Goal: Task Accomplishment & Management: Manage account settings

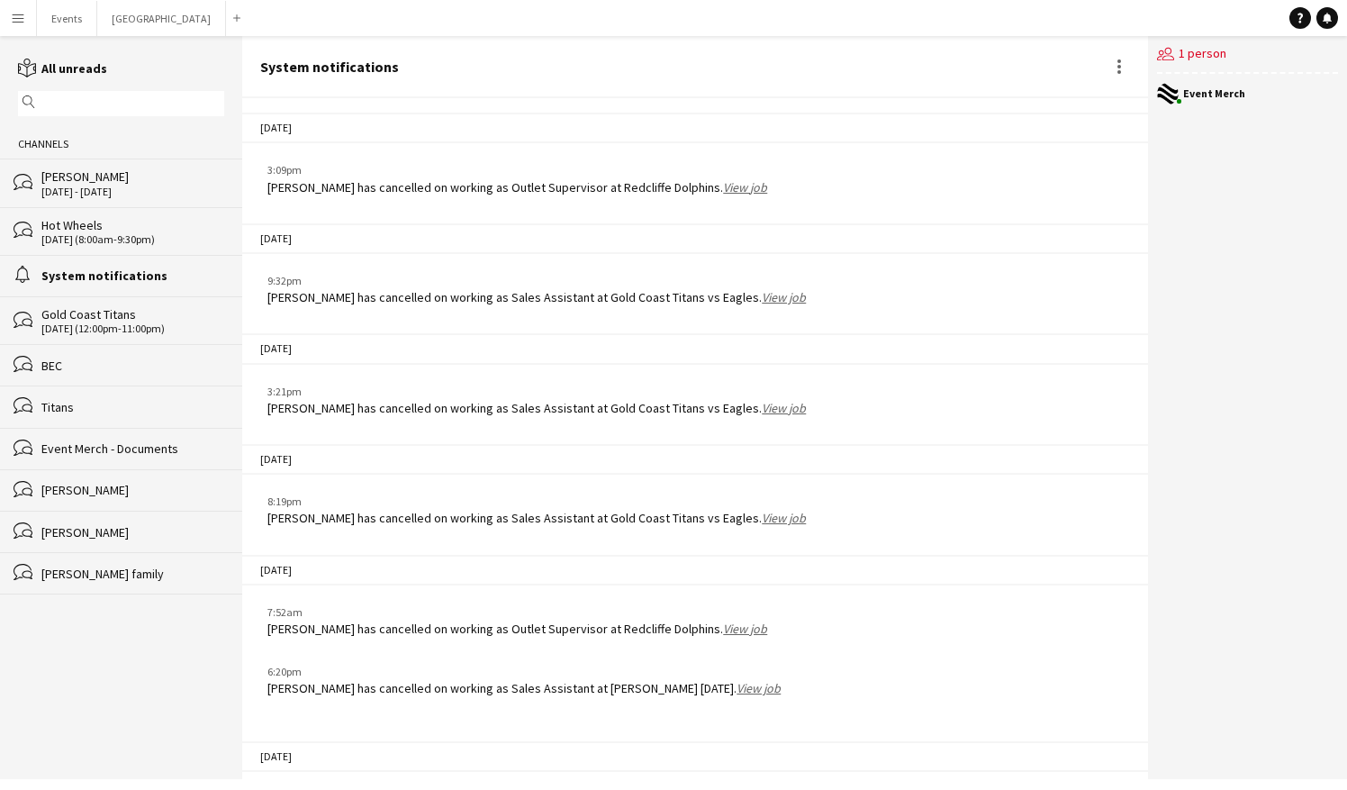
scroll to position [2471, 0]
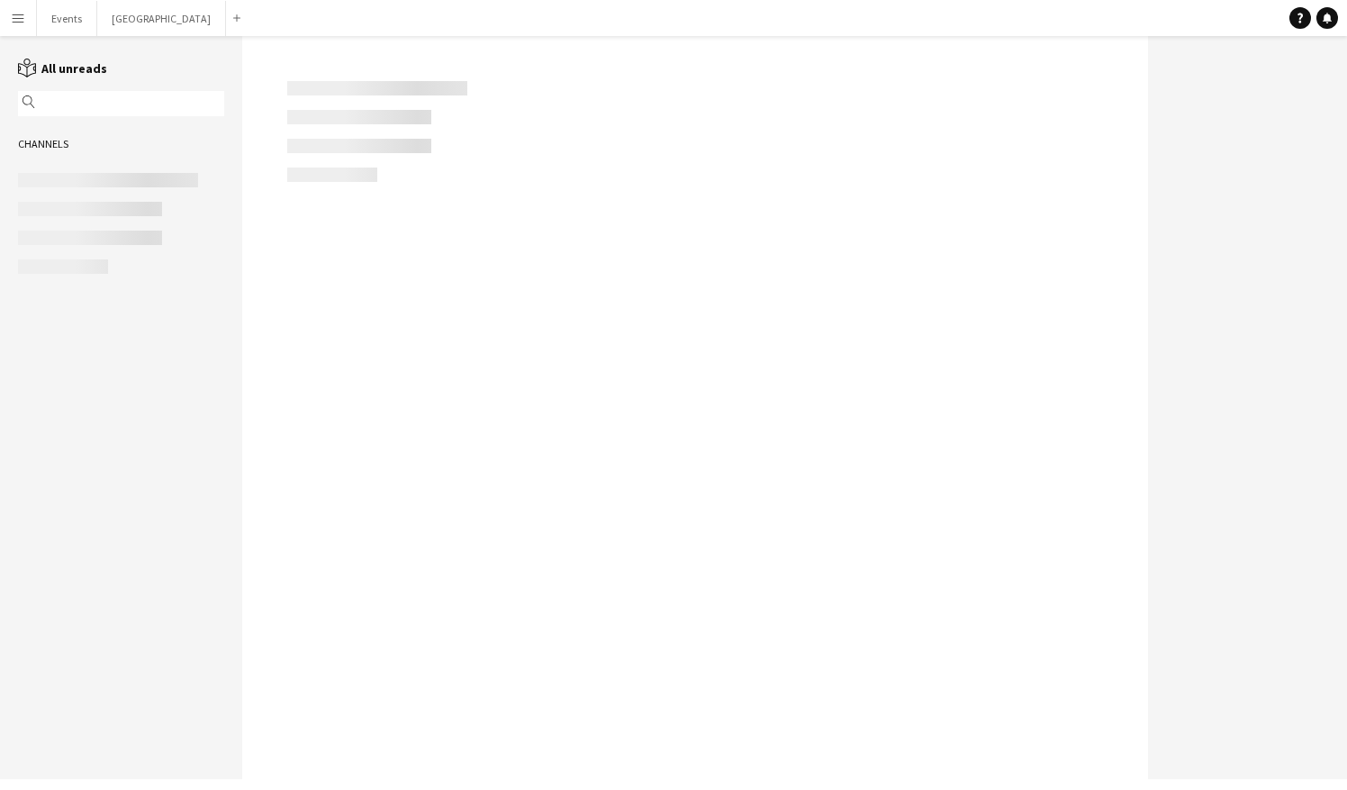
click at [20, 18] on app-icon "Menu" at bounding box center [18, 18] width 14 height 14
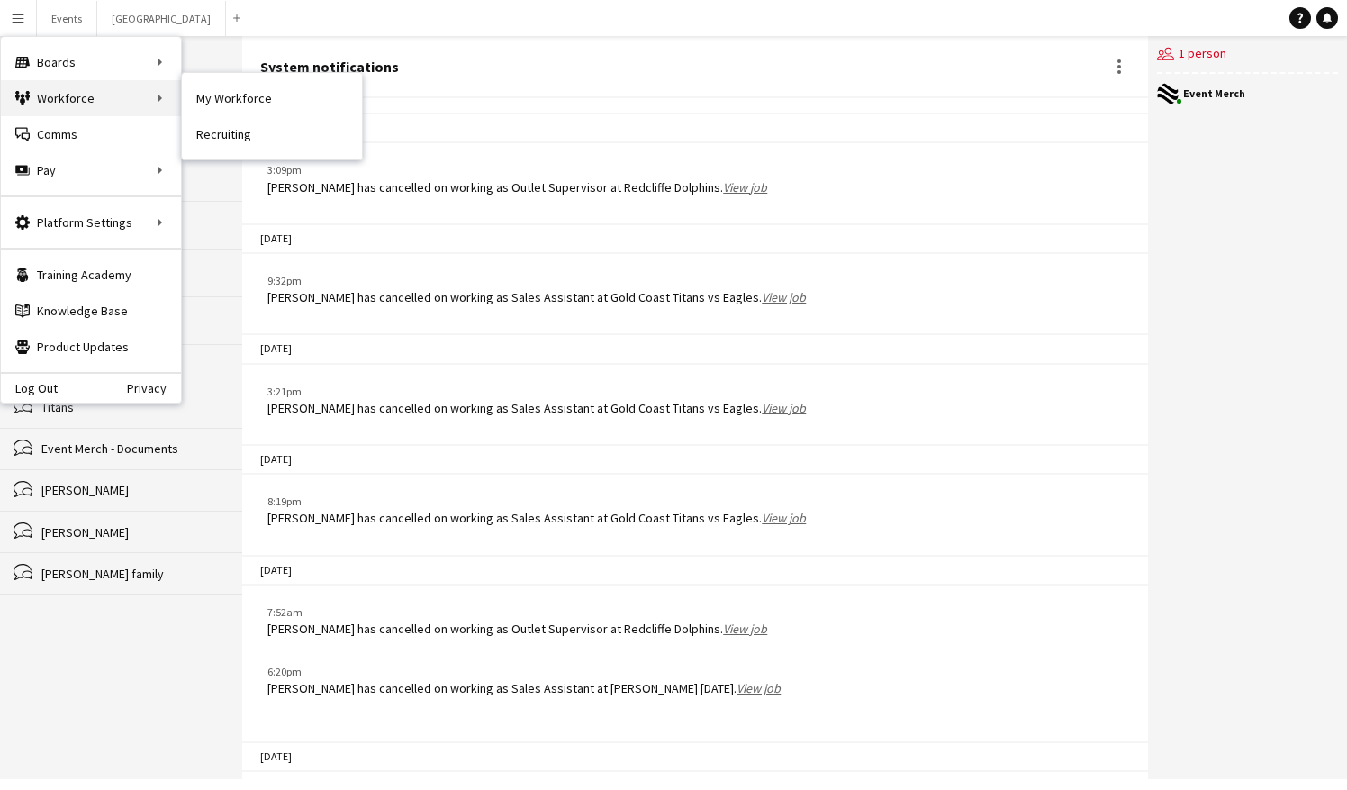
scroll to position [2471, 0]
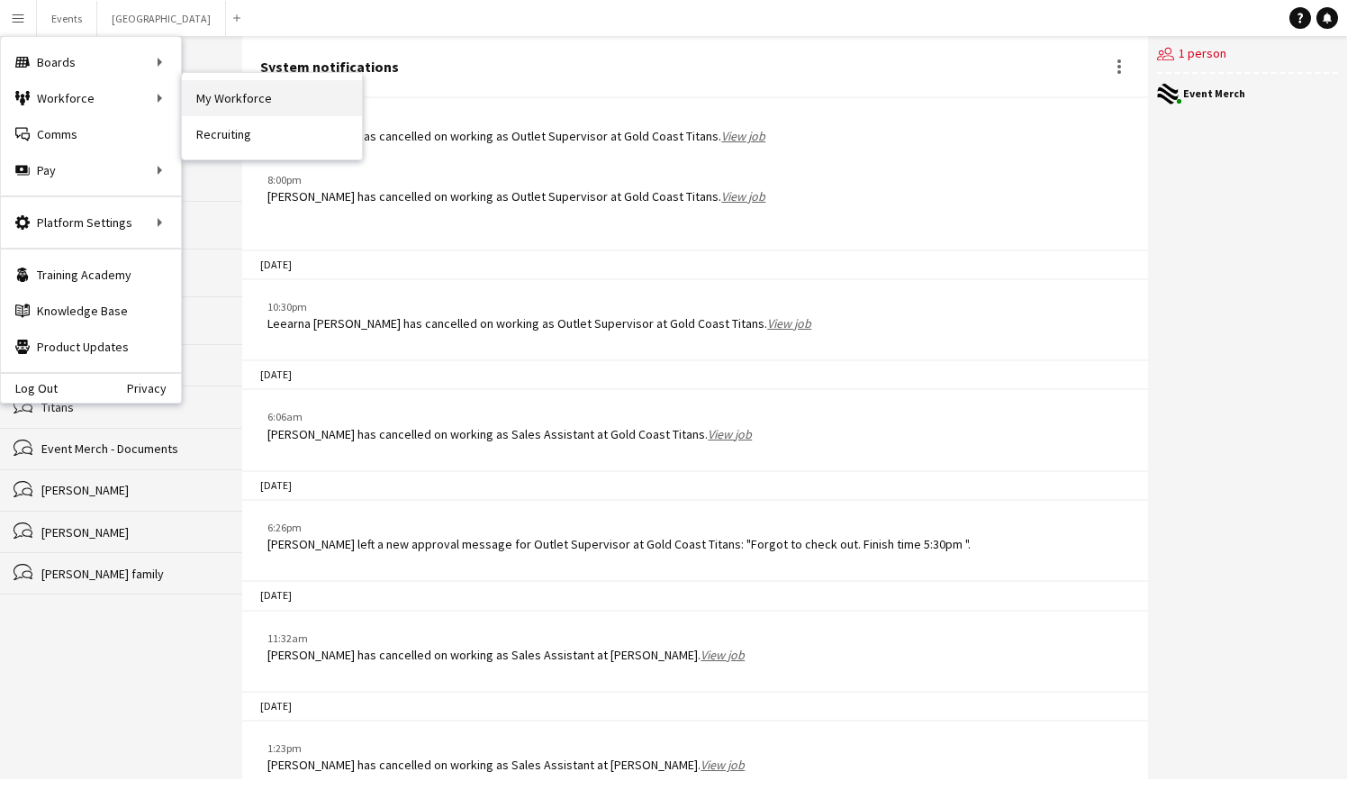
click at [239, 104] on link "My Workforce" at bounding box center [272, 98] width 180 height 36
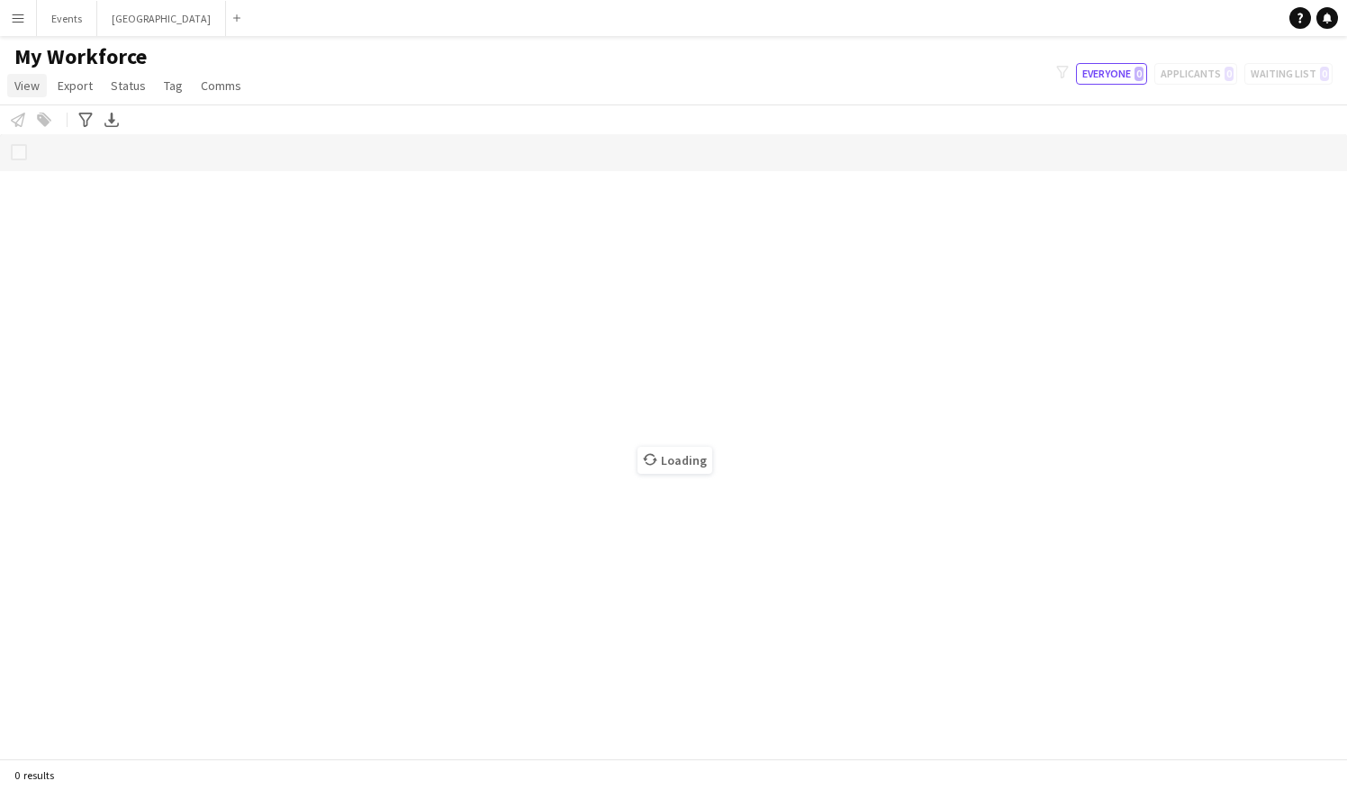
click at [35, 86] on span "View" at bounding box center [26, 85] width 25 height 16
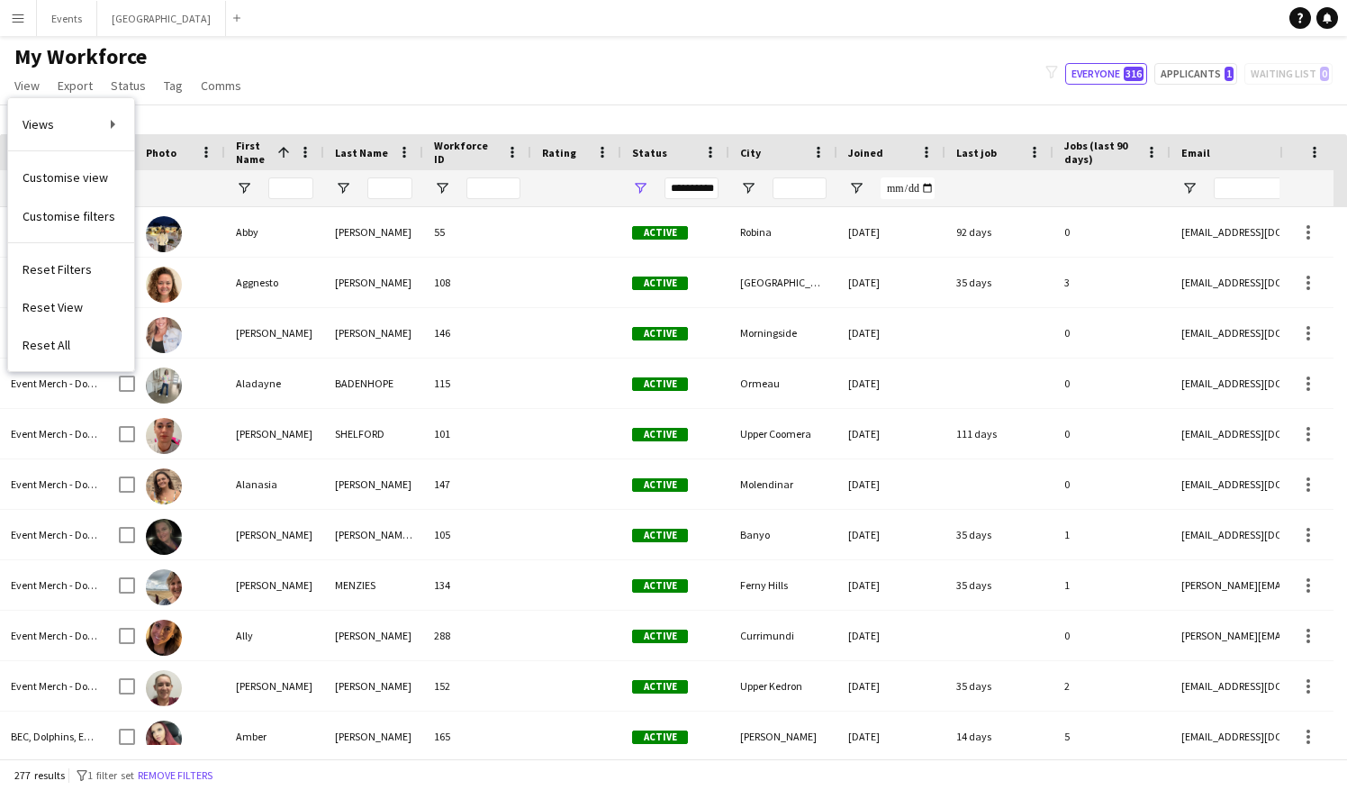
click at [319, 51] on div "My Workforce View Views Default view [DEMOGRAPHIC_DATA] TFN Exemption Onboardin…" at bounding box center [673, 73] width 1347 height 61
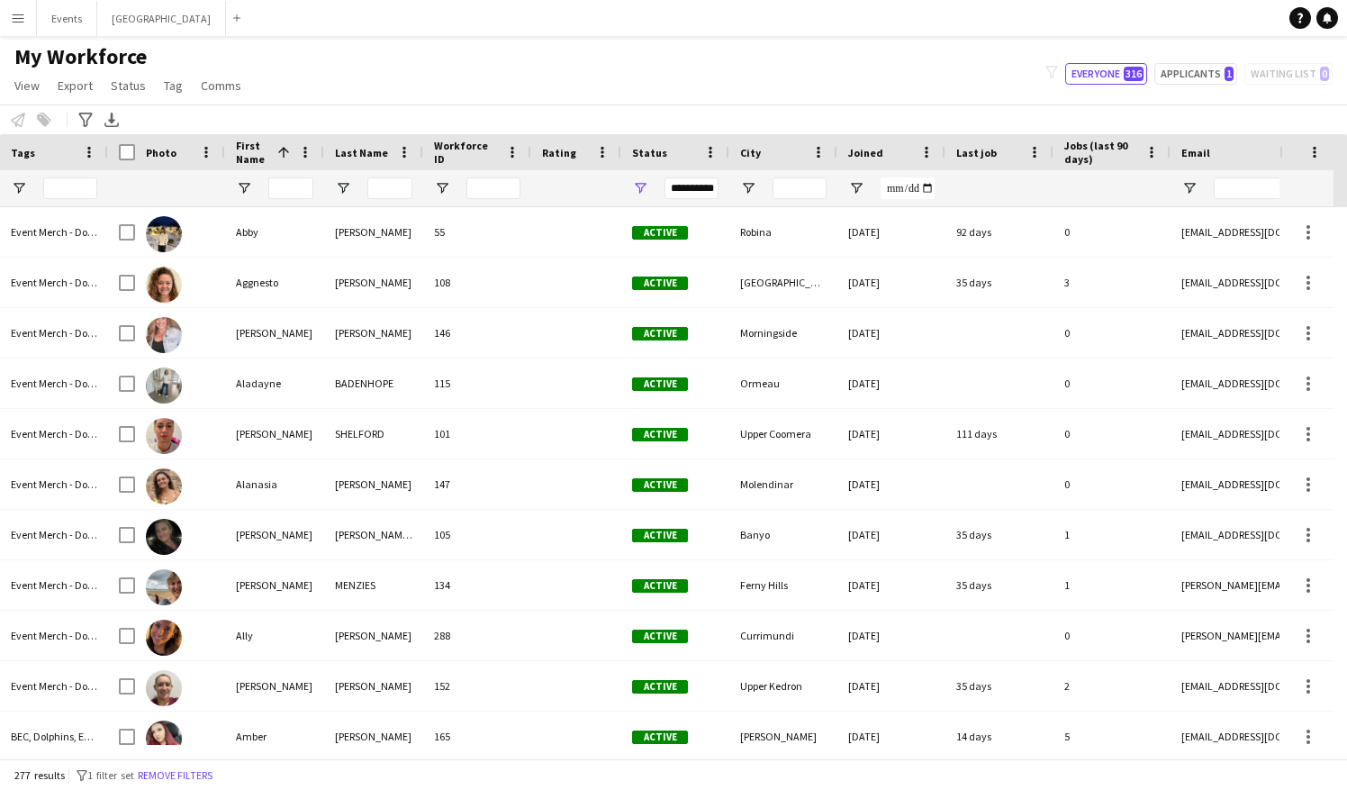
click at [16, 25] on button "Menu" at bounding box center [18, 18] width 36 height 36
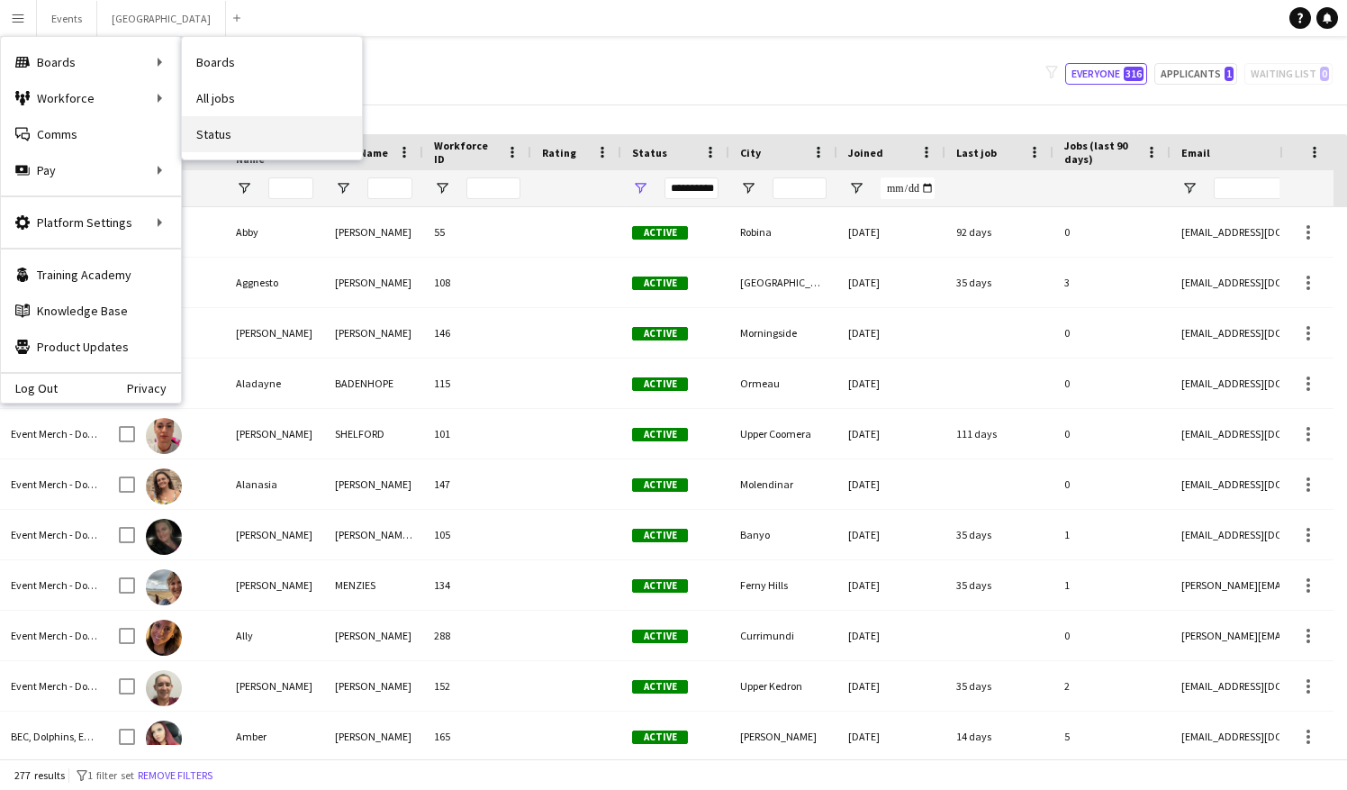
click at [231, 136] on link "Status" at bounding box center [272, 134] width 180 height 36
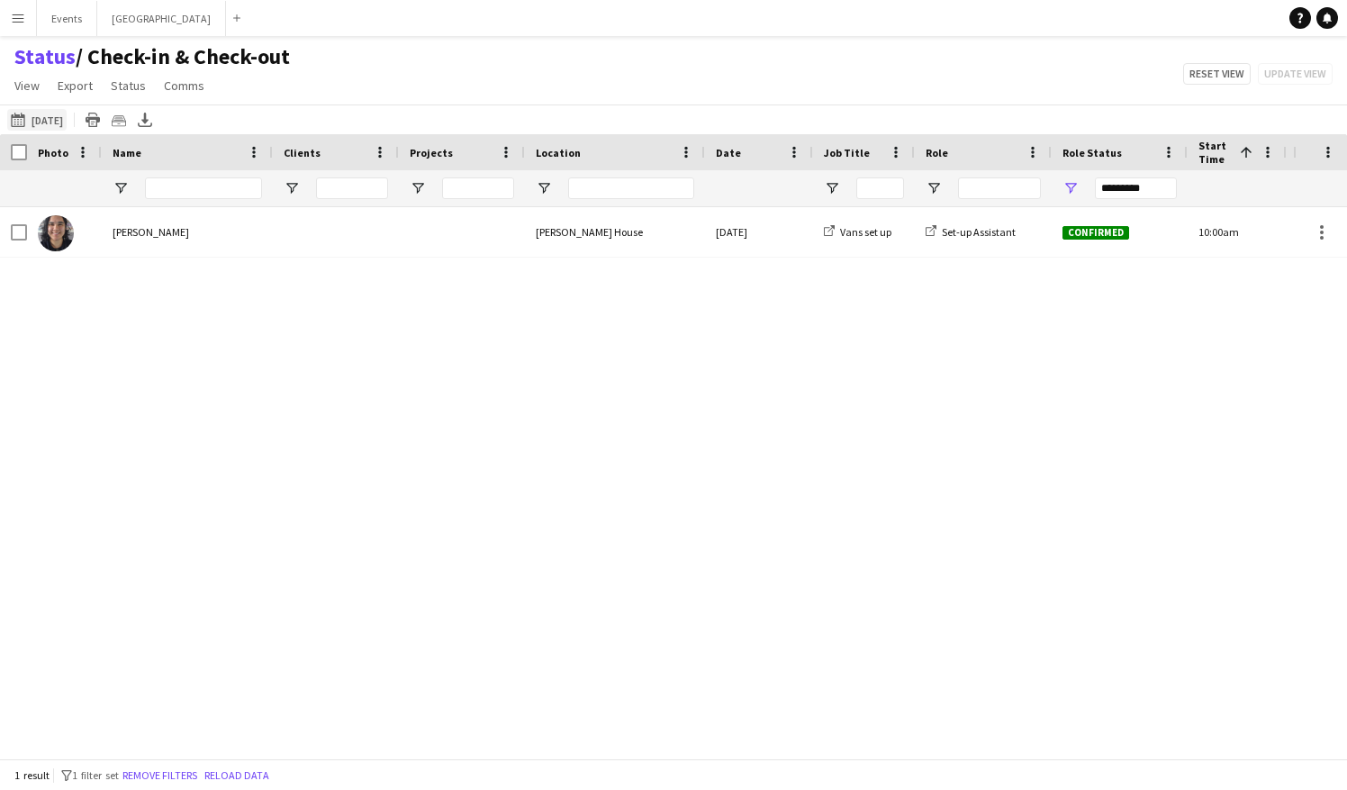
click at [54, 125] on button "[DATE] to [DATE] [DATE]" at bounding box center [36, 120] width 59 height 22
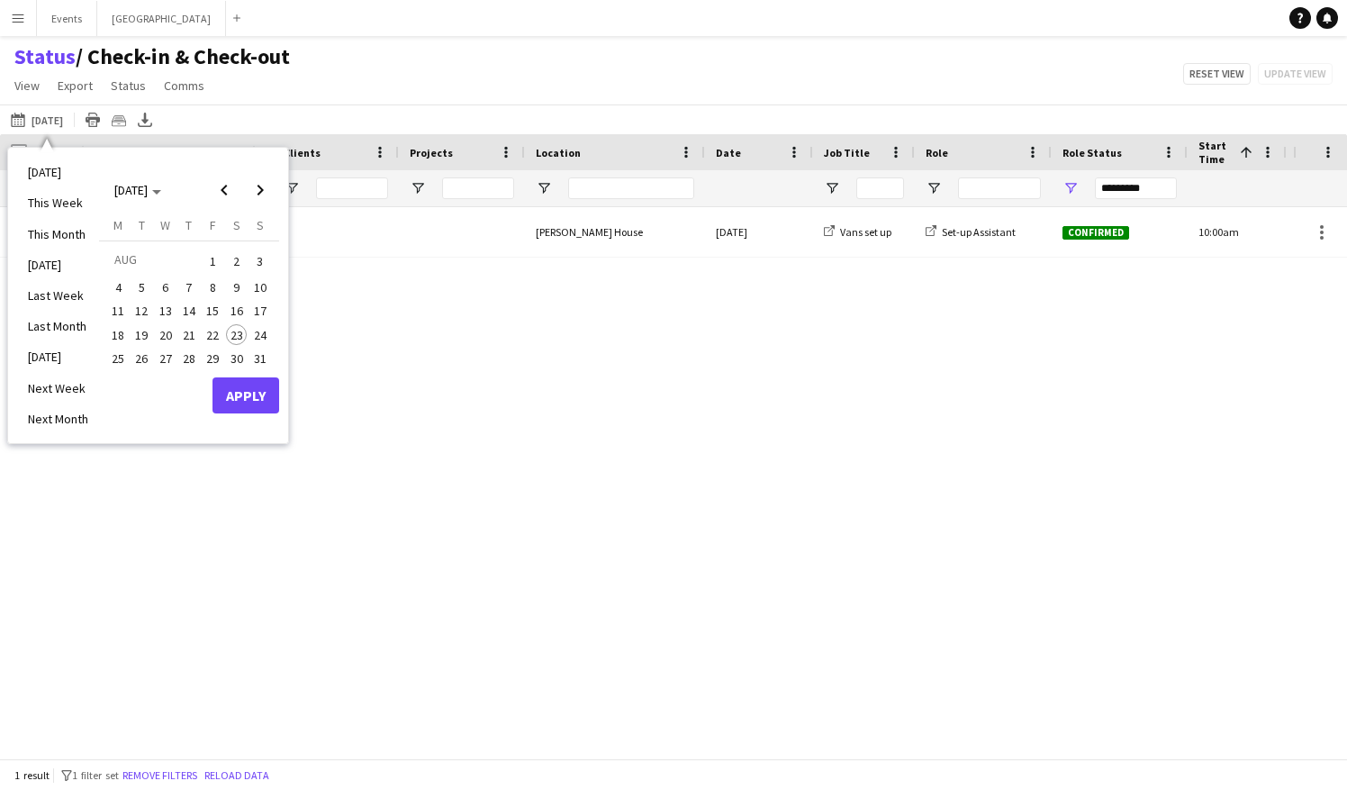
click at [237, 333] on span "23" at bounding box center [237, 335] width 22 height 22
click at [256, 396] on button "Apply" at bounding box center [245, 395] width 67 height 36
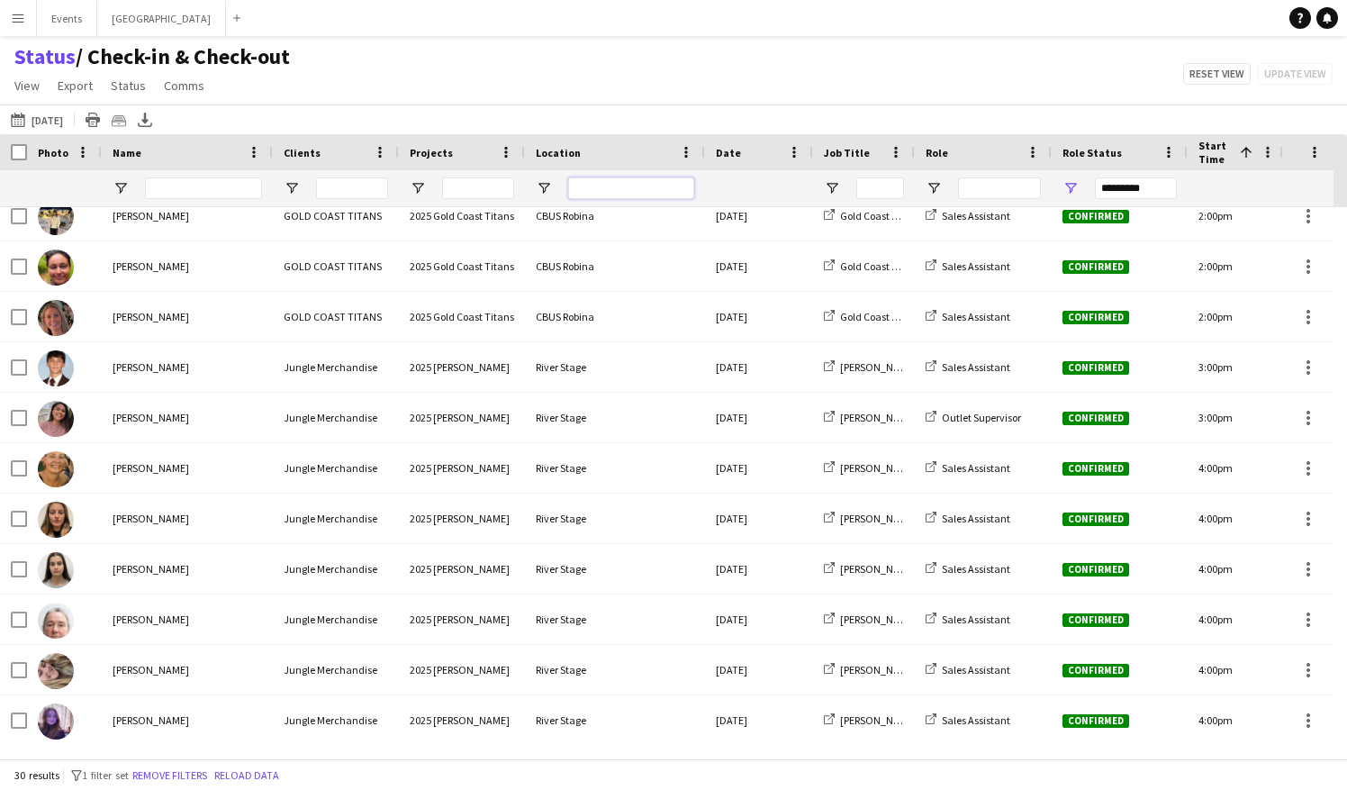
click at [612, 193] on input "Location Filter Input" at bounding box center [631, 188] width 126 height 22
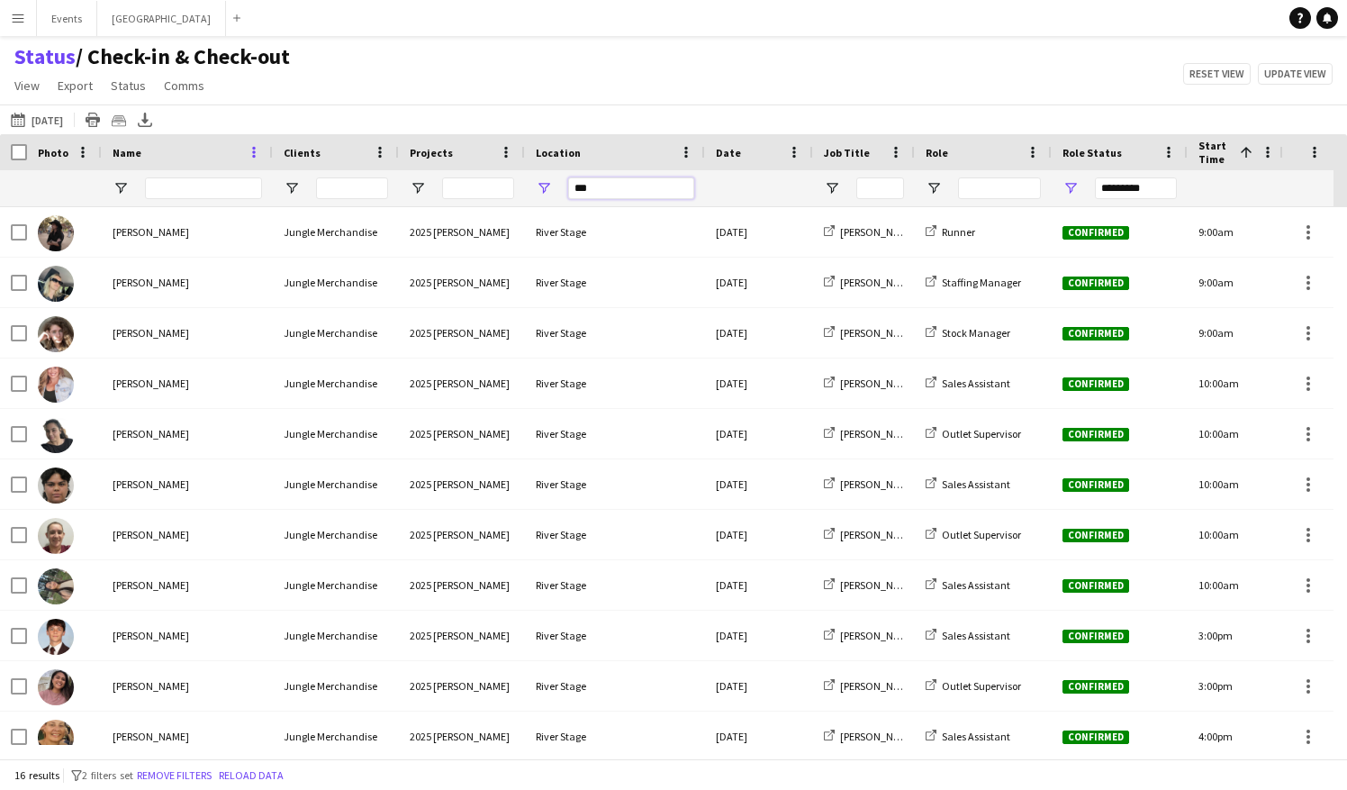
type input "***"
click at [255, 153] on span at bounding box center [254, 152] width 16 height 16
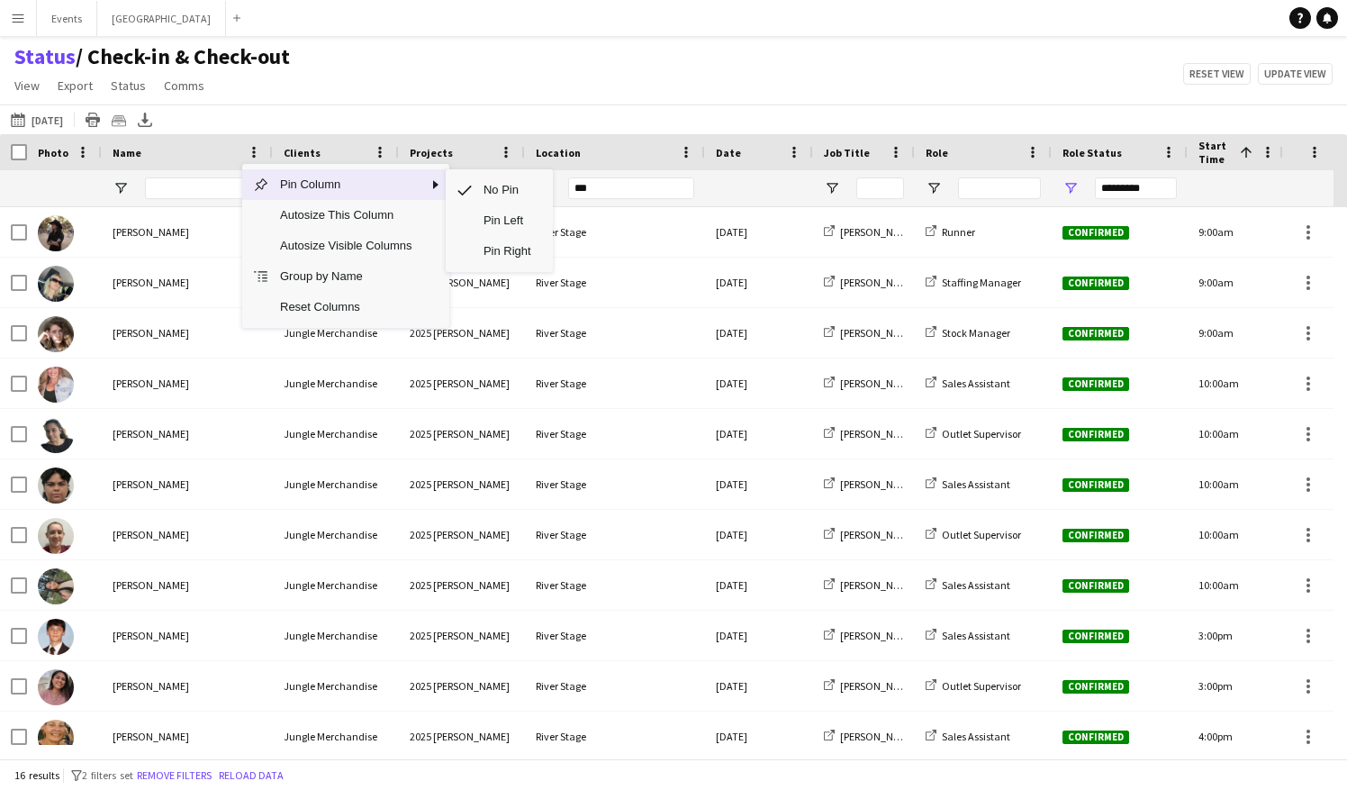
click at [347, 185] on span "Pin Column" at bounding box center [345, 184] width 153 height 31
click at [493, 221] on span "Pin Left" at bounding box center [507, 220] width 69 height 31
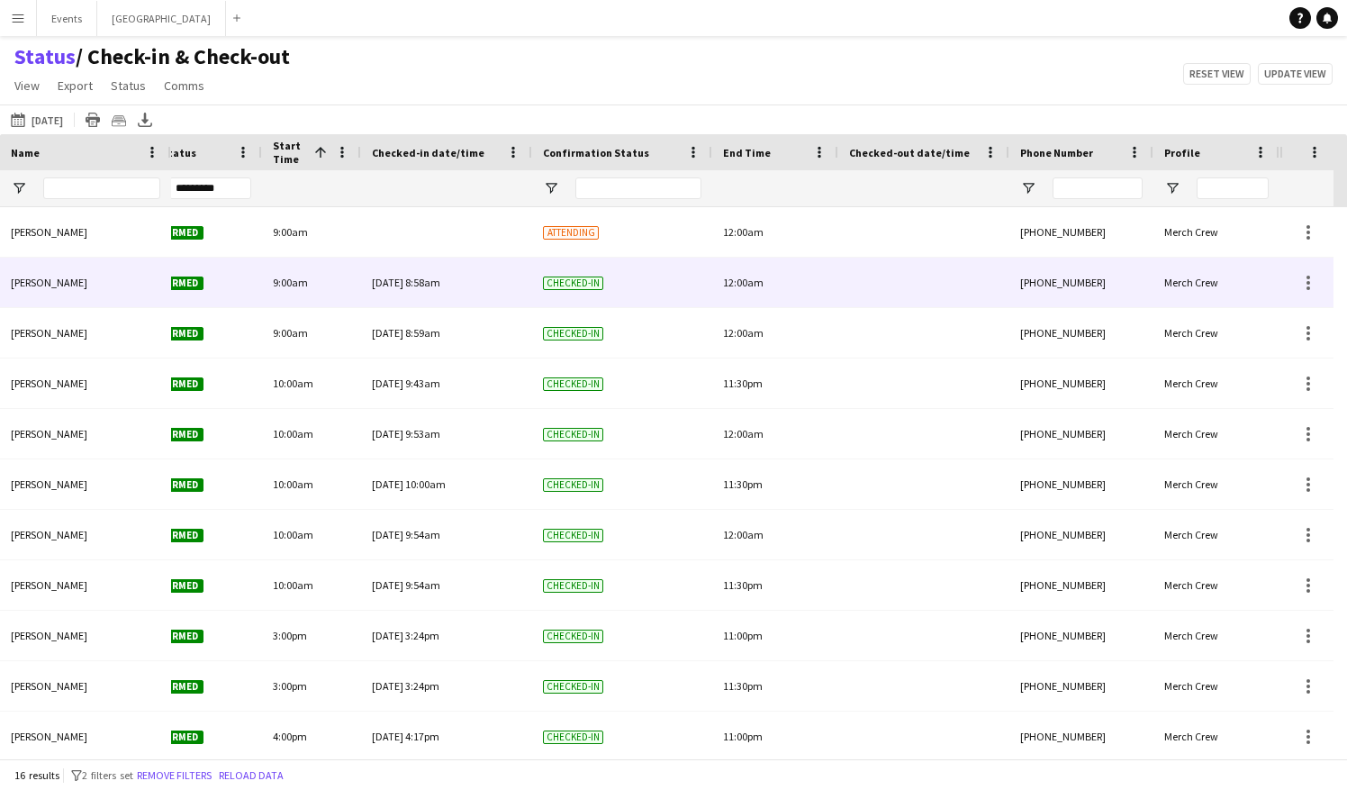
click at [445, 288] on div "[DATE] 8:58am" at bounding box center [446, 283] width 149 height 50
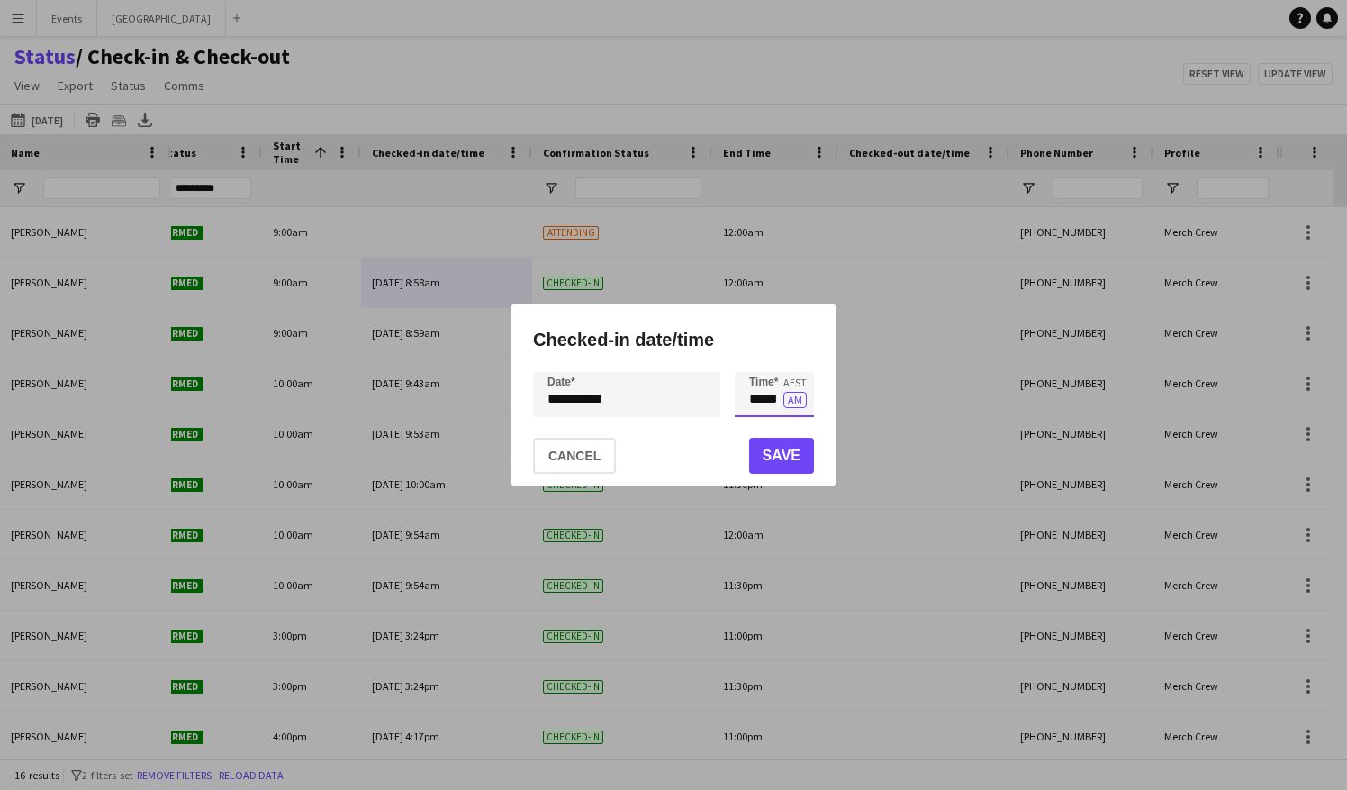
click at [782, 400] on input "*****" at bounding box center [774, 394] width 79 height 45
type input "*****"
click at [786, 457] on button "Save" at bounding box center [781, 456] width 65 height 36
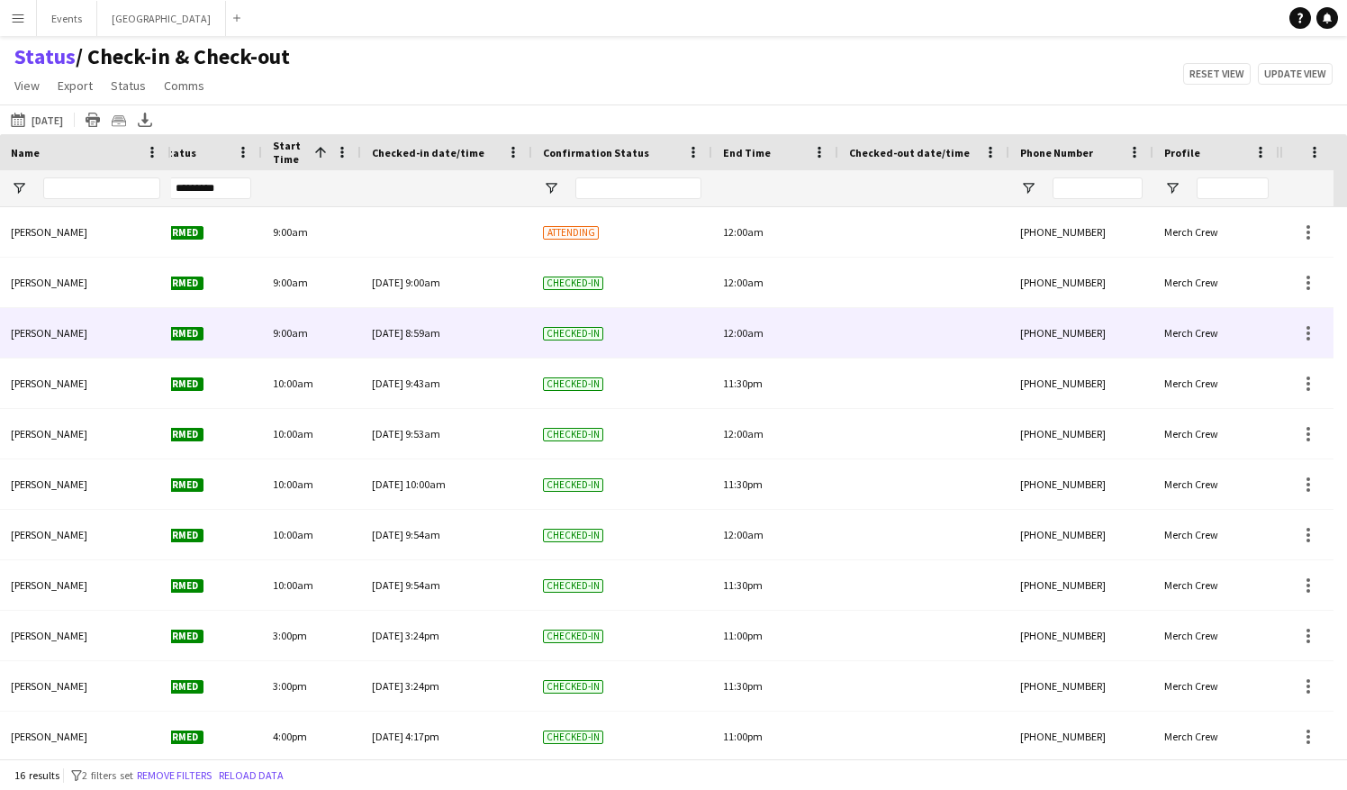
click at [468, 332] on div "[DATE] 8:59am" at bounding box center [446, 333] width 149 height 50
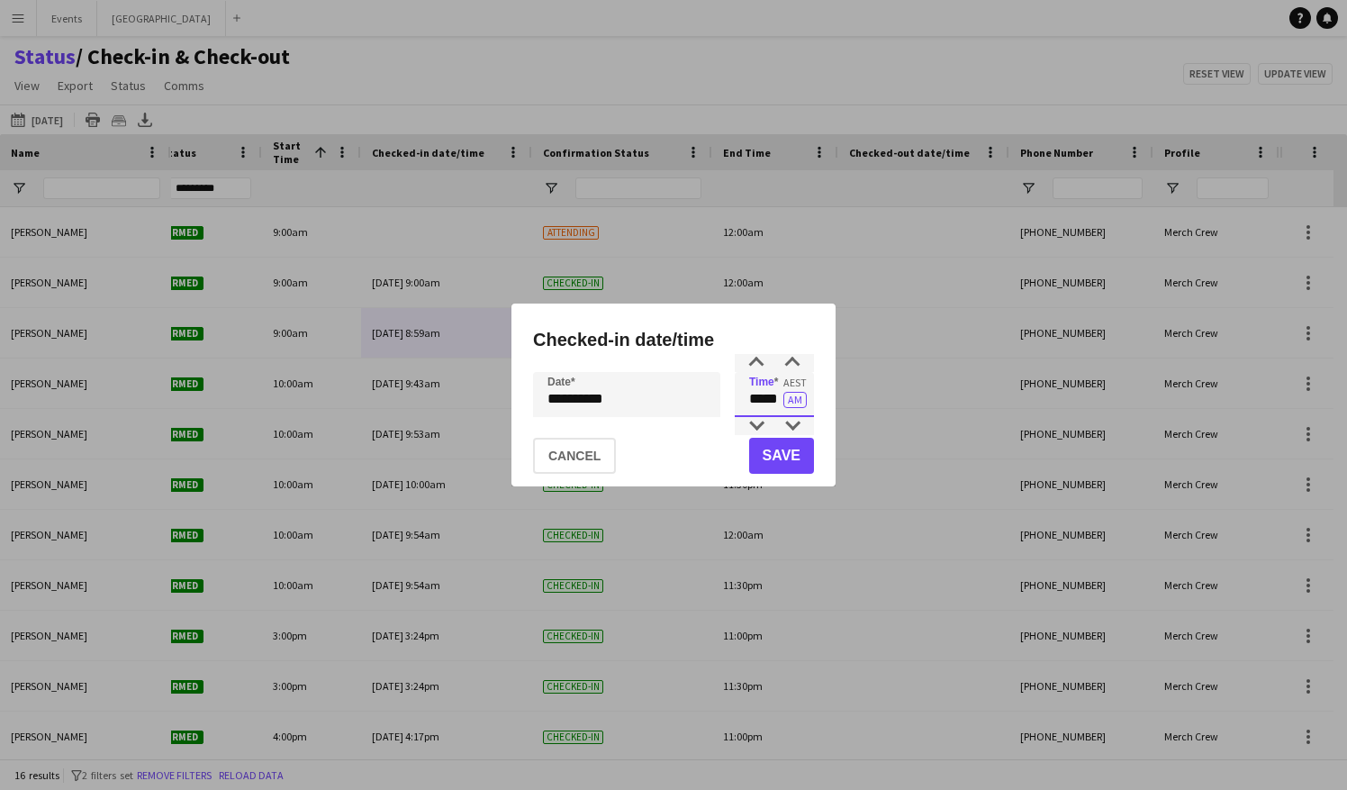
click at [780, 399] on input "*****" at bounding box center [774, 394] width 79 height 45
type input "*****"
click at [782, 456] on button "Save" at bounding box center [781, 456] width 65 height 36
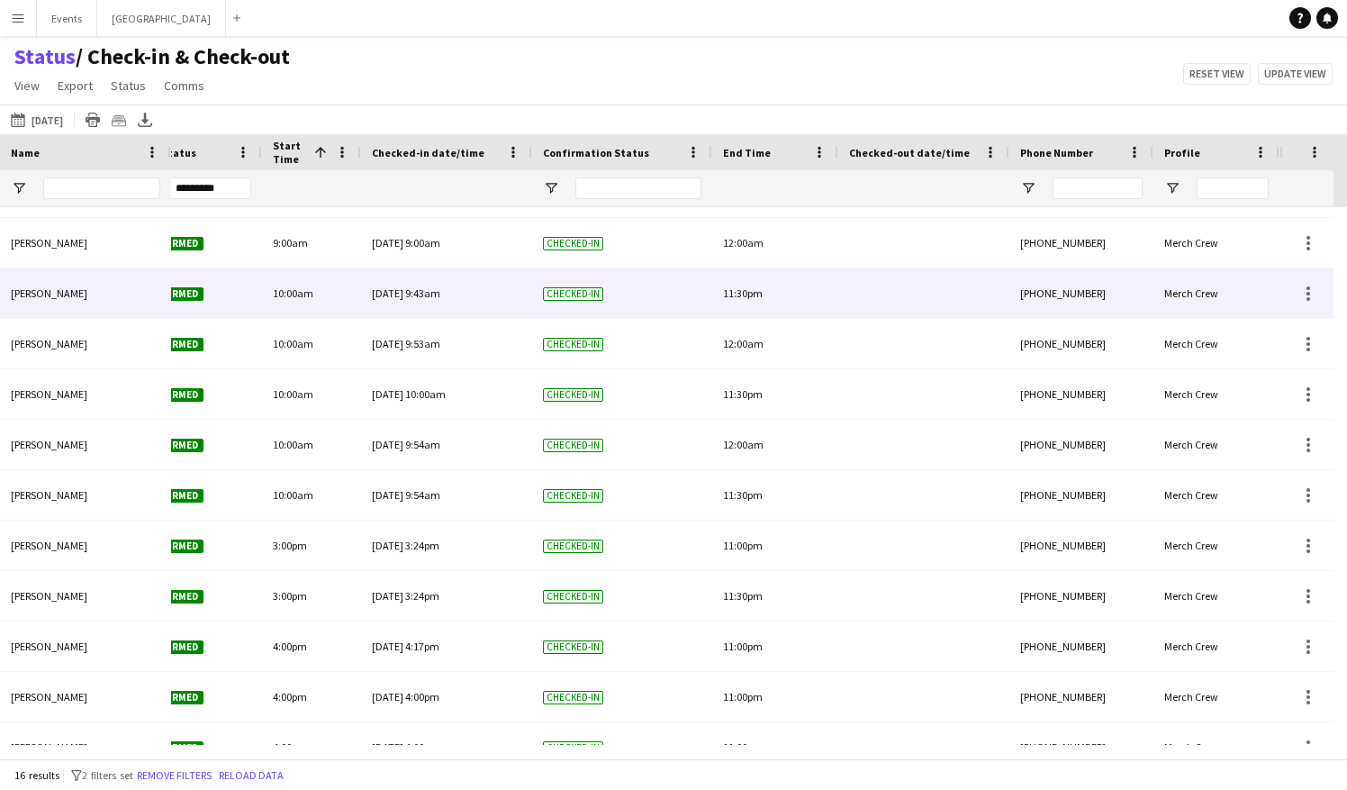
click at [458, 296] on div "[DATE] 9:43am" at bounding box center [446, 293] width 149 height 50
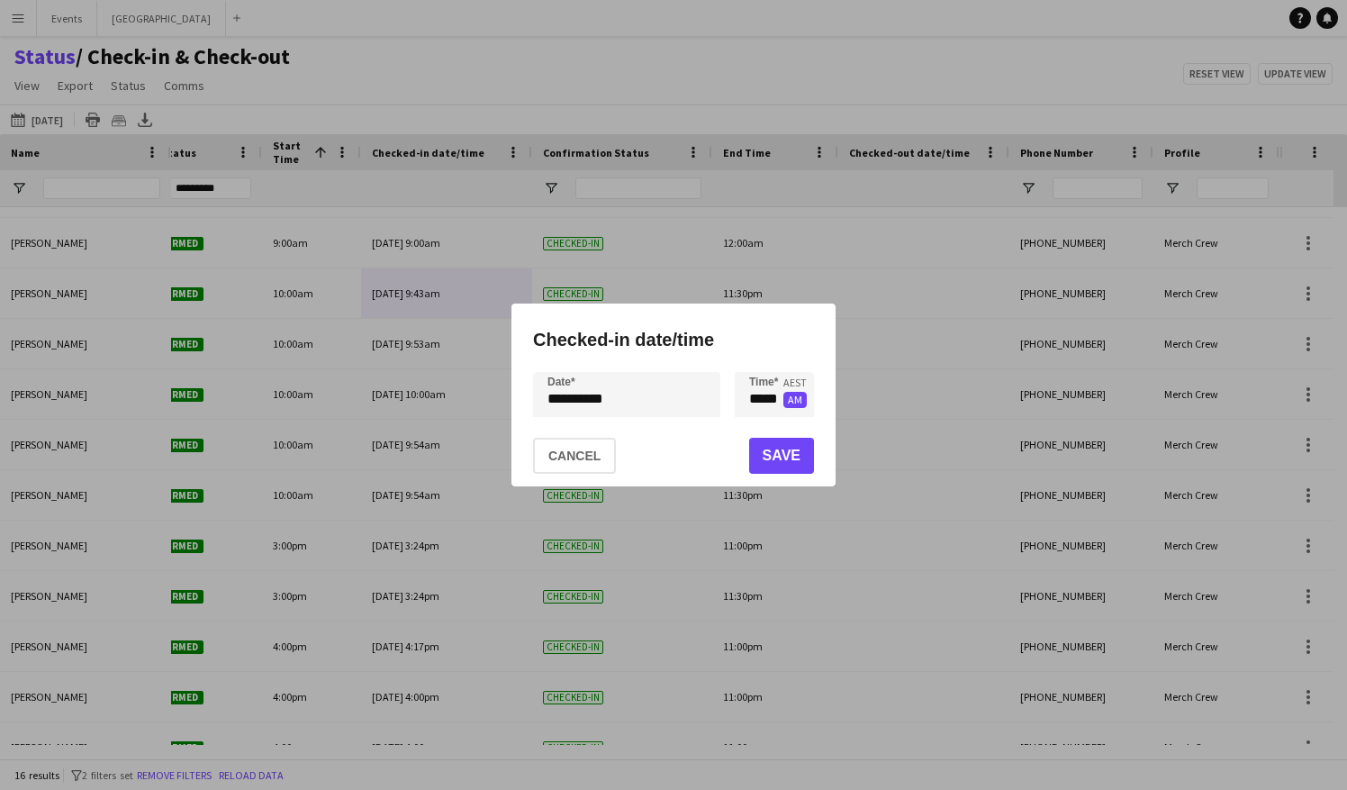
click at [783, 402] on button "AM" at bounding box center [794, 400] width 23 height 16
click at [800, 404] on button "PM" at bounding box center [794, 400] width 23 height 16
click at [782, 400] on input "*****" at bounding box center [774, 394] width 79 height 45
type input "*****"
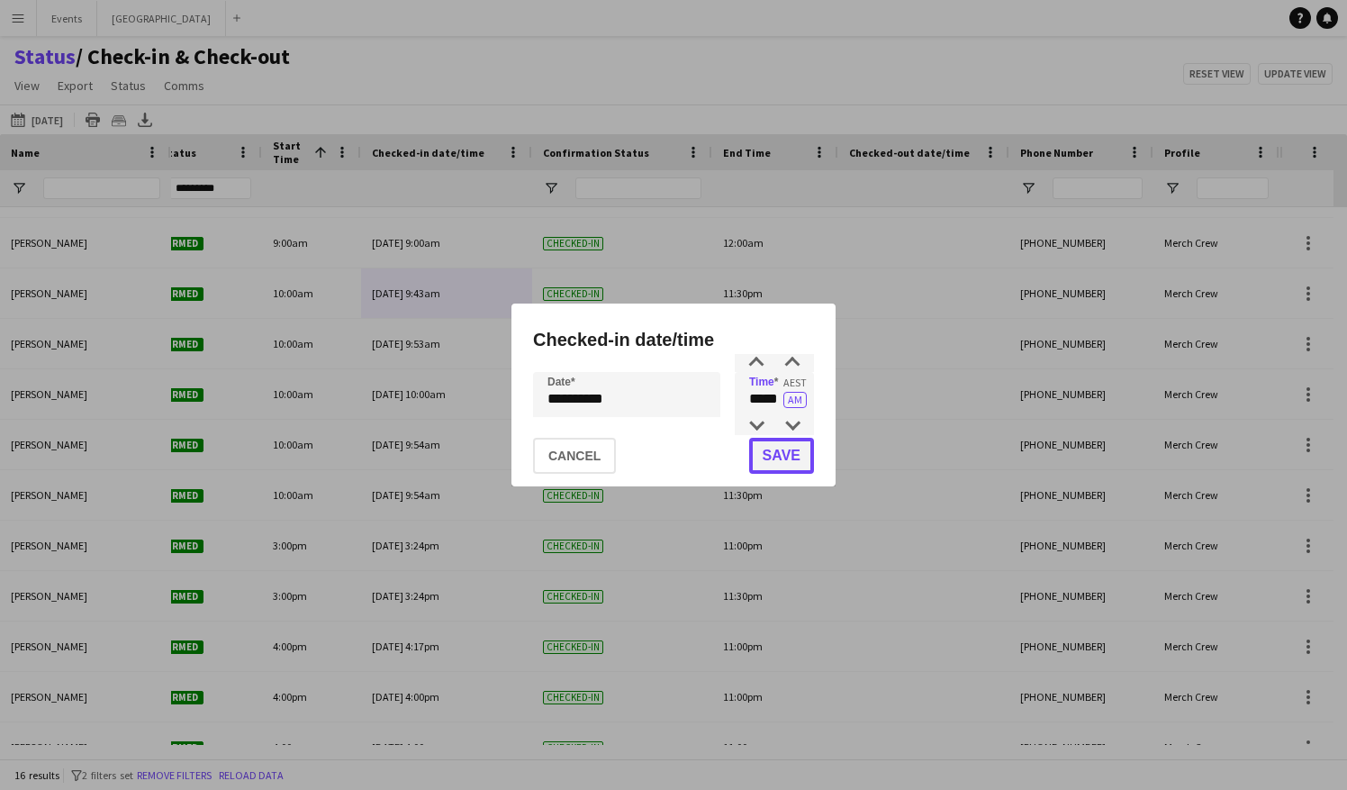
click at [785, 454] on button "Save" at bounding box center [781, 456] width 65 height 36
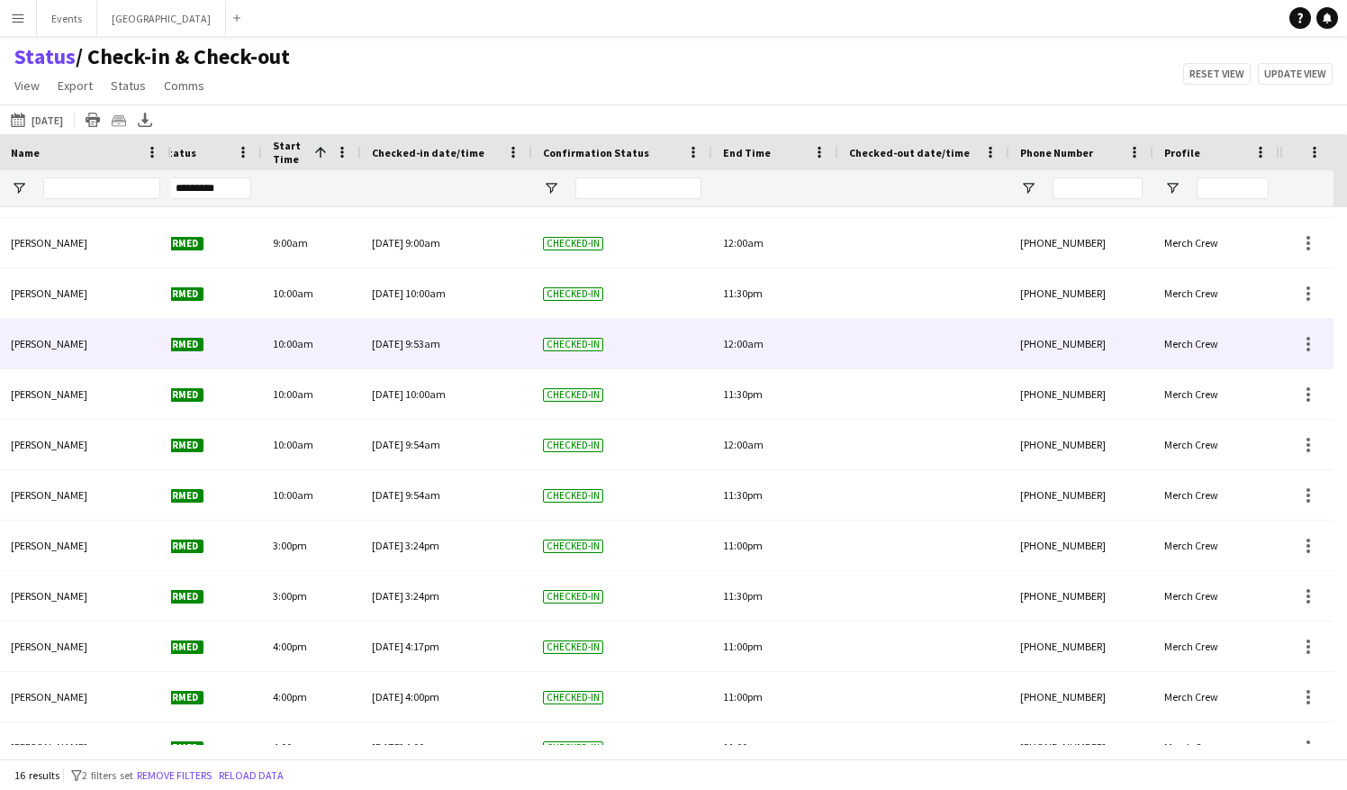
click at [466, 351] on div "[DATE] 9:53am" at bounding box center [446, 344] width 149 height 50
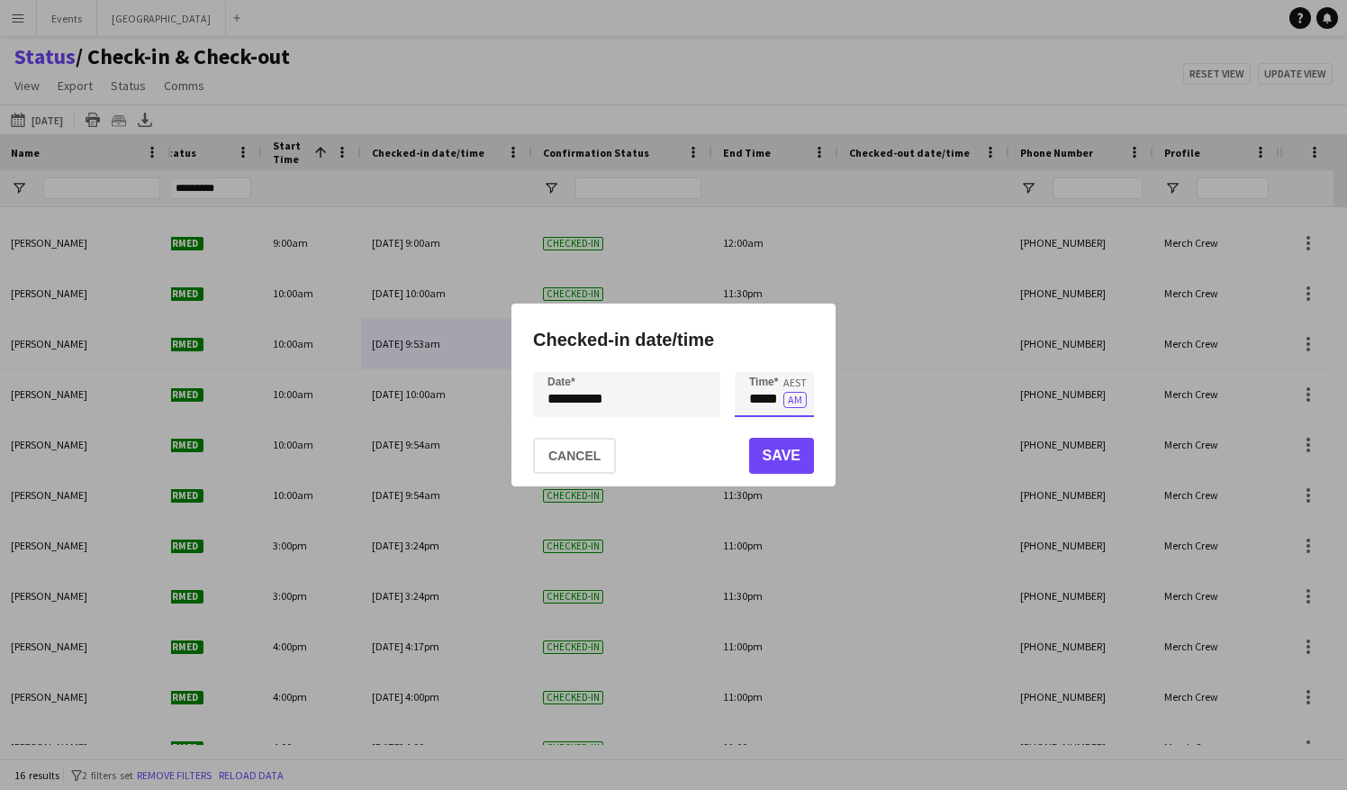
click at [780, 402] on input "*****" at bounding box center [774, 394] width 79 height 45
type input "*****"
click at [789, 454] on button "Save" at bounding box center [781, 456] width 65 height 36
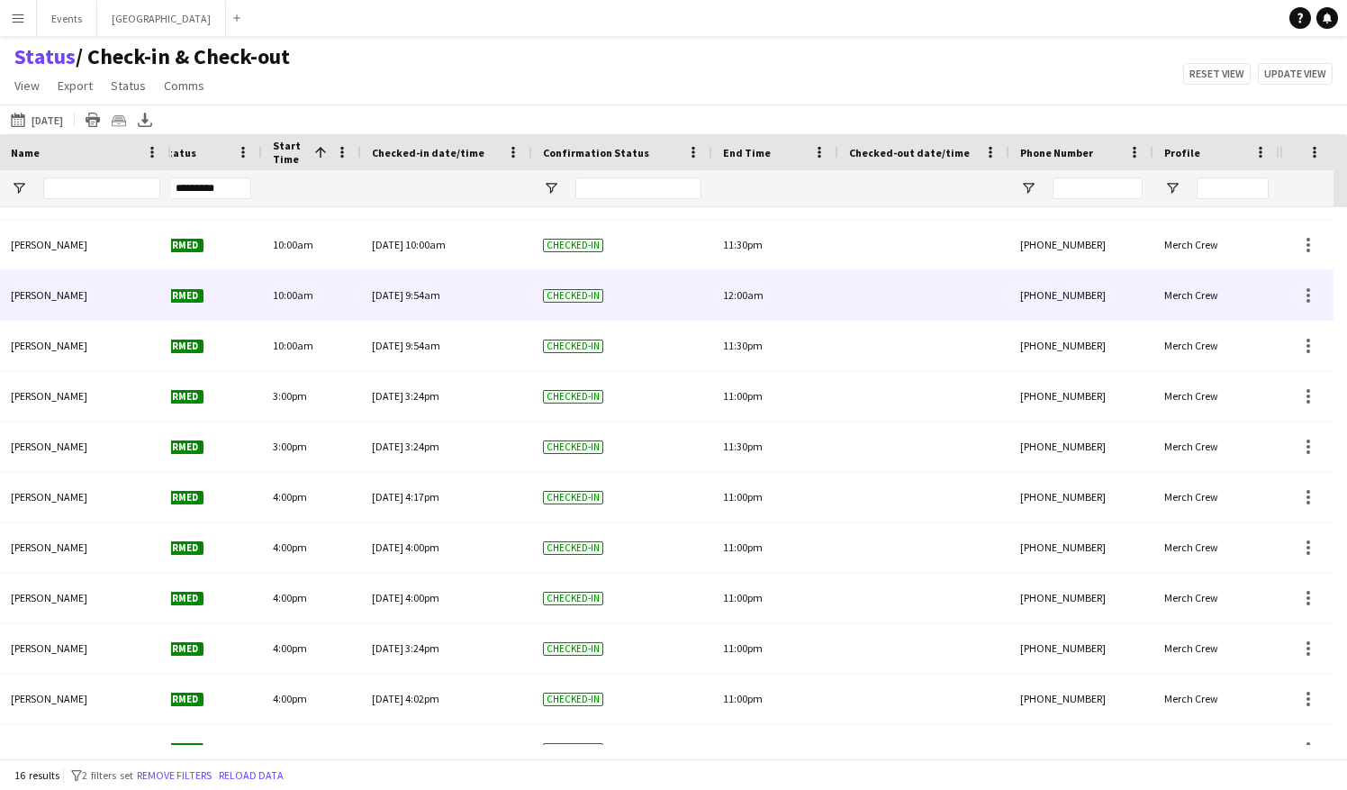
click at [425, 298] on div "[DATE] 9:54am" at bounding box center [446, 295] width 149 height 50
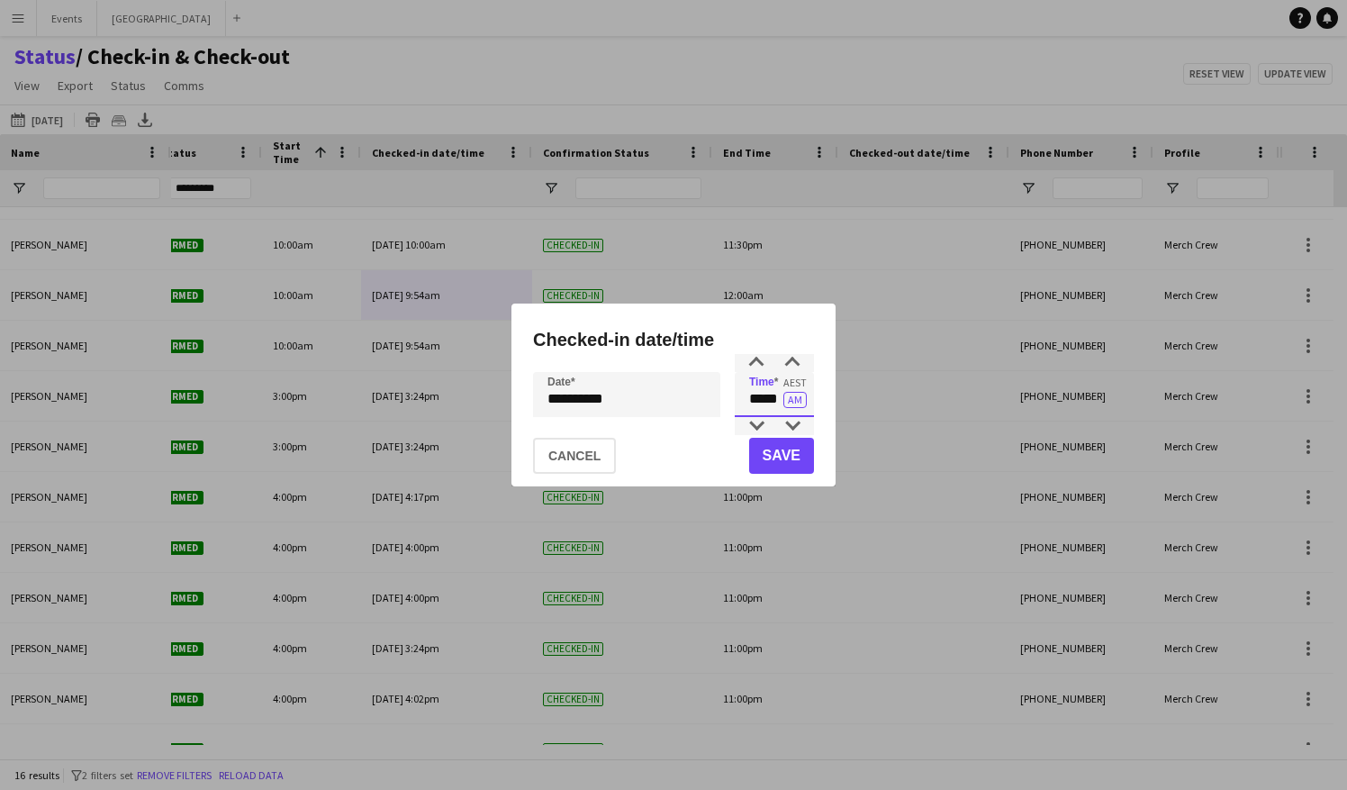
click at [782, 400] on input "*****" at bounding box center [774, 394] width 79 height 45
type input "*****"
click at [780, 454] on button "Save" at bounding box center [781, 456] width 65 height 36
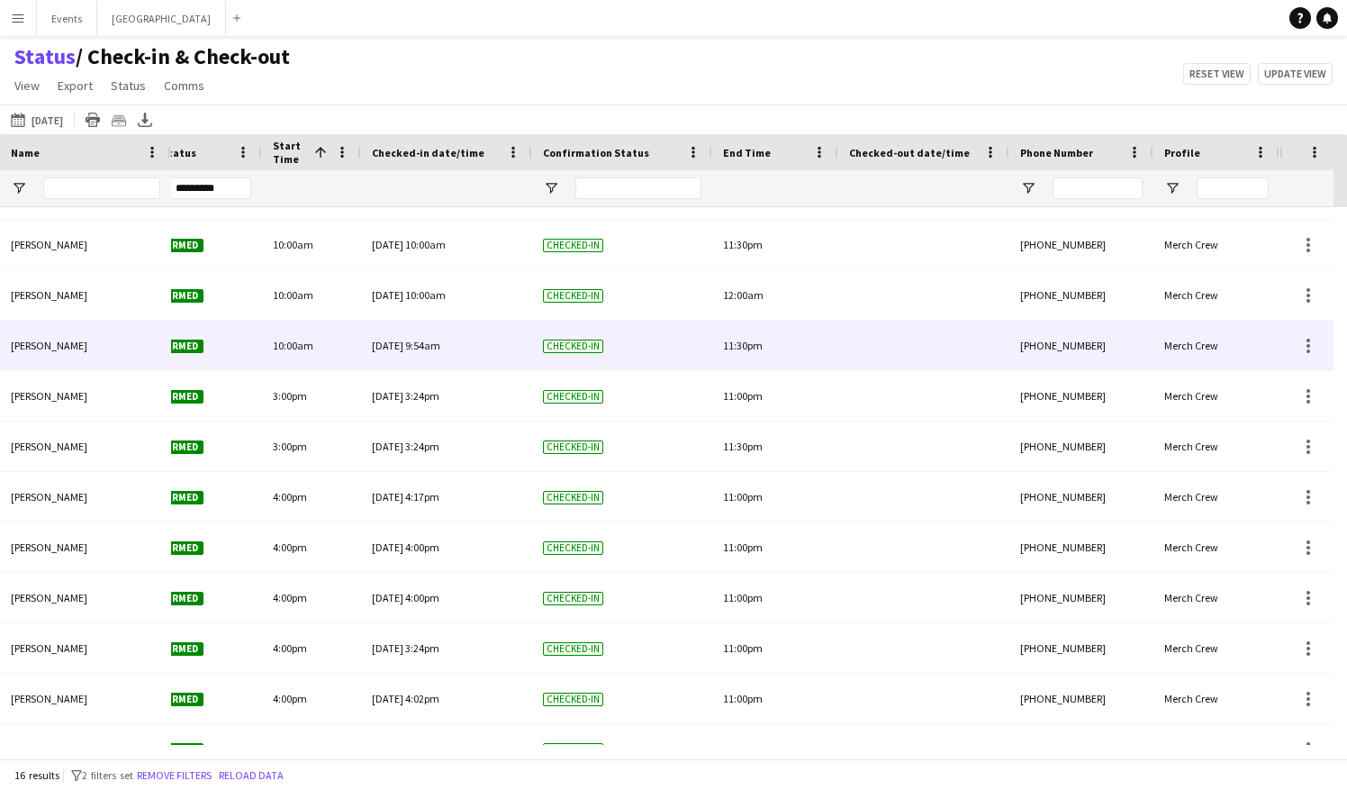
click at [468, 358] on div "[DATE] 9:54am" at bounding box center [446, 346] width 149 height 50
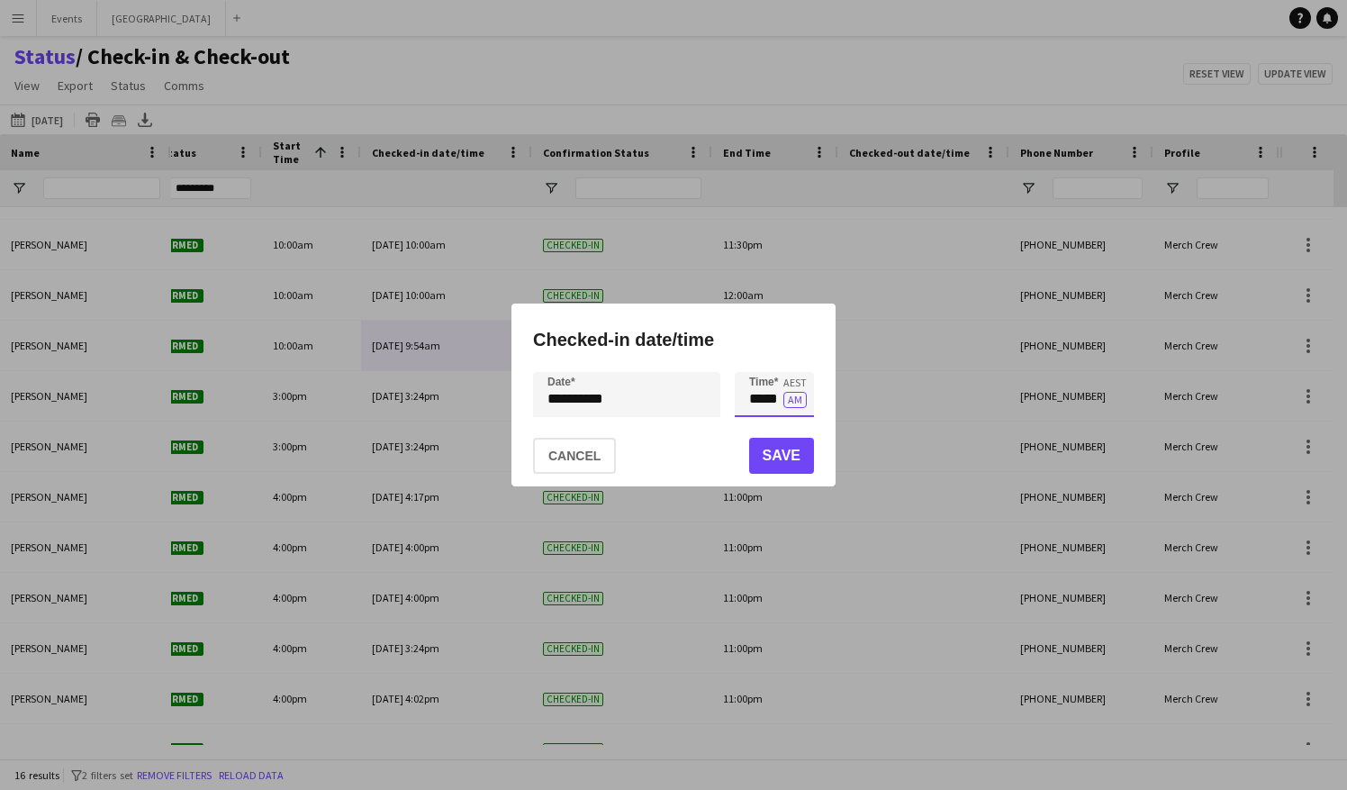
click at [778, 396] on input "*****" at bounding box center [774, 394] width 79 height 45
type input "*****"
click at [787, 457] on button "Save" at bounding box center [781, 456] width 65 height 36
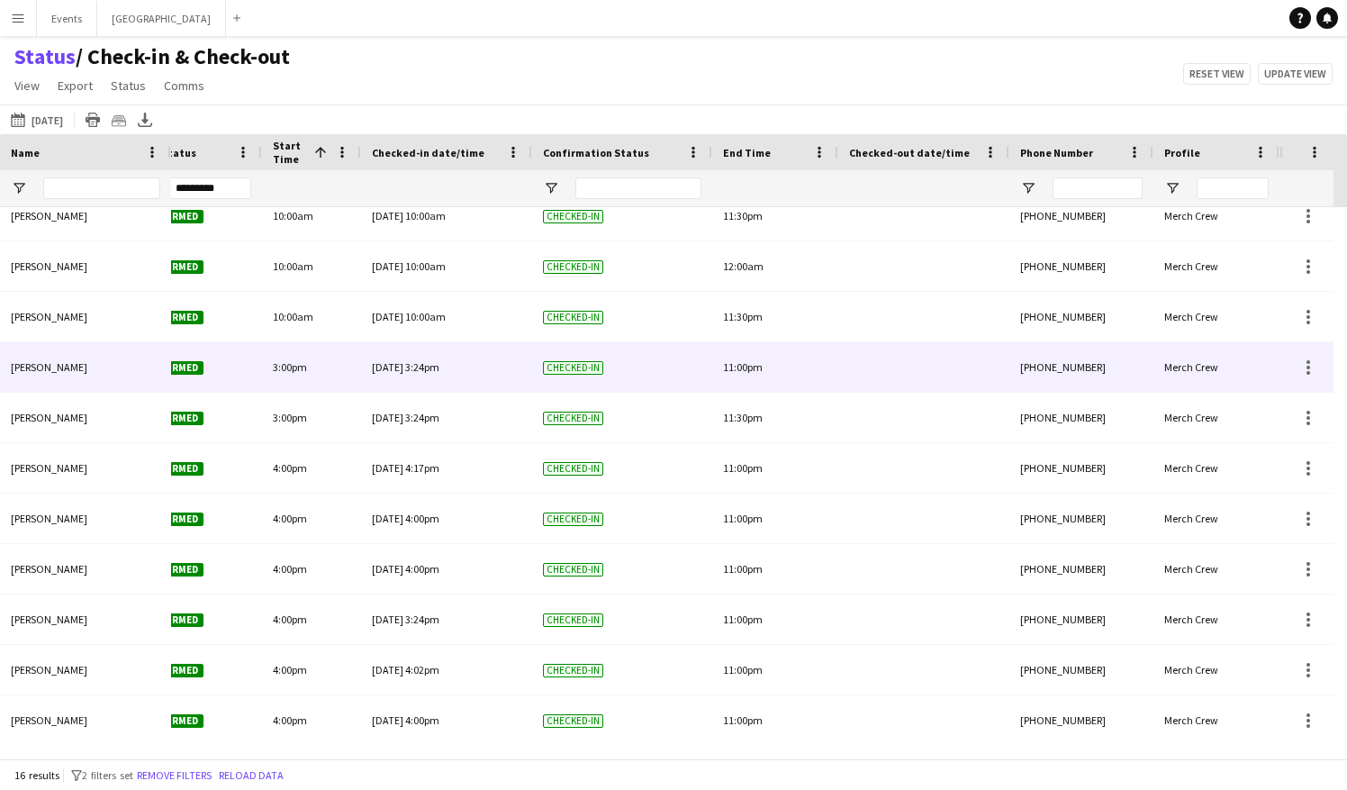
click at [450, 367] on div "[DATE] 3:24pm" at bounding box center [446, 367] width 149 height 50
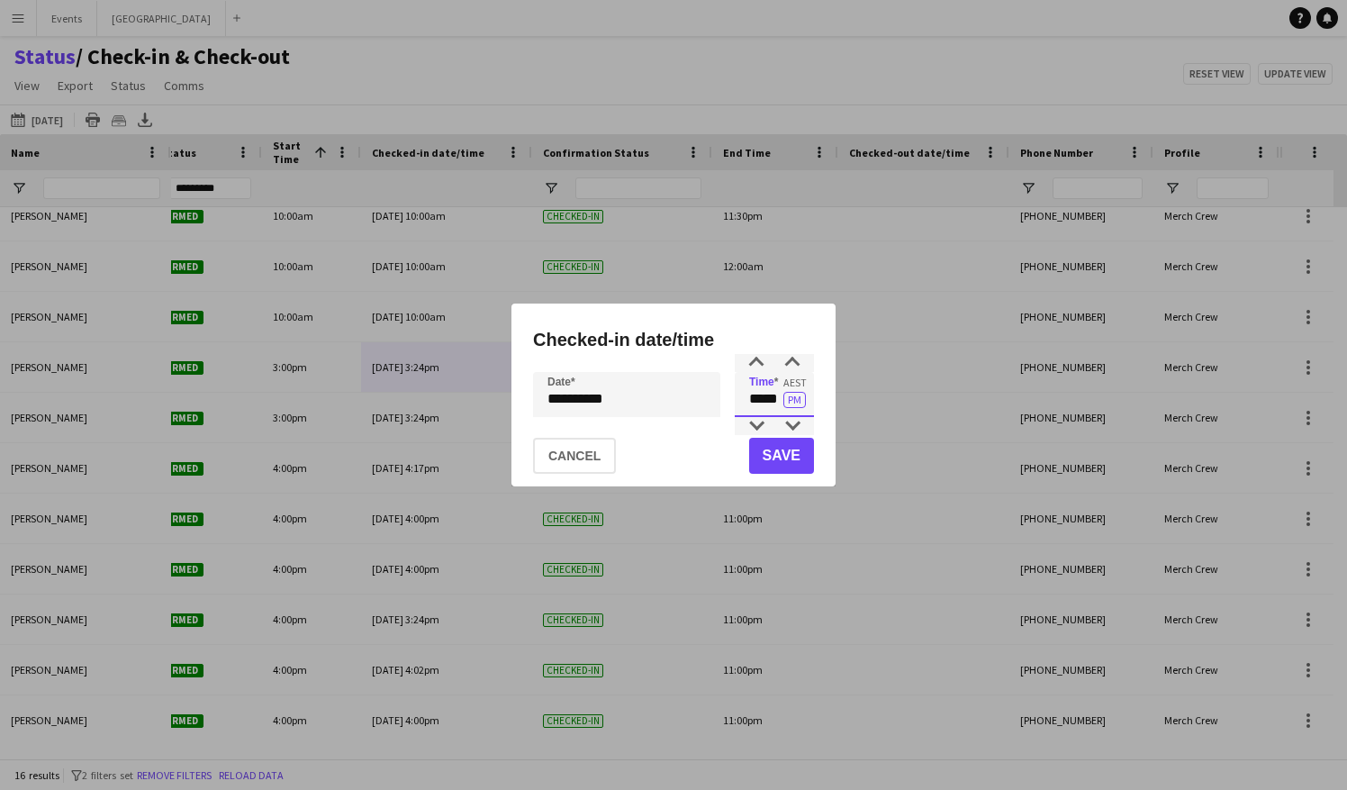
click at [780, 397] on input "*****" at bounding box center [774, 394] width 79 height 45
type input "*****"
click at [782, 458] on button "Save" at bounding box center [781, 456] width 65 height 36
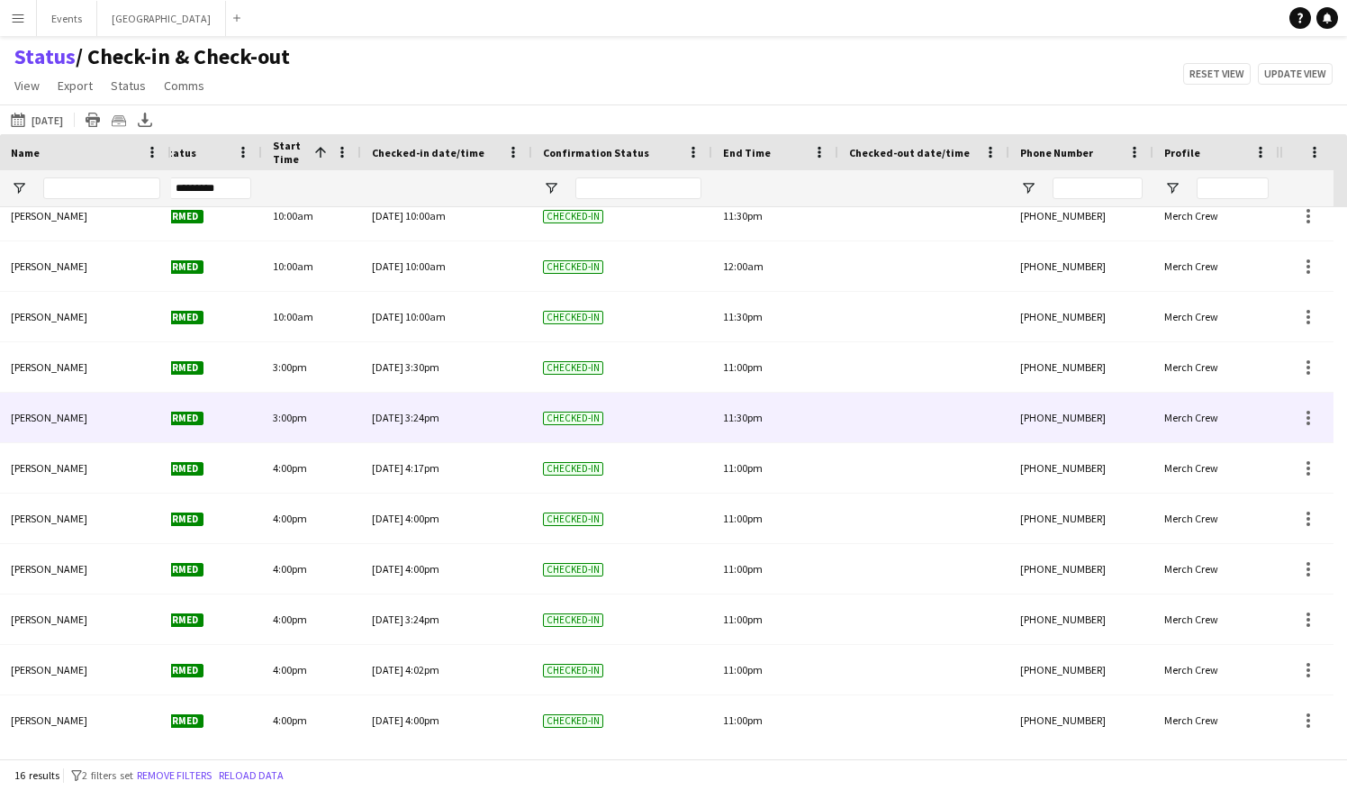
click at [465, 418] on div "[DATE] 3:24pm" at bounding box center [446, 418] width 149 height 50
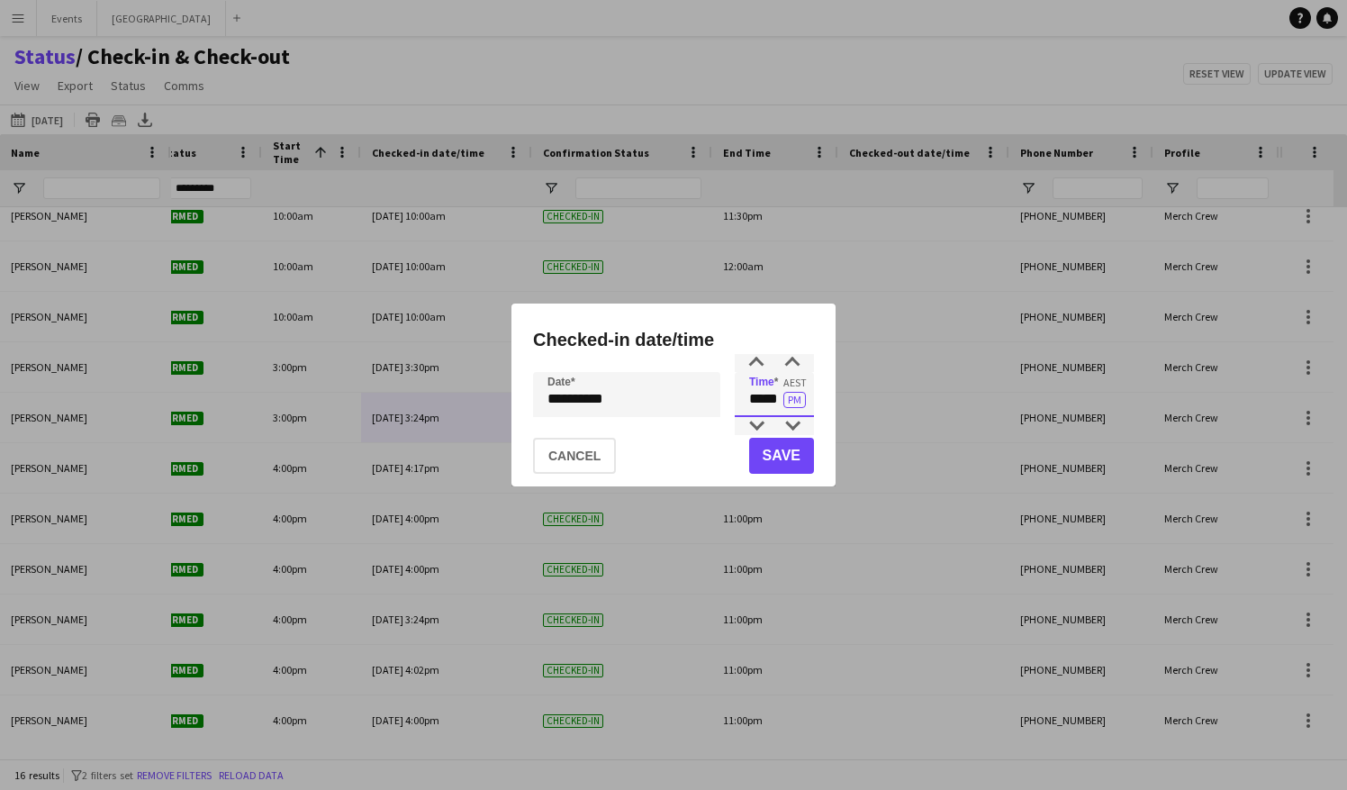
click at [782, 397] on input "*****" at bounding box center [774, 394] width 79 height 45
type input "*****"
click at [783, 459] on button "Save" at bounding box center [781, 456] width 65 height 36
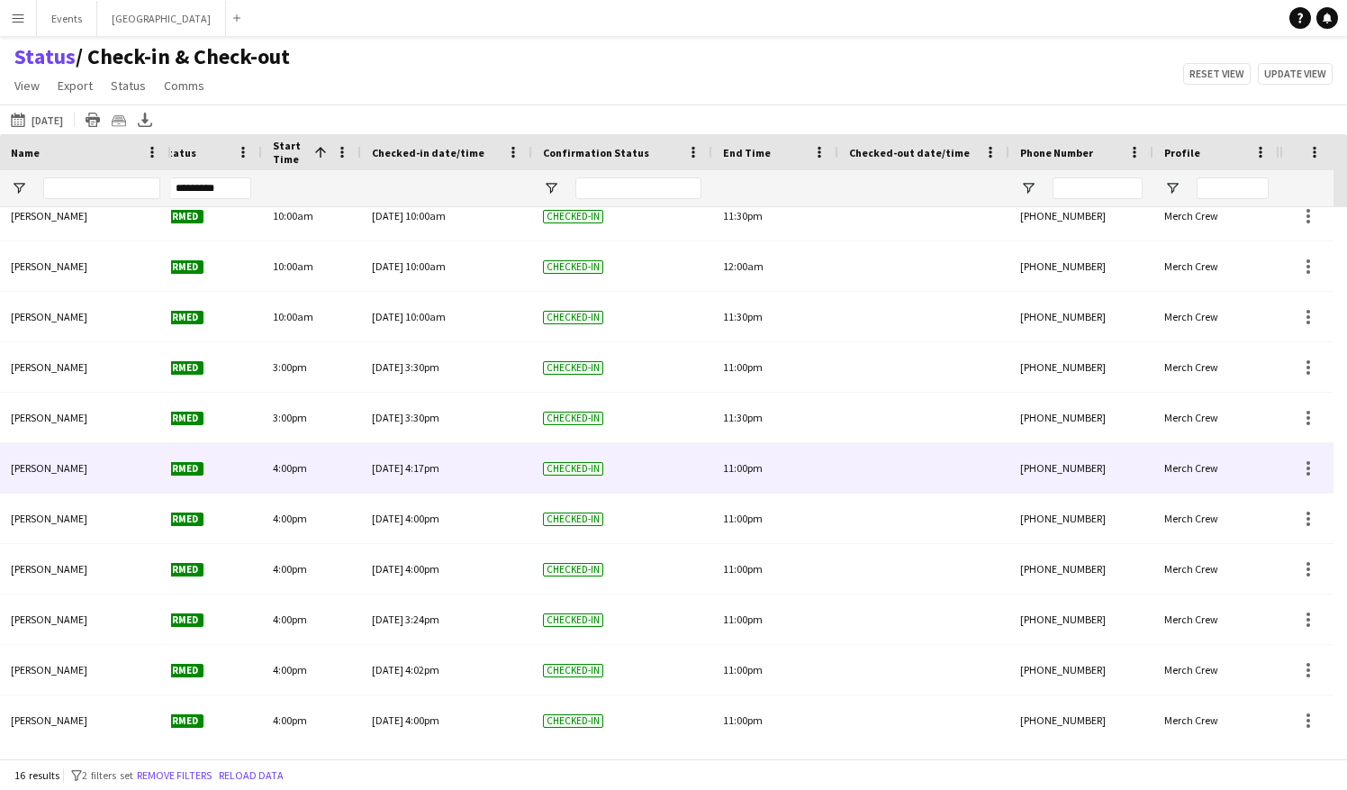
click at [481, 478] on div "[DATE] 4:17pm" at bounding box center [446, 468] width 149 height 50
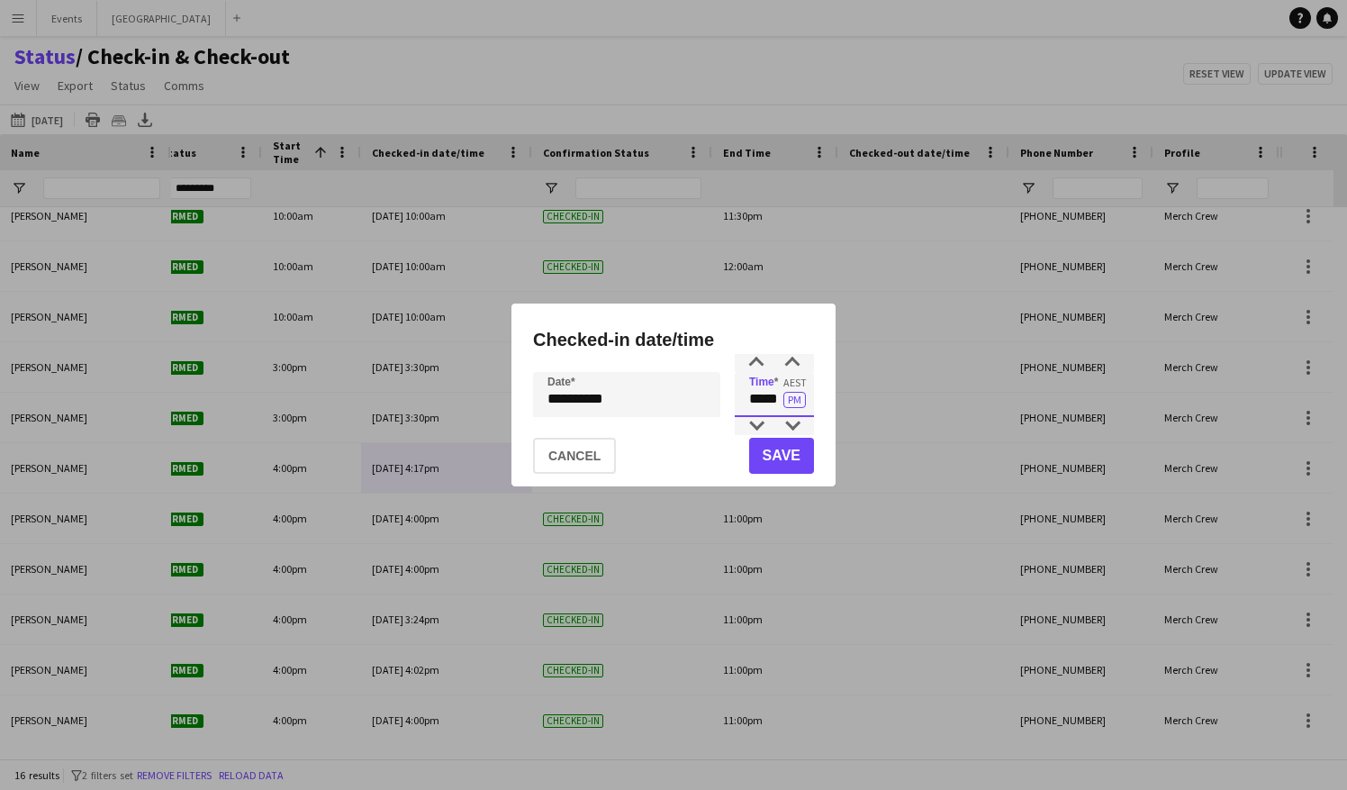
click at [780, 399] on input "*****" at bounding box center [774, 394] width 79 height 45
type input "*****"
click at [780, 451] on button "Save" at bounding box center [781, 456] width 65 height 36
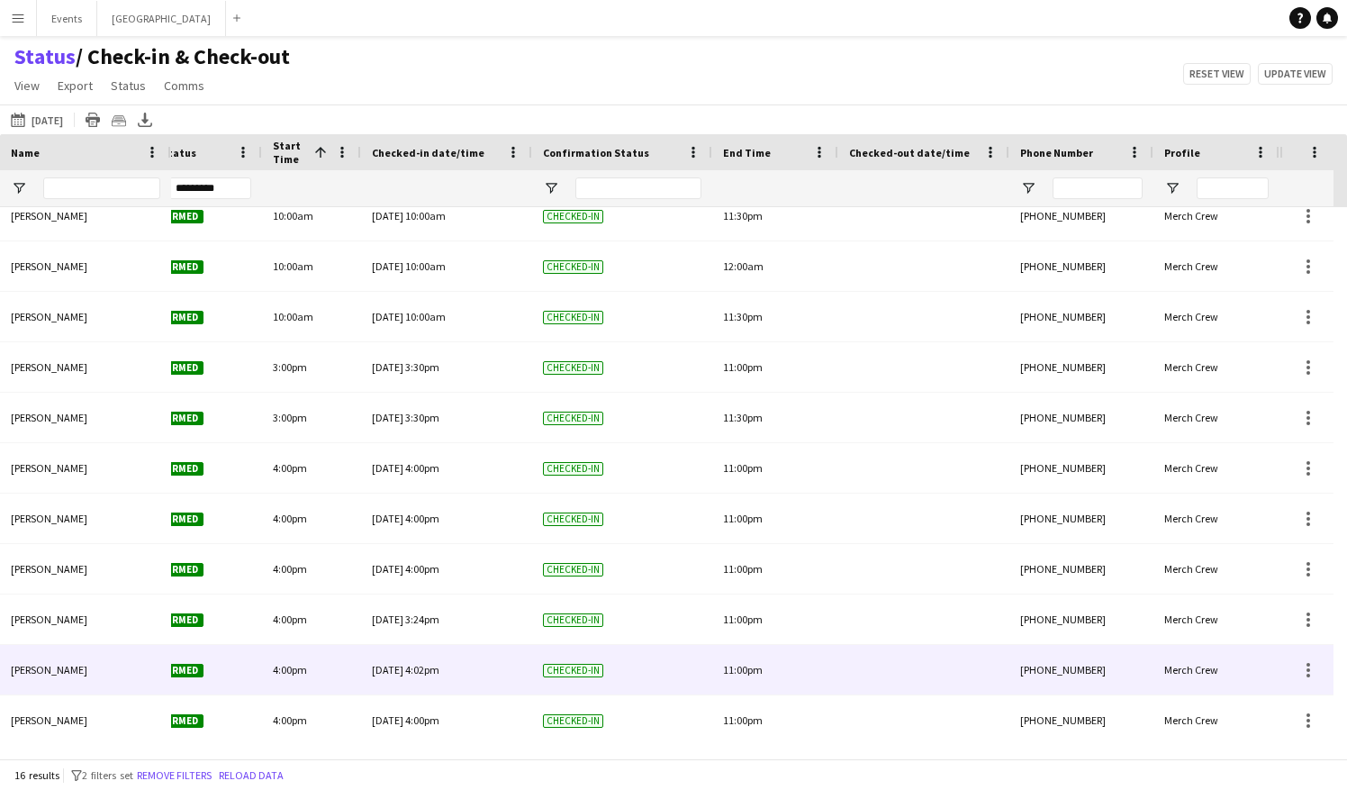
click at [479, 681] on div "[DATE] 4:02pm" at bounding box center [446, 670] width 149 height 50
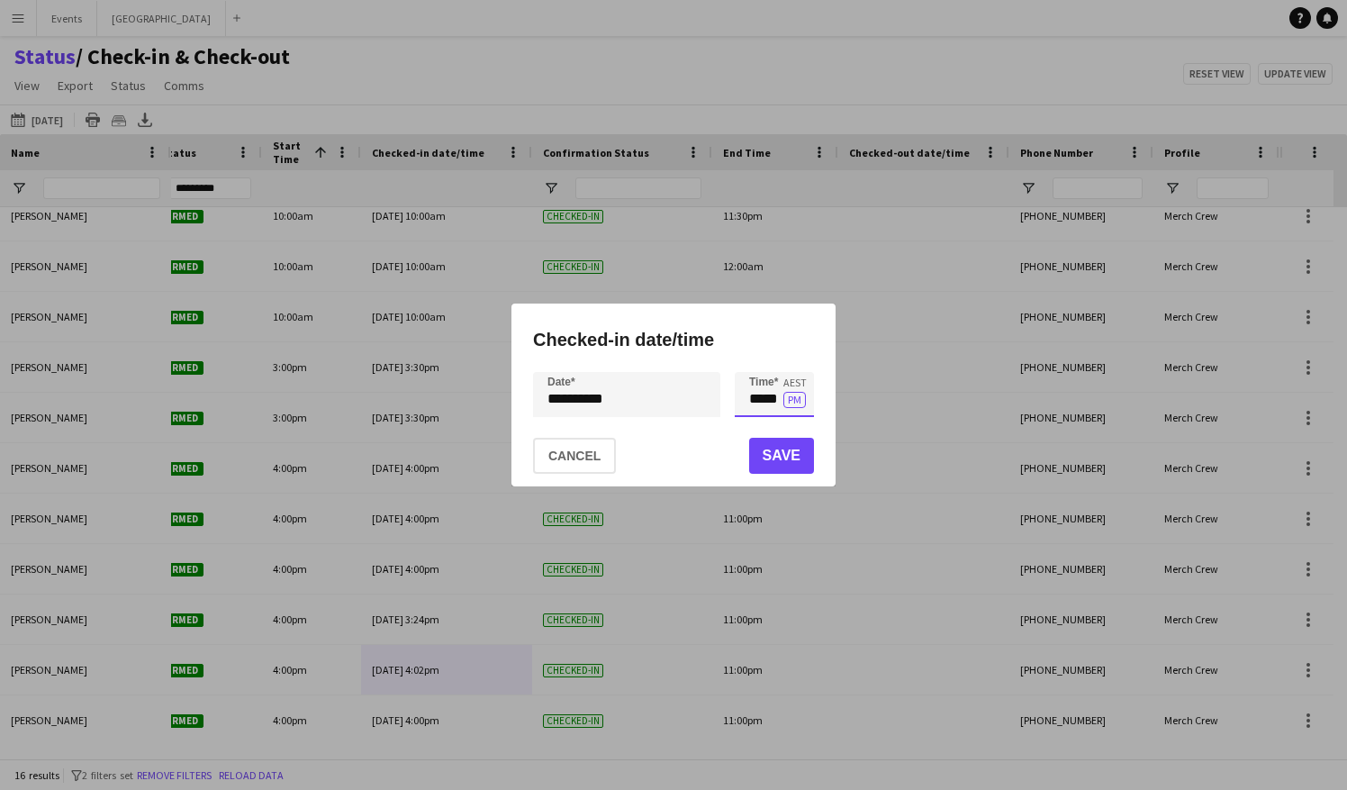
click at [778, 398] on input "*****" at bounding box center [774, 394] width 79 height 45
type input "*****"
click at [782, 450] on button "Save" at bounding box center [781, 456] width 65 height 36
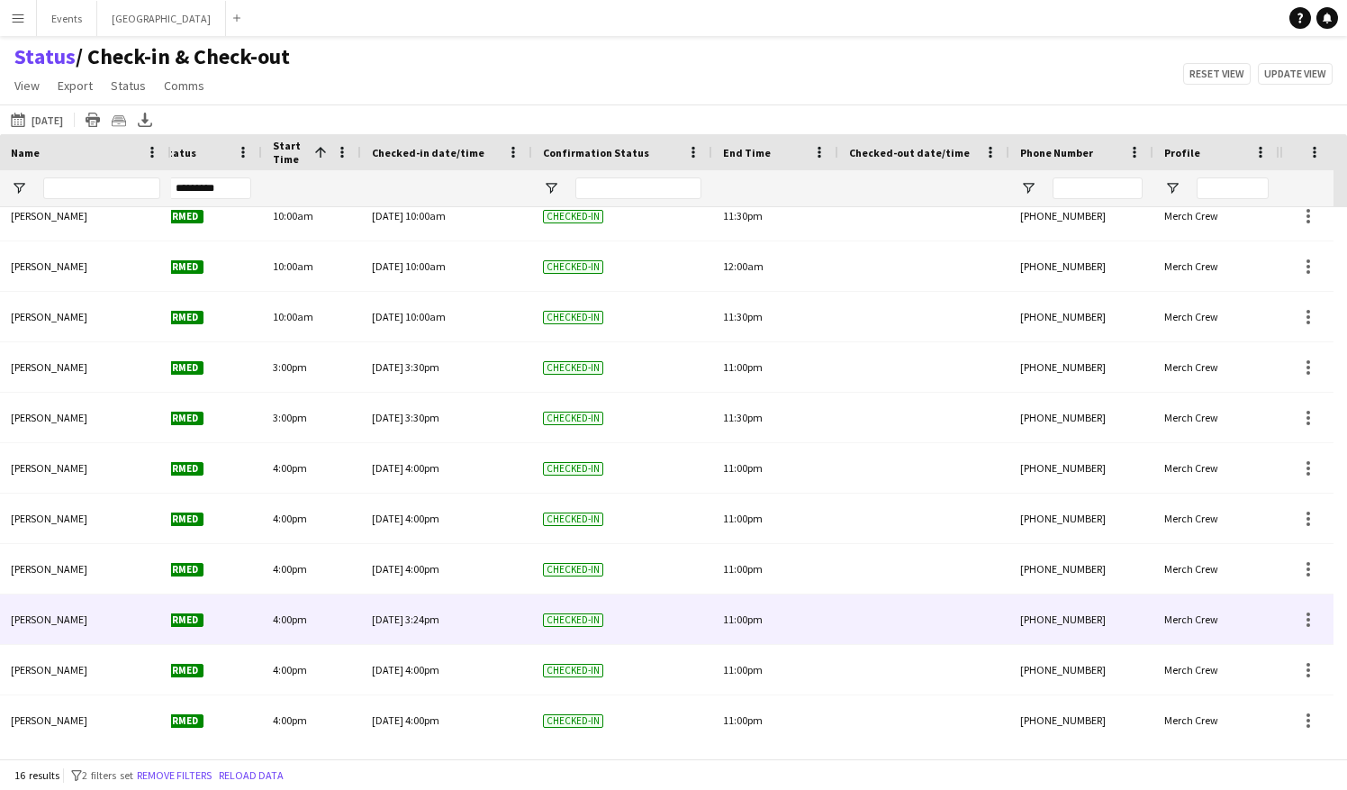
click at [472, 627] on div "[DATE] 3:24pm" at bounding box center [446, 619] width 149 height 50
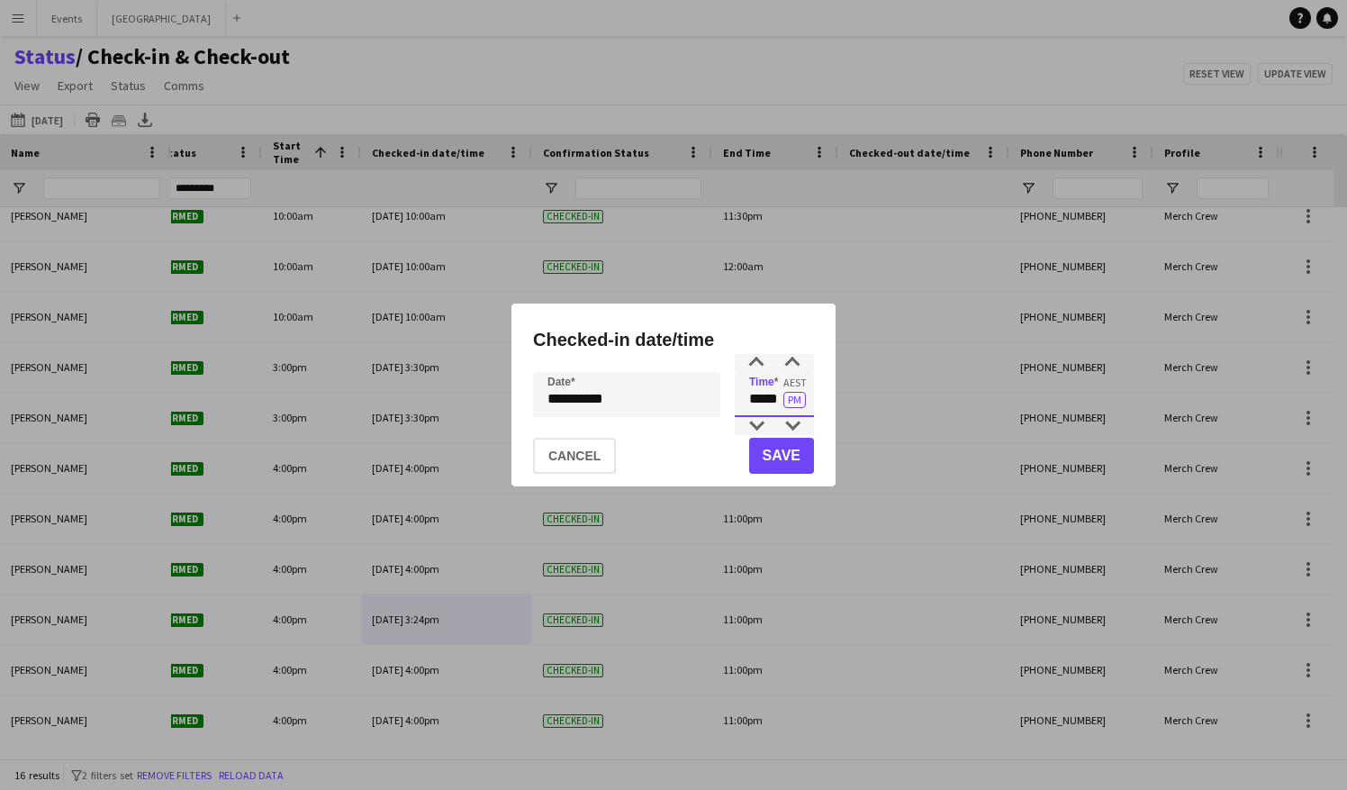
click at [776, 398] on input "*****" at bounding box center [774, 394] width 79 height 45
type input "*****"
click at [792, 456] on button "Save" at bounding box center [781, 456] width 65 height 36
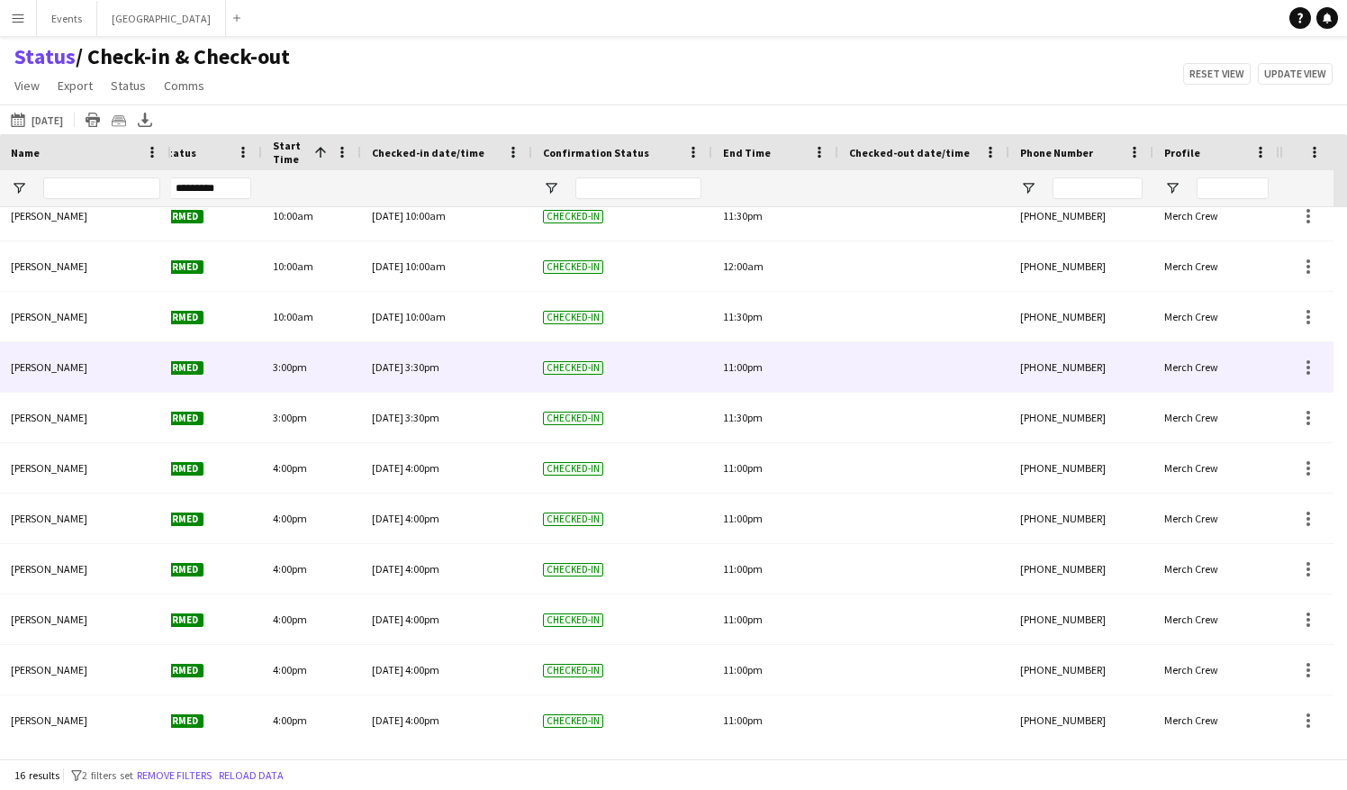
click at [465, 367] on div "[DATE] 3:30pm" at bounding box center [446, 367] width 149 height 50
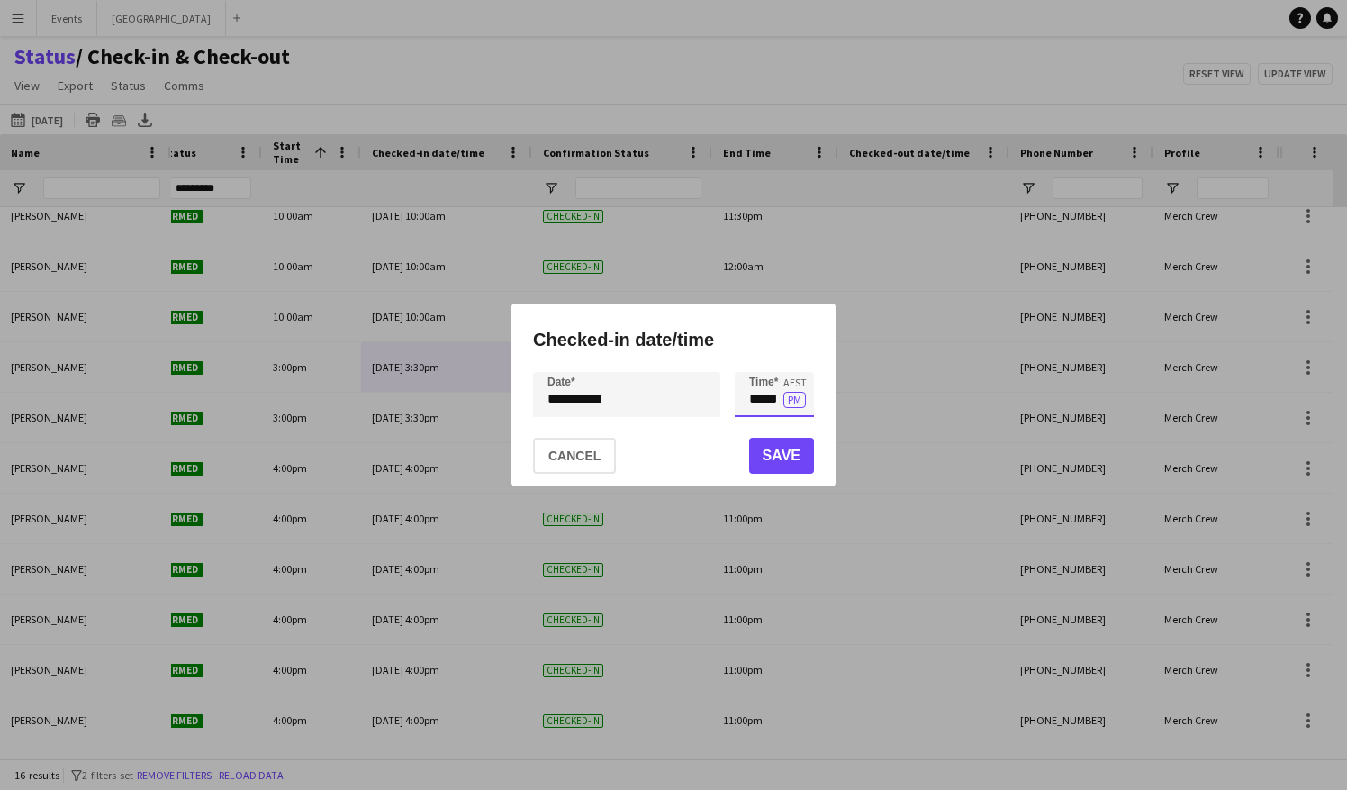
click at [775, 400] on input "*****" at bounding box center [774, 394] width 79 height 45
type input "*****"
click at [779, 456] on button "Save" at bounding box center [781, 456] width 65 height 36
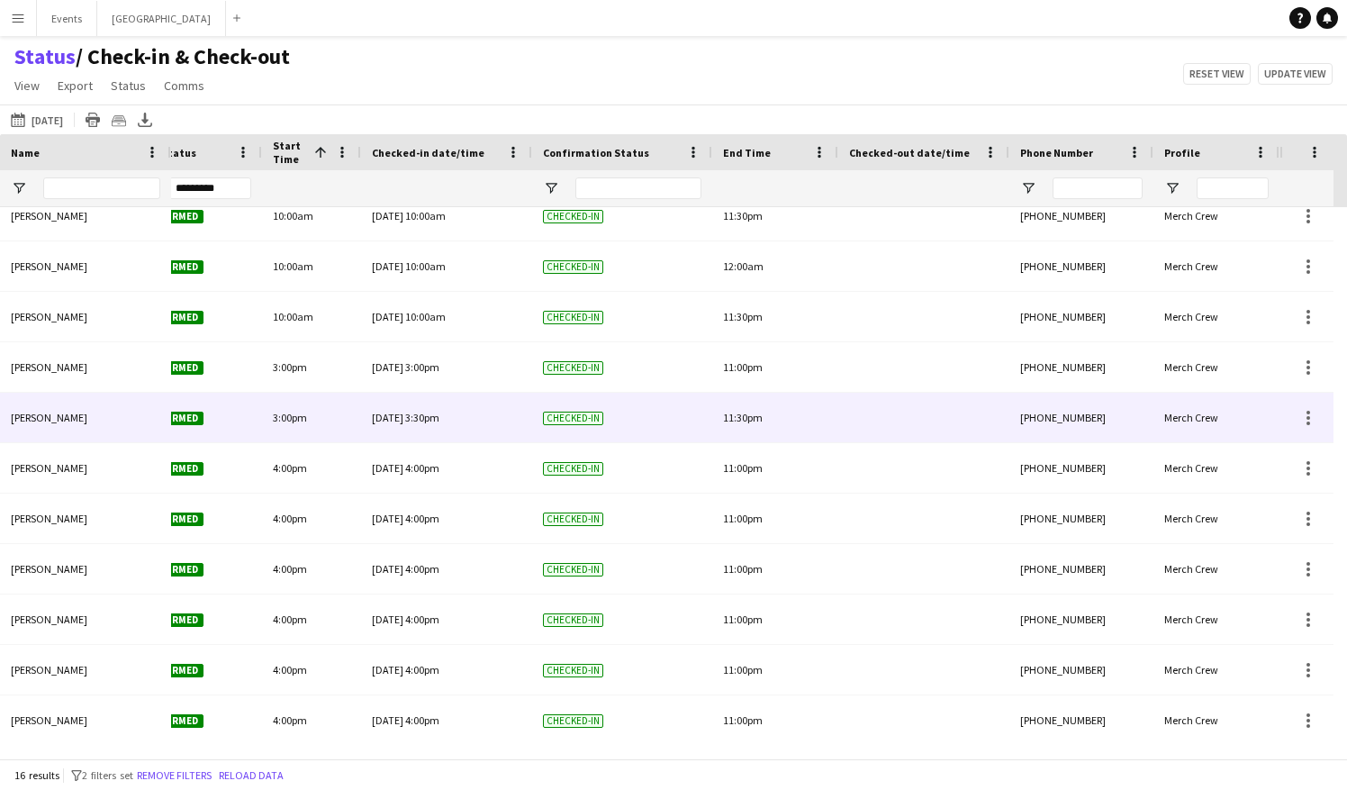
click at [463, 418] on div "[DATE] 3:30pm" at bounding box center [446, 418] width 149 height 50
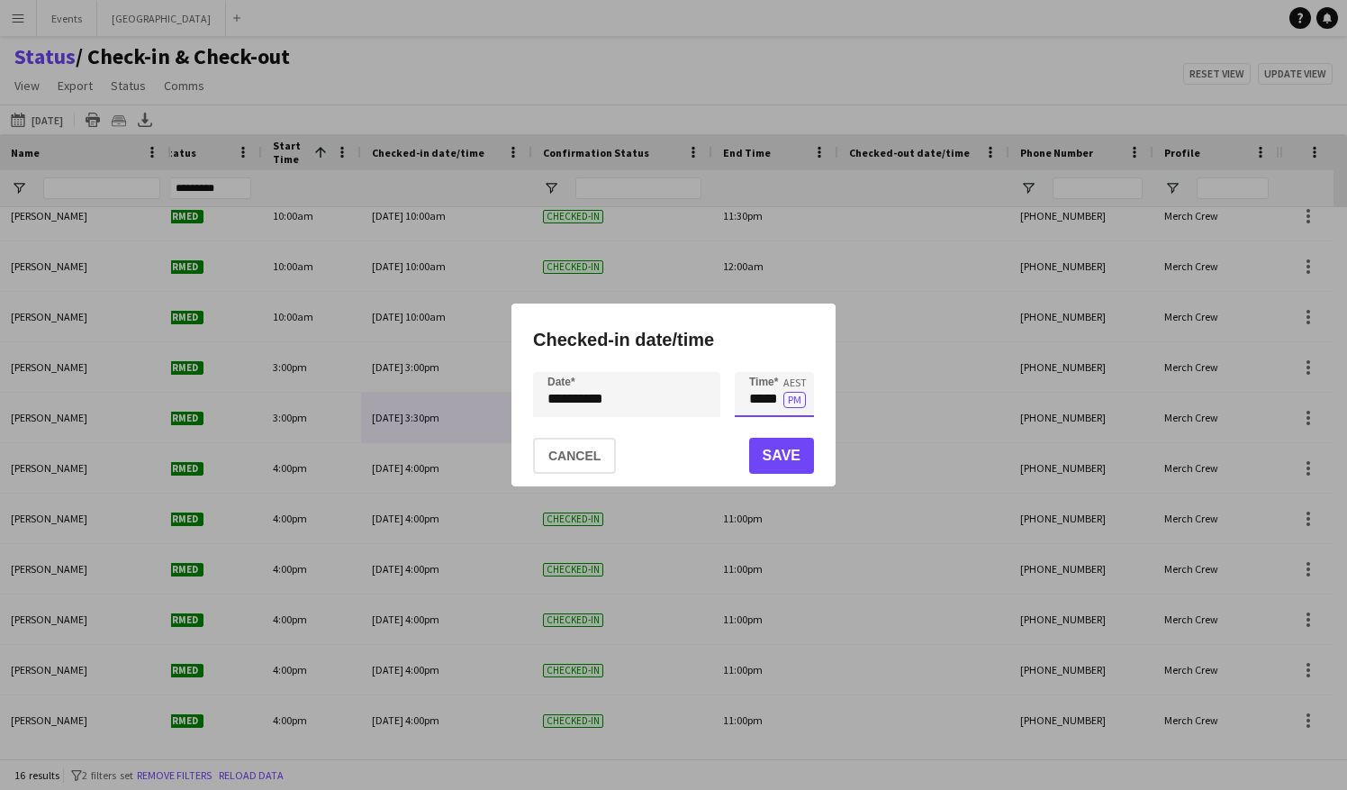
click at [777, 401] on input "*****" at bounding box center [774, 394] width 79 height 45
type input "*****"
click at [785, 452] on button "Save" at bounding box center [781, 456] width 65 height 36
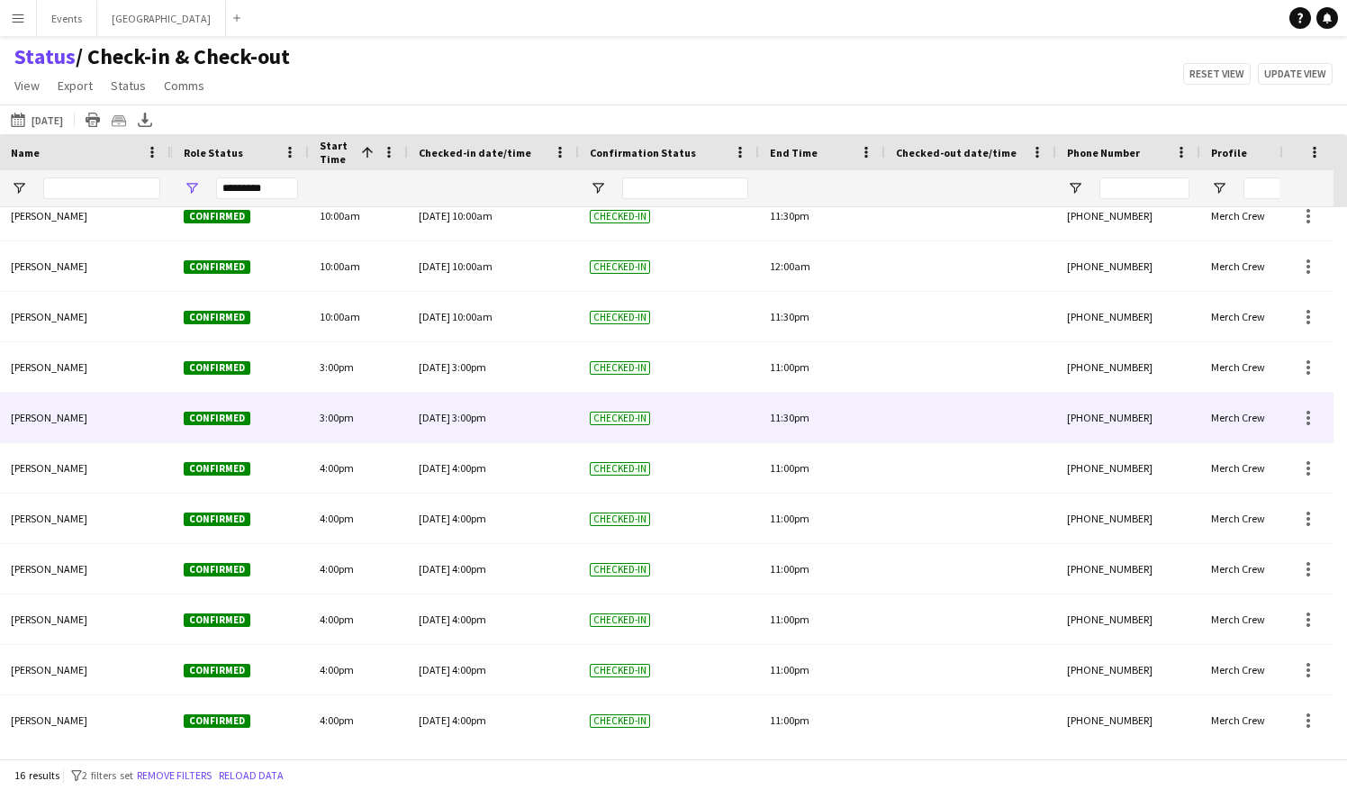
scroll to position [0, 729]
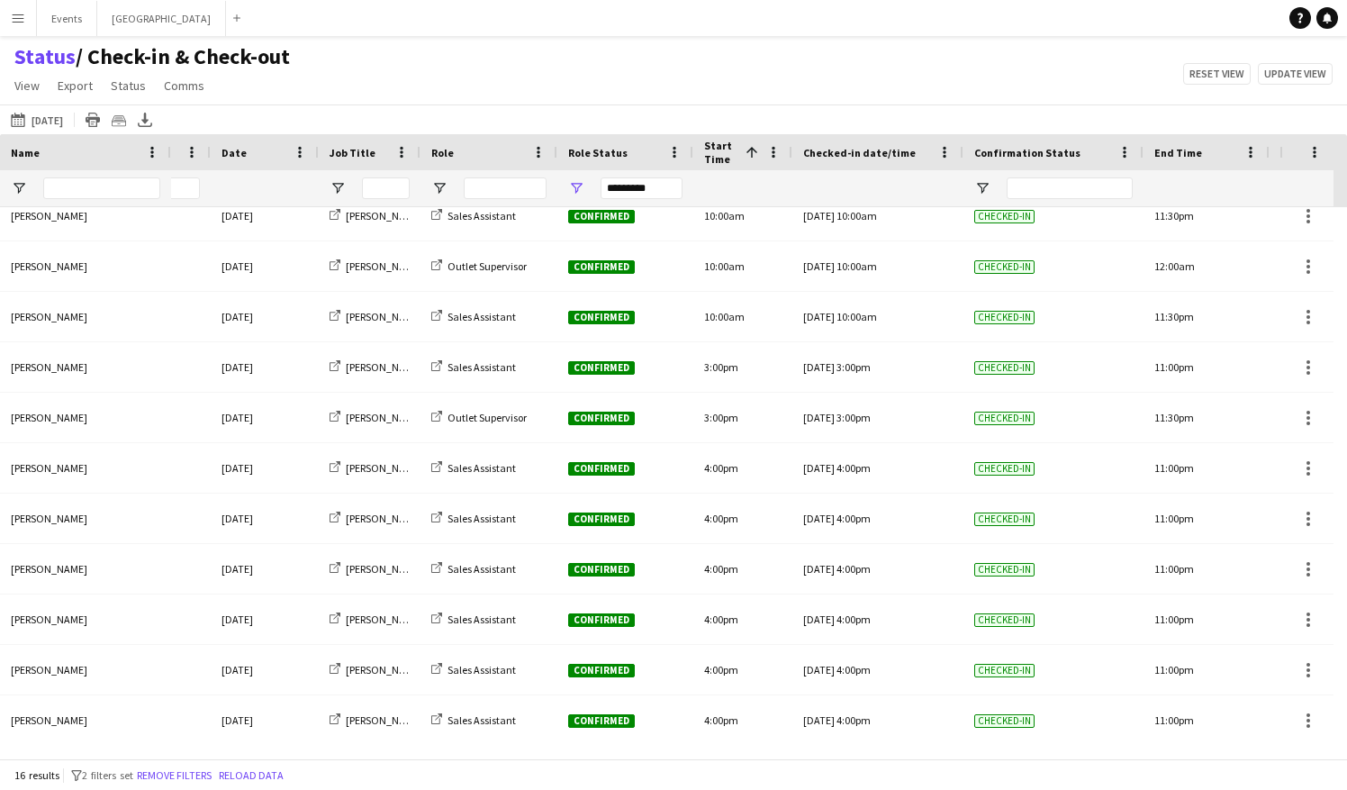
click at [20, 25] on button "Menu" at bounding box center [18, 18] width 36 height 36
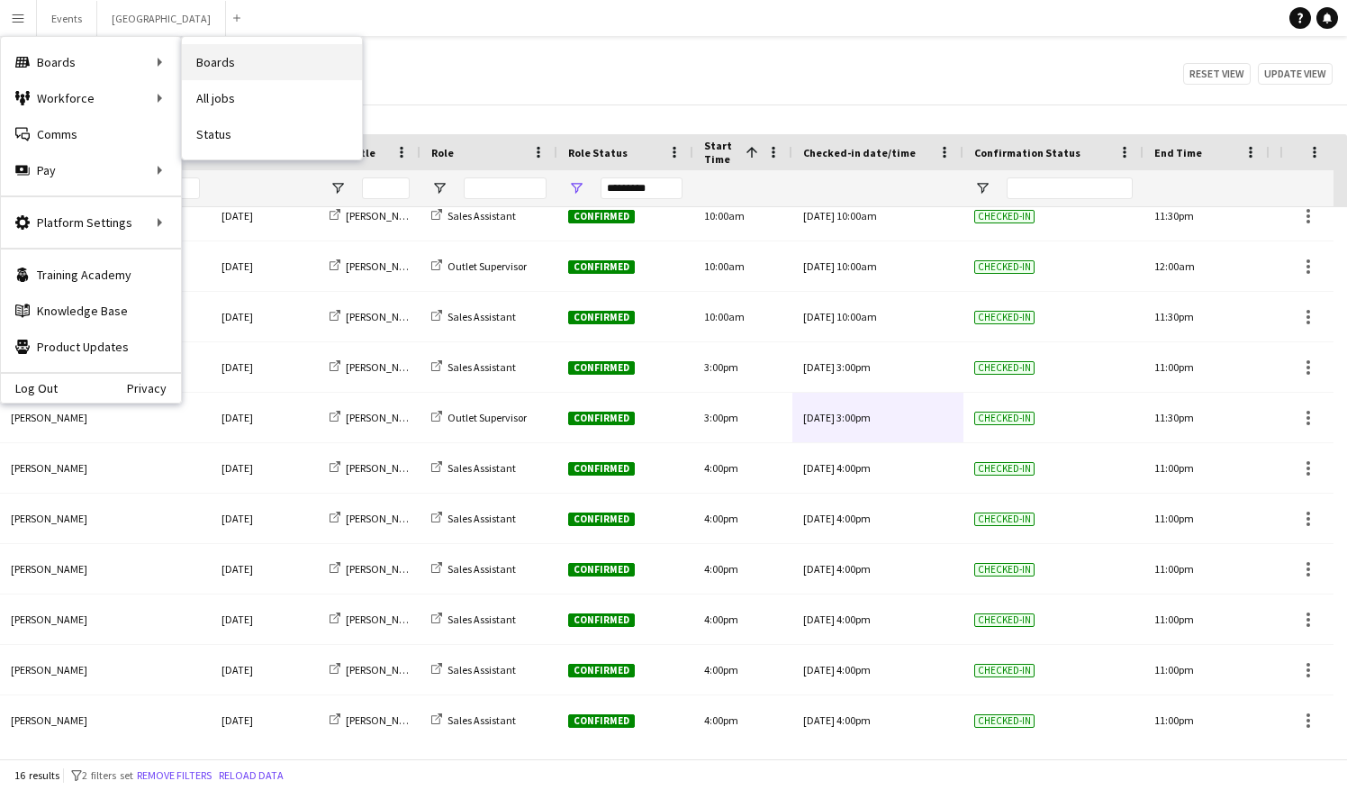
click at [229, 71] on link "Boards" at bounding box center [272, 62] width 180 height 36
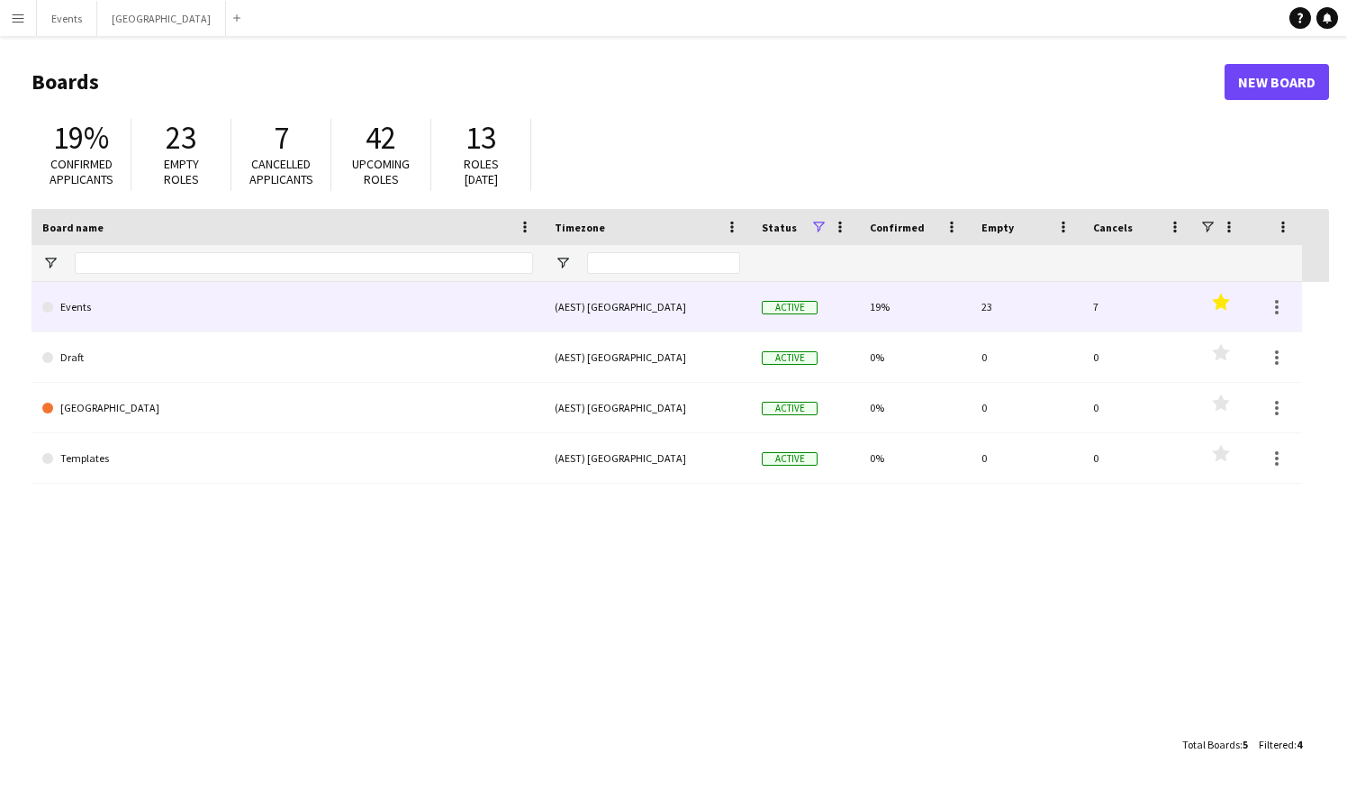
click at [85, 304] on link "Events" at bounding box center [287, 307] width 491 height 50
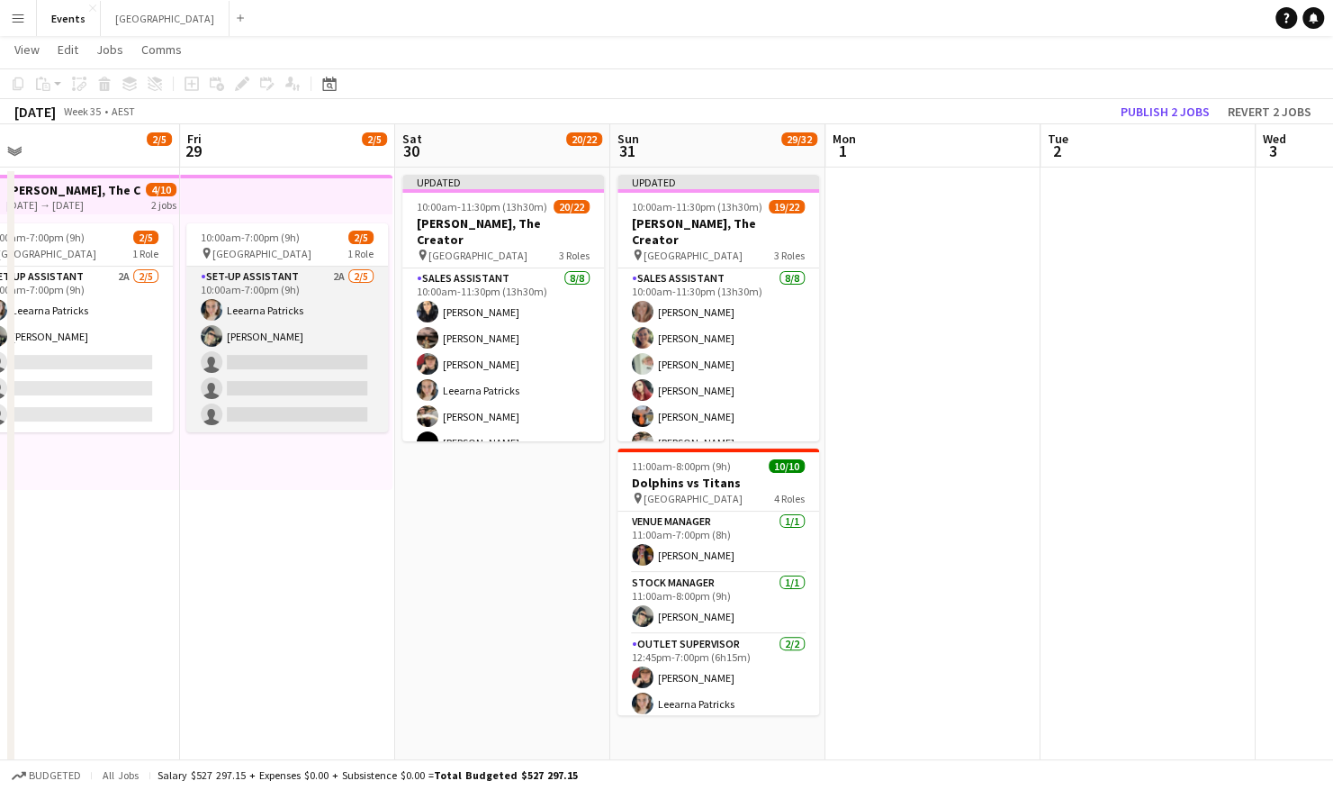
click at [284, 360] on app-card-role "Set-up Assistant 2A [DATE] 10:00am-7:00pm (9h) Leearna [PERSON_NAME] [PERSON_NA…" at bounding box center [287, 350] width 202 height 166
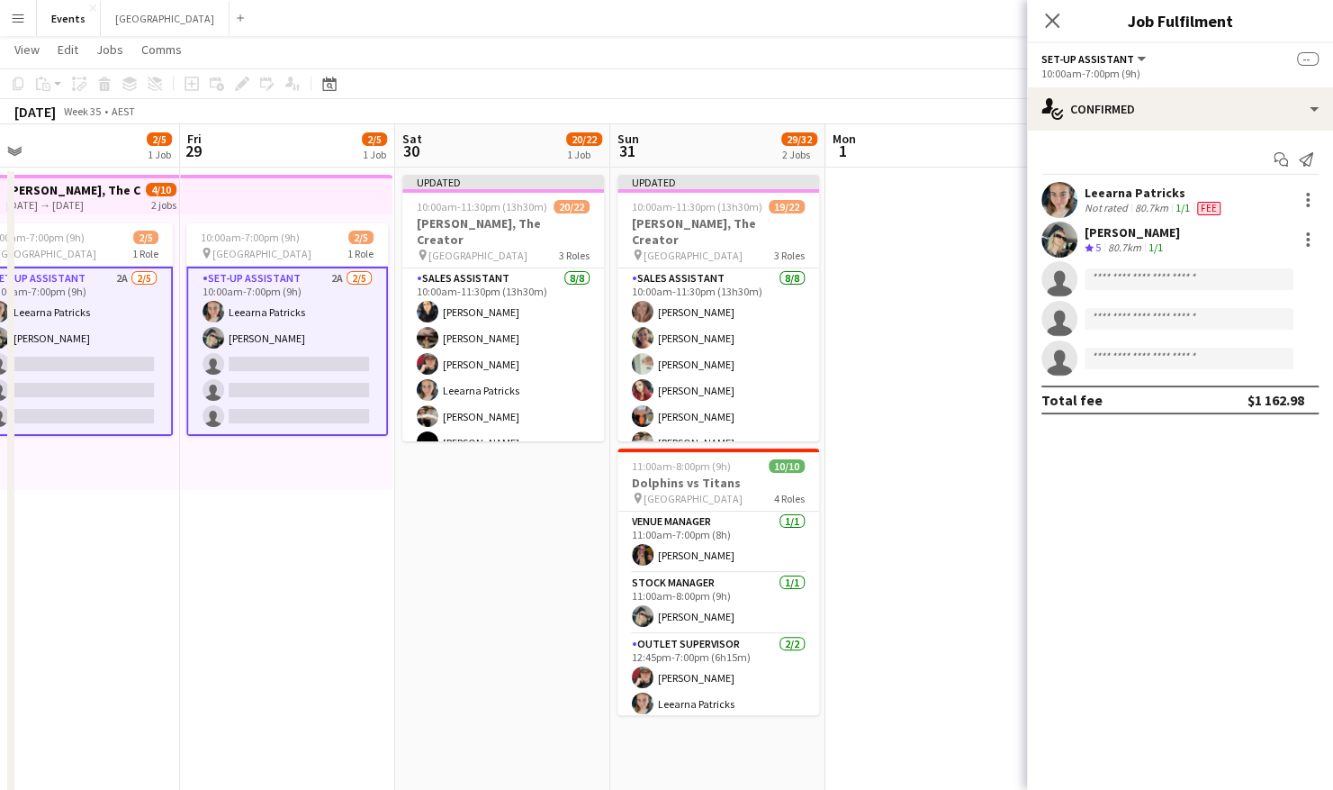
click at [259, 200] on app-top-bar at bounding box center [286, 195] width 212 height 40
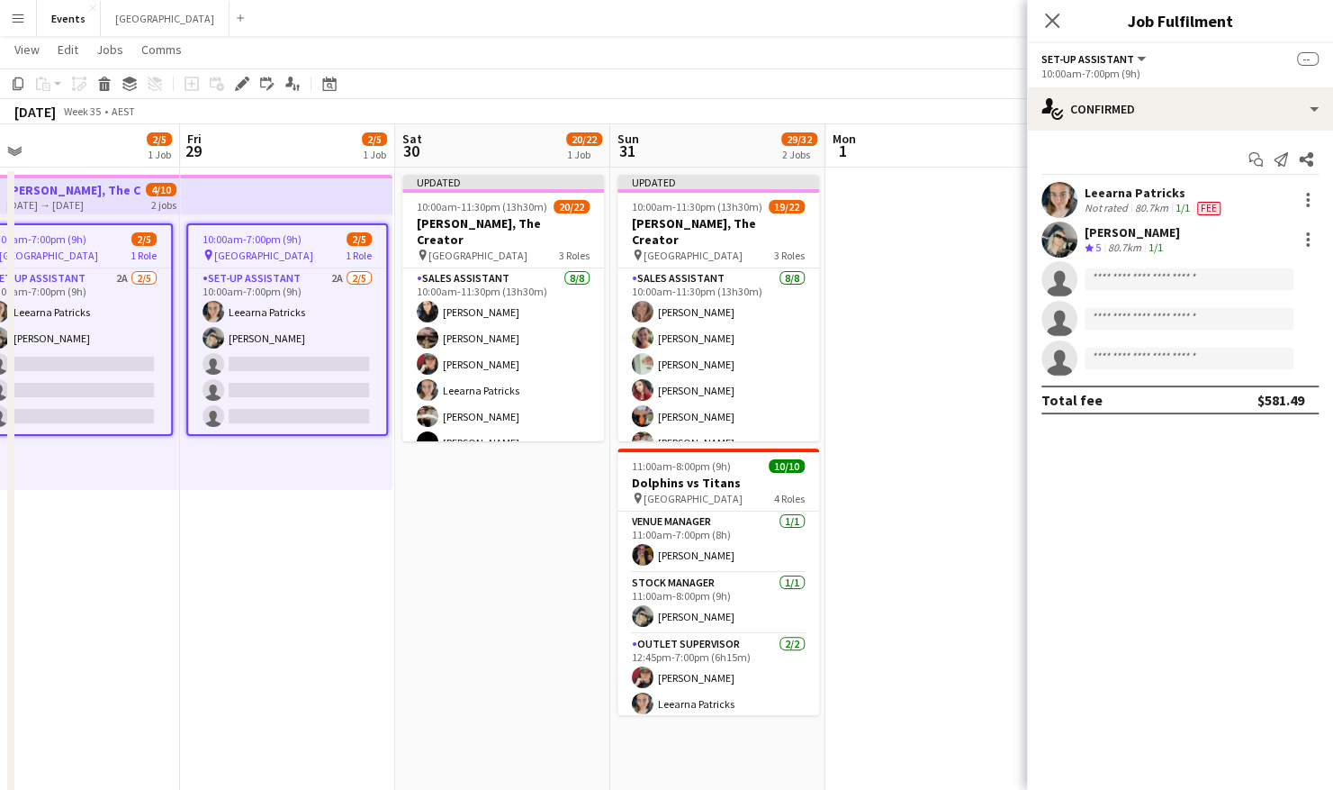
click at [280, 248] on div "pin [GEOGRAPHIC_DATA] 1 Role" at bounding box center [287, 255] width 198 height 14
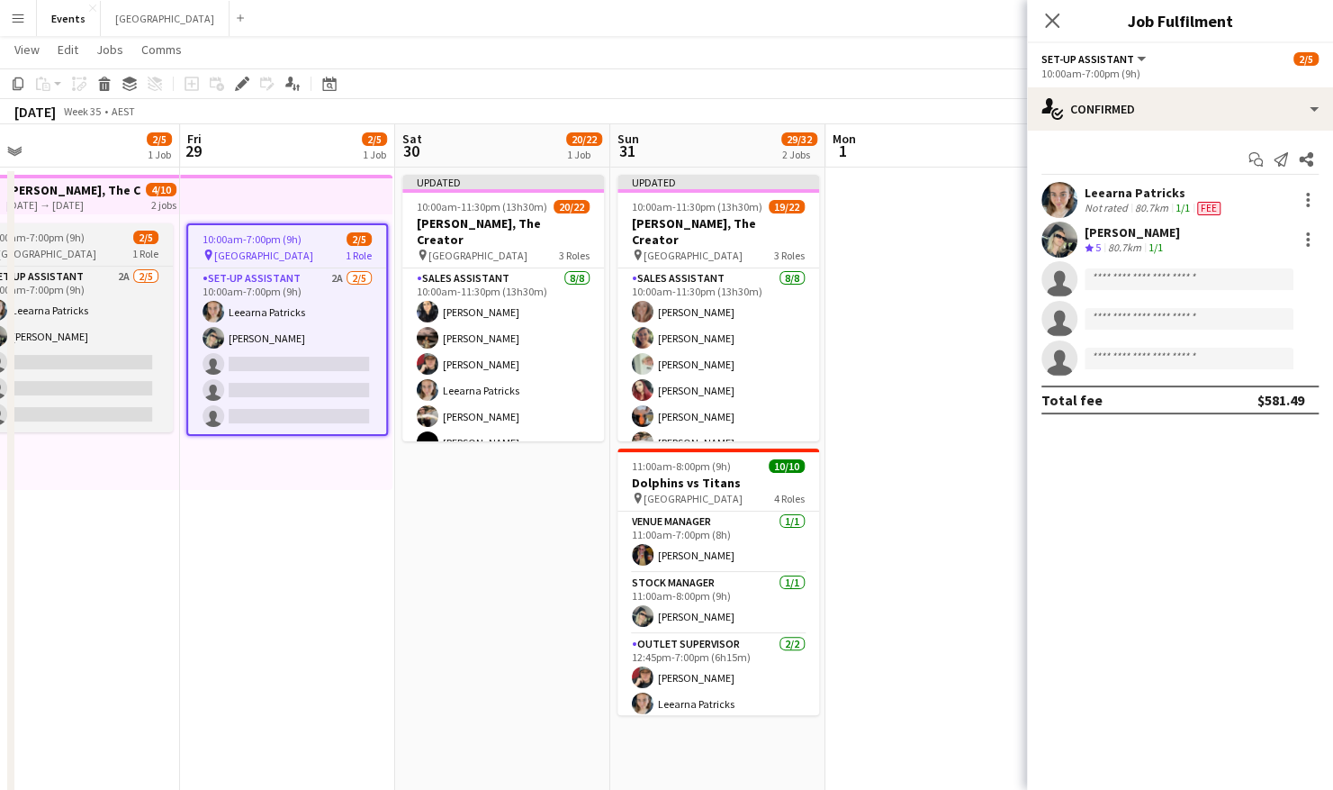
click at [96, 249] on span "[GEOGRAPHIC_DATA]" at bounding box center [46, 254] width 99 height 14
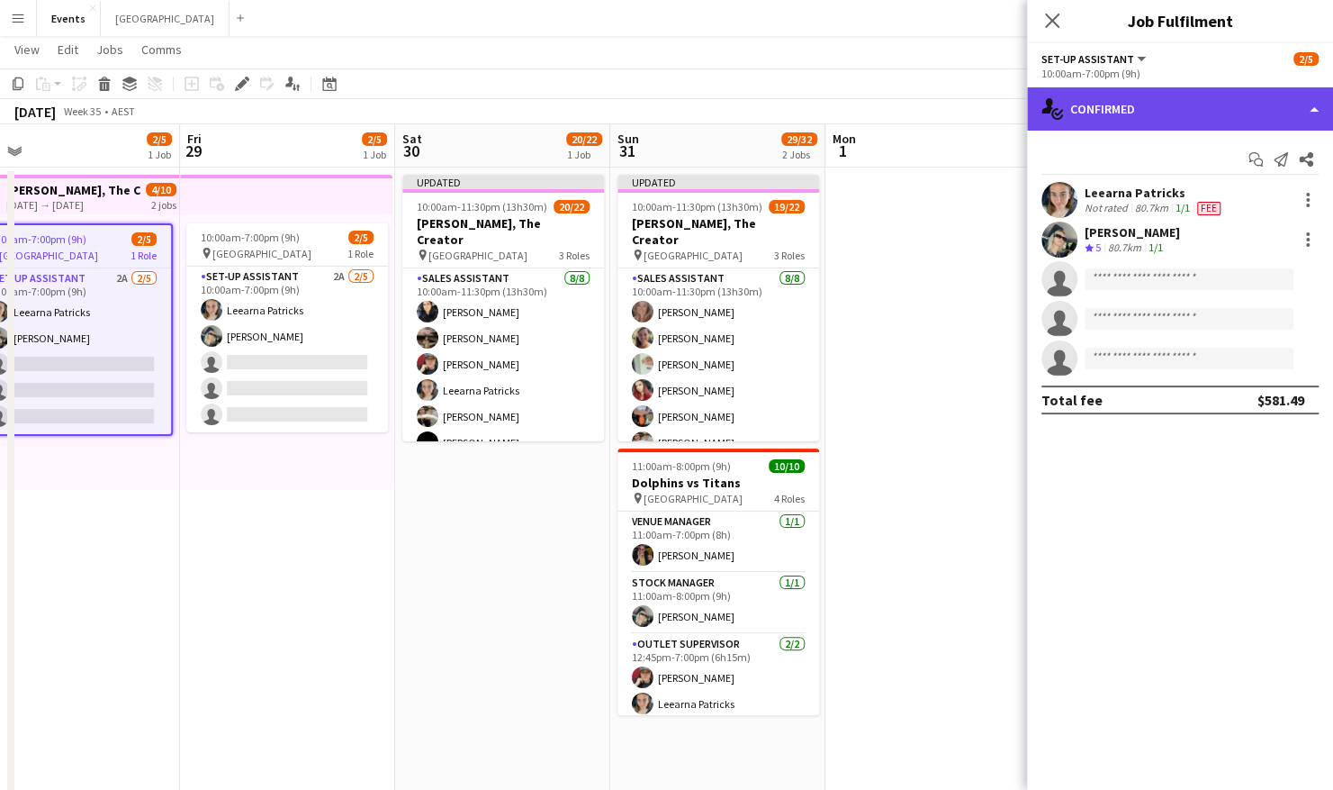
click at [1176, 103] on div "single-neutral-actions-check-2 Confirmed" at bounding box center [1180, 108] width 306 height 43
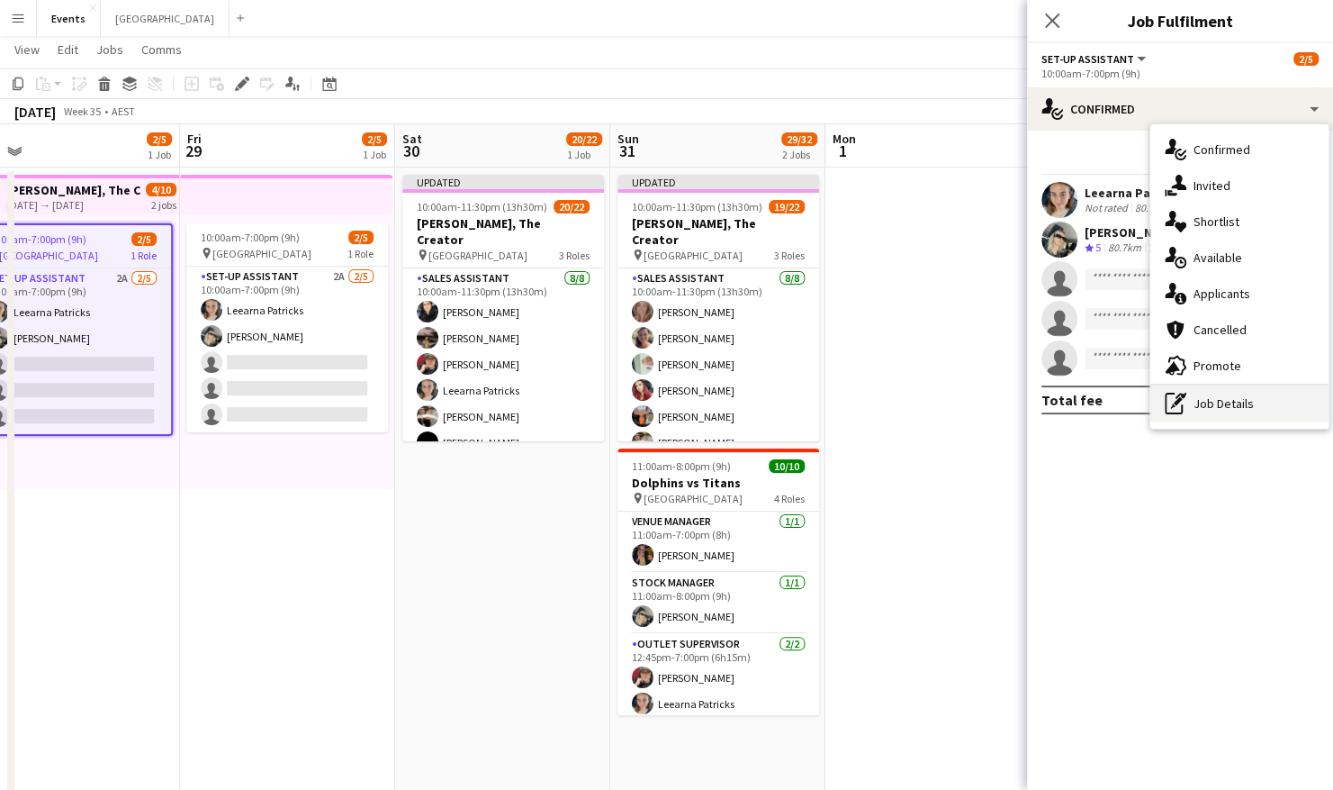
click at [1241, 397] on div "pen-write Job Details" at bounding box center [1240, 403] width 178 height 36
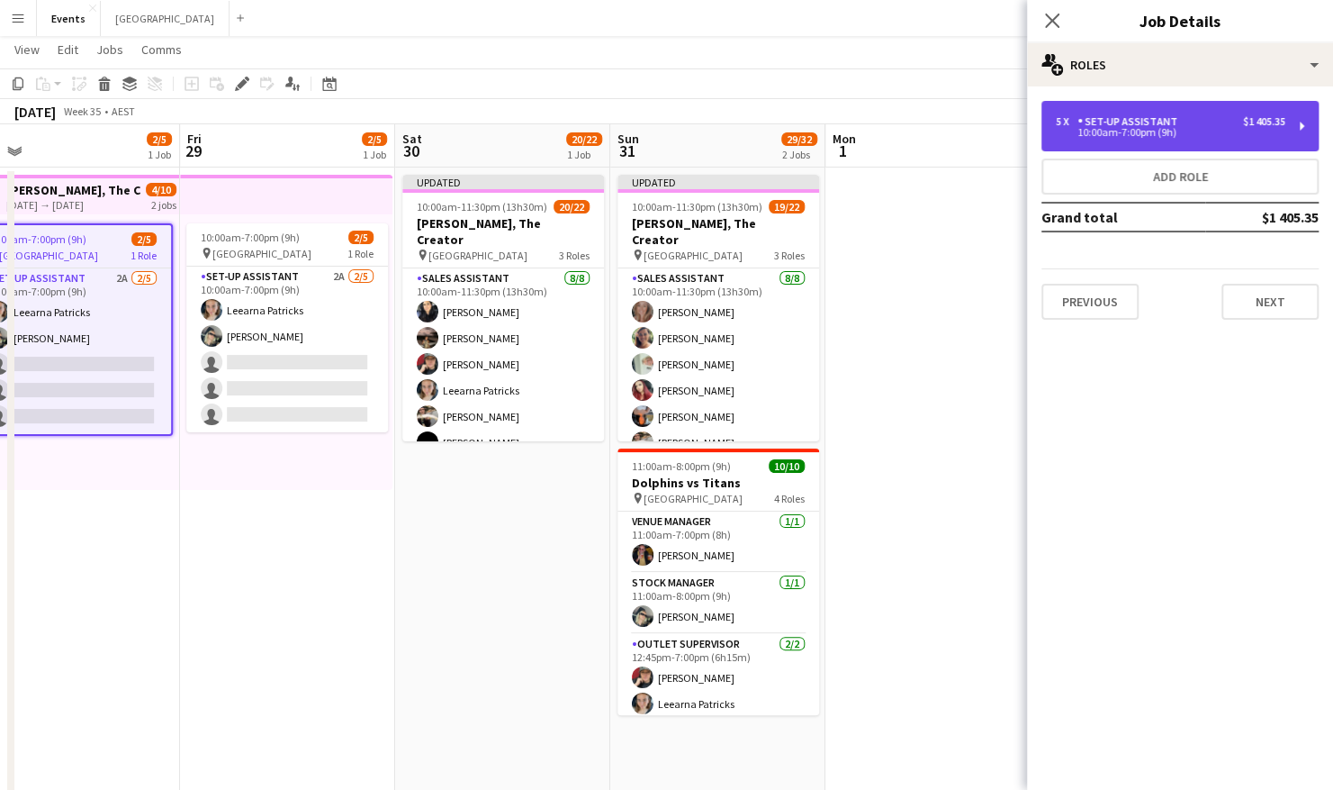
click at [1222, 142] on div "5 x Set-up Assistant $1 405.35 10:00am-7:00pm (9h)" at bounding box center [1180, 126] width 277 height 50
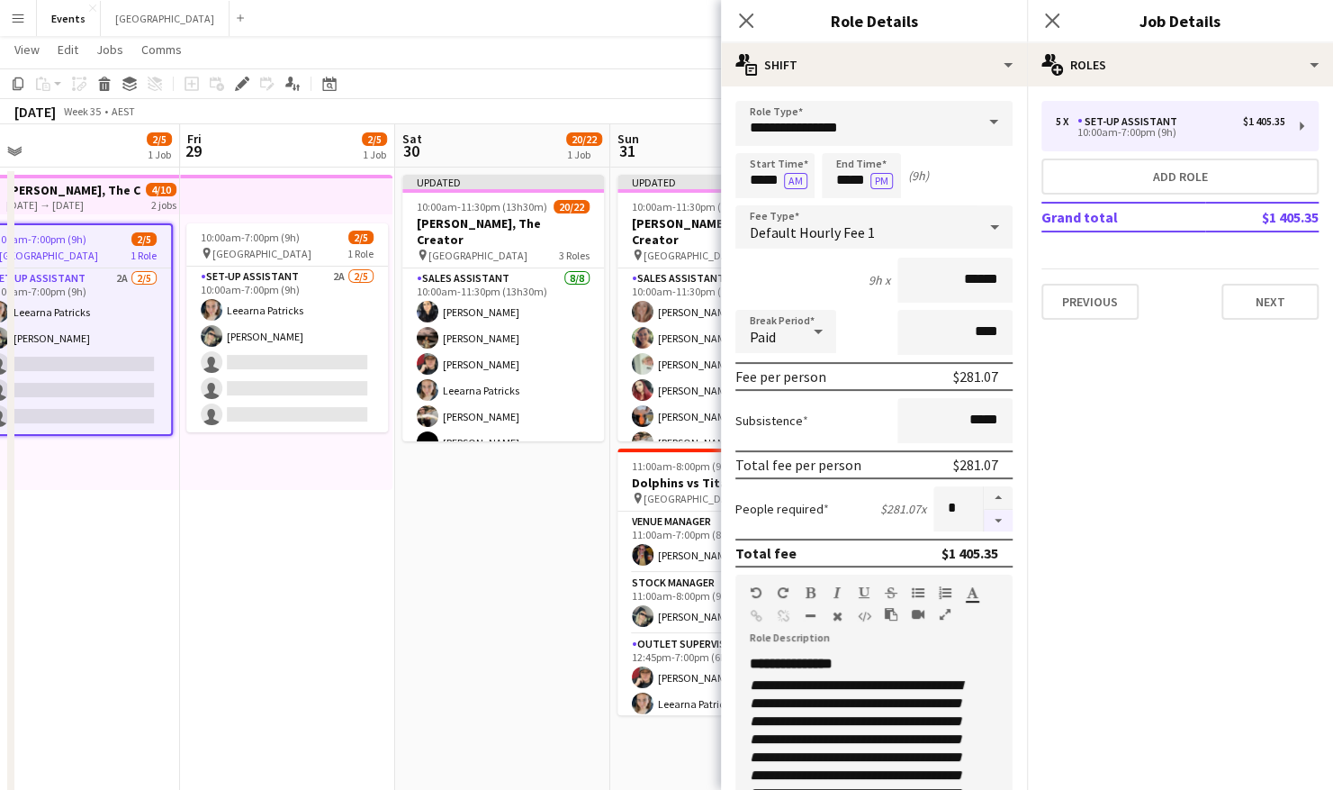
click at [987, 520] on button "button" at bounding box center [998, 521] width 29 height 23
type input "*"
click at [446, 528] on app-date-cell "Updated 10:00am-11:30pm (13h30m) 20/22 [PERSON_NAME], The Creator pin Brisbane …" at bounding box center [502, 558] width 215 height 783
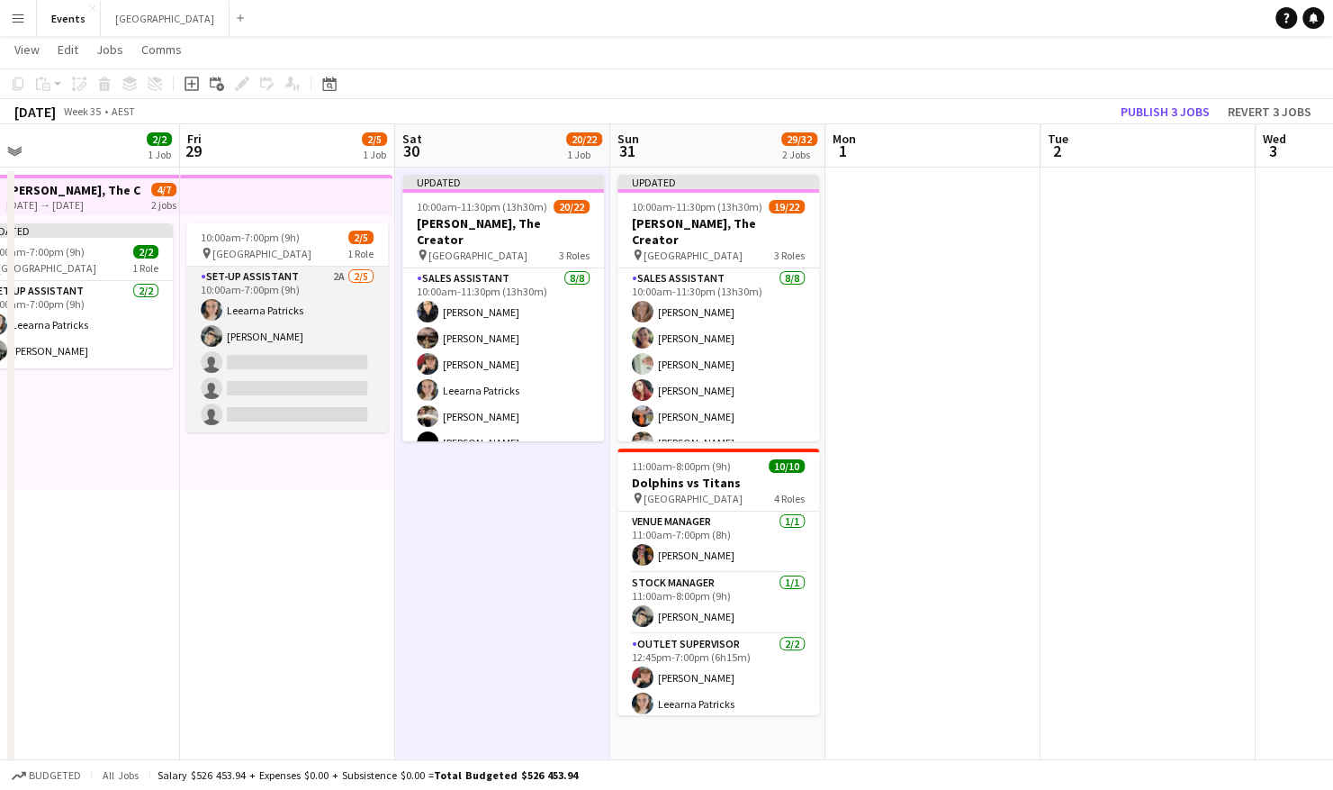
click at [228, 313] on app-card-role "Set-up Assistant 2A [DATE] 10:00am-7:00pm (9h) Leearna [PERSON_NAME] [PERSON_NA…" at bounding box center [287, 350] width 202 height 166
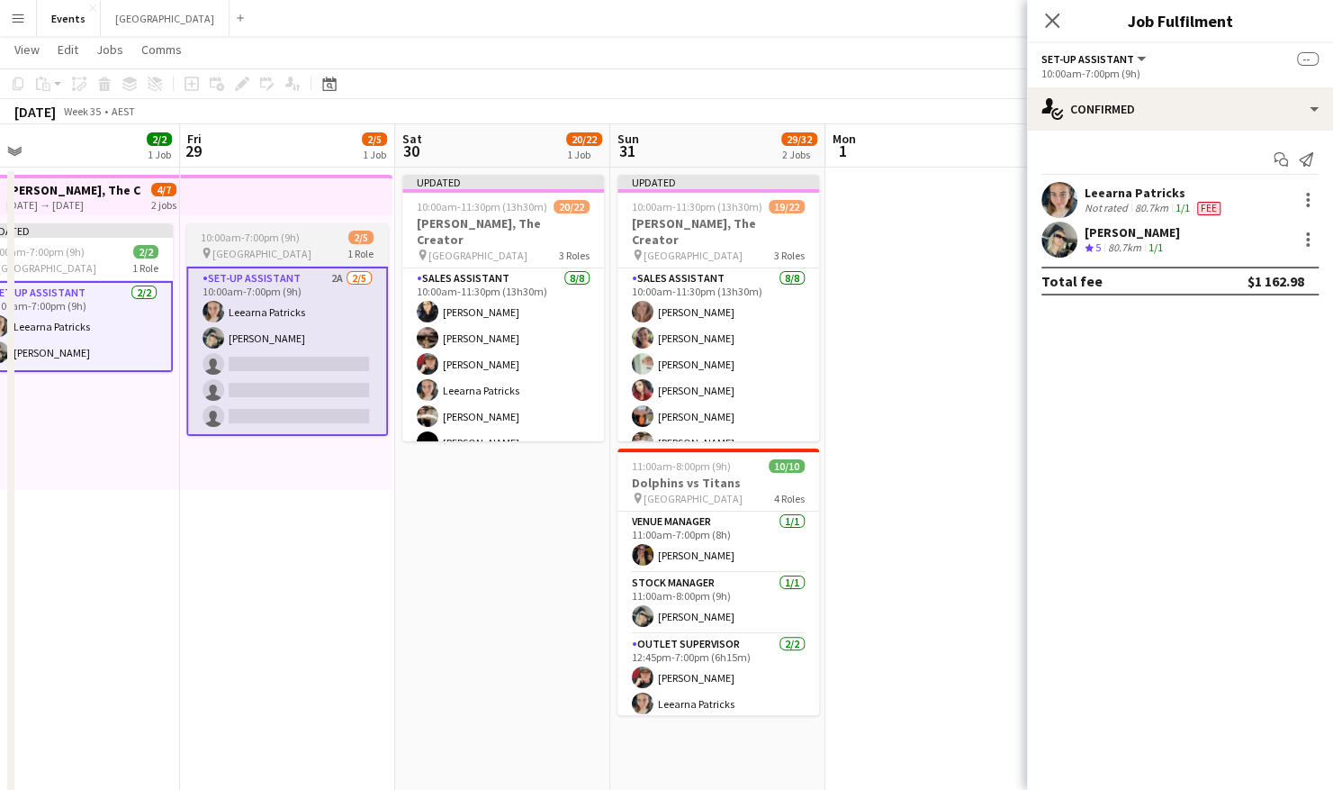
click at [302, 243] on div "10:00am-7:00pm (9h) 2/5" at bounding box center [287, 238] width 202 height 14
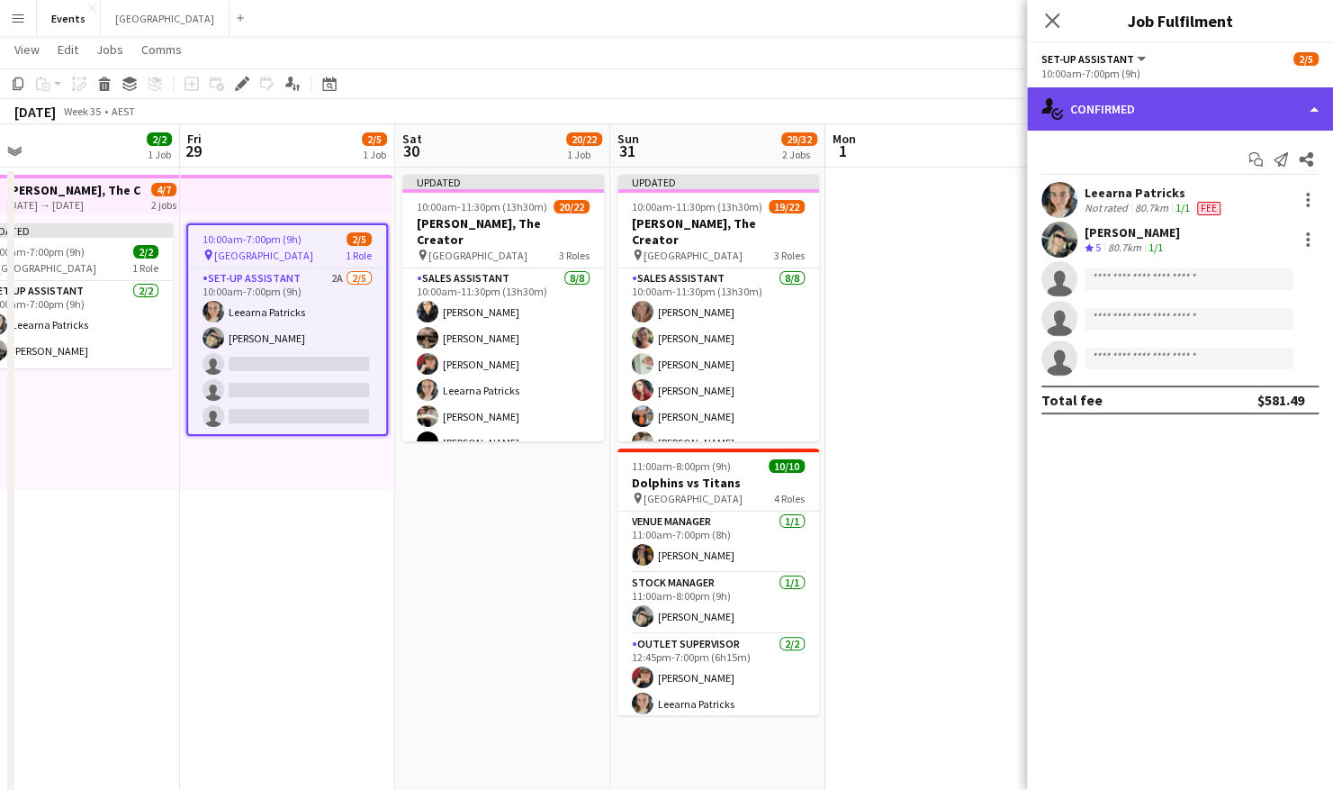
click at [1132, 108] on div "single-neutral-actions-check-2 Confirmed" at bounding box center [1180, 108] width 306 height 43
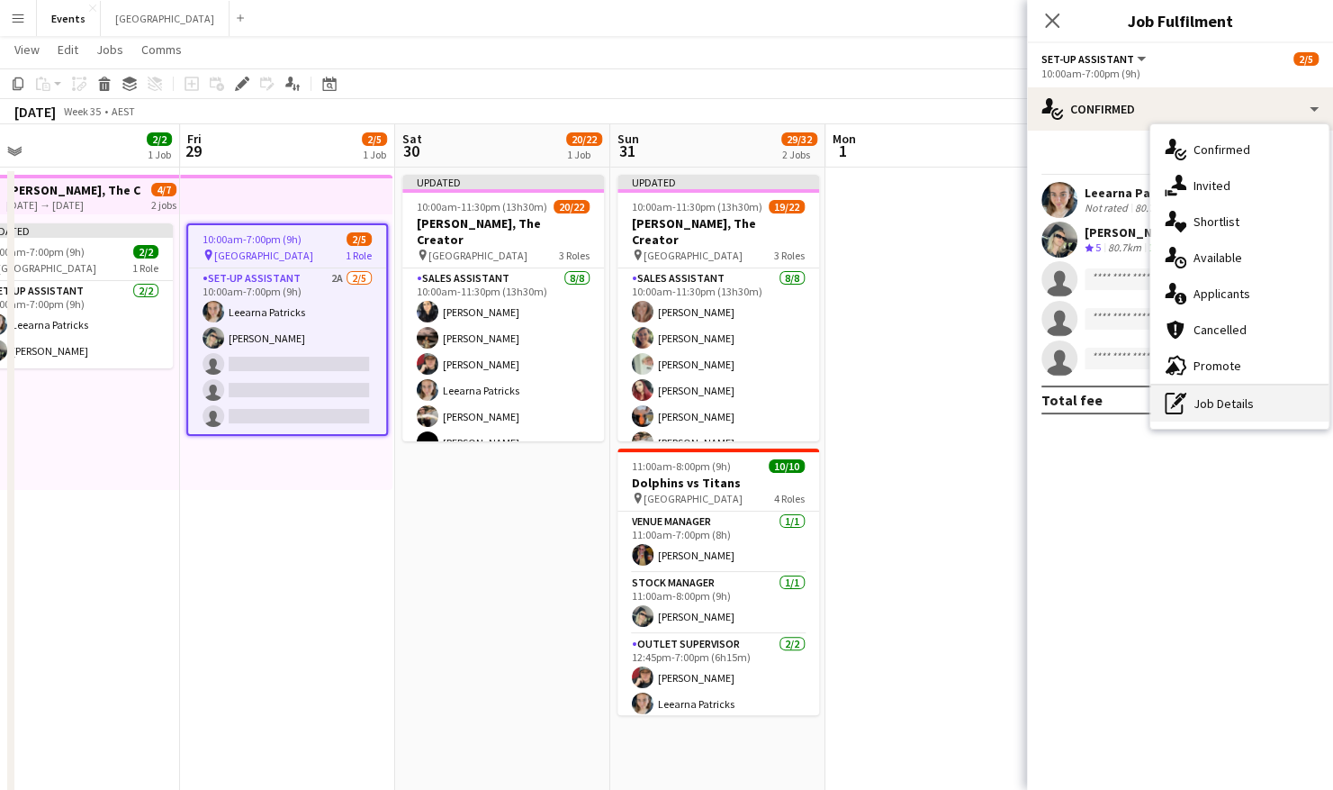
click at [1226, 397] on div "pen-write Job Details" at bounding box center [1240, 403] width 178 height 36
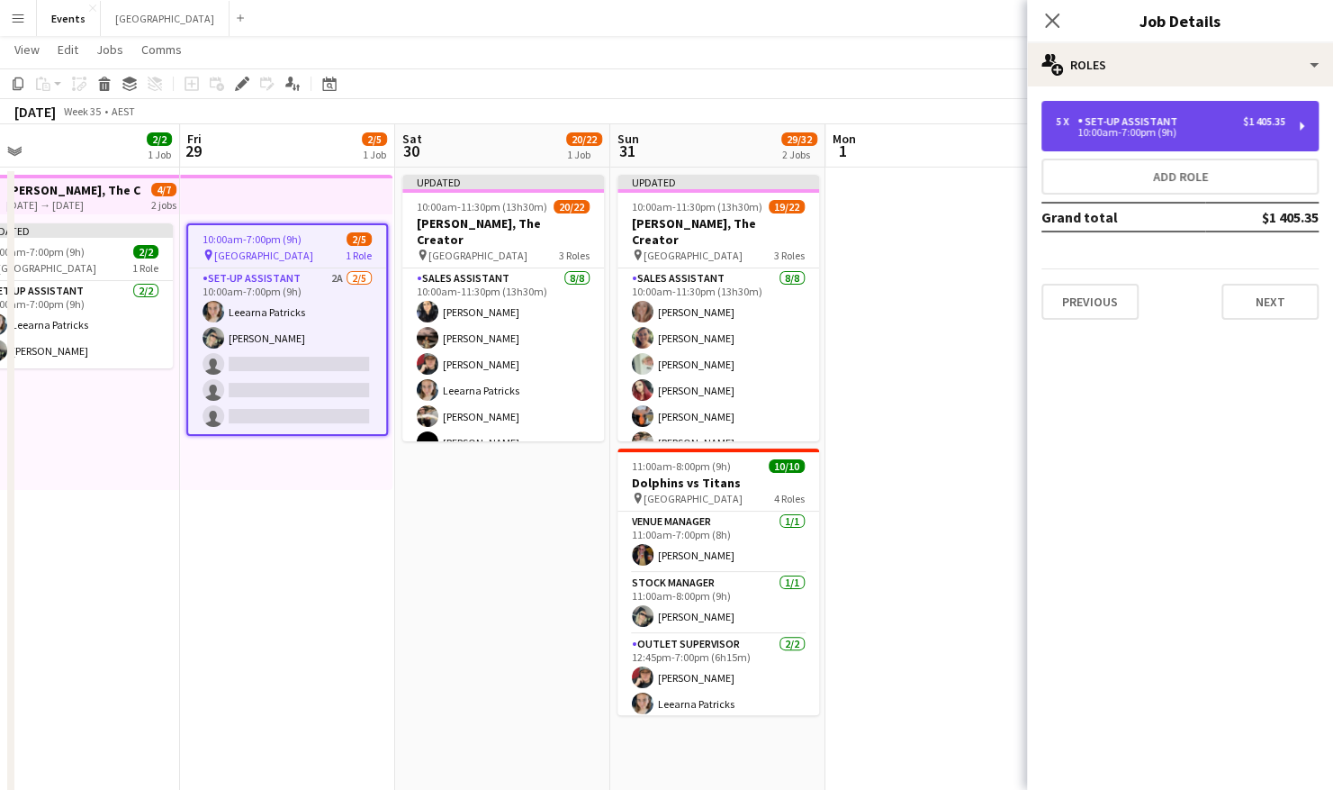
click at [1174, 138] on div "5 x Set-up Assistant $1 405.35 10:00am-7:00pm (9h)" at bounding box center [1180, 126] width 277 height 50
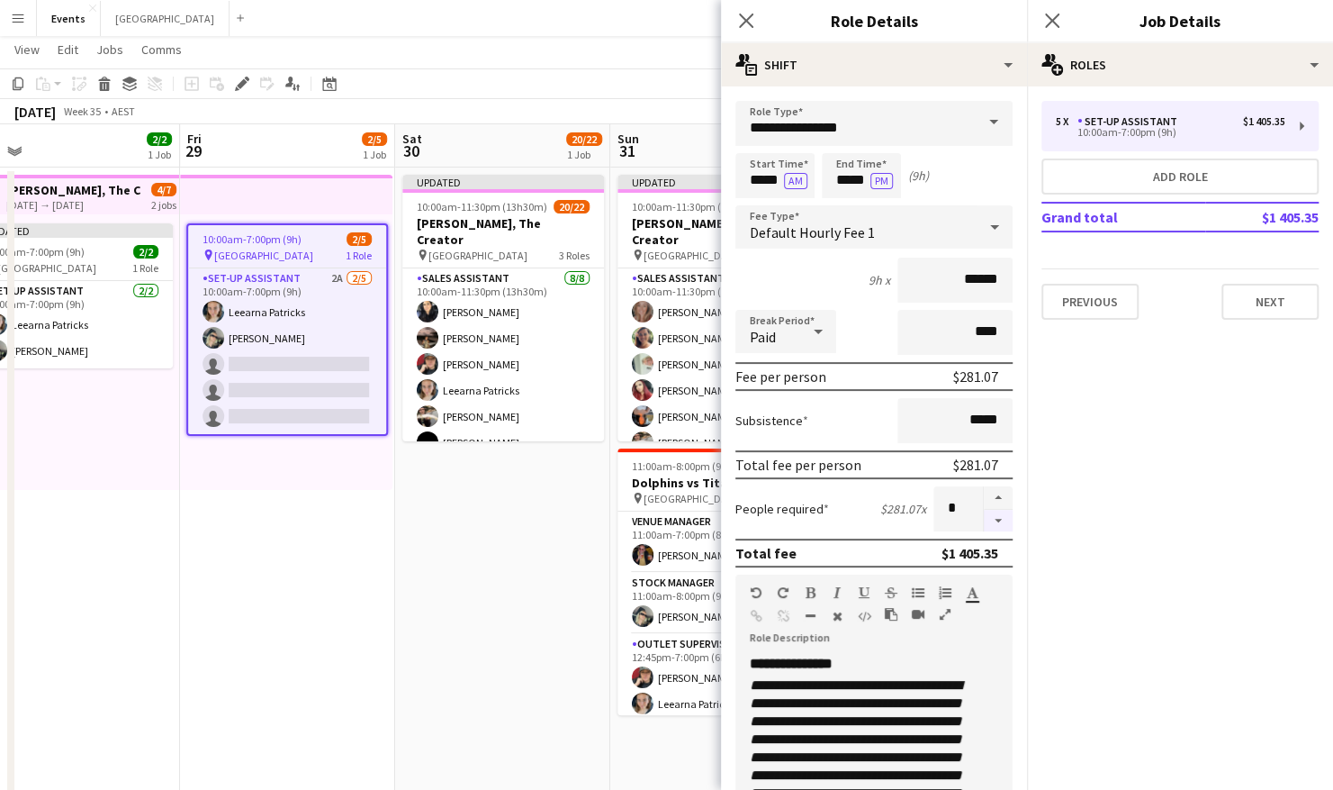
click at [984, 525] on button "button" at bounding box center [998, 521] width 29 height 23
type input "*"
click at [473, 600] on app-date-cell "Updated 10:00am-11:30pm (13h30m) 20/22 [PERSON_NAME], The Creator pin Brisbane …" at bounding box center [502, 558] width 215 height 783
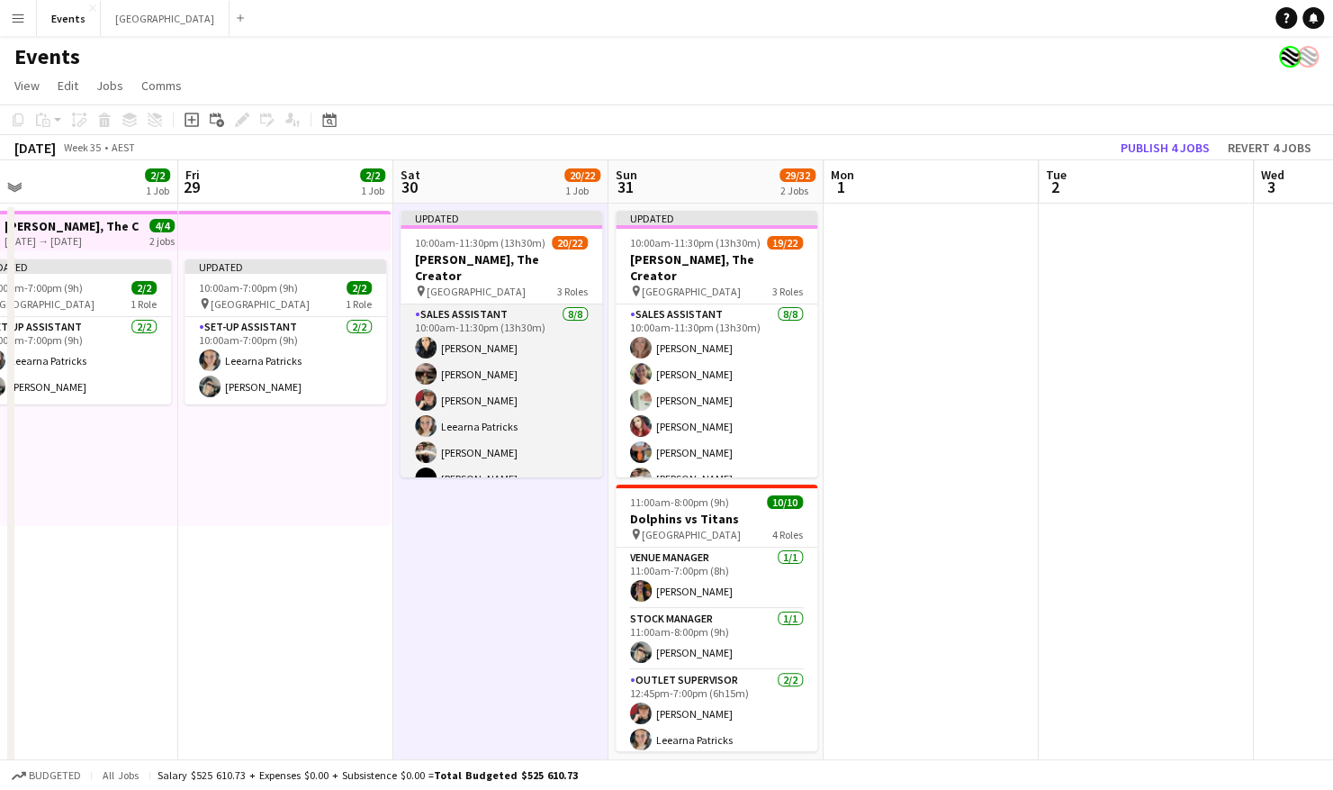
click at [480, 308] on app-card-role "Sales Assistant [DATE] 10:00am-11:30pm (13h30m) [PERSON_NAME] HANG CHOO [PERSON…" at bounding box center [502, 426] width 202 height 244
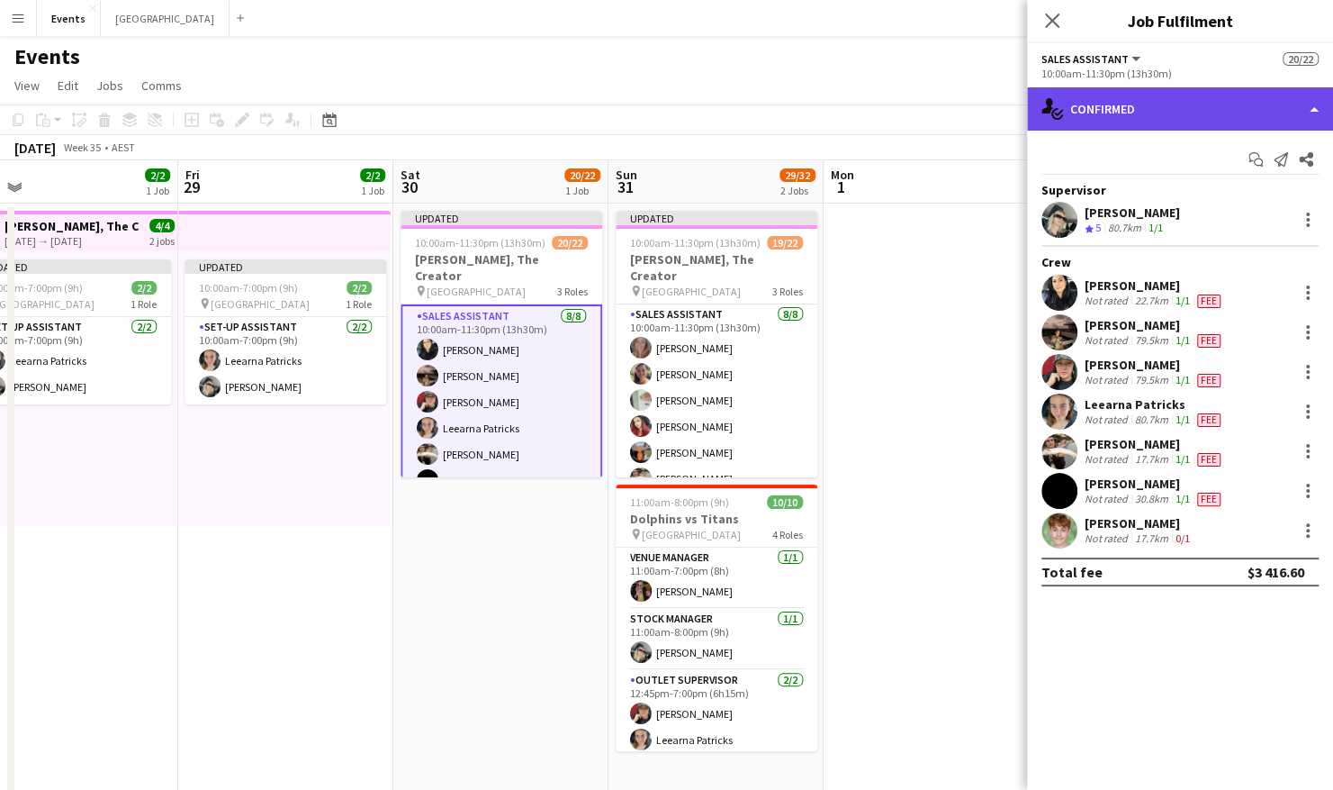
click at [1194, 108] on div "single-neutral-actions-check-2 Confirmed" at bounding box center [1180, 108] width 306 height 43
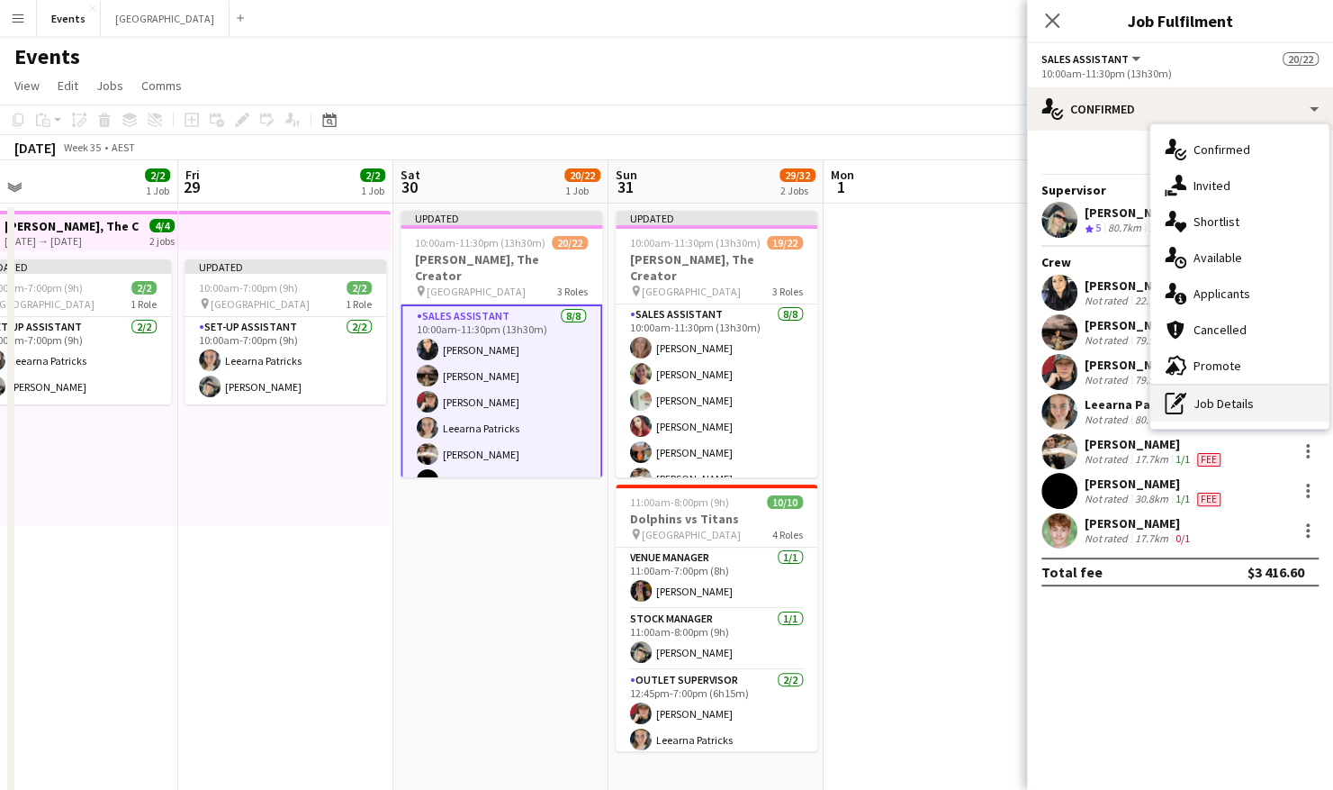
click at [1216, 404] on div "pen-write Job Details" at bounding box center [1240, 403] width 178 height 36
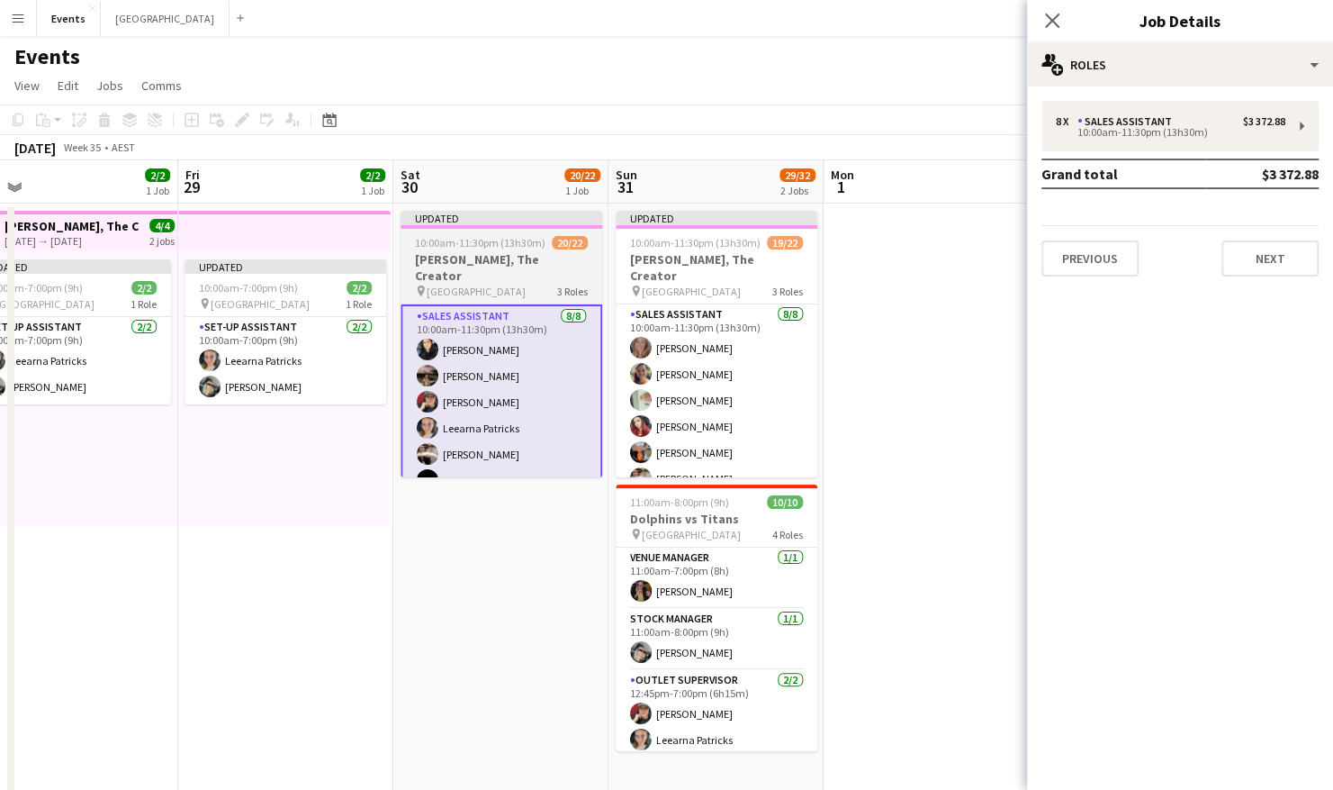
click at [469, 249] on app-job-card "Updated 10:00am-11:30pm (13h30m) 20/22 [PERSON_NAME], The Creator pin Brisbane …" at bounding box center [502, 344] width 202 height 267
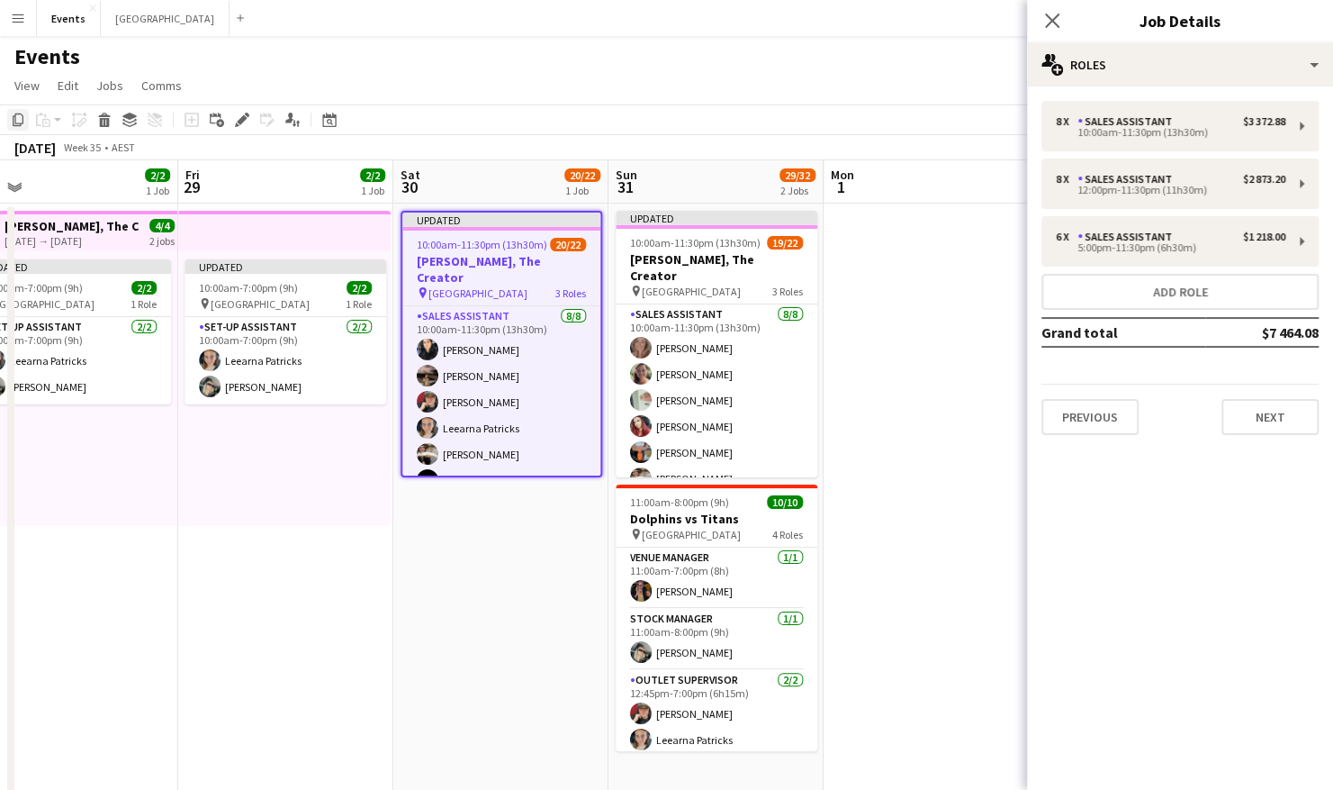
click at [18, 118] on icon "Copy" at bounding box center [18, 120] width 14 height 14
click at [479, 546] on app-date-cell "Updated 10:00am-11:30pm (13h30m) 20/22 [PERSON_NAME], The Creator pin Brisbane …" at bounding box center [500, 594] width 215 height 783
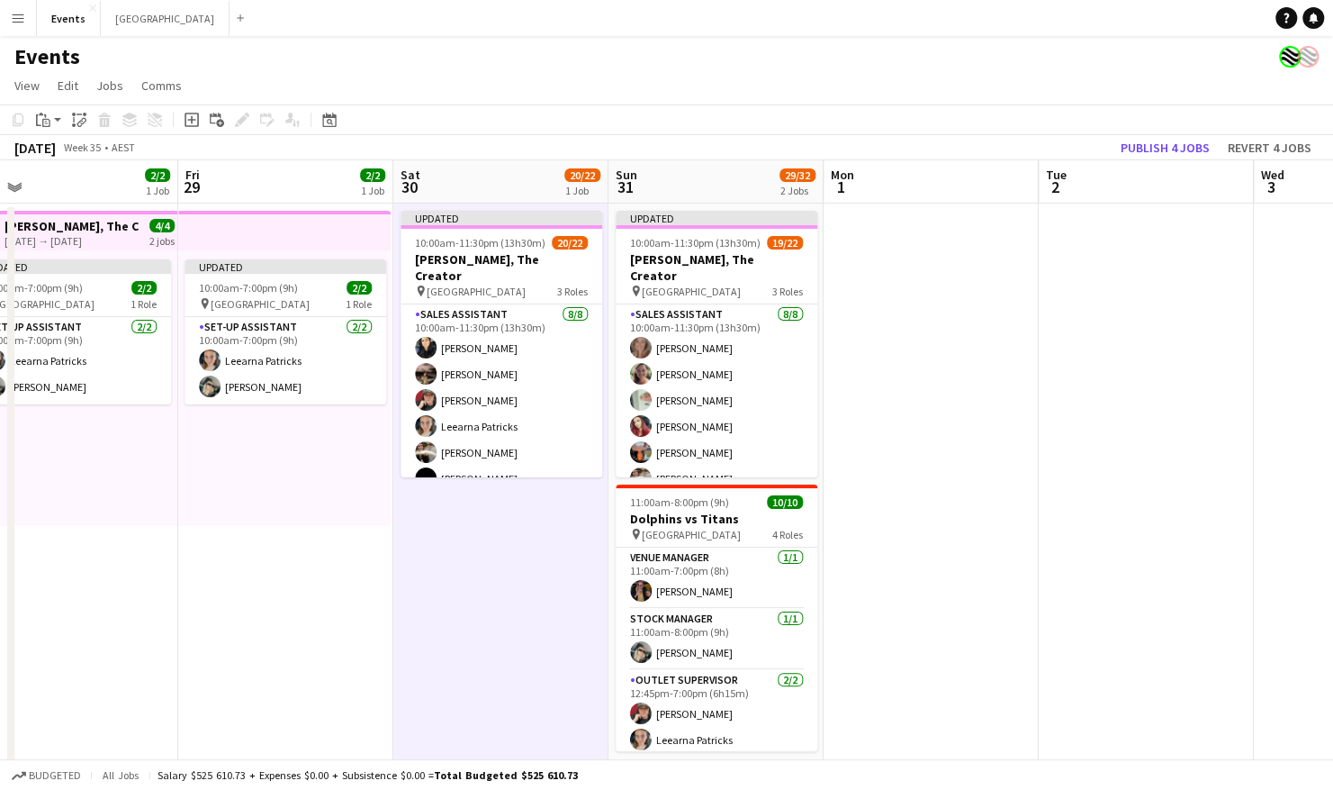
click at [477, 167] on app-board-header-date "Sat 30 20/22 1 Job" at bounding box center [500, 181] width 215 height 43
click at [472, 183] on app-board-header-date "Sat 30 20/22 1 Job" at bounding box center [500, 181] width 215 height 43
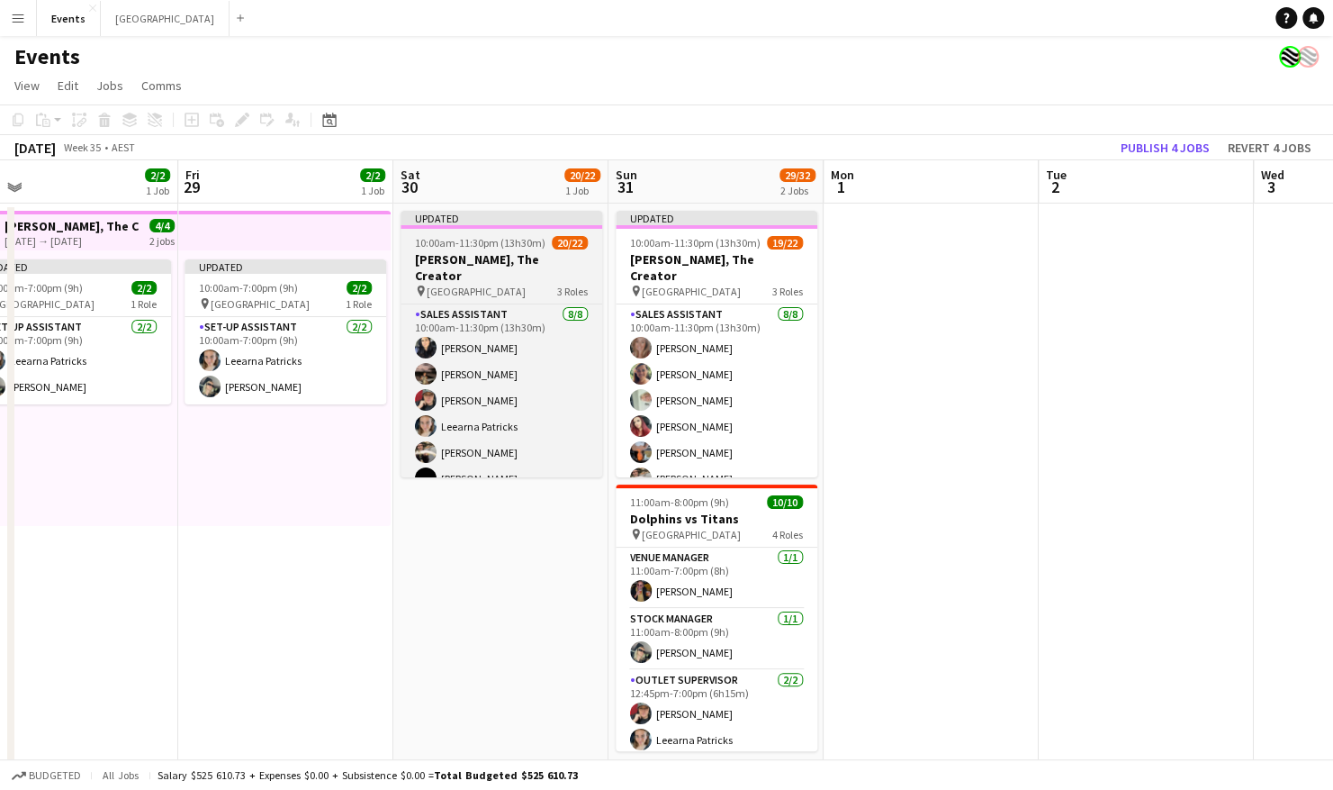
click at [485, 261] on h3 "[PERSON_NAME], The Creator" at bounding box center [502, 267] width 202 height 32
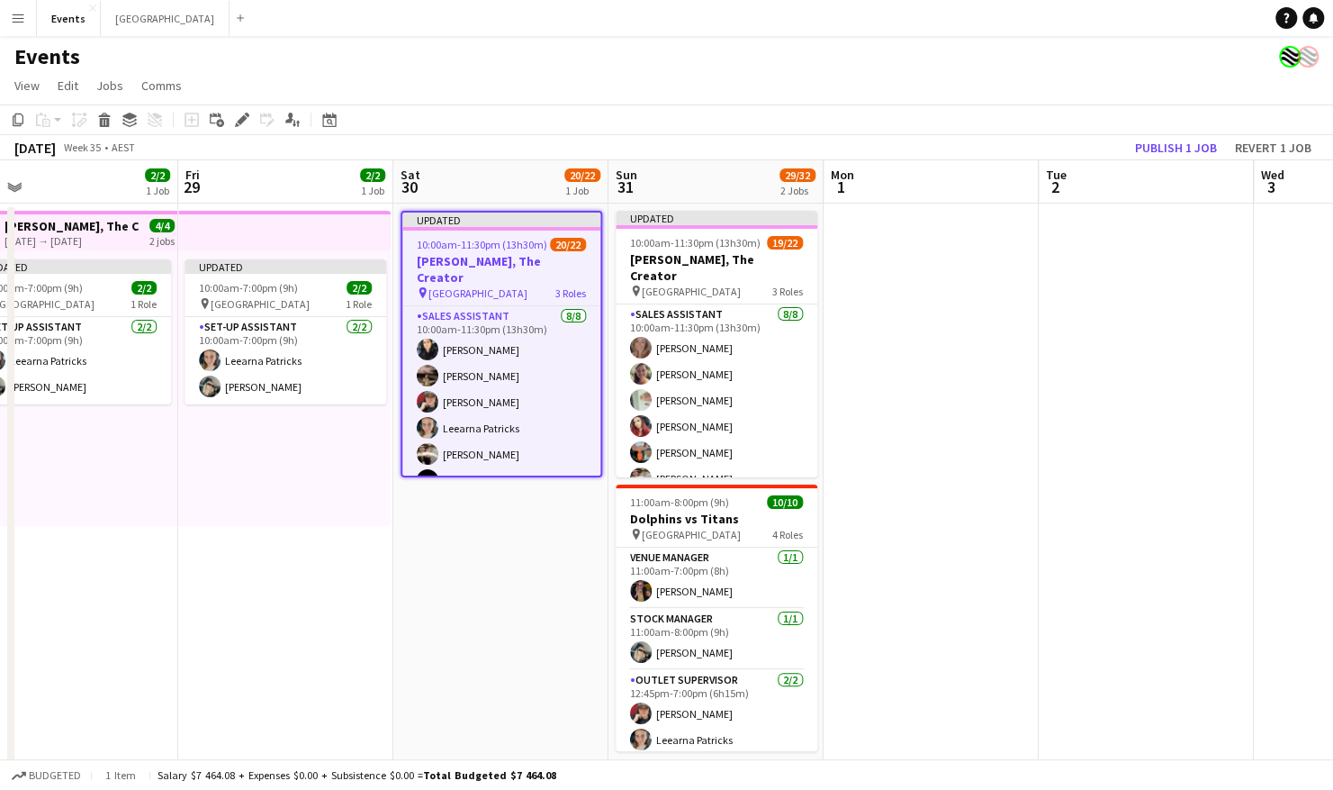
click at [481, 578] on app-date-cell "Updated 10:00am-11:30pm (13h30m) 20/22 [PERSON_NAME], The Creator pin Brisbane …" at bounding box center [500, 594] width 215 height 783
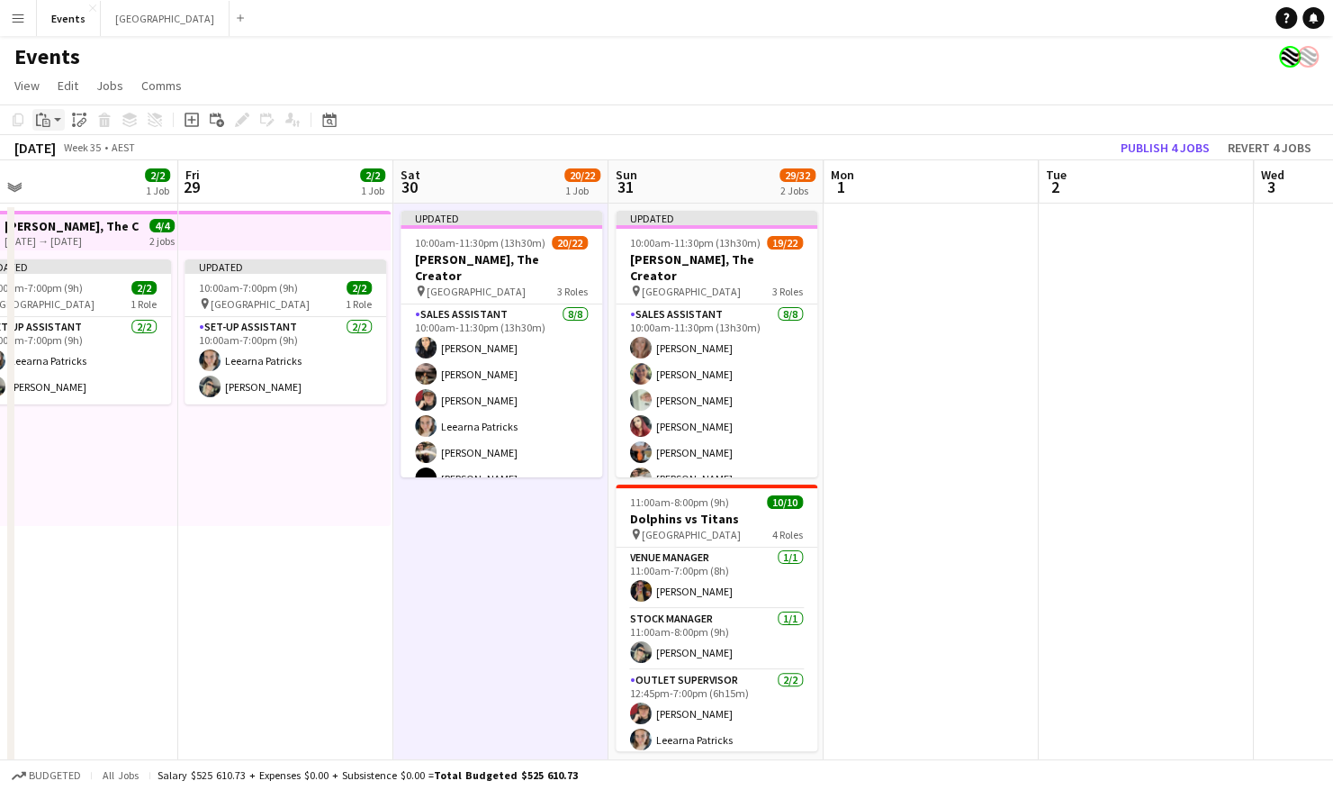
click at [59, 120] on app-action-btn "Paste" at bounding box center [48, 120] width 32 height 22
click at [73, 186] on link "Paste with crew Ctrl+Shift+V" at bounding box center [132, 184] width 169 height 16
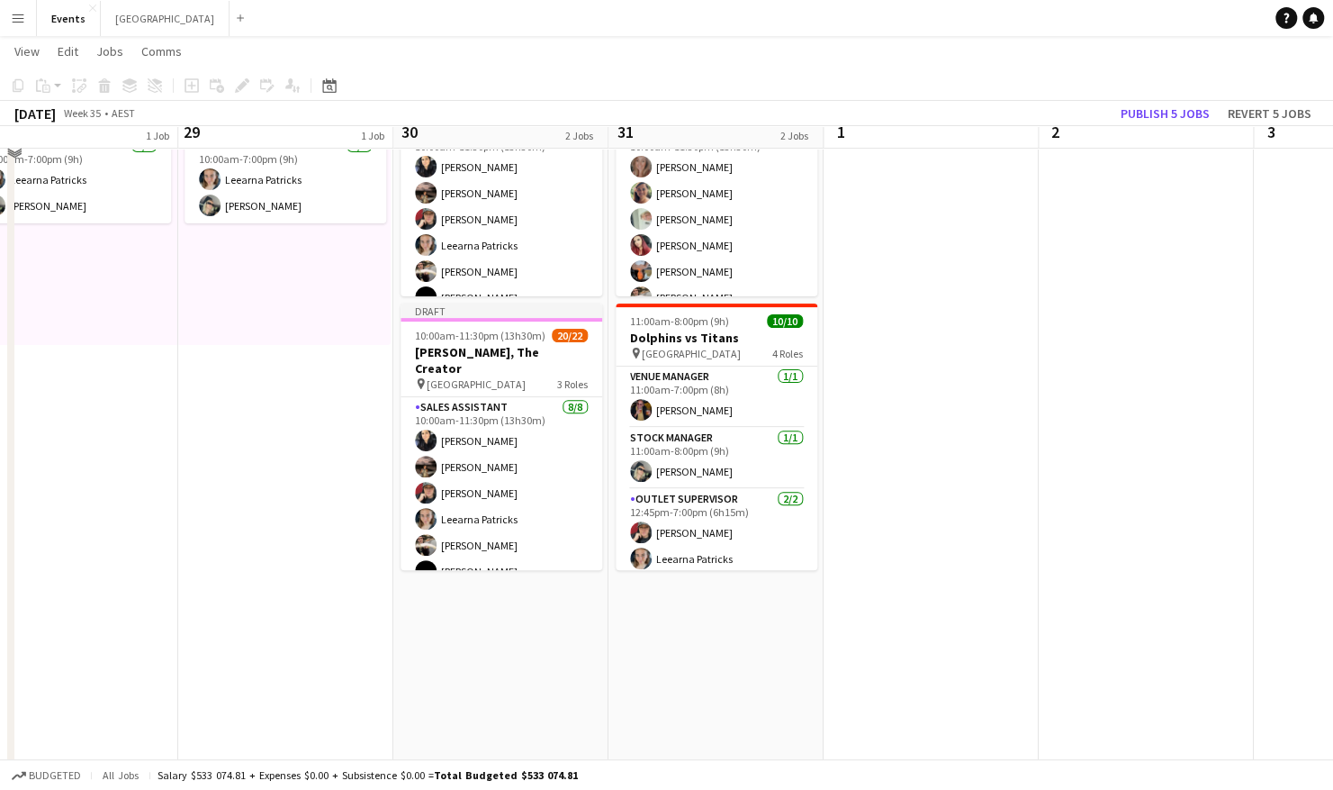
scroll to position [180, 0]
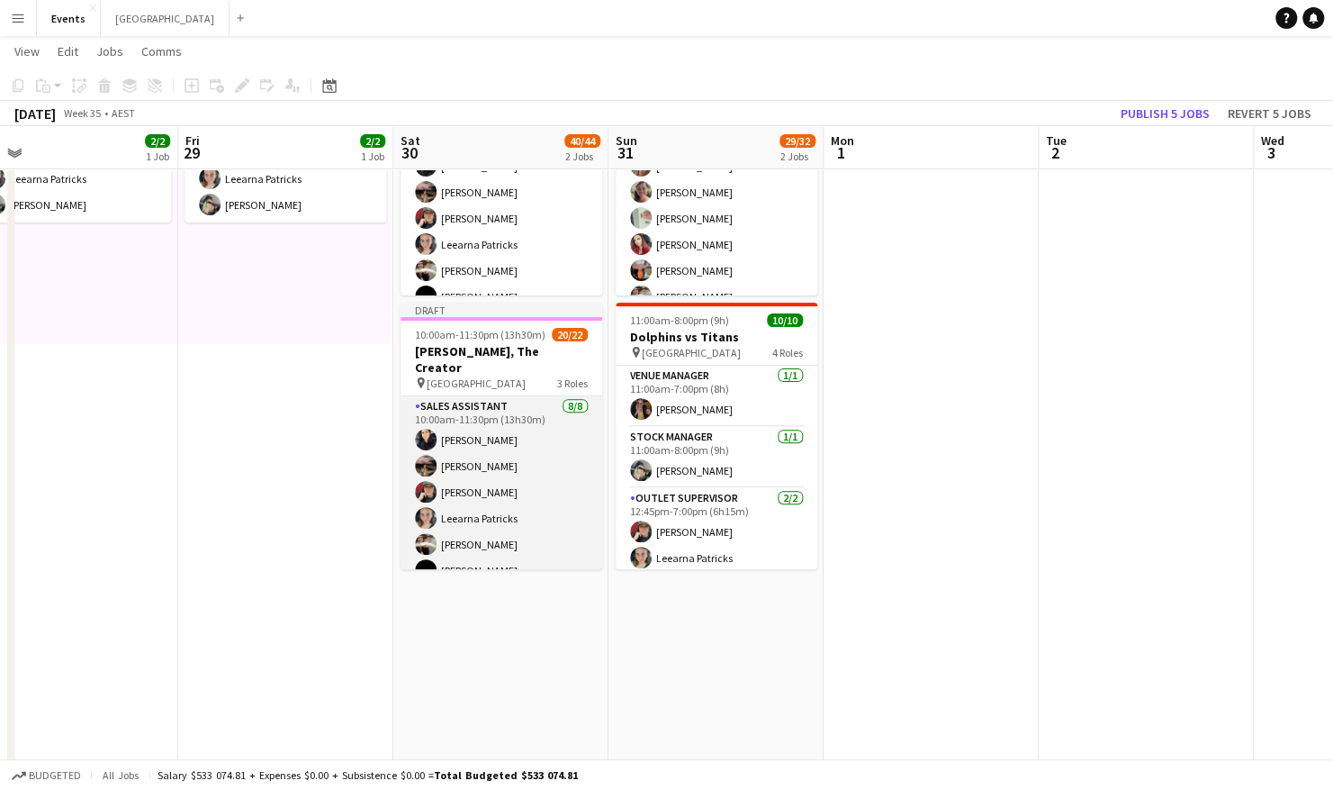
click at [507, 396] on app-card-role "Sales Assistant [DATE] 10:00am-11:30pm (13h30m) [PERSON_NAME] HANG CHOO [PERSON…" at bounding box center [502, 518] width 202 height 244
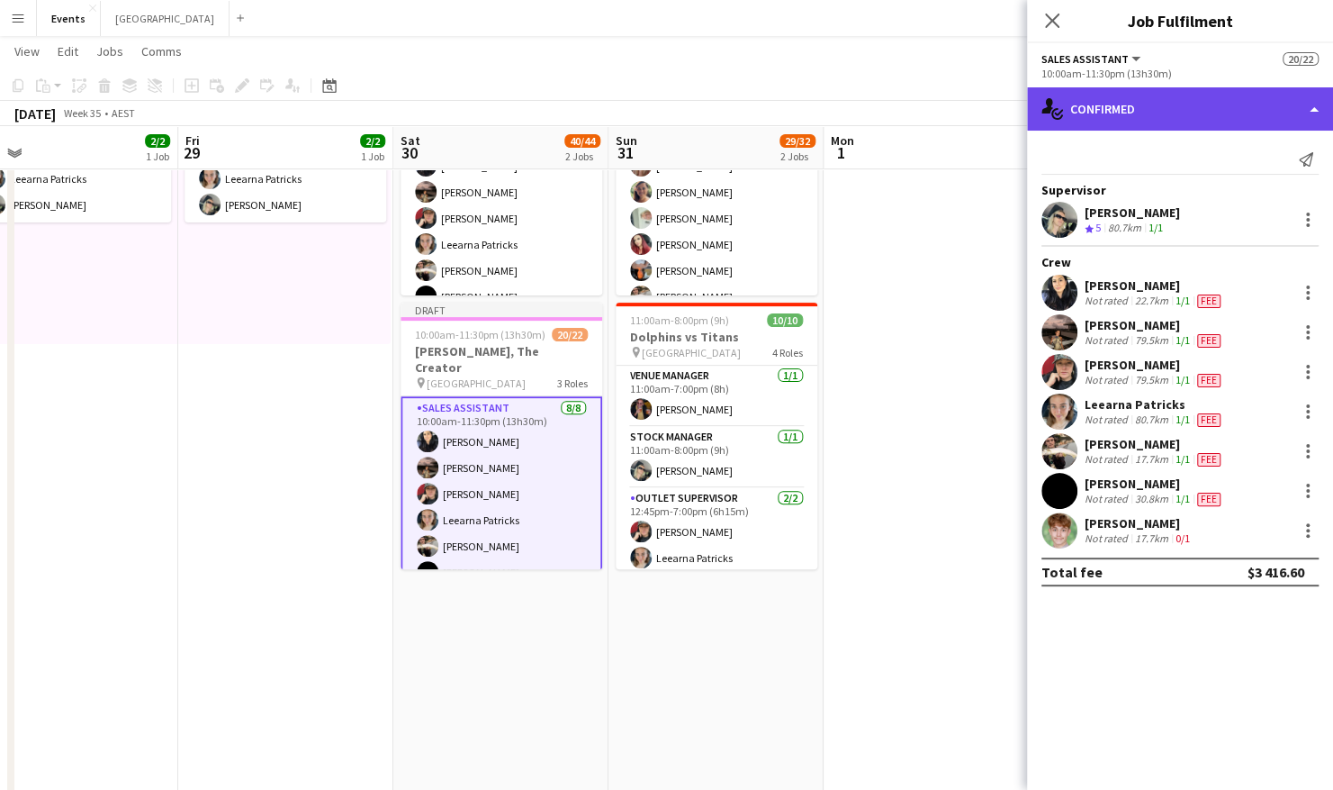
click at [1259, 104] on div "single-neutral-actions-check-2 Confirmed" at bounding box center [1180, 108] width 306 height 43
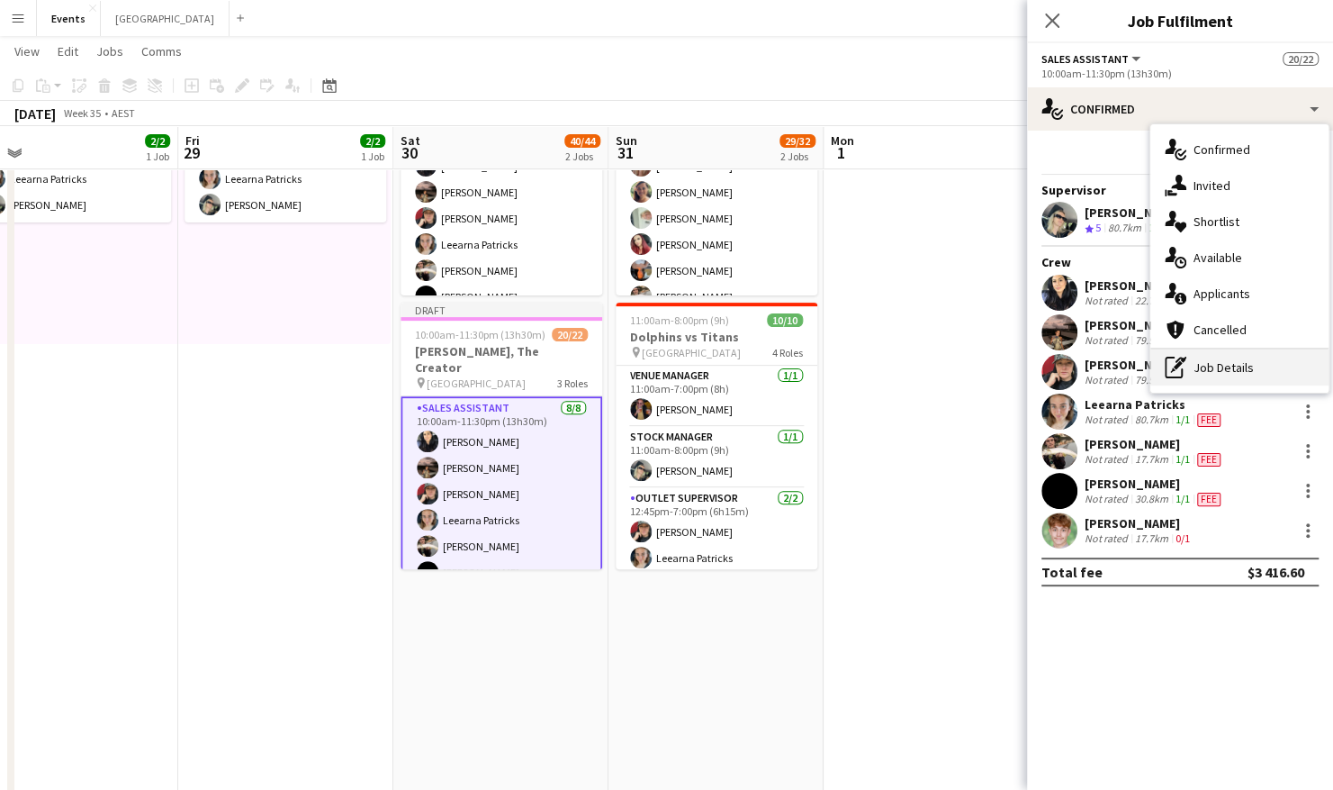
click at [1241, 367] on div "pen-write Job Details" at bounding box center [1240, 367] width 178 height 36
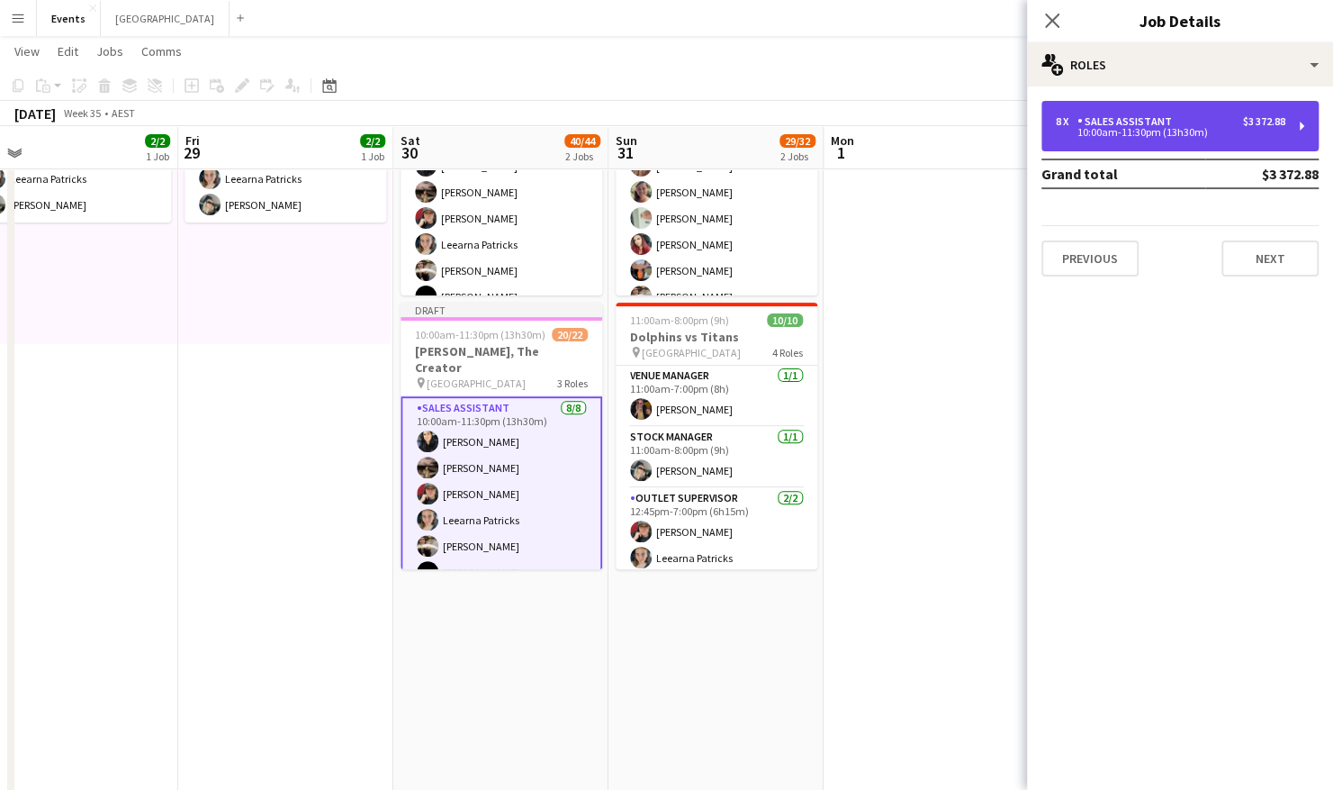
click at [1130, 130] on div "10:00am-11:30pm (13h30m)" at bounding box center [1171, 132] width 230 height 9
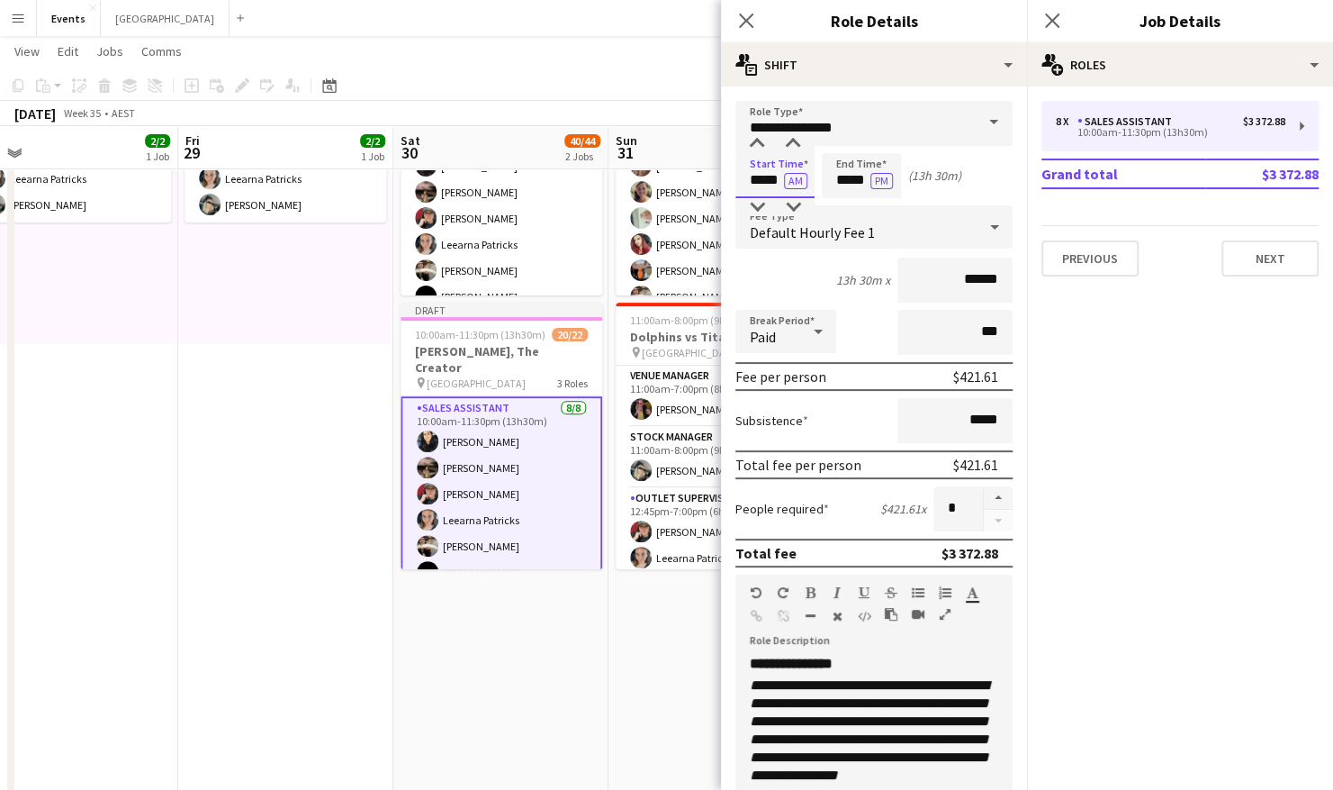
click at [762, 178] on input "*****" at bounding box center [775, 175] width 79 height 45
click at [781, 181] on input "*****" at bounding box center [775, 175] width 79 height 45
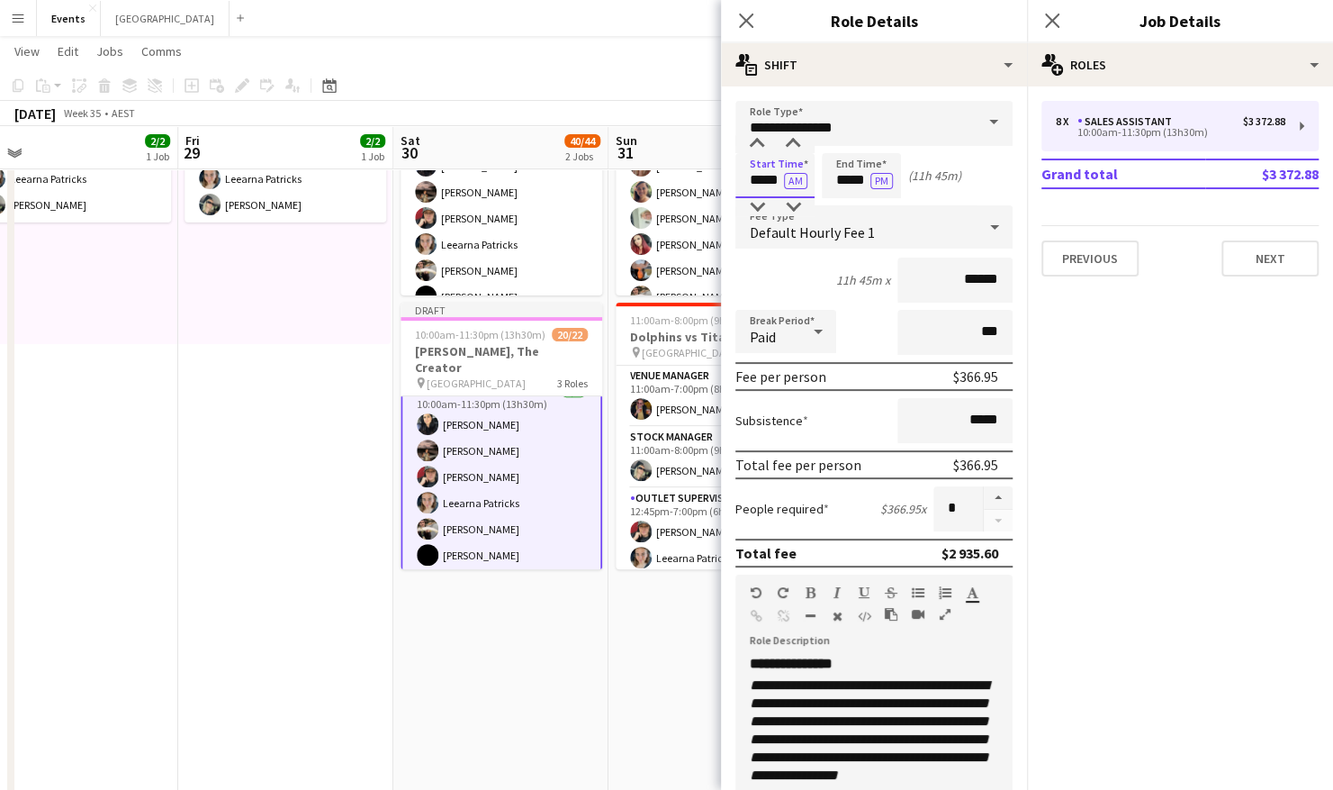
scroll to position [16, 0]
type input "*****"
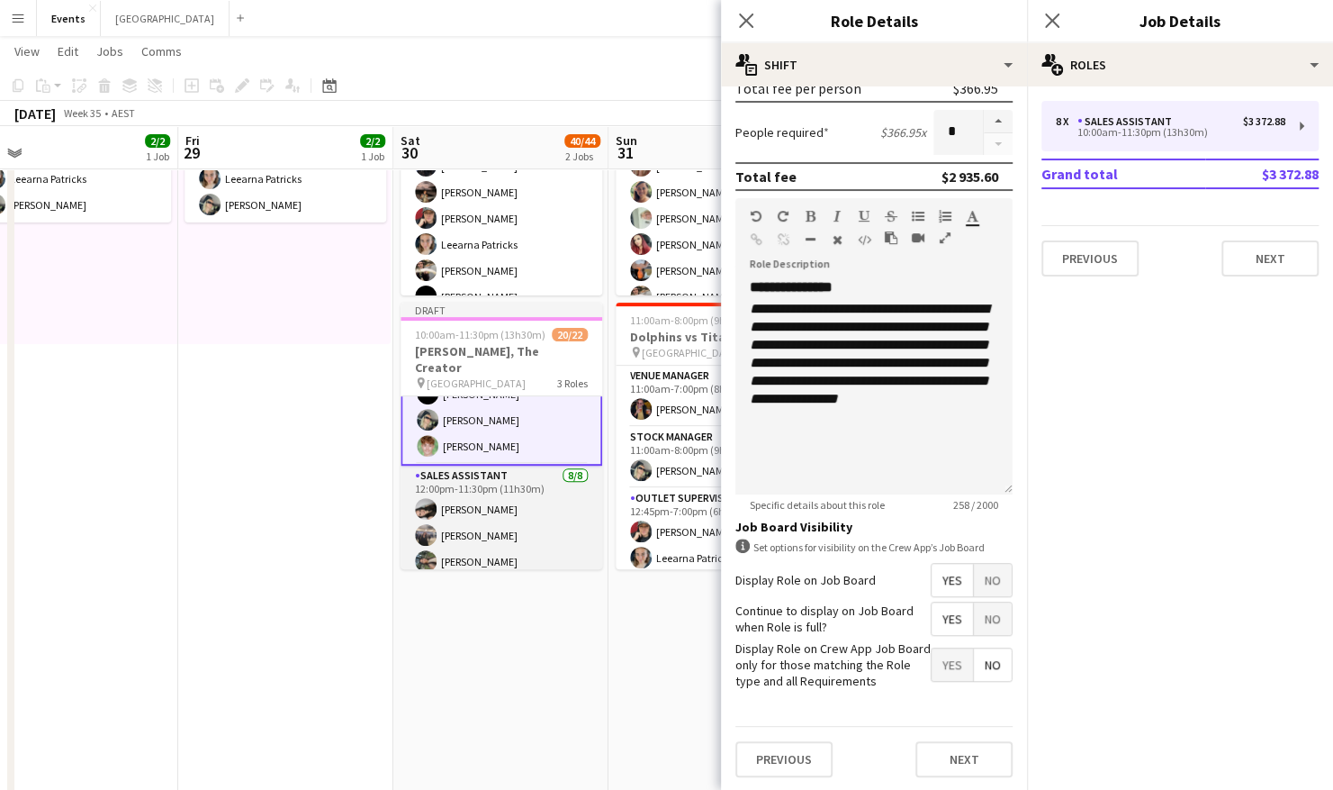
click at [484, 468] on app-card-role "Sales Assistant [DATE] 12:00pm-11:30pm (11h30m) [PERSON_NAME] [PERSON_NAME] [PE…" at bounding box center [502, 588] width 202 height 244
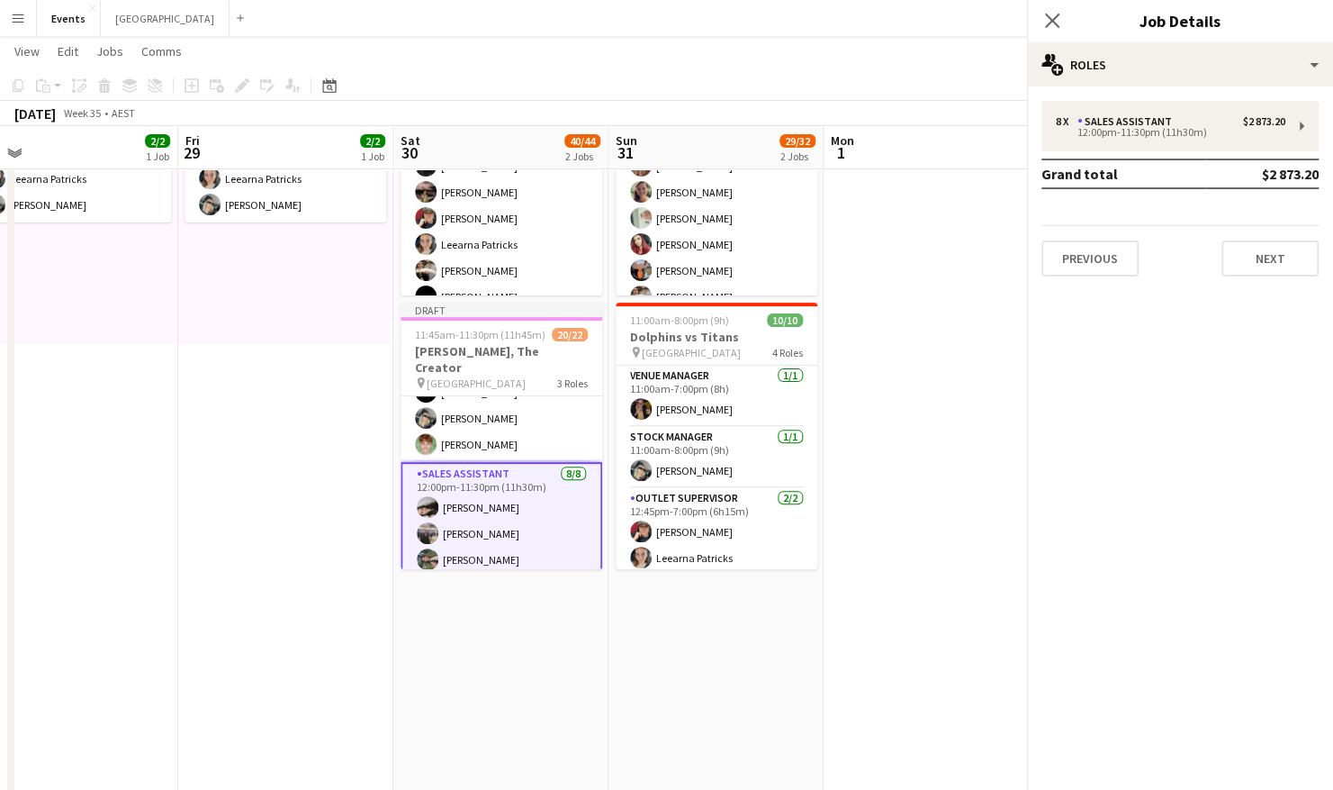
scroll to position [176, 0]
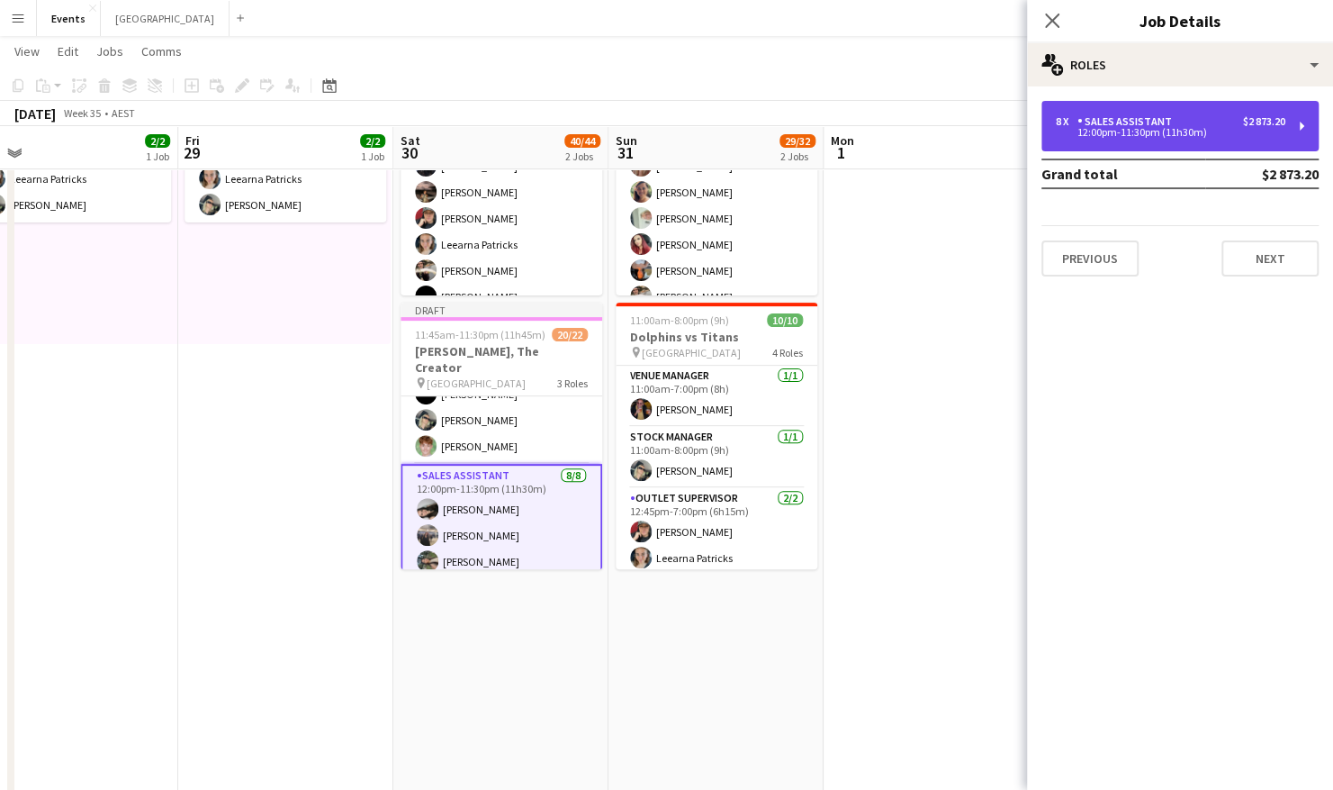
click at [1191, 131] on div "12:00pm-11:30pm (11h30m)" at bounding box center [1171, 132] width 230 height 9
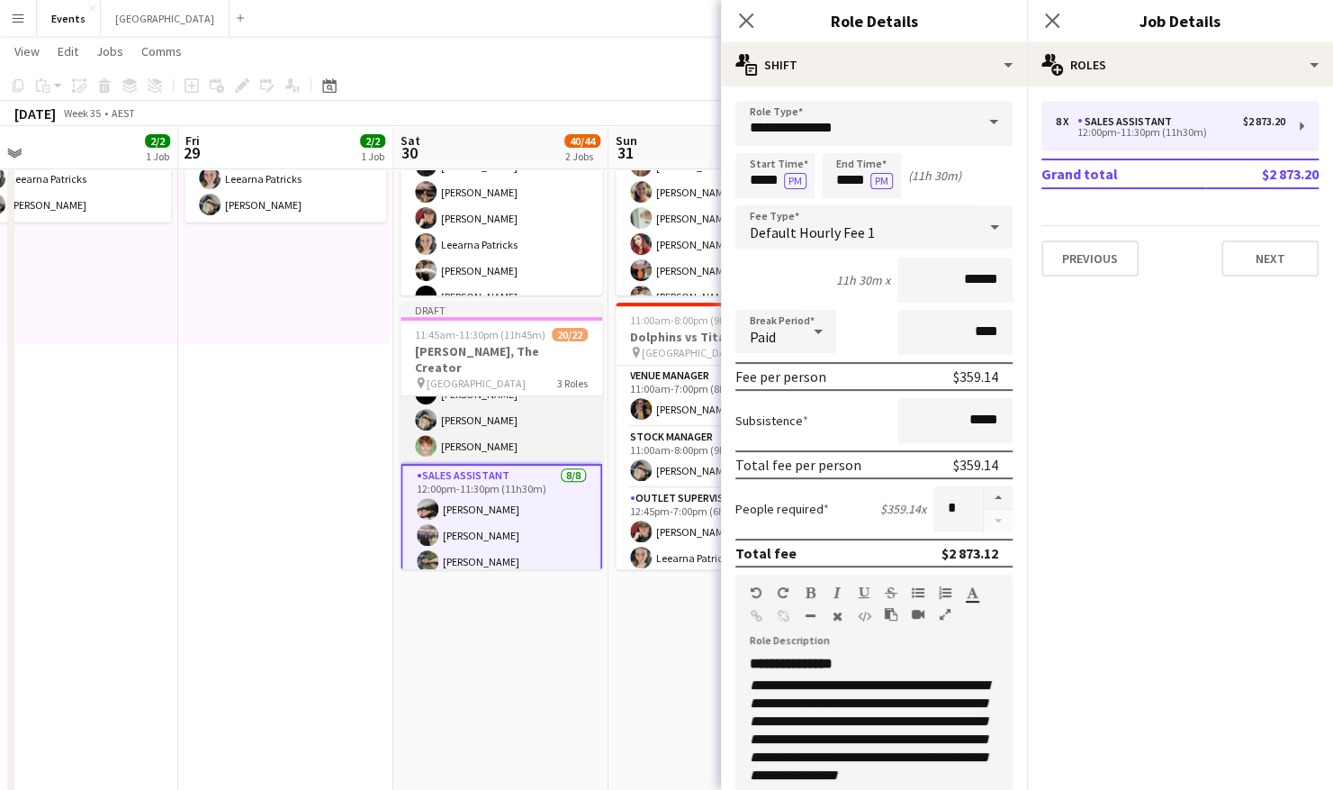
click at [492, 420] on app-card-role "Sales Assistant [DATE] 11:45am-11:30pm (11h45m) [PERSON_NAME] HANG CHOO [PERSON…" at bounding box center [502, 342] width 202 height 244
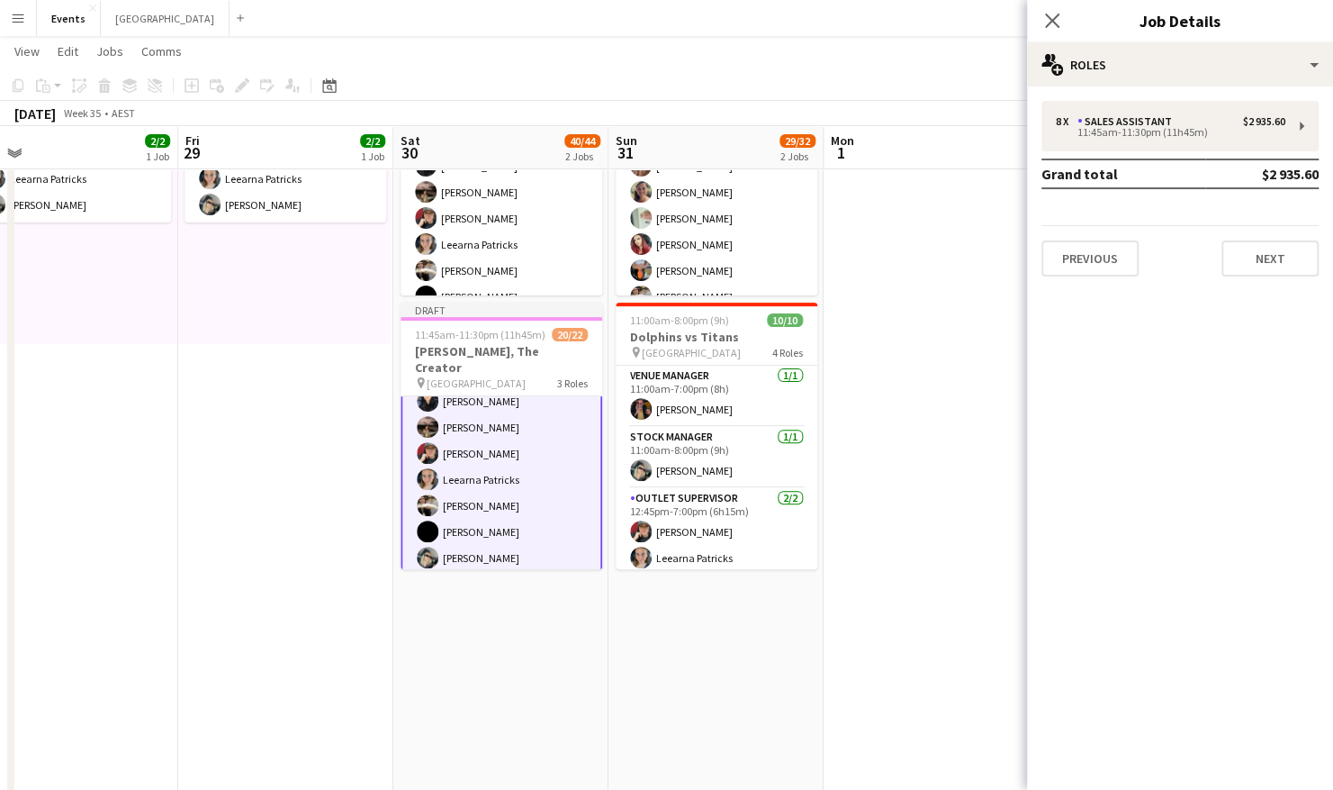
scroll to position [0, 0]
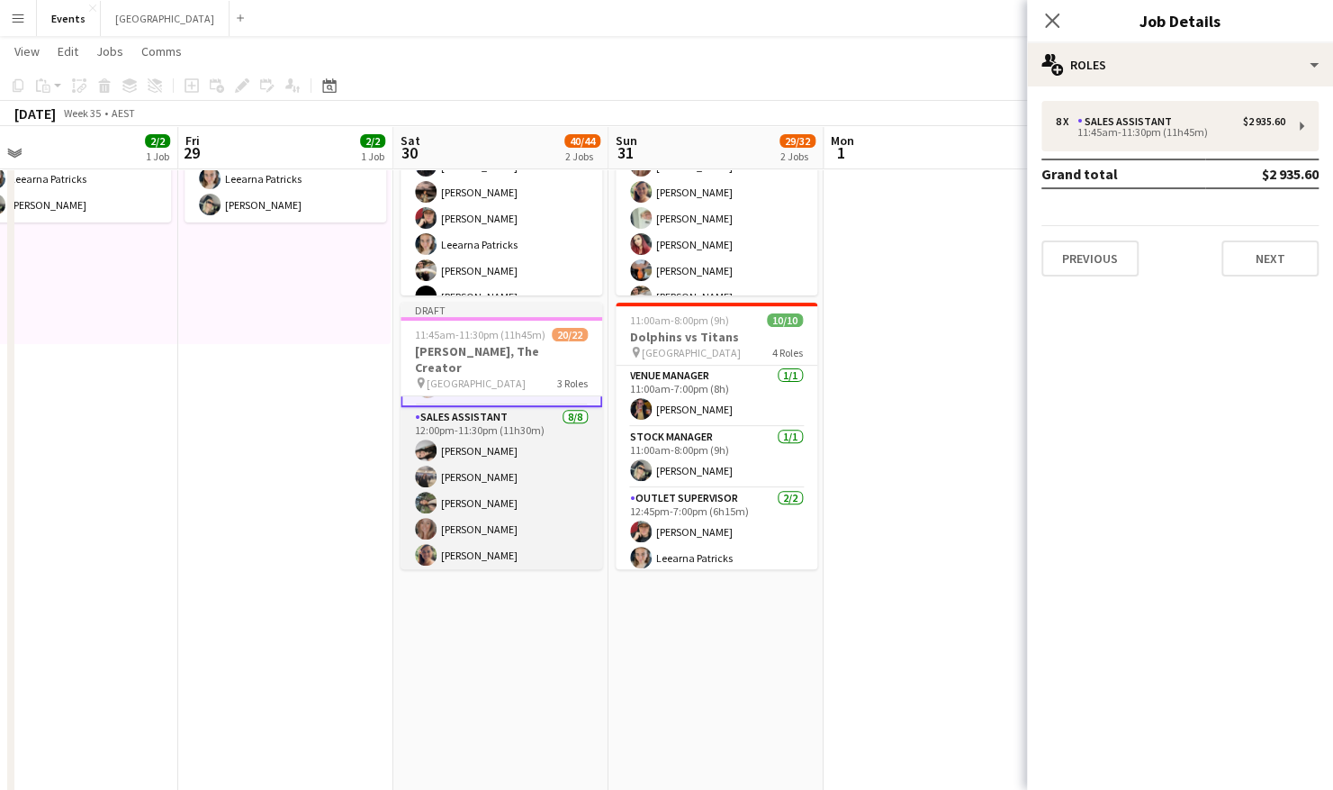
click at [487, 426] on app-card-role "Sales Assistant [DATE] 12:00pm-11:30pm (11h30m) [PERSON_NAME] [PERSON_NAME] [PE…" at bounding box center [502, 529] width 202 height 244
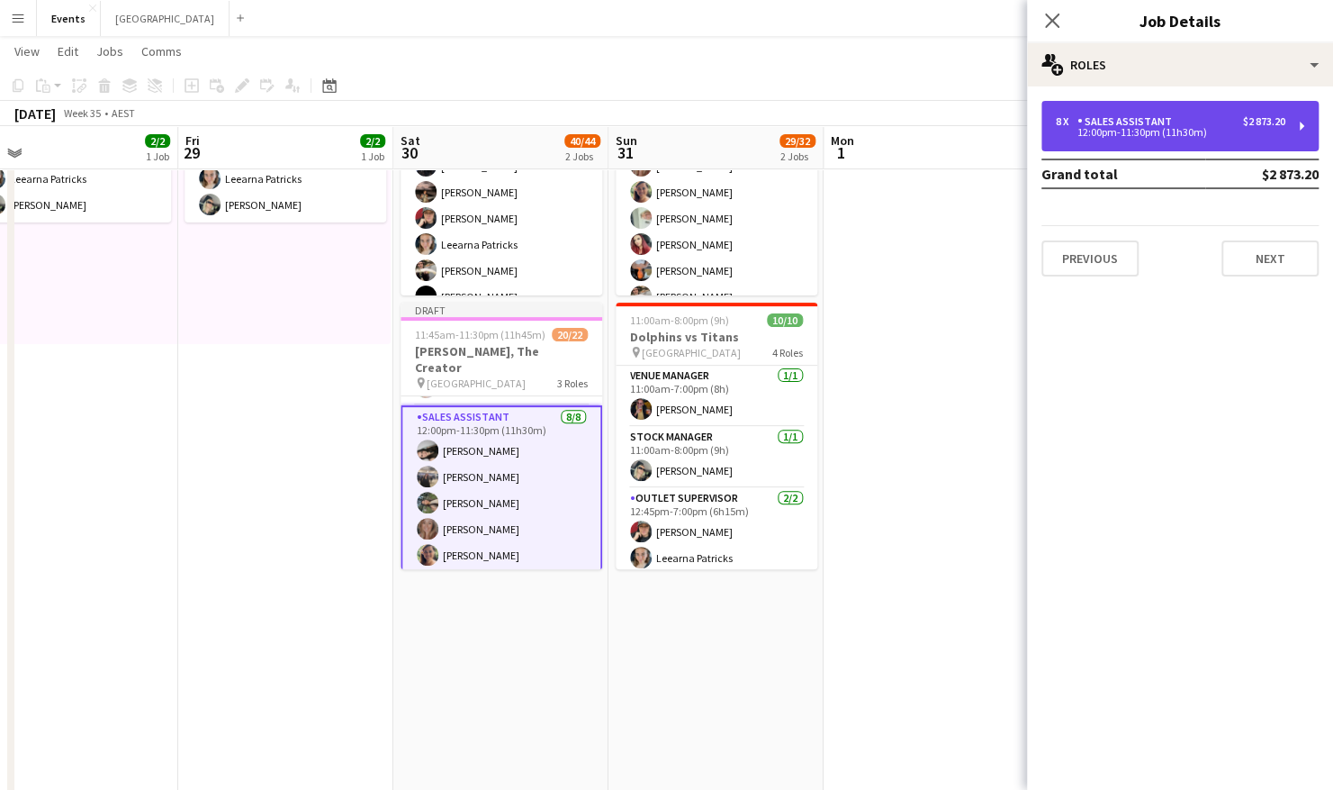
click at [1169, 123] on div "Sales Assistant" at bounding box center [1129, 121] width 102 height 13
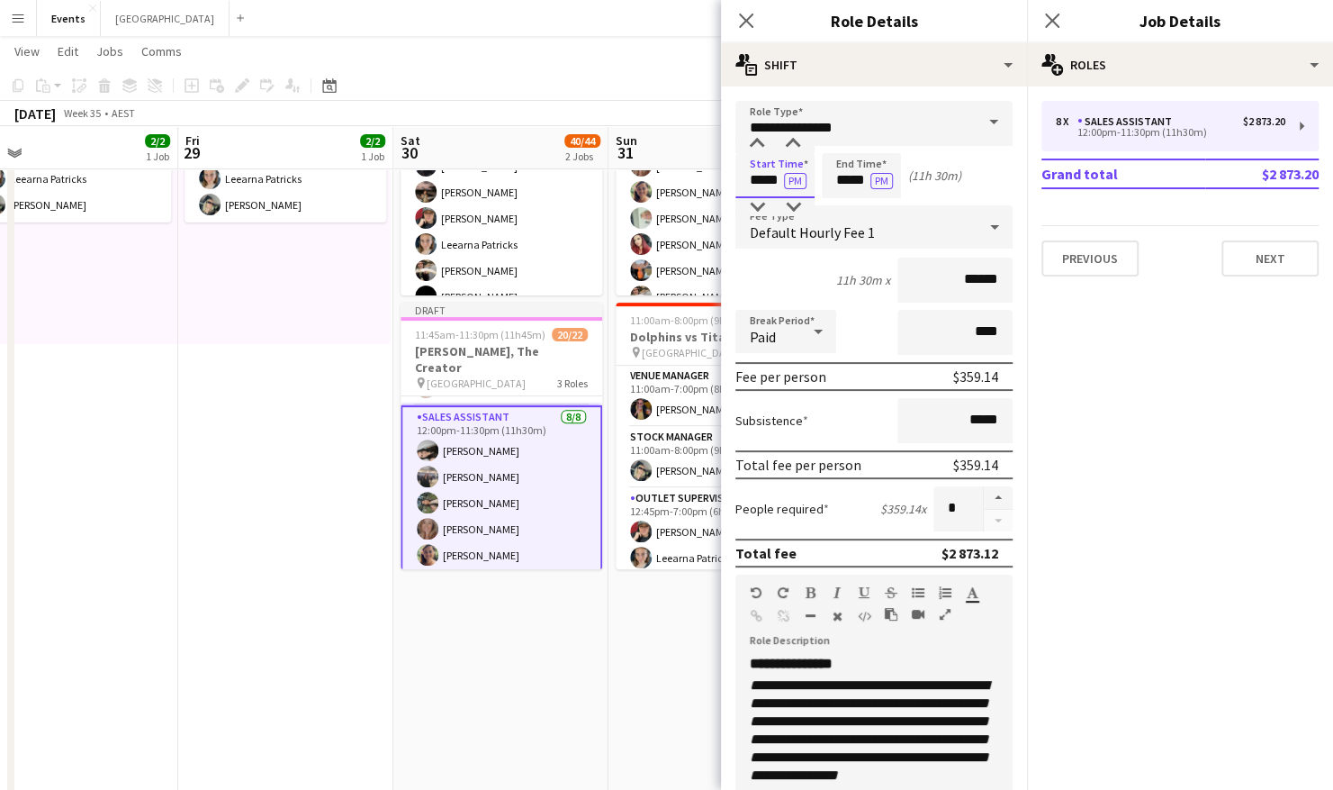
click at [782, 180] on input "*****" at bounding box center [775, 175] width 79 height 45
type input "*****"
type input "****"
click at [989, 495] on button "button" at bounding box center [998, 497] width 29 height 23
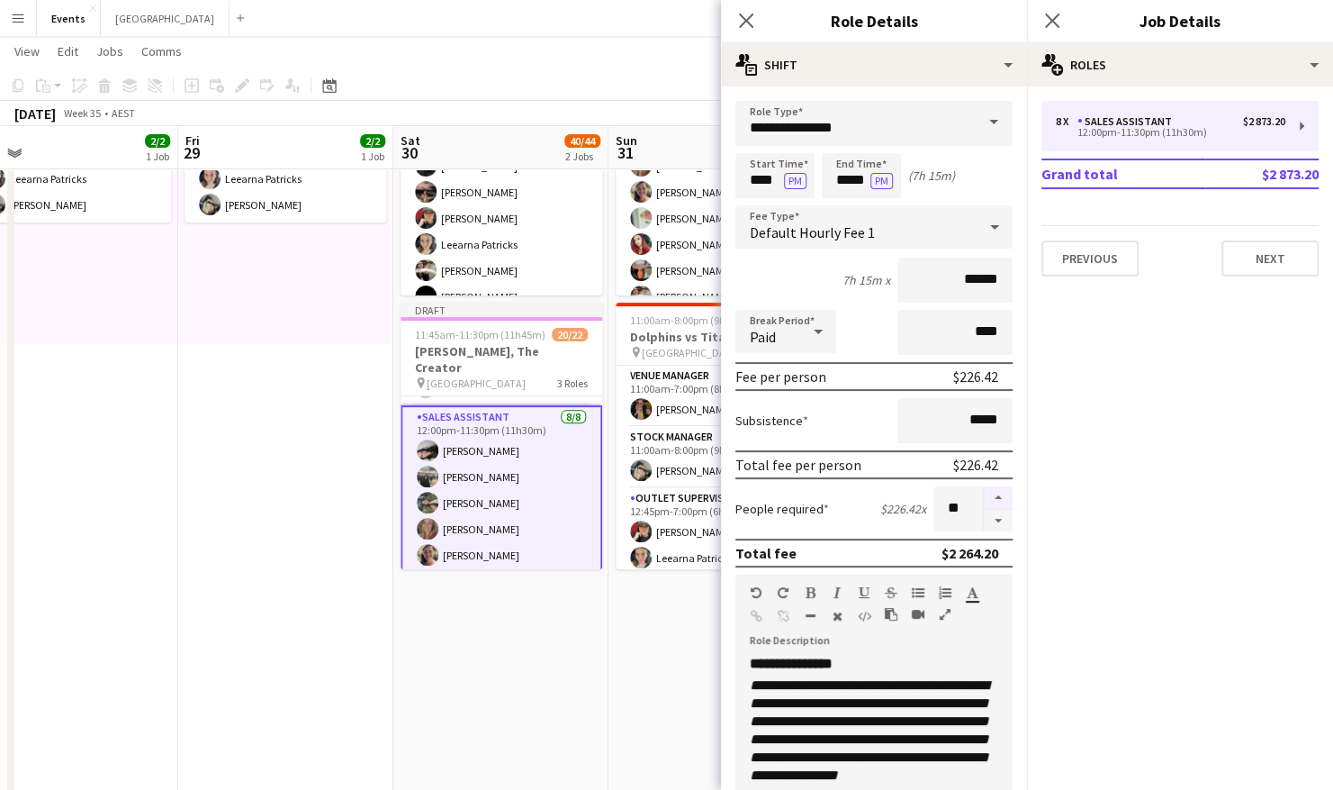
click at [989, 495] on button "button" at bounding box center [998, 497] width 29 height 23
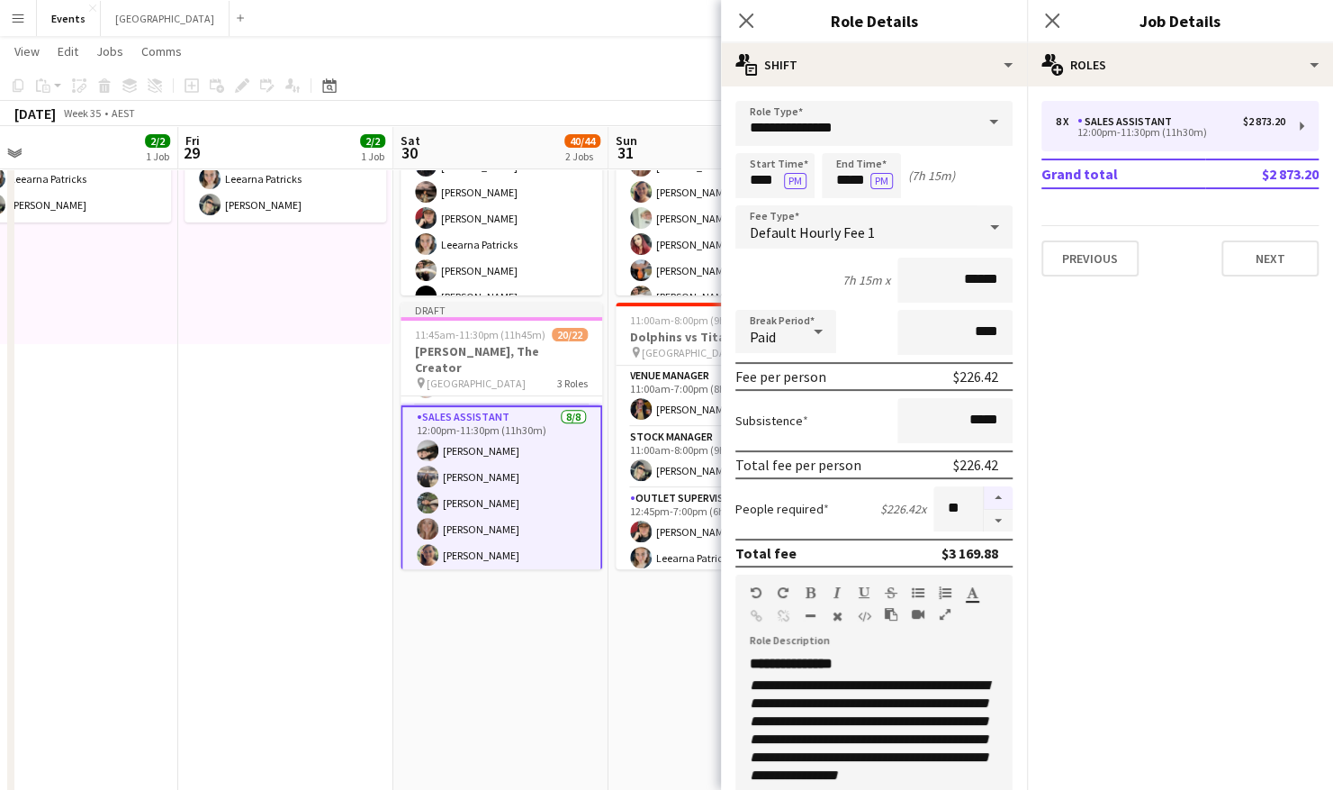
type input "**"
click at [538, 614] on app-date-cell "Updated 10:00am-11:30pm (13h30m) 20/22 [PERSON_NAME], The Creator pin Brisbane …" at bounding box center [500, 413] width 215 height 783
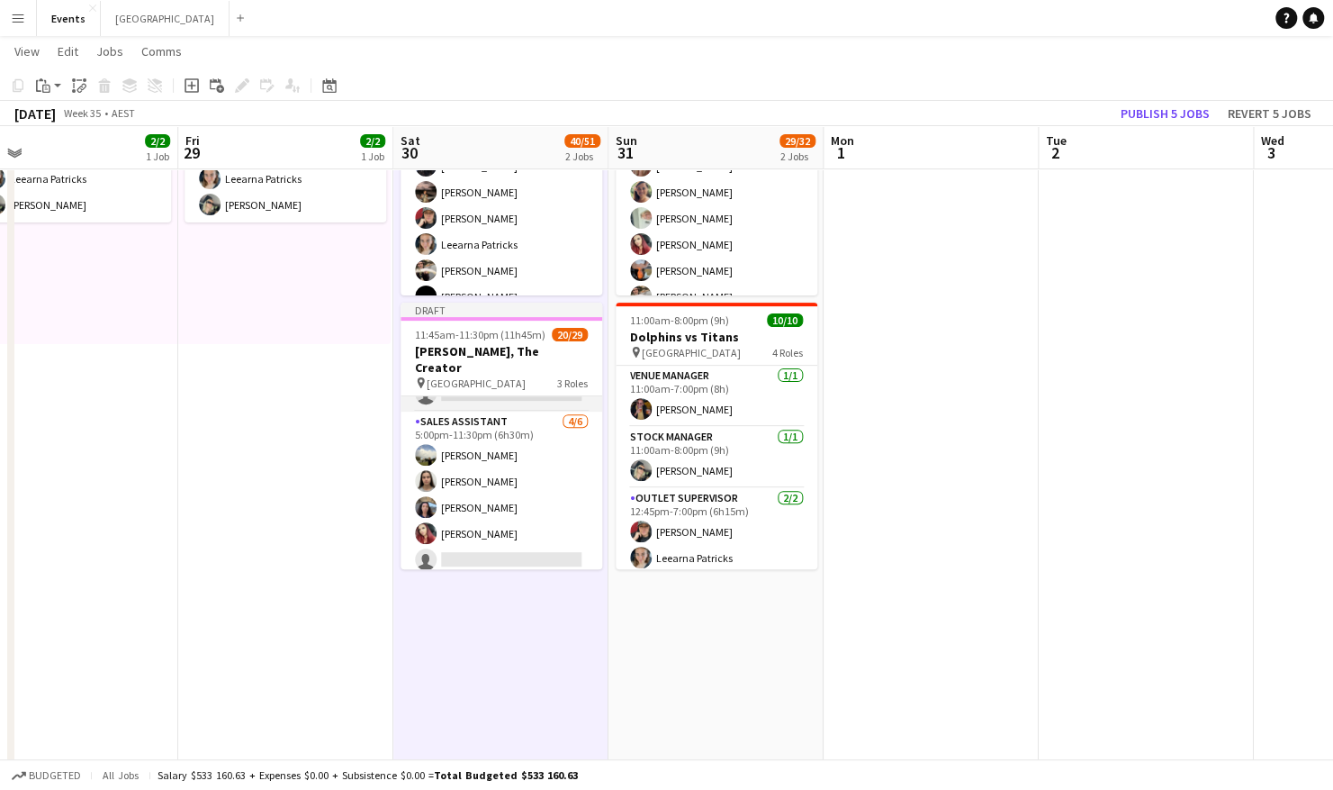
scroll to position [673, 0]
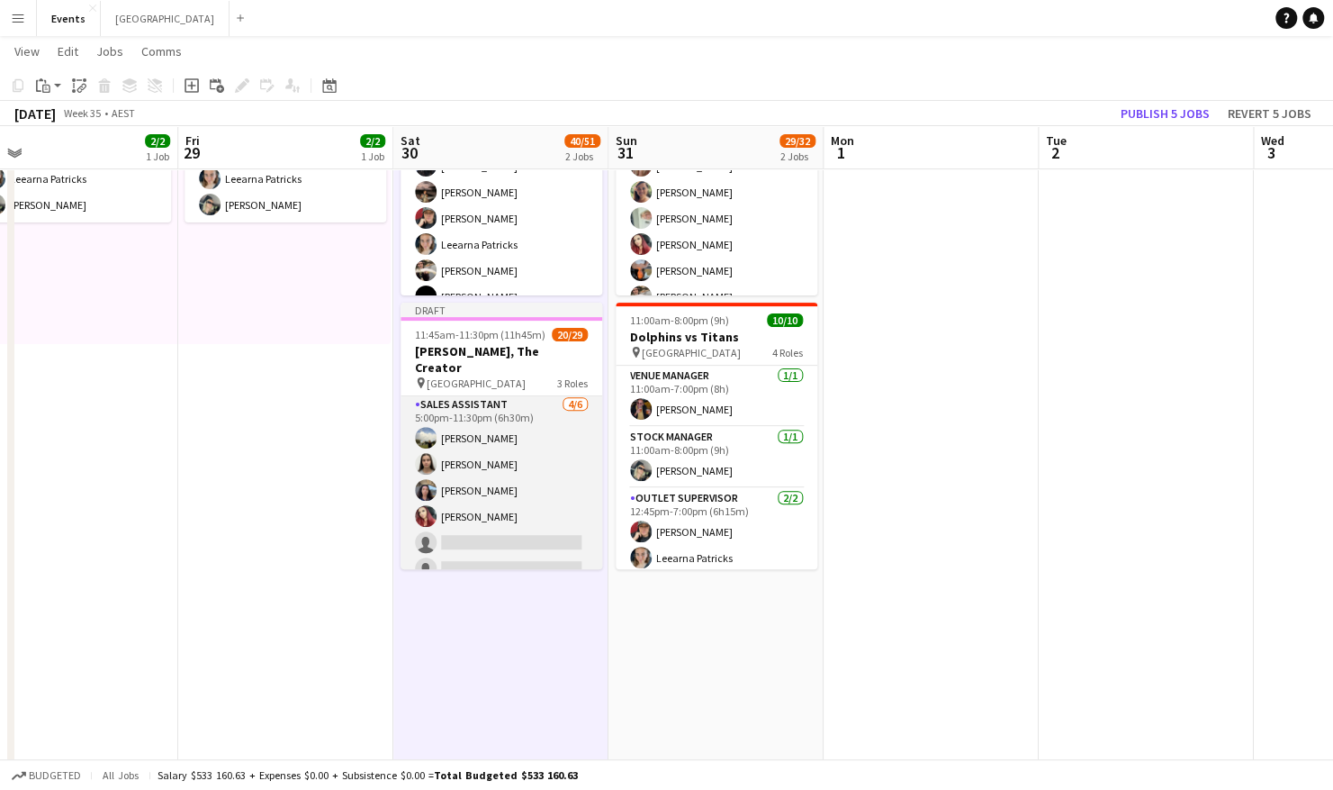
click at [479, 406] on app-card-role "Sales Assistant [DATE] 5:00pm-11:30pm (6h30m) [PERSON_NAME] [PERSON_NAME] [PERS…" at bounding box center [502, 490] width 202 height 192
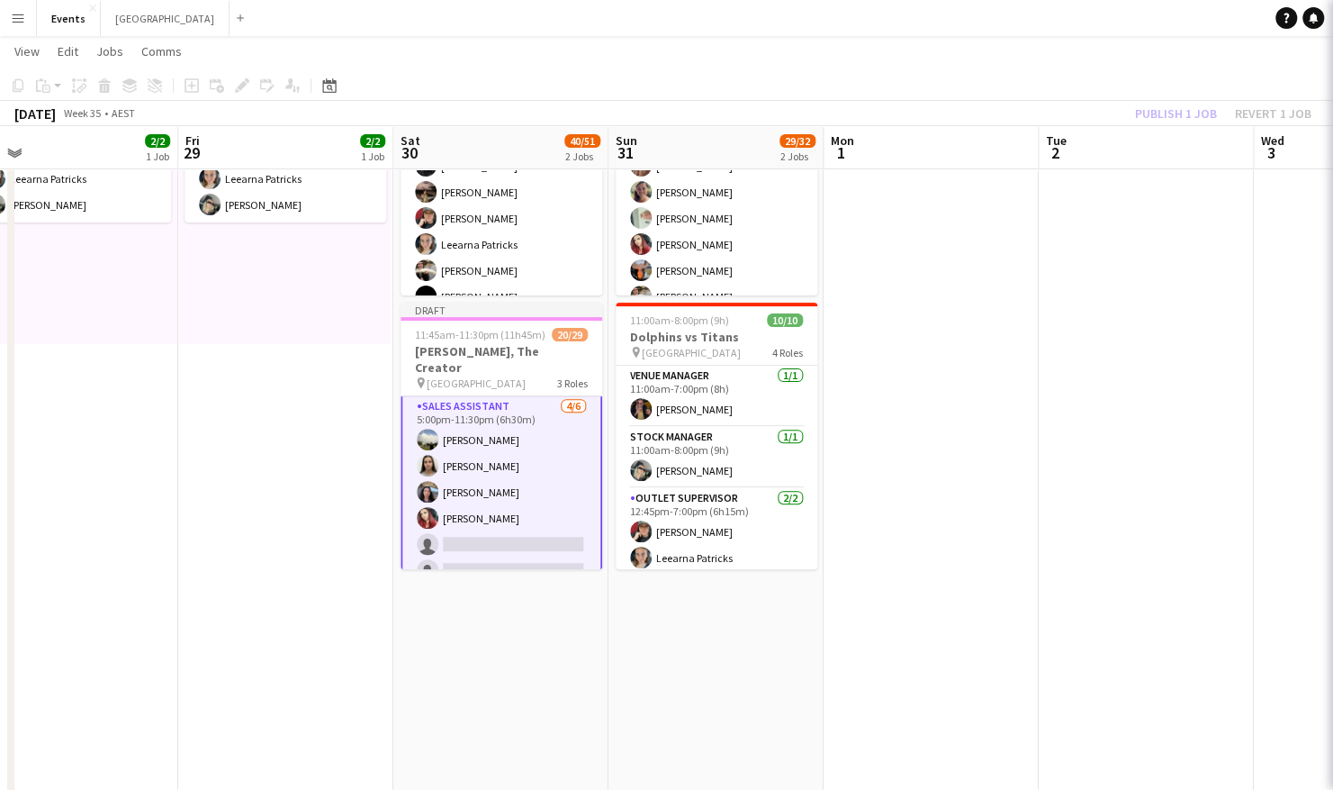
scroll to position [674, 0]
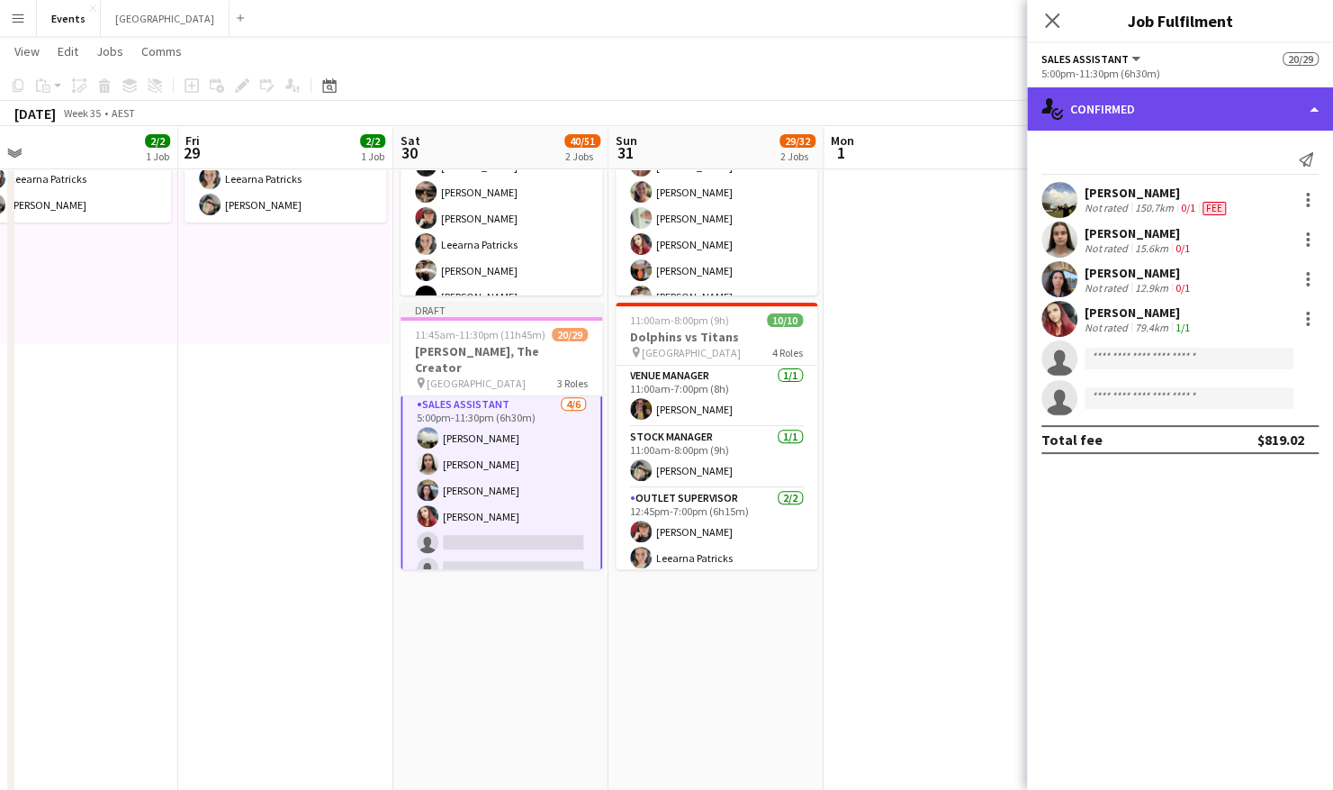
click at [1207, 108] on div "single-neutral-actions-check-2 Confirmed" at bounding box center [1180, 108] width 306 height 43
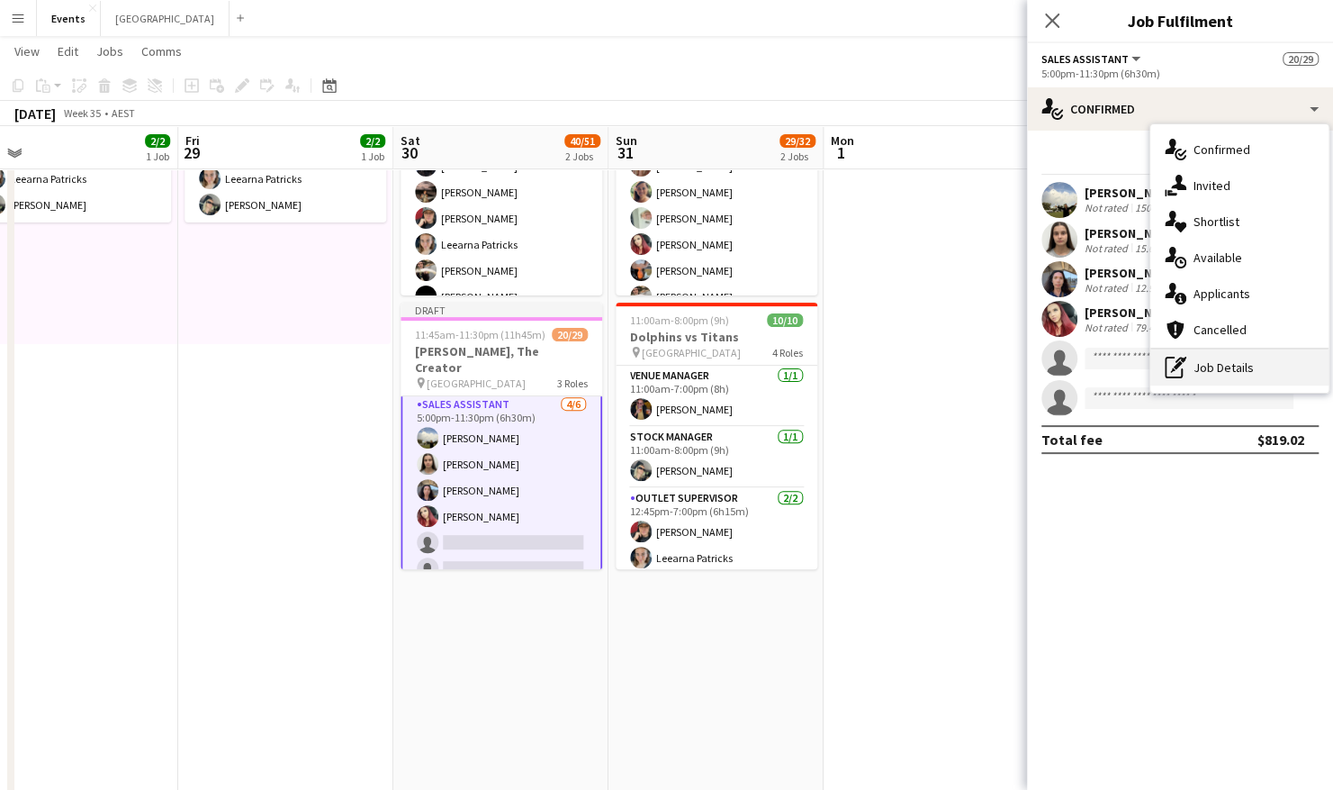
click at [1239, 365] on div "pen-write Job Details" at bounding box center [1240, 367] width 178 height 36
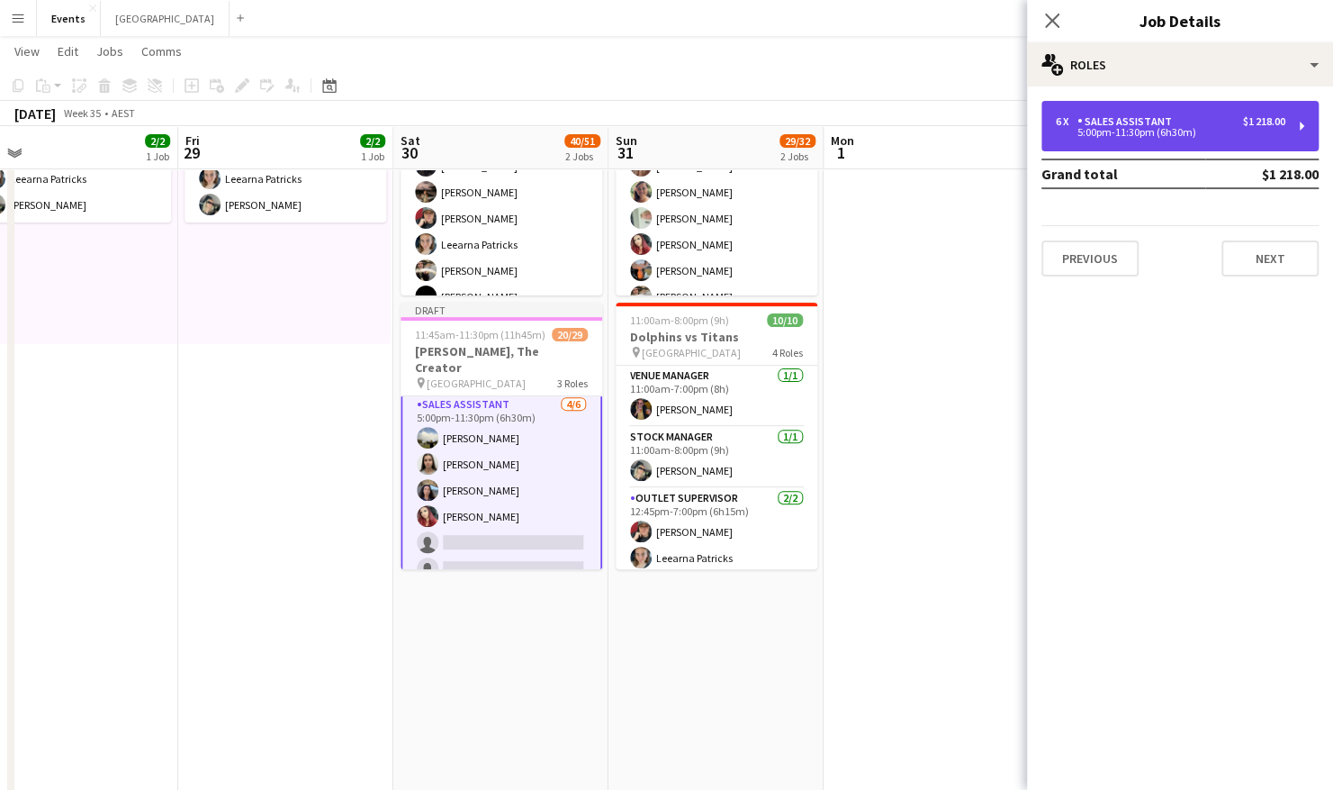
click at [1142, 131] on div "5:00pm-11:30pm (6h30m)" at bounding box center [1171, 132] width 230 height 9
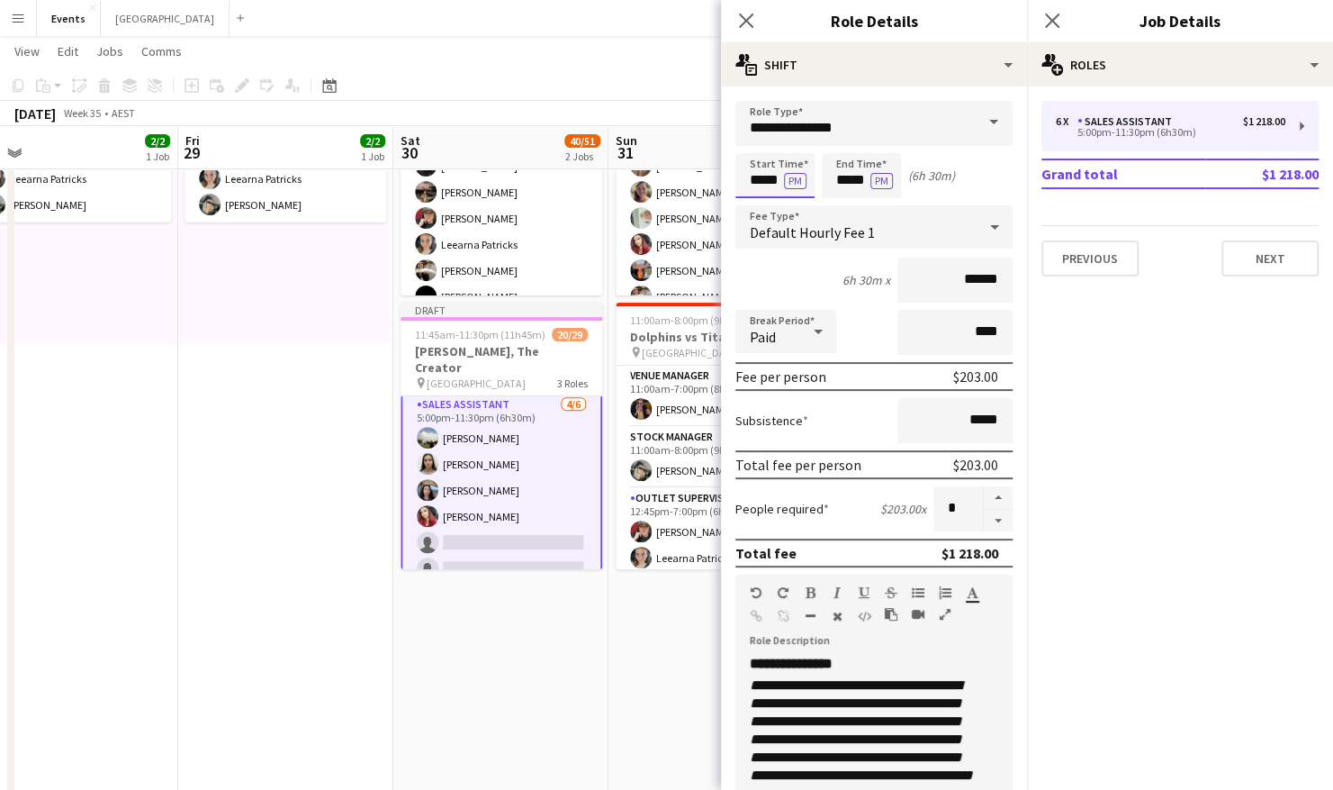
click at [782, 179] on input "*****" at bounding box center [775, 175] width 79 height 45
type input "*****"
click at [985, 492] on button "button" at bounding box center [998, 497] width 29 height 23
type input "*"
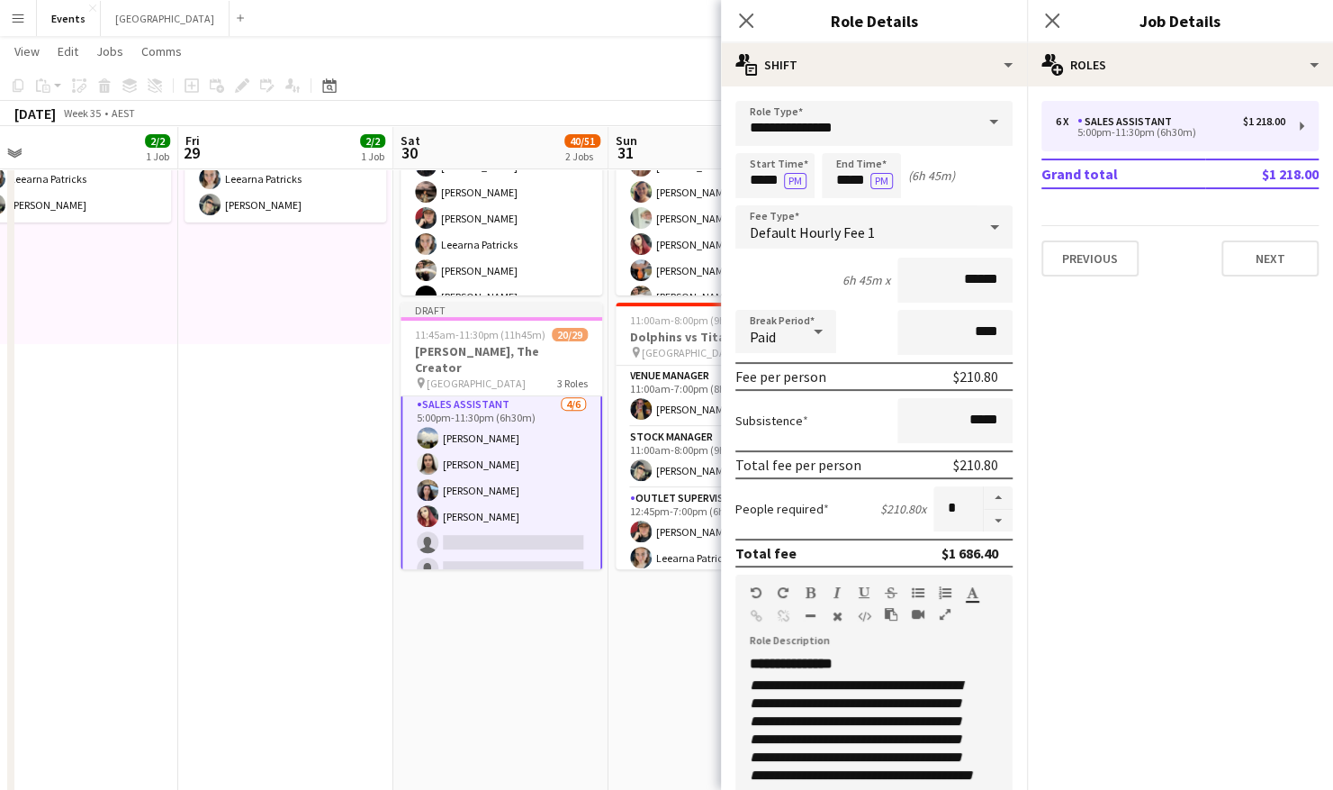
click at [663, 601] on app-date-cell "Updated 10:00am-11:30pm (13h30m) 19/22 [PERSON_NAME], The Creator pin Brisbane …" at bounding box center [716, 413] width 215 height 783
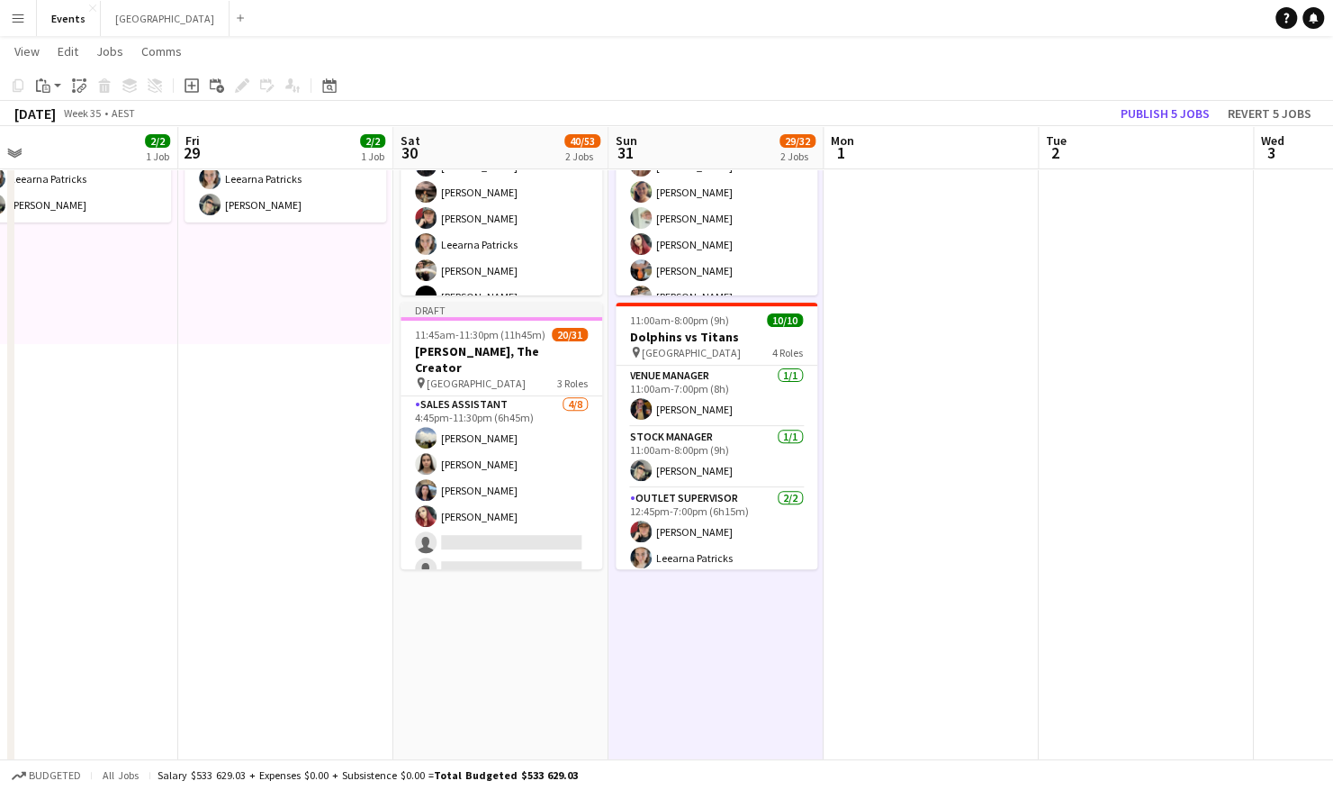
click at [288, 551] on app-date-cell "Updated 10:00am-7:00pm (9h) 2/2 pin Brisbane Entertainment Centre 1 Role Set-up…" at bounding box center [285, 413] width 215 height 783
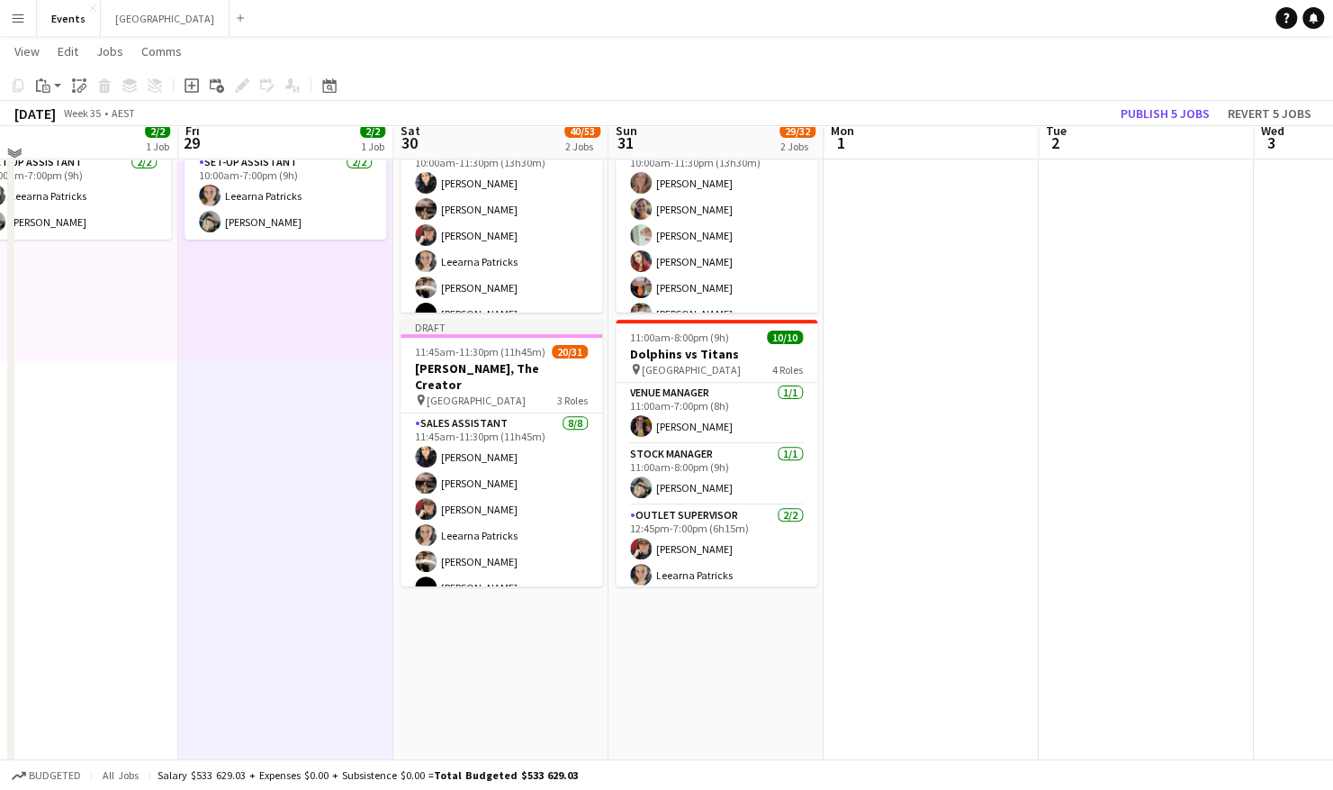
scroll to position [152, 0]
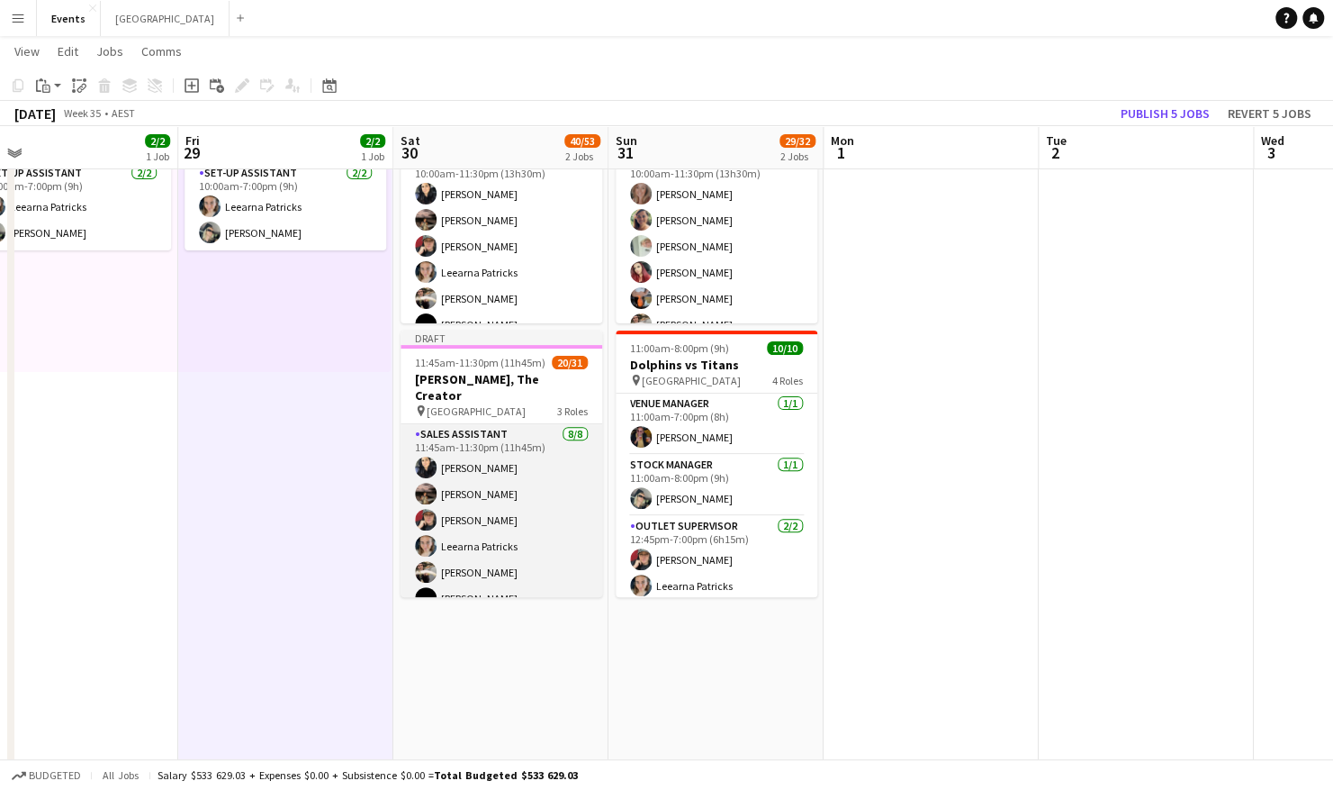
click at [497, 452] on app-card-role "Sales Assistant [DATE] 11:45am-11:30pm (11h45m) [PERSON_NAME] HANG CHOO [PERSON…" at bounding box center [502, 546] width 202 height 244
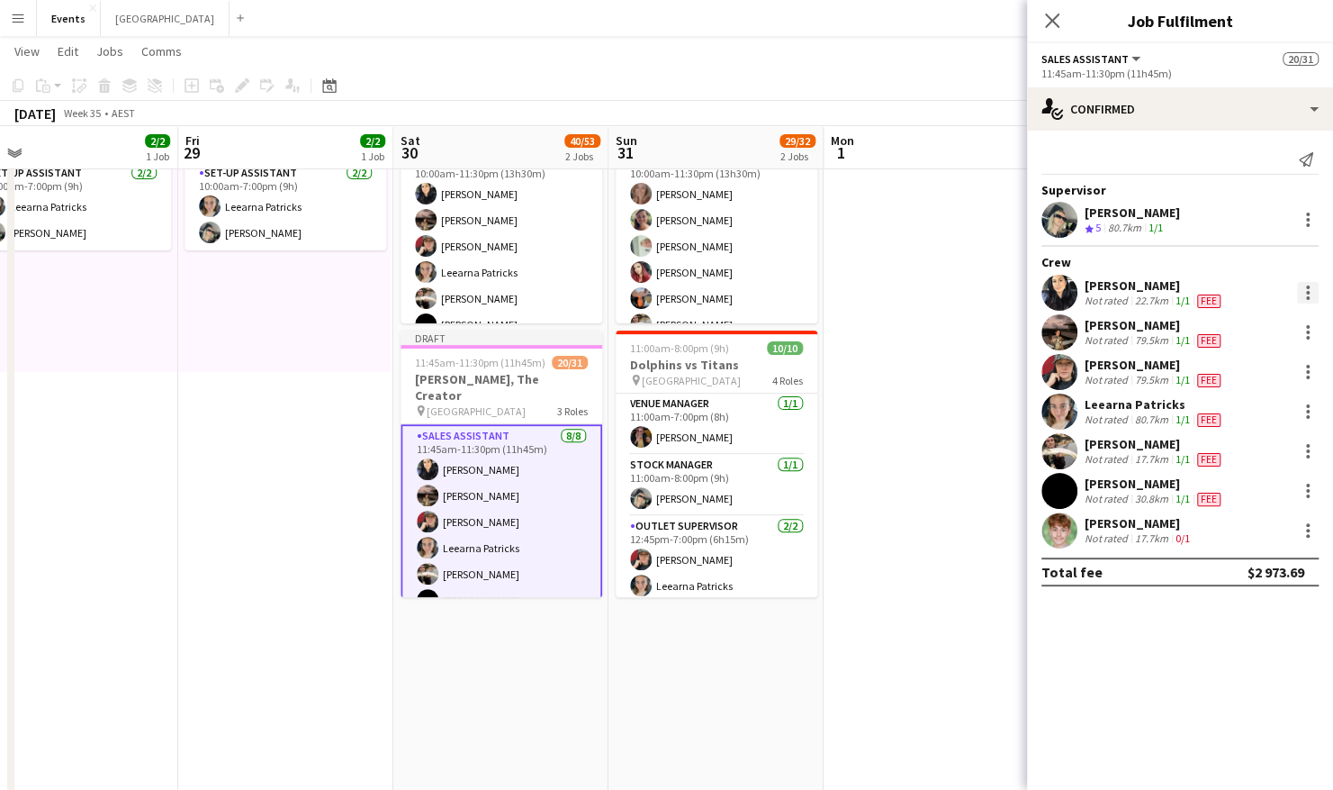
click at [1309, 288] on div at bounding box center [1308, 293] width 22 height 22
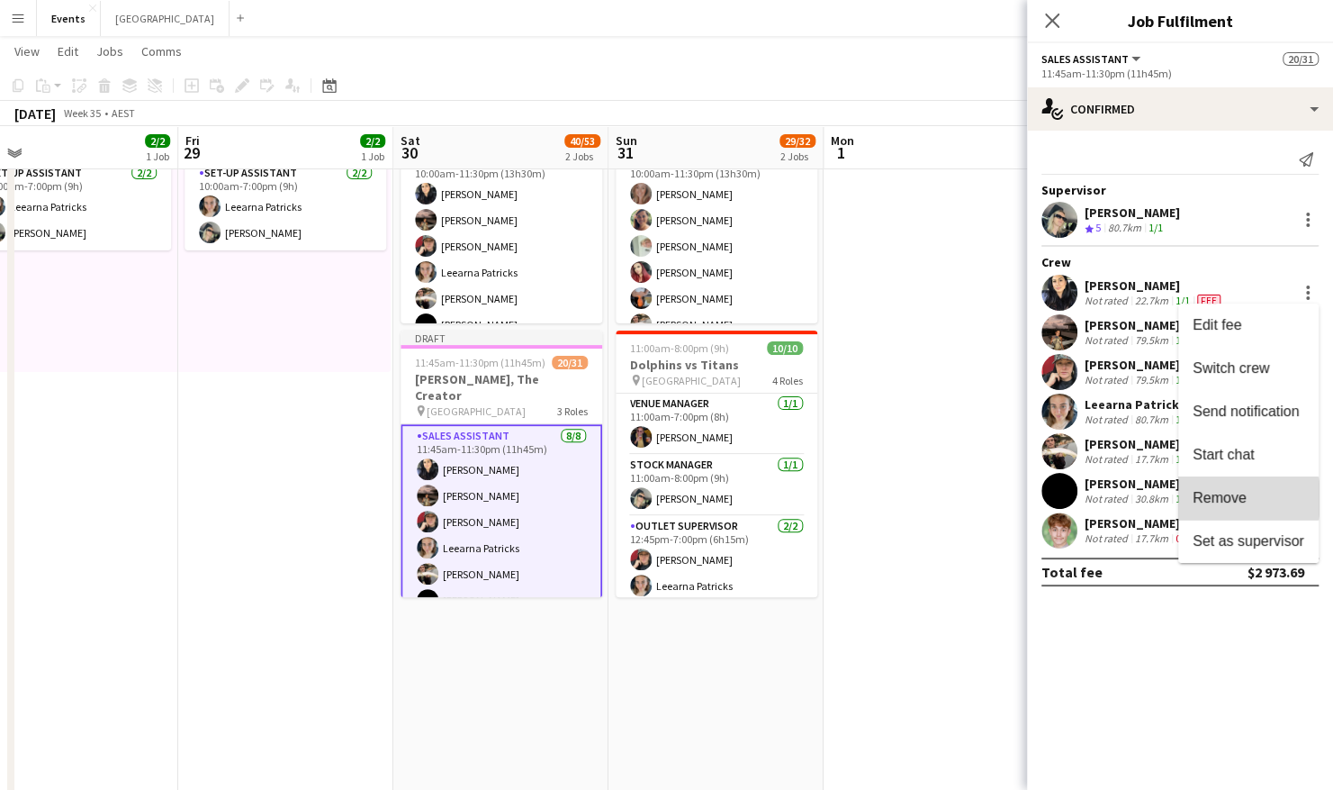
click at [1239, 499] on span "Remove" at bounding box center [1220, 497] width 54 height 15
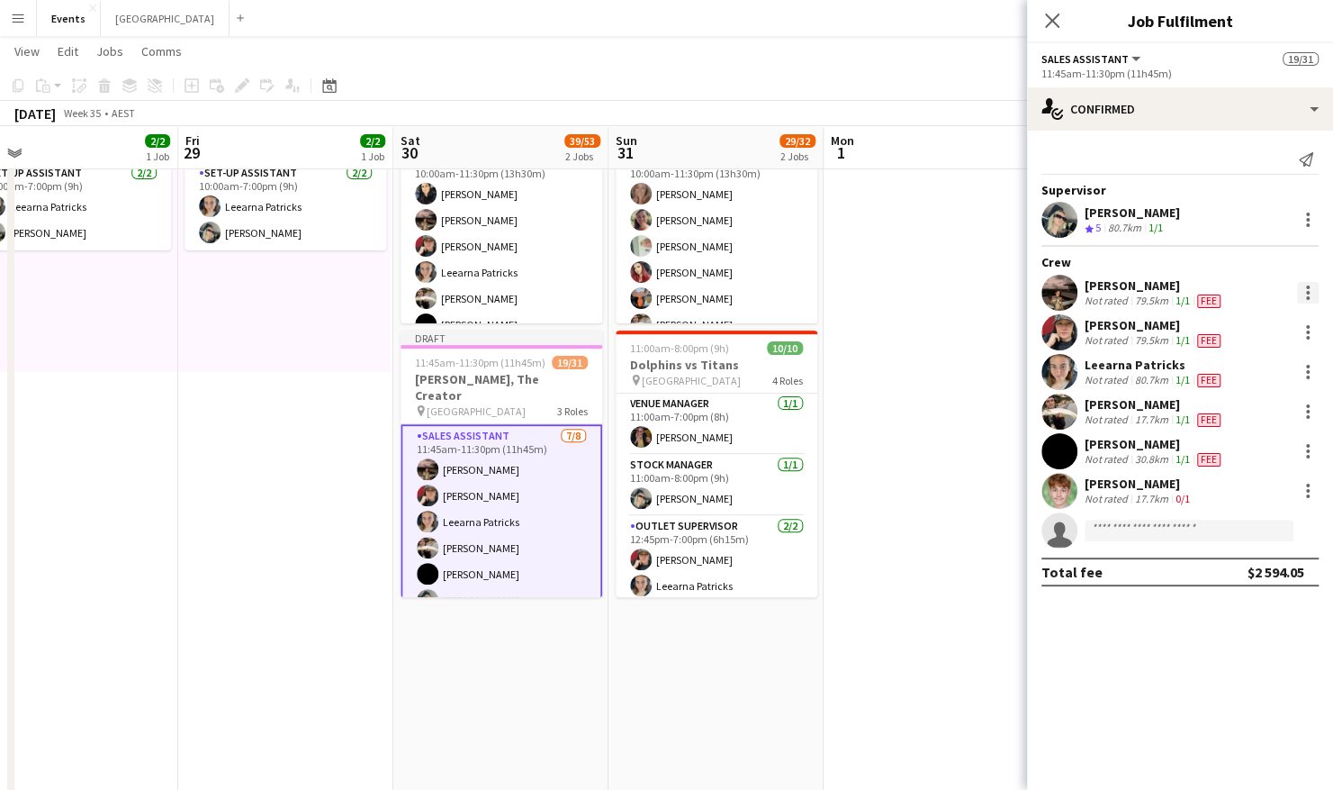
click at [1307, 291] on div at bounding box center [1308, 293] width 4 height 4
click at [1242, 494] on span "Remove" at bounding box center [1220, 497] width 54 height 15
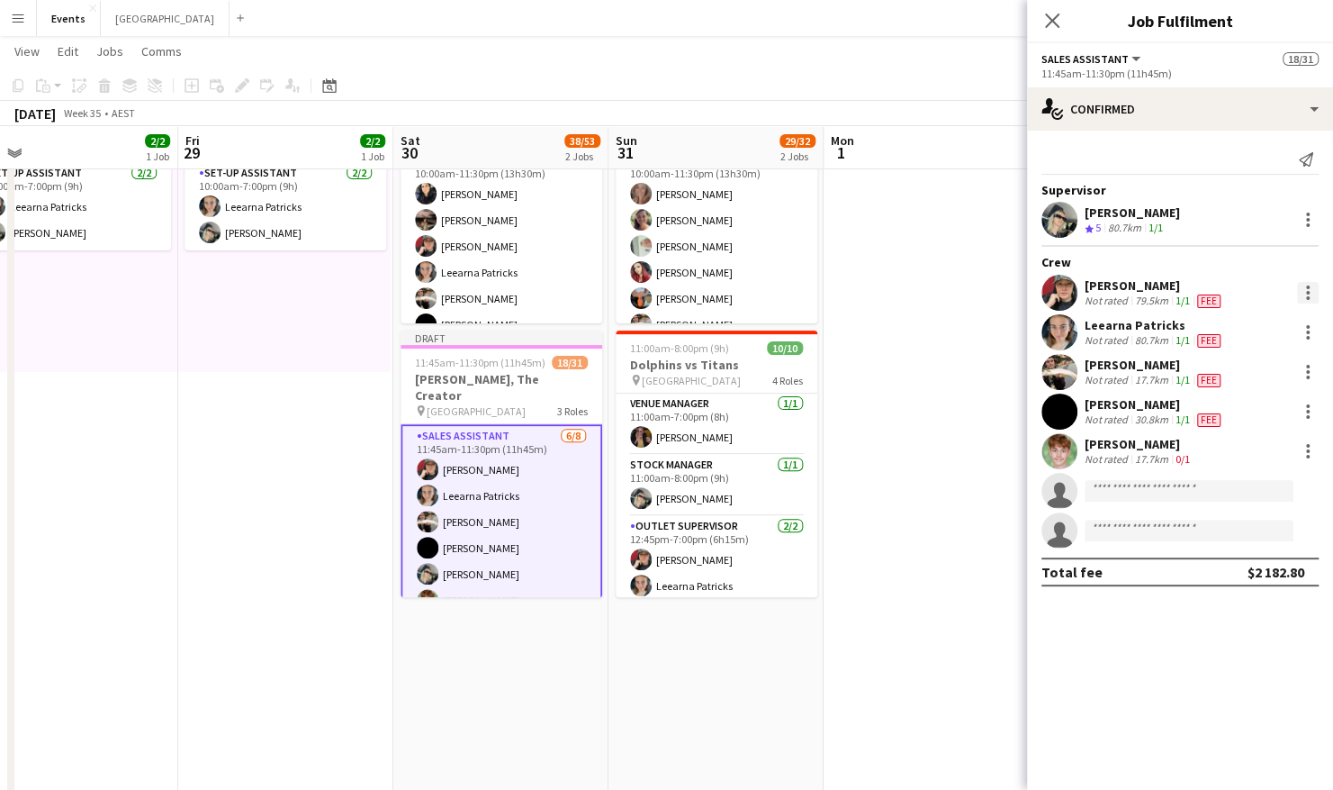
click at [1304, 302] on div at bounding box center [1308, 293] width 22 height 22
click at [1234, 492] on span "Remove" at bounding box center [1220, 497] width 54 height 15
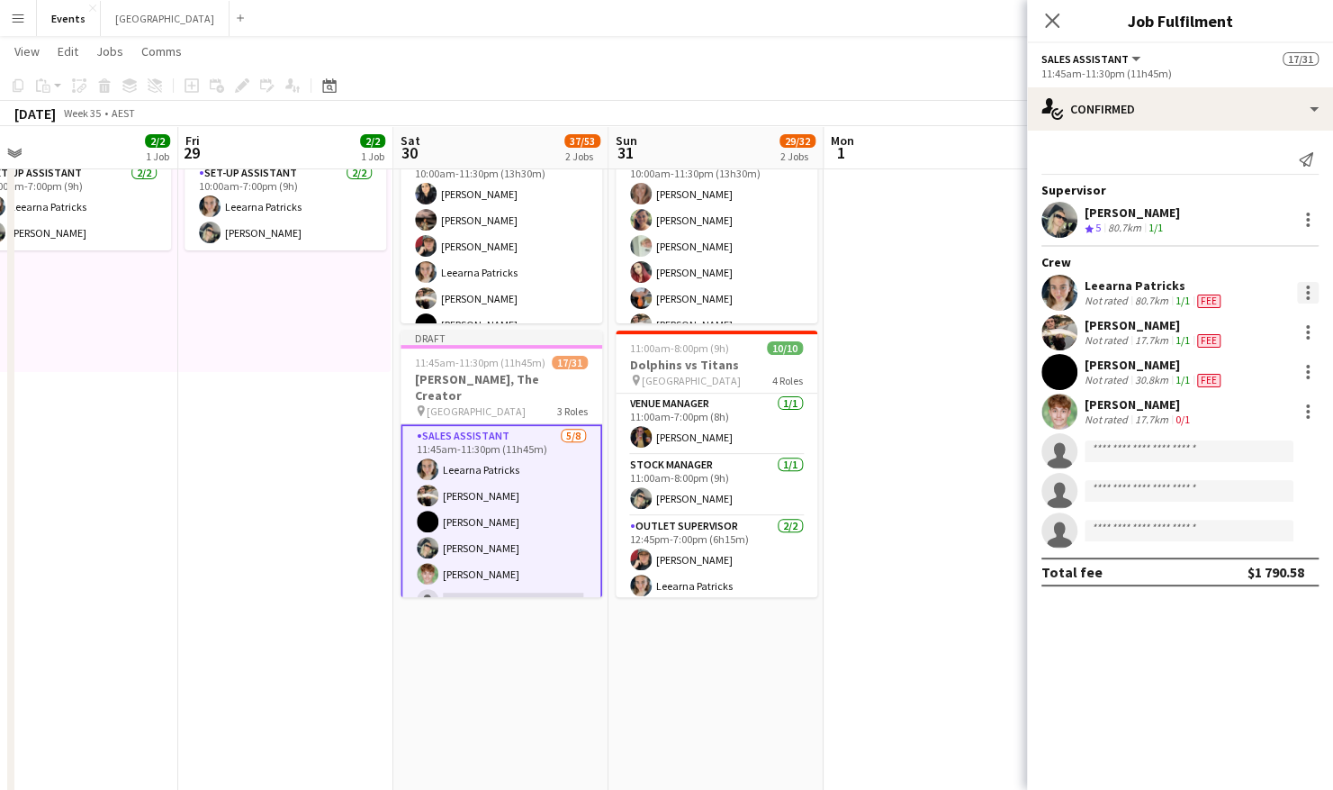
click at [1301, 297] on div at bounding box center [1308, 293] width 22 height 22
click at [1243, 490] on span "Remove" at bounding box center [1220, 497] width 54 height 15
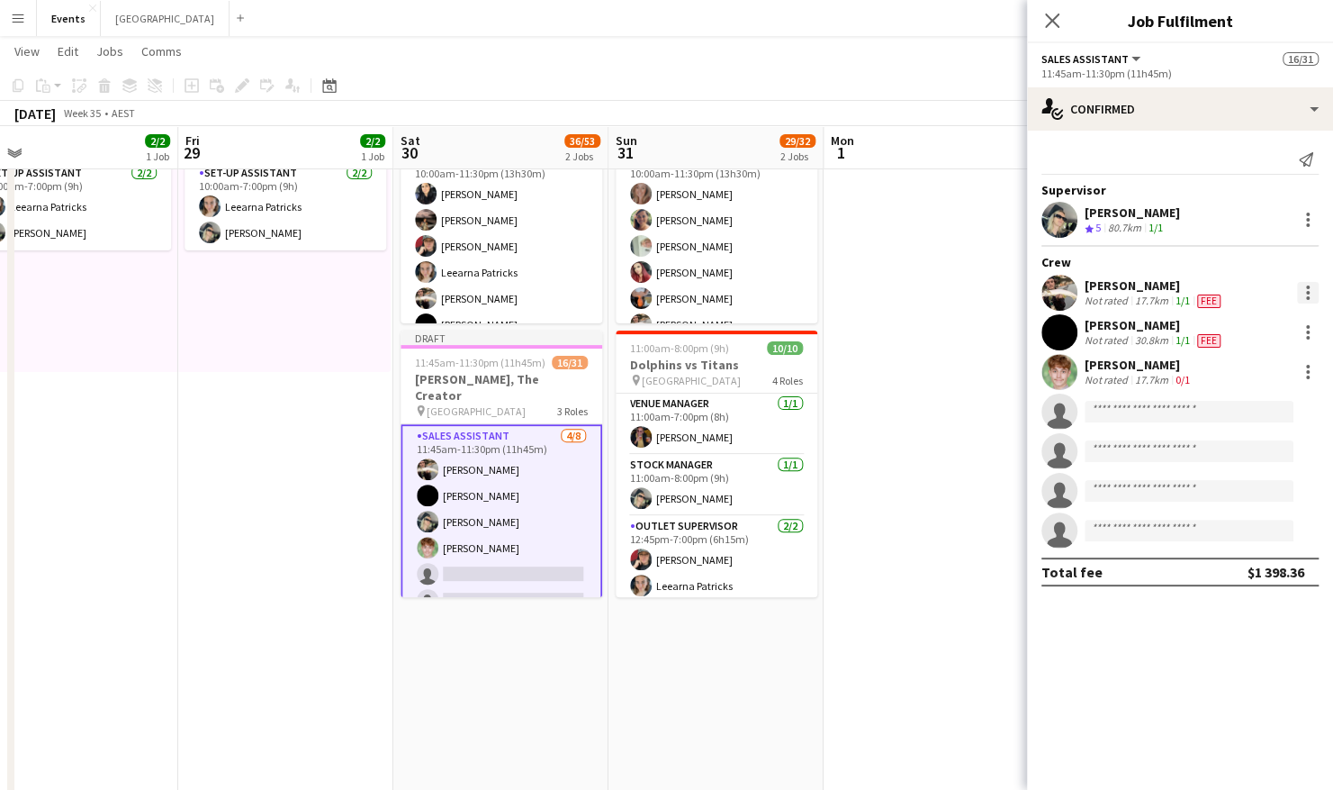
click at [1311, 293] on div at bounding box center [1308, 293] width 22 height 22
click at [1239, 493] on span "Remove" at bounding box center [1220, 497] width 54 height 15
click at [1305, 294] on div at bounding box center [1308, 293] width 22 height 22
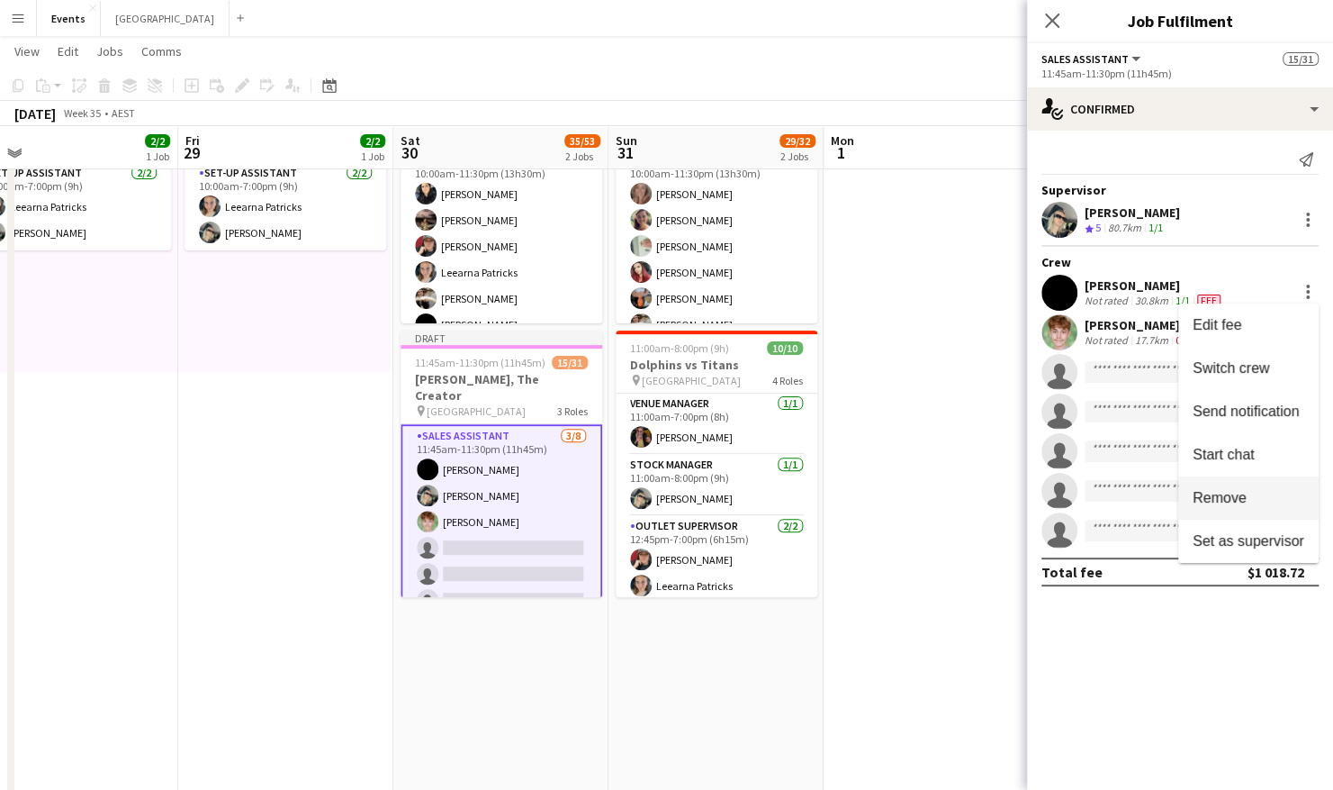
click at [1244, 504] on span "Remove" at bounding box center [1220, 497] width 54 height 15
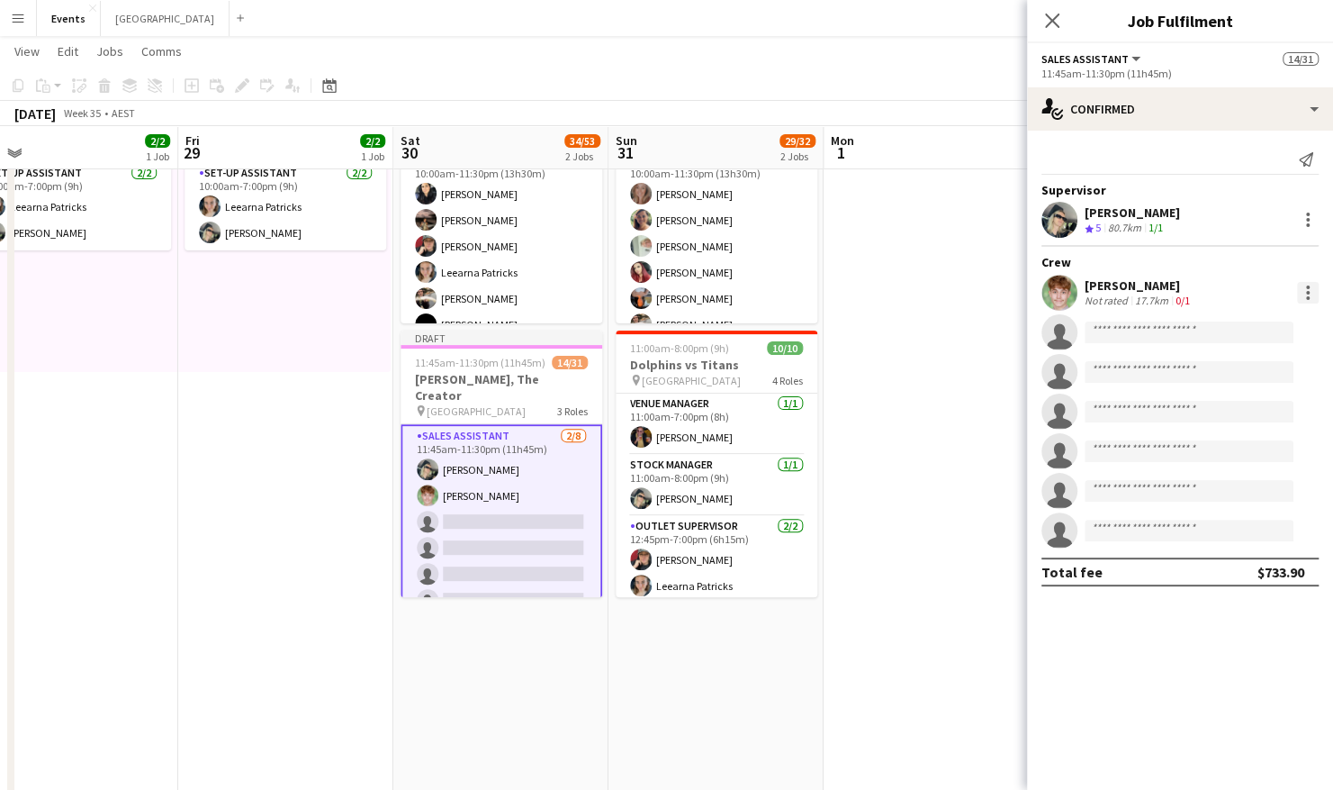
click at [1309, 296] on div at bounding box center [1308, 298] width 4 height 4
click at [1225, 491] on span "Remove" at bounding box center [1220, 497] width 54 height 15
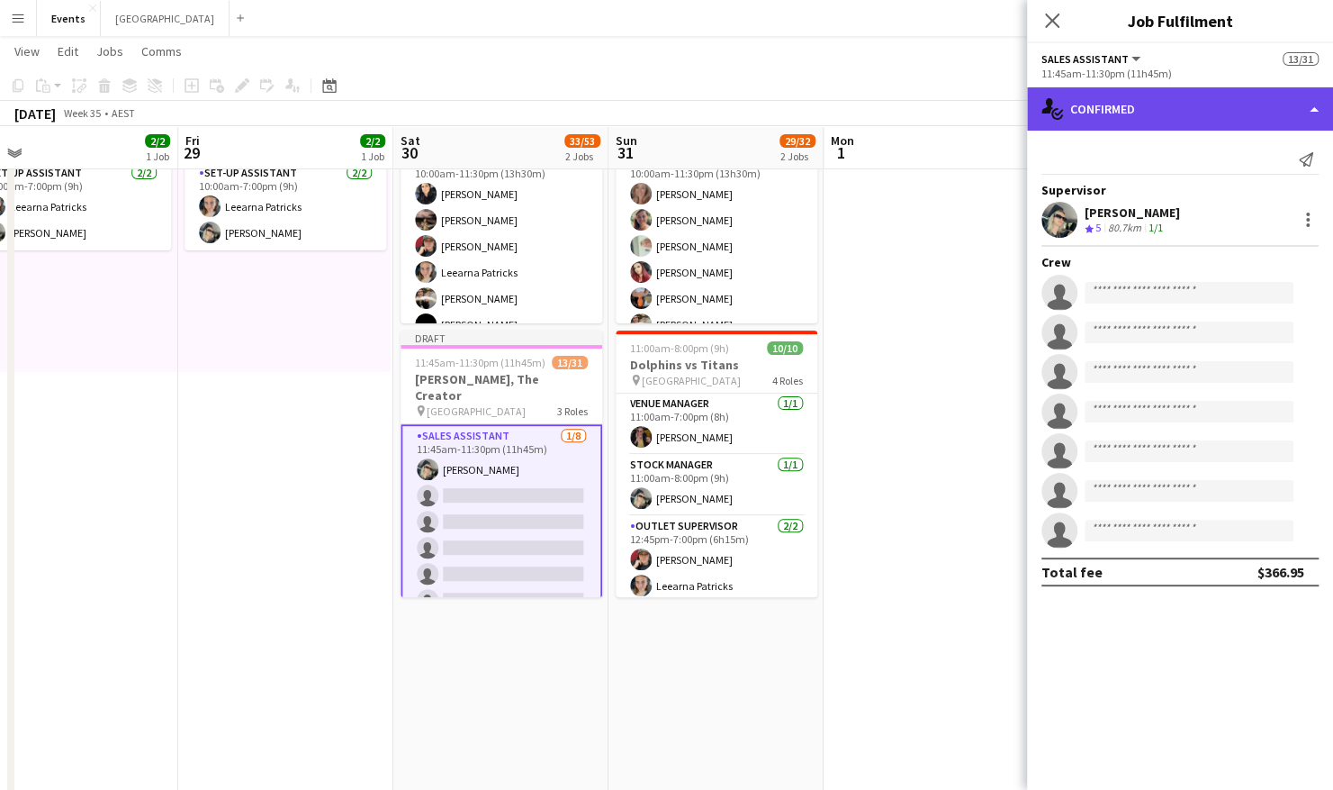
click at [1144, 117] on div "single-neutral-actions-check-2 Confirmed" at bounding box center [1180, 108] width 306 height 43
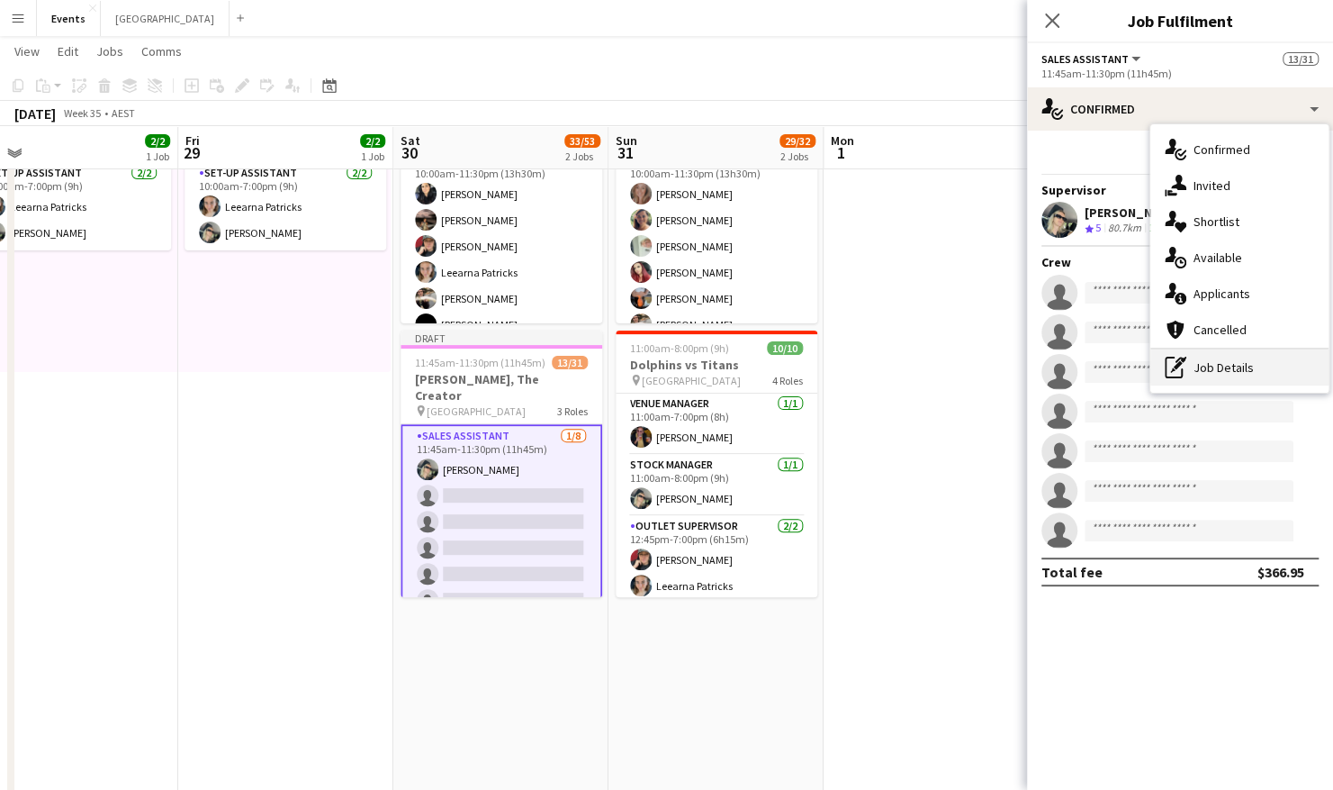
click at [1178, 366] on icon at bounding box center [1178, 365] width 8 height 8
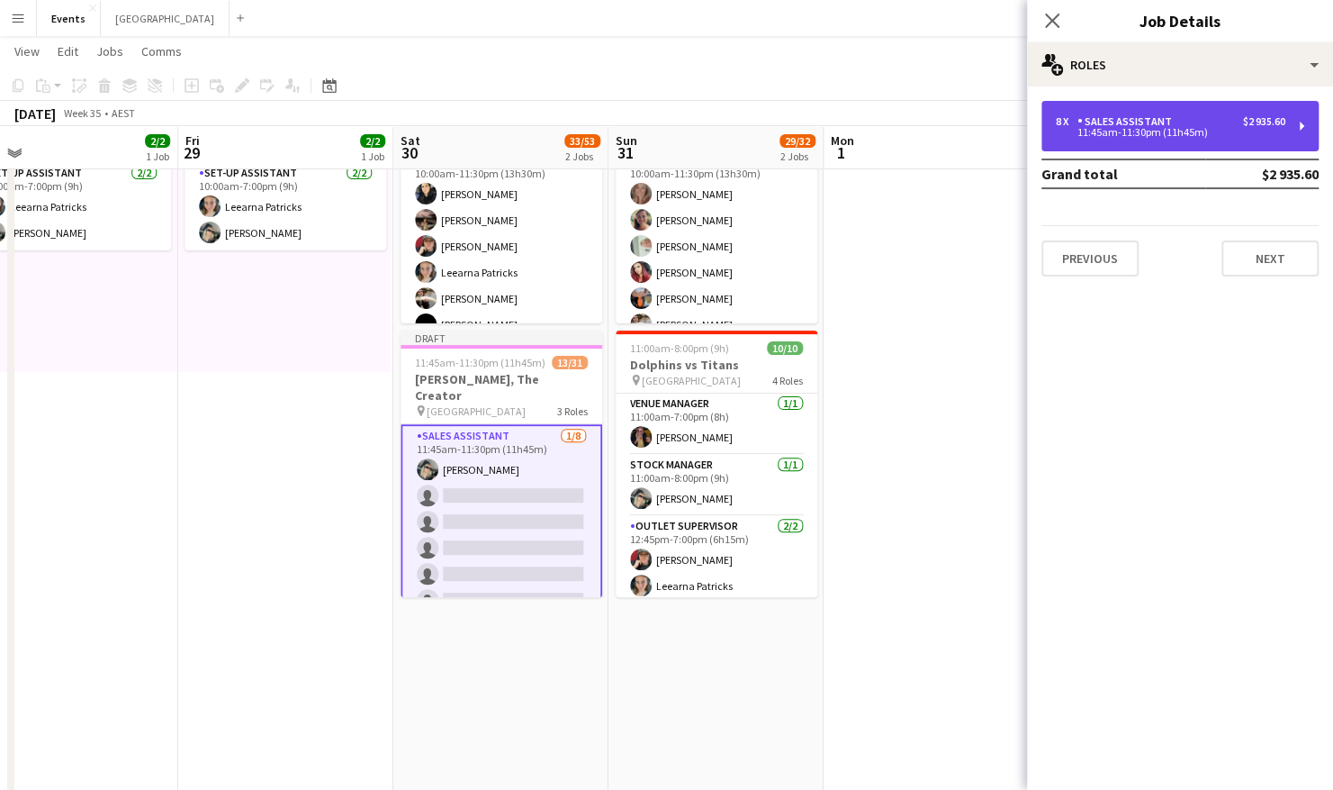
click at [1189, 131] on div "11:45am-11:30pm (11h45m)" at bounding box center [1171, 132] width 230 height 9
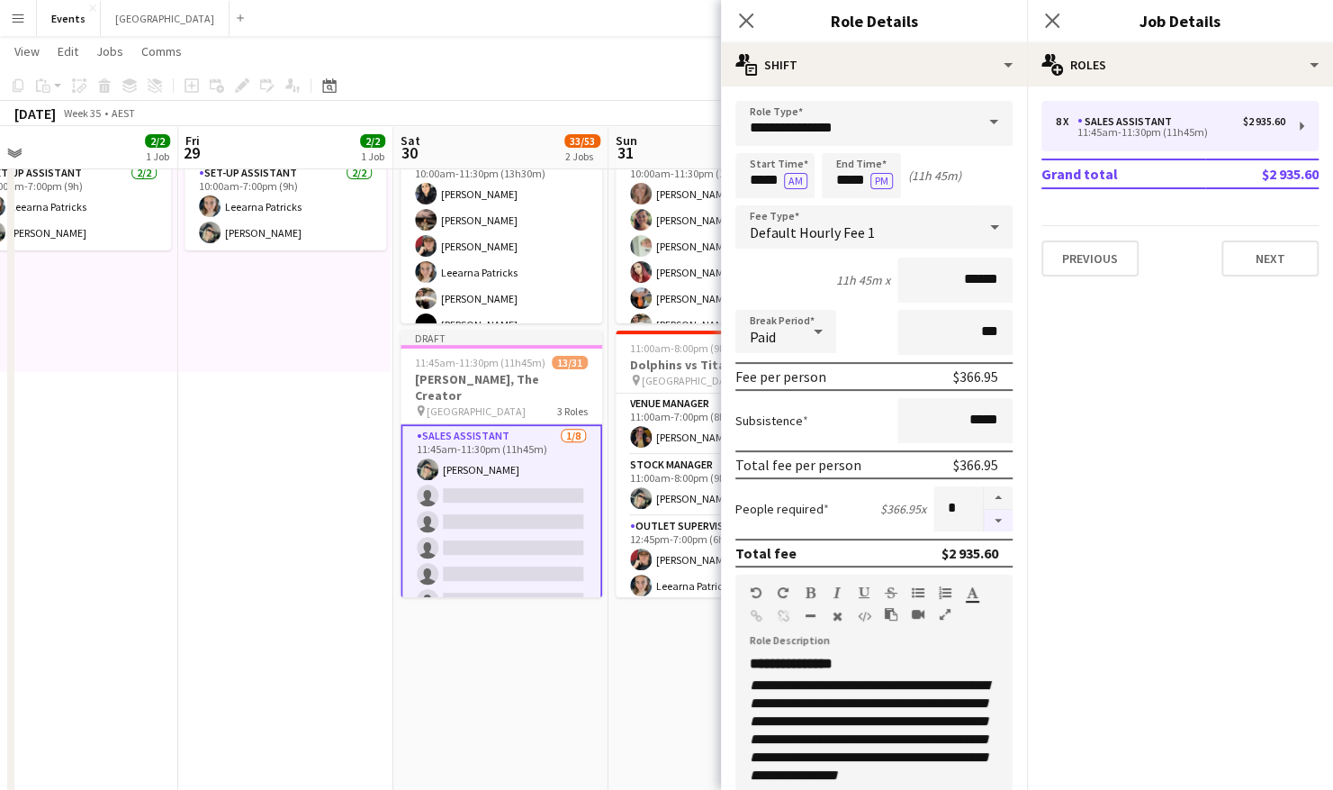
click at [987, 523] on button "button" at bounding box center [998, 521] width 29 height 23
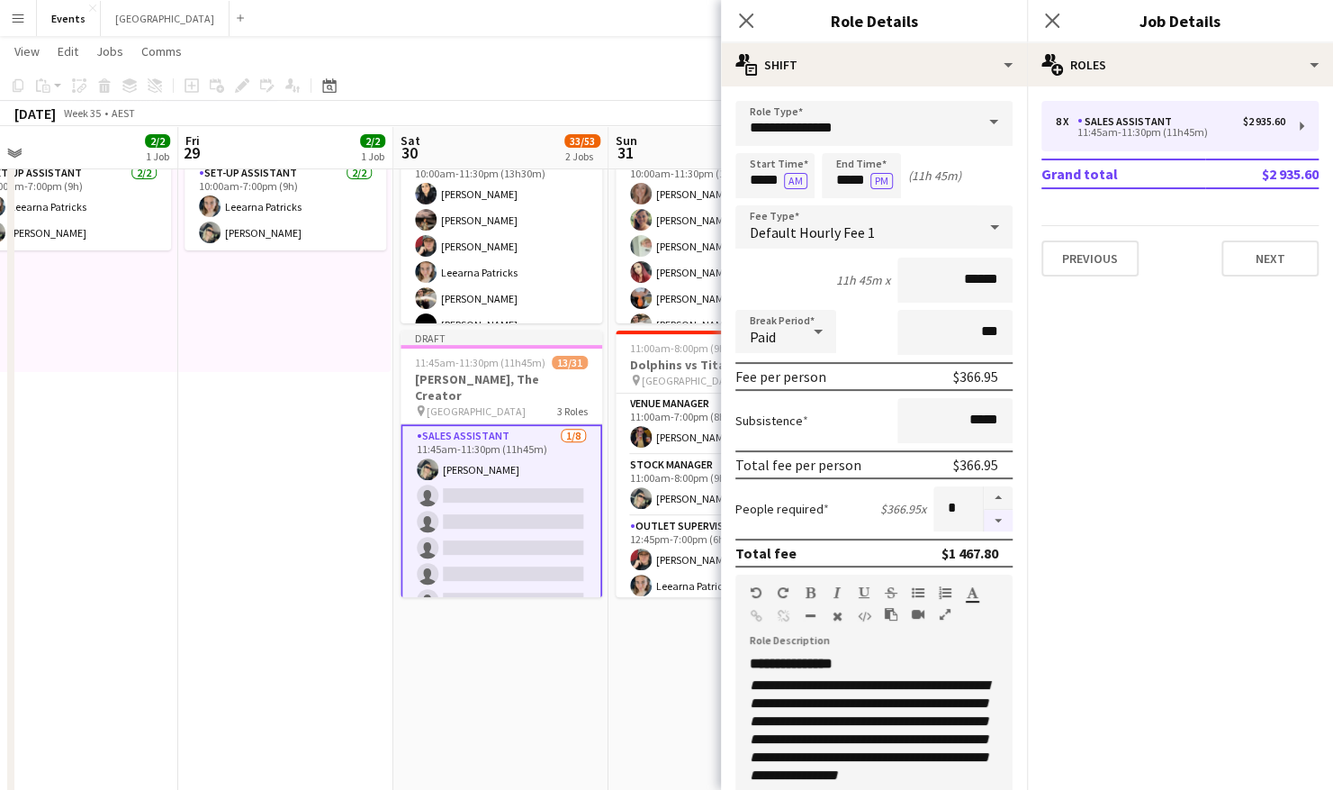
type input "*"
click at [448, 677] on app-date-cell "Updated 10:00am-11:30pm (13h30m) 20/22 [PERSON_NAME], The Creator pin Brisbane …" at bounding box center [500, 441] width 215 height 783
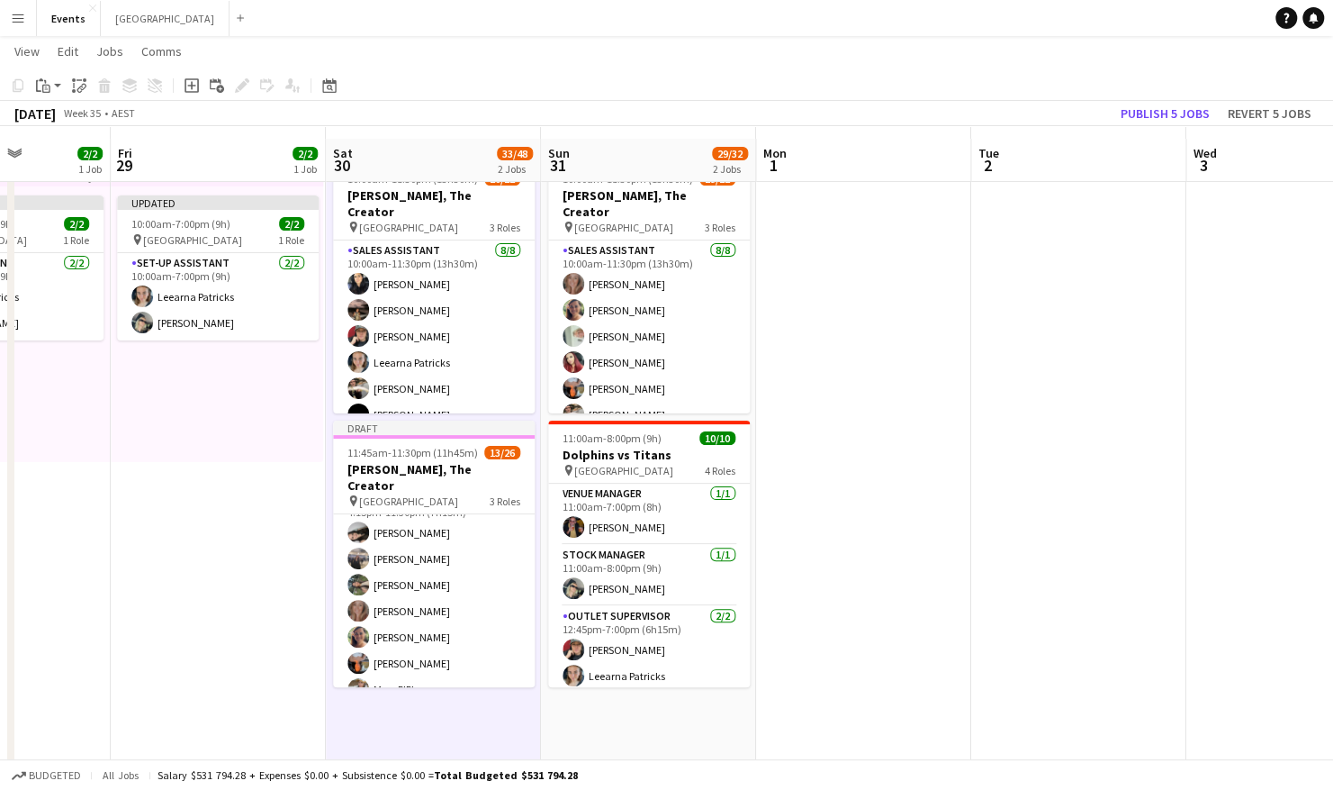
scroll to position [32, 0]
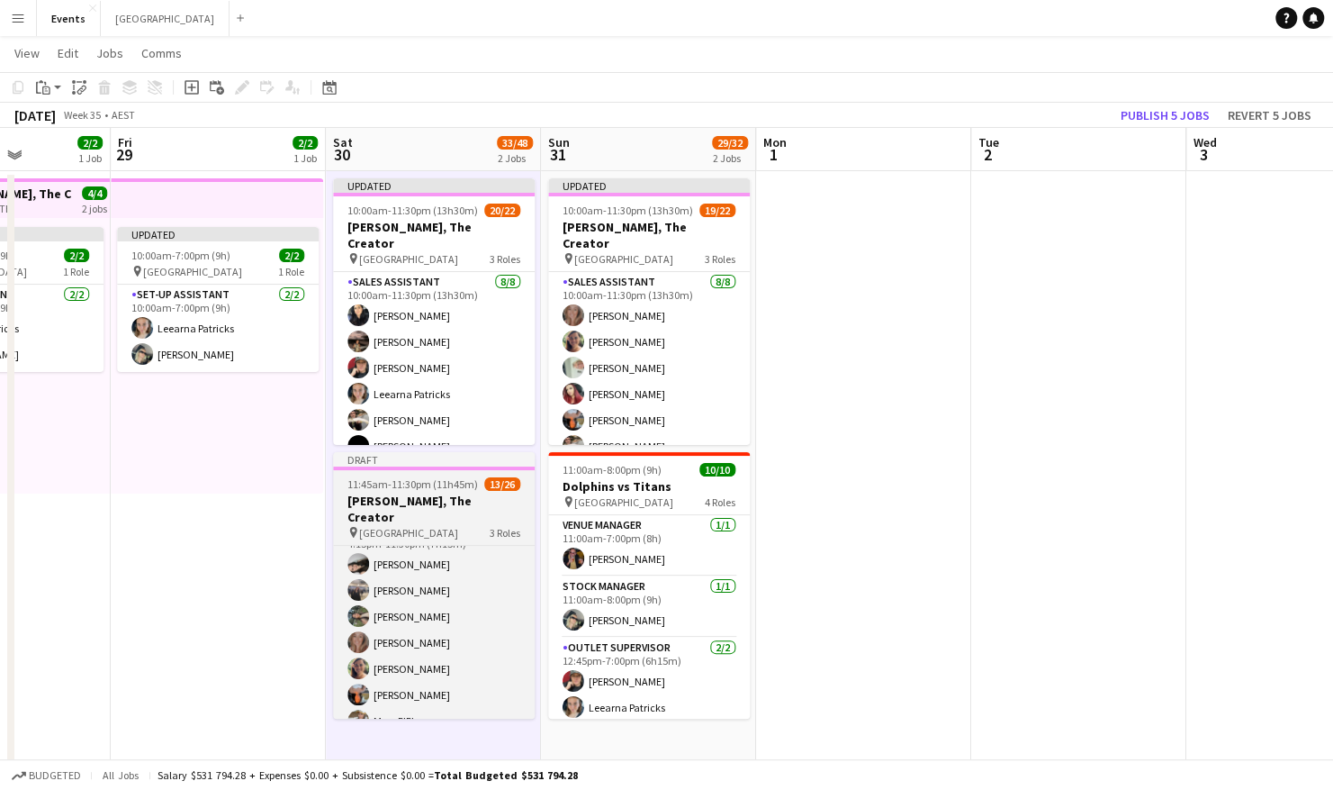
click at [439, 499] on h3 "[PERSON_NAME], The Creator" at bounding box center [434, 509] width 202 height 32
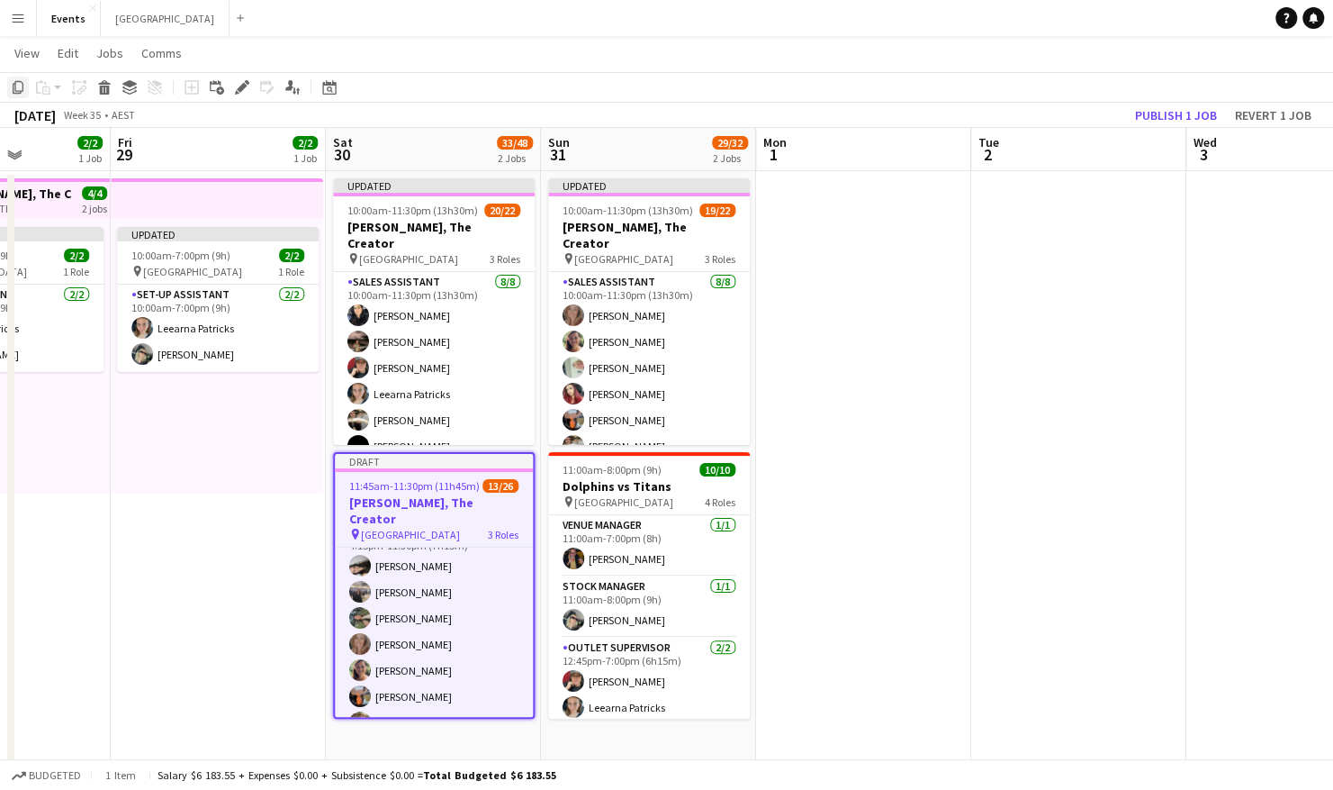
click at [13, 87] on icon at bounding box center [18, 87] width 11 height 13
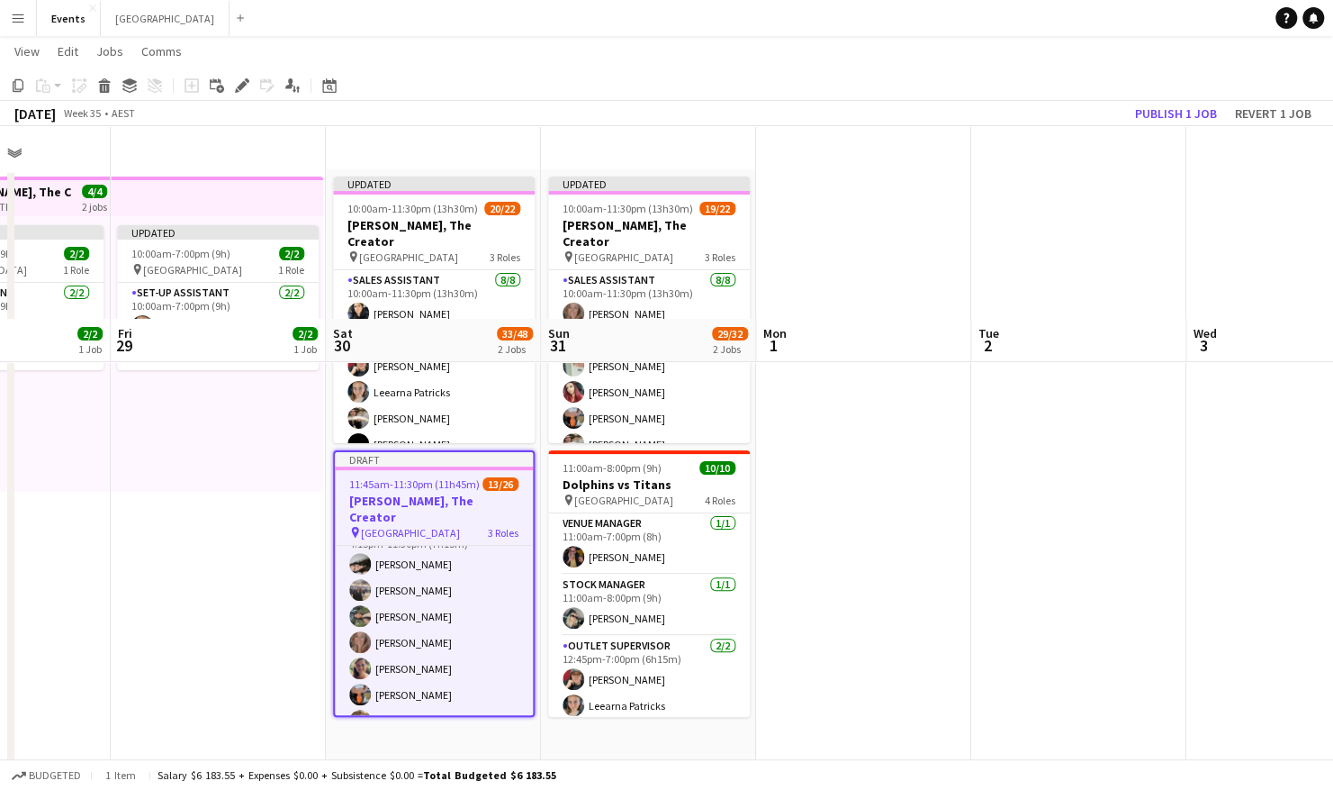
scroll to position [225, 0]
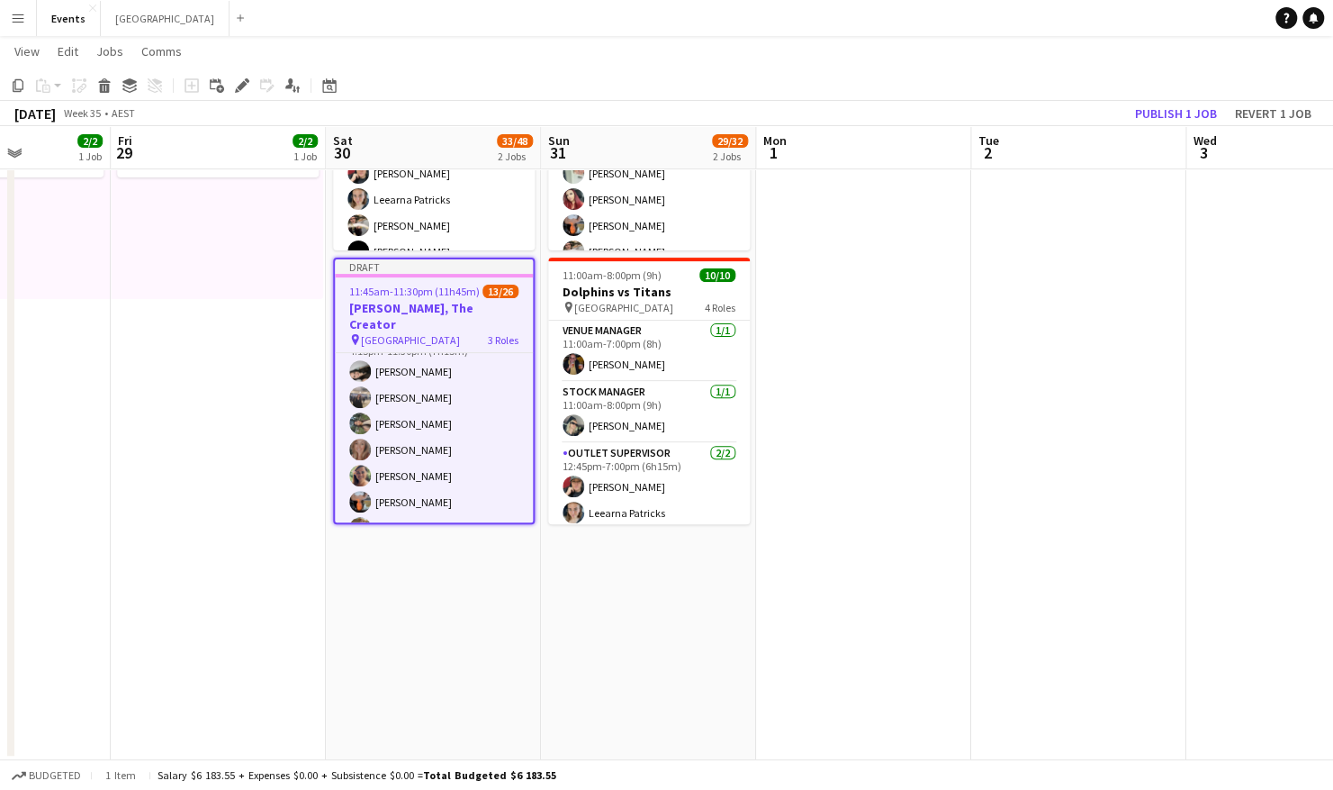
click at [711, 574] on app-date-cell "Updated 10:00am-11:30pm (13h30m) 19/22 [PERSON_NAME], The Creator pin Brisbane …" at bounding box center [648, 368] width 215 height 783
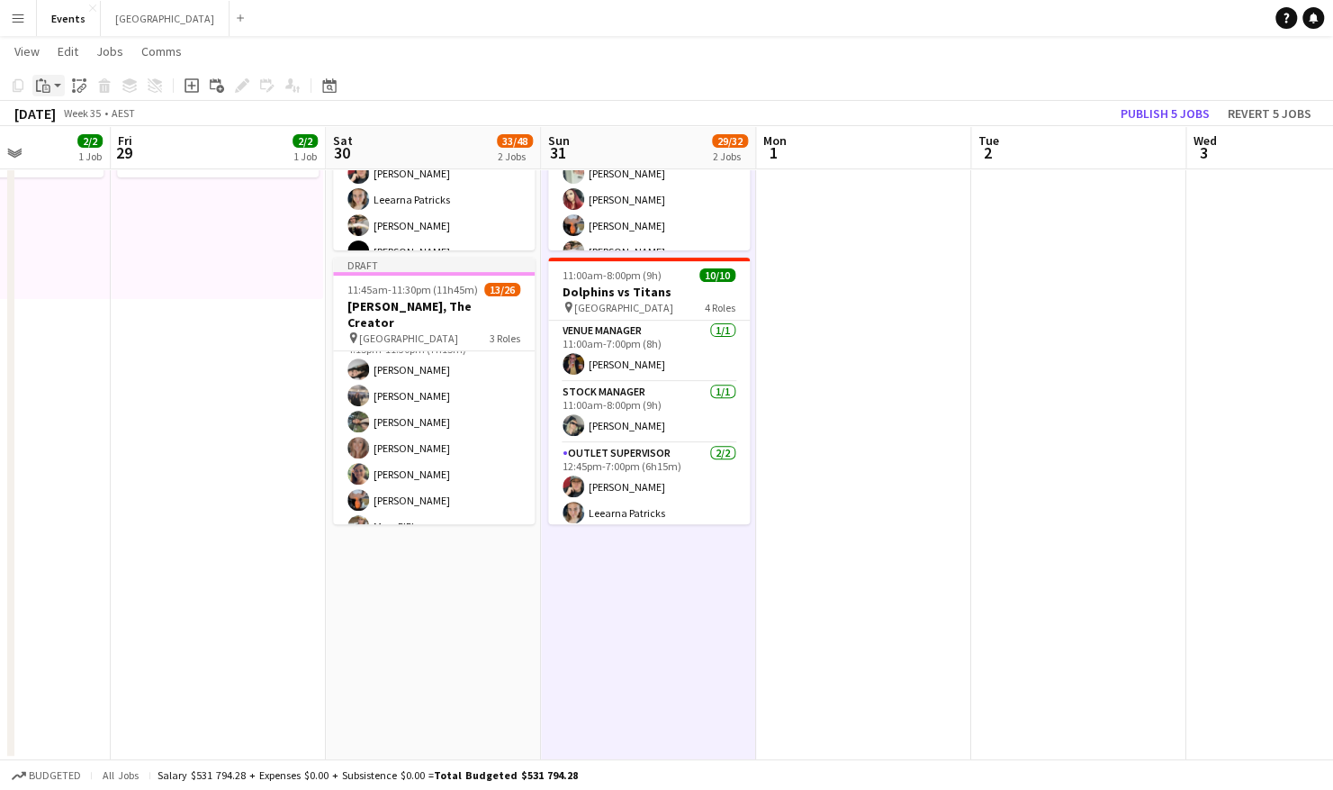
click at [42, 78] on icon "Paste" at bounding box center [43, 85] width 14 height 14
click at [140, 152] on link "Paste with crew Ctrl+Shift+V" at bounding box center [132, 150] width 169 height 16
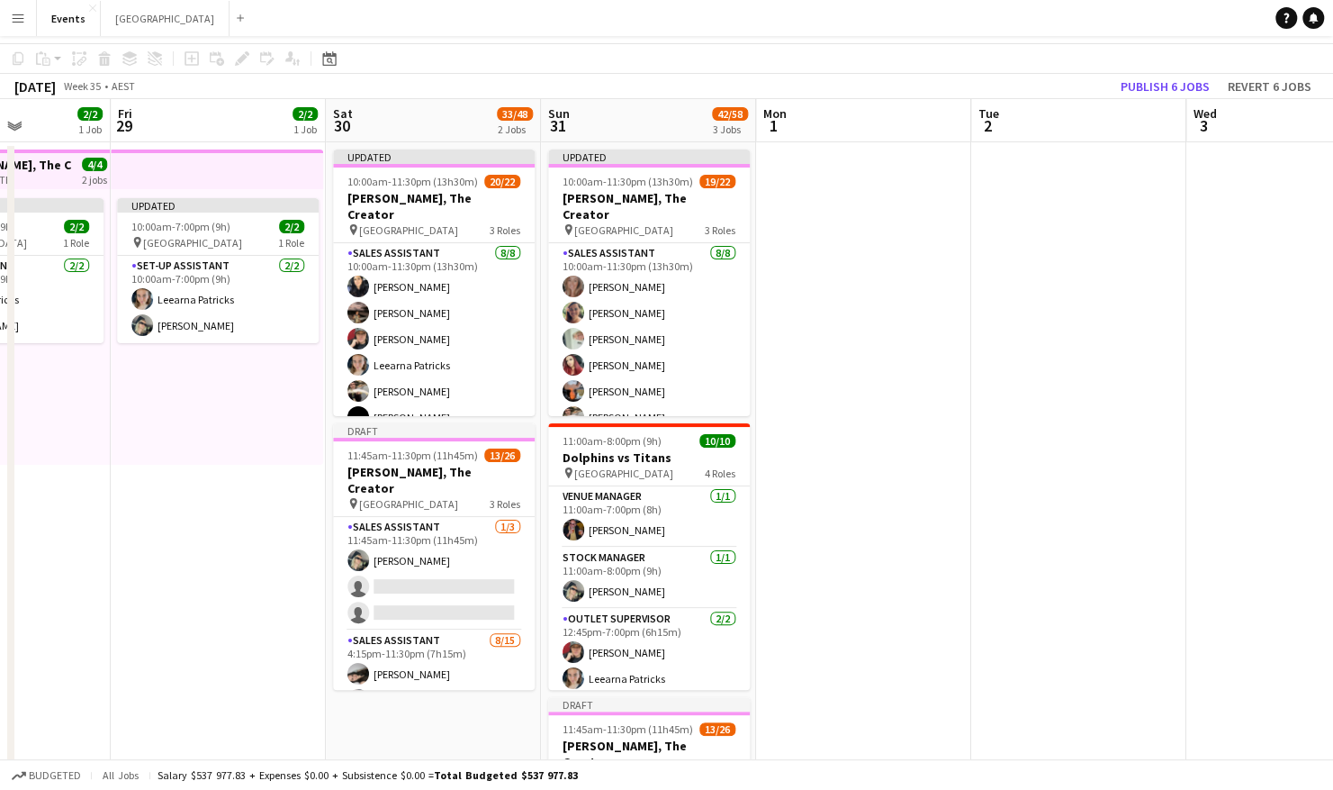
scroll to position [0, 0]
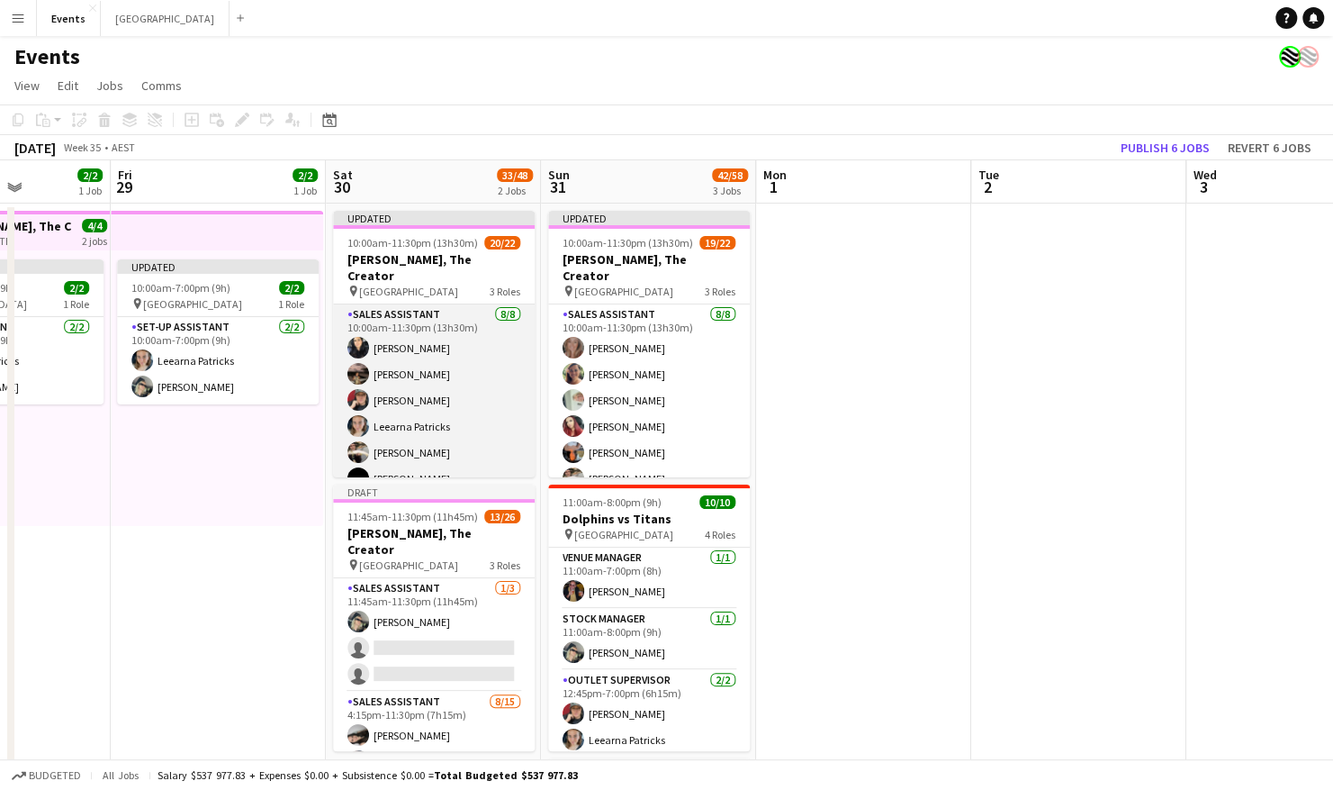
click at [436, 351] on app-card-role "Sales Assistant [DATE] 10:00am-11:30pm (13h30m) [PERSON_NAME] HANG CHOO [PERSON…" at bounding box center [434, 426] width 202 height 244
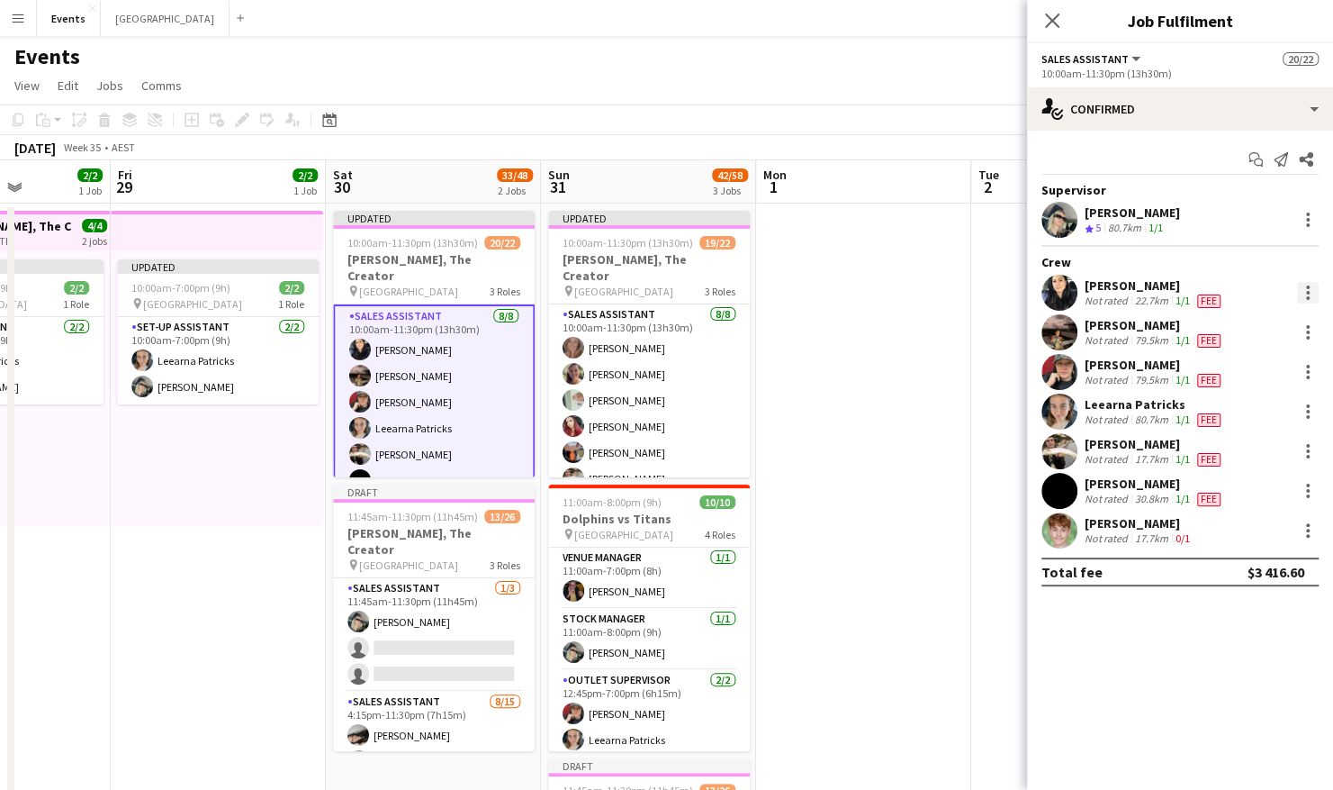
click at [1306, 292] on div at bounding box center [1308, 293] width 4 height 4
click at [1221, 494] on span "Remove" at bounding box center [1220, 497] width 54 height 15
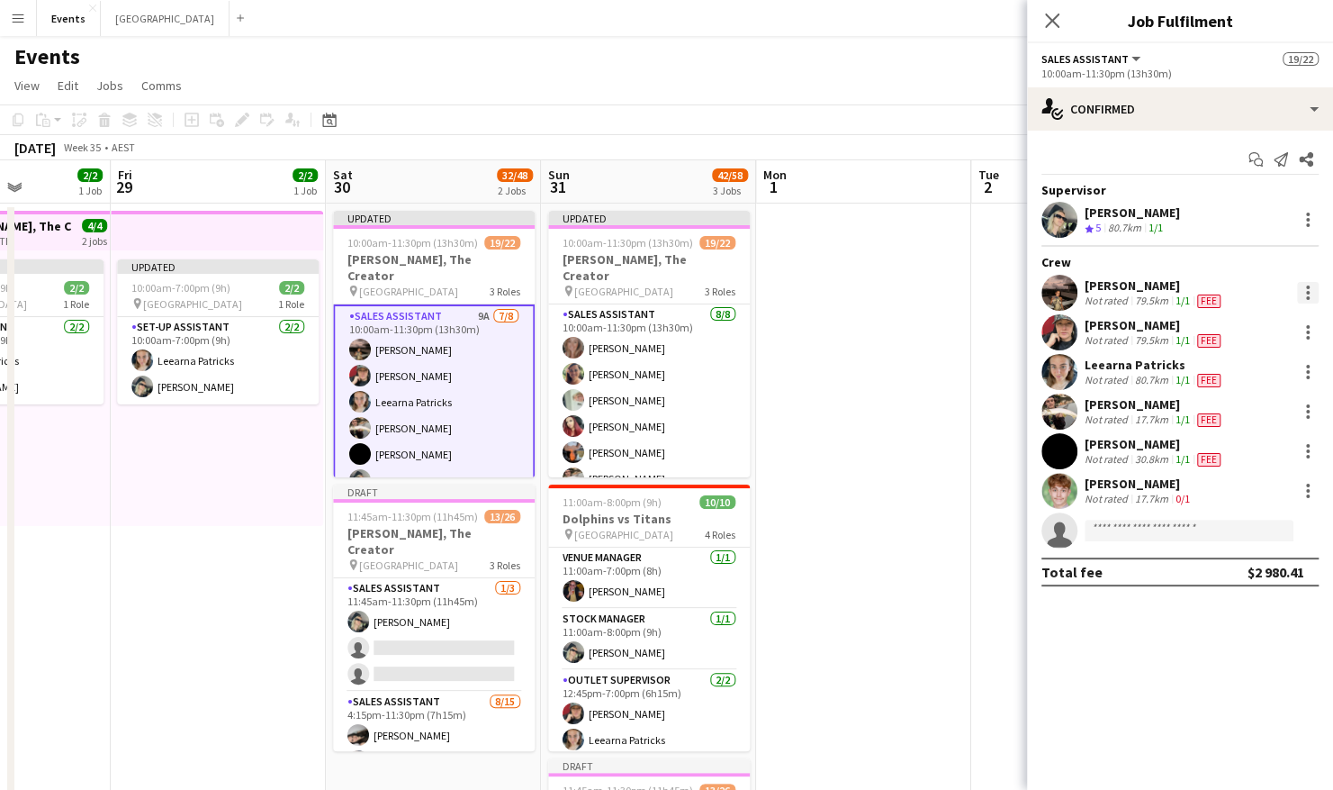
click at [1306, 294] on div at bounding box center [1308, 293] width 22 height 22
click at [1228, 490] on span "Remove" at bounding box center [1220, 497] width 54 height 15
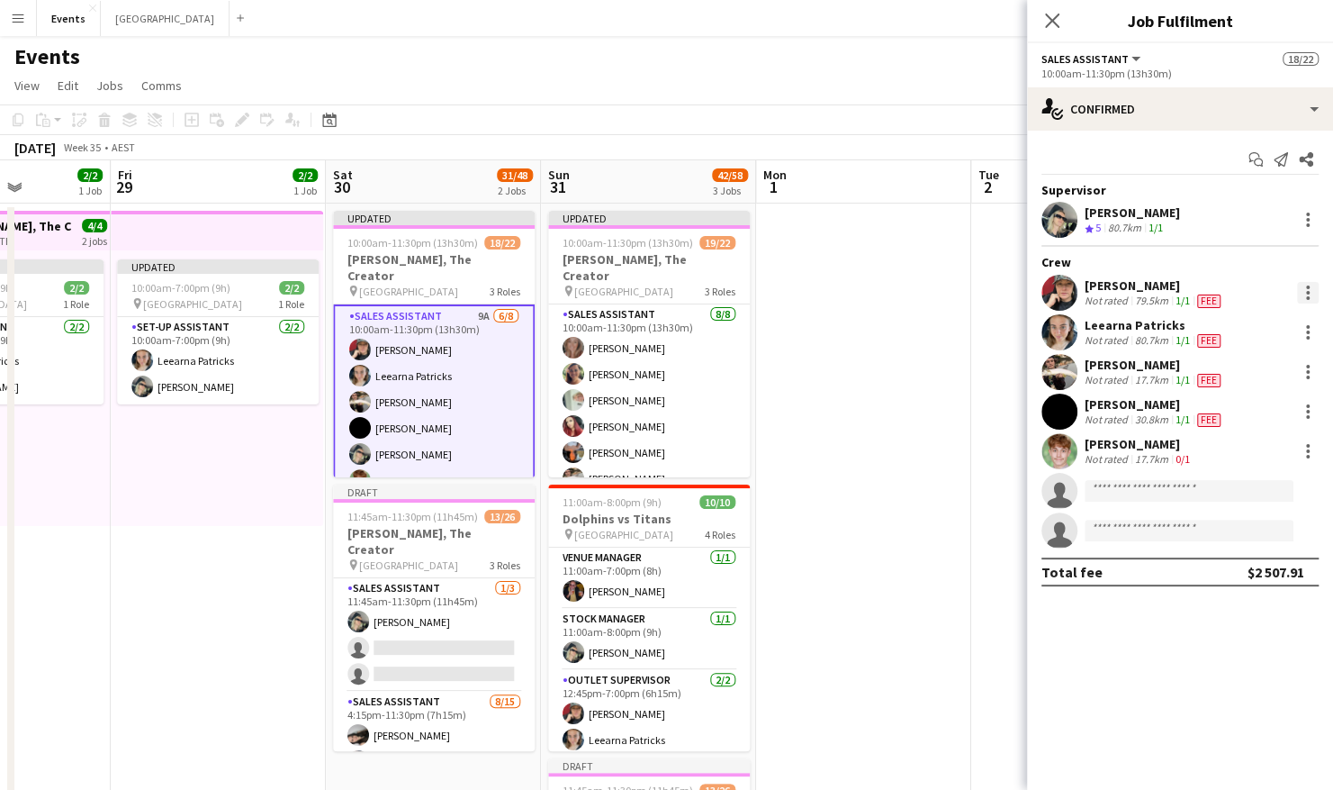
click at [1306, 293] on div at bounding box center [1308, 293] width 4 height 4
click at [1239, 501] on span "Remove" at bounding box center [1220, 497] width 54 height 15
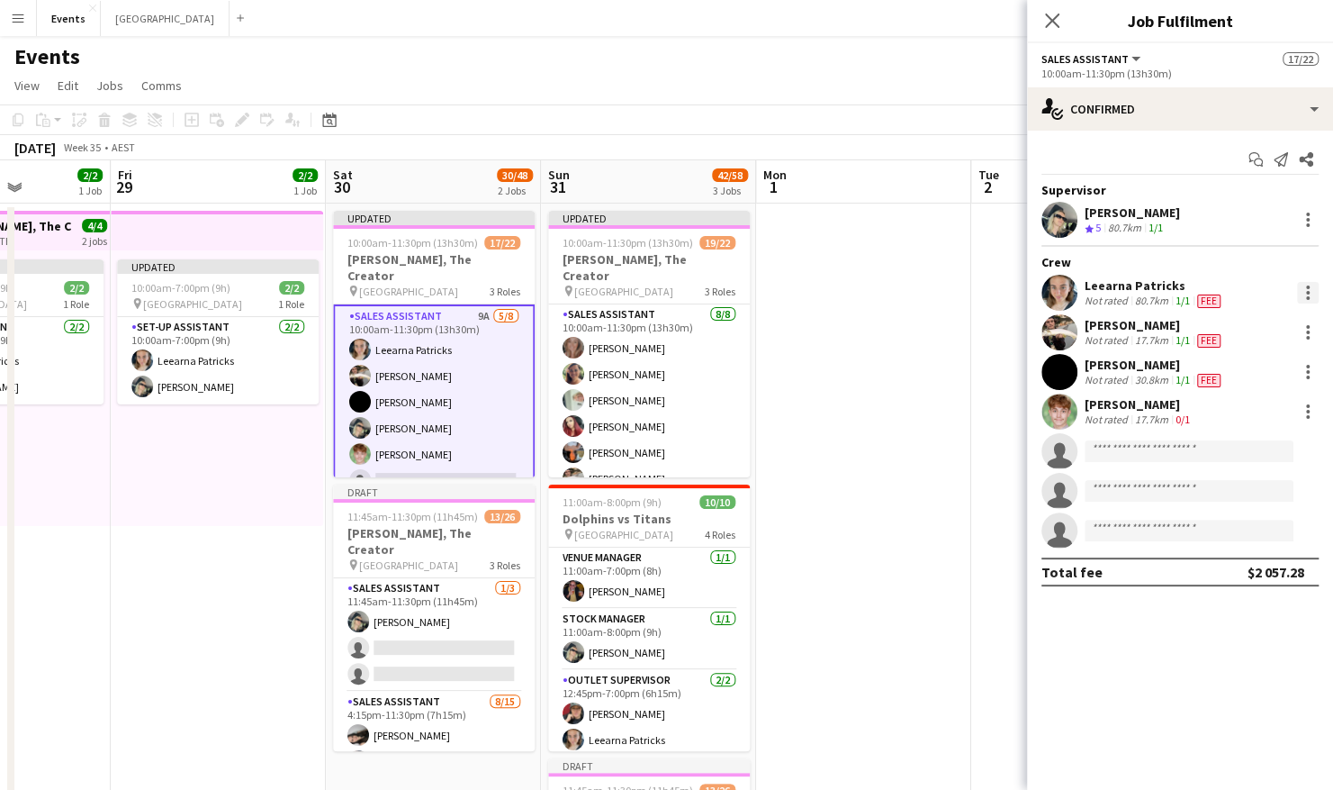
click at [1306, 294] on div at bounding box center [1308, 293] width 22 height 22
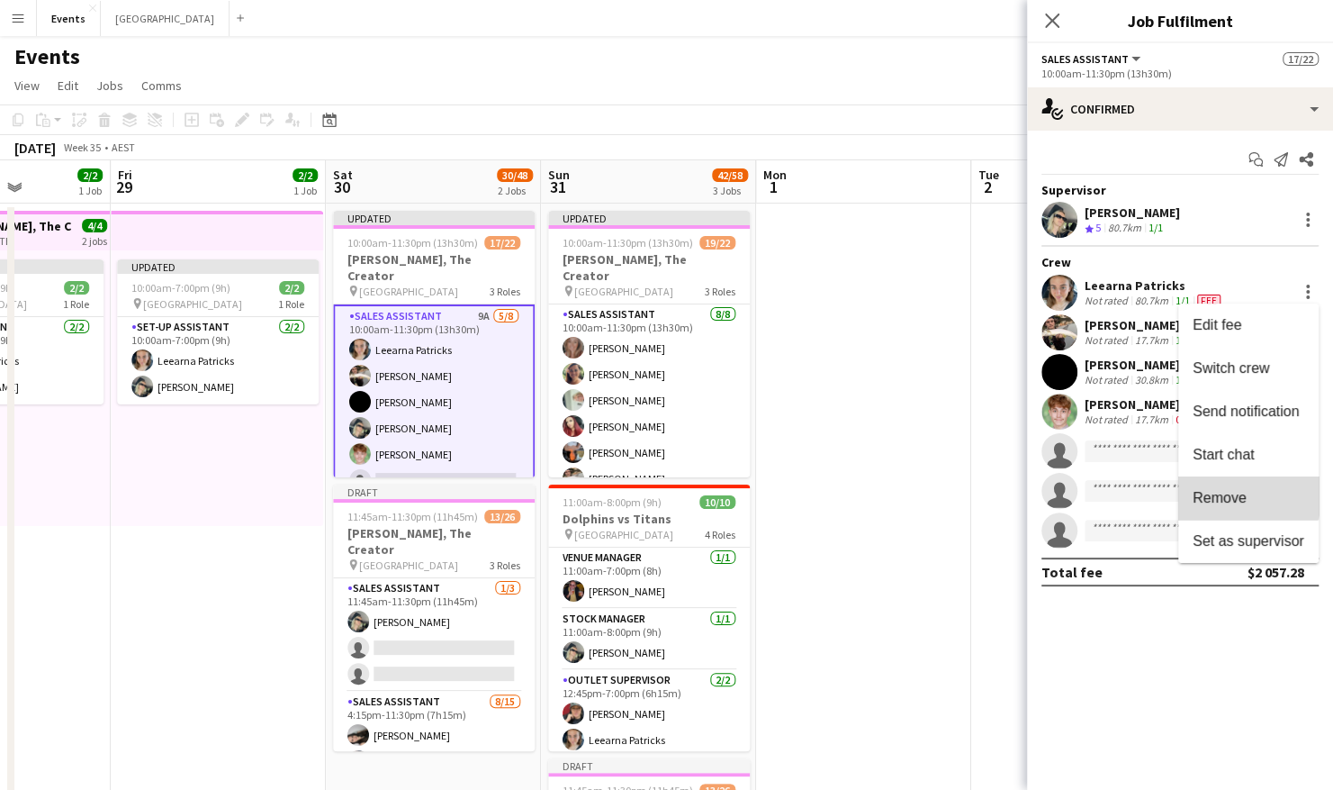
click at [1243, 495] on span "Remove" at bounding box center [1220, 497] width 54 height 15
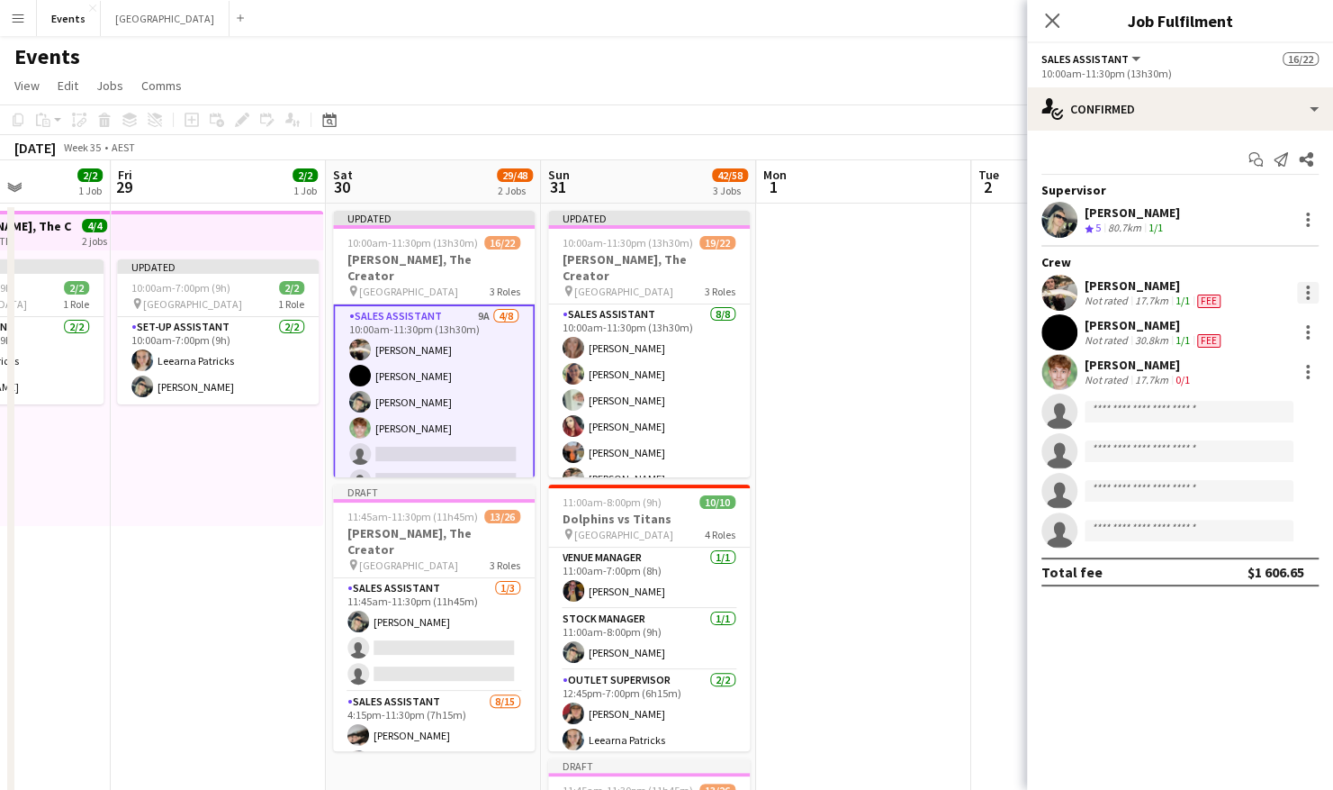
click at [1311, 295] on div at bounding box center [1308, 293] width 22 height 22
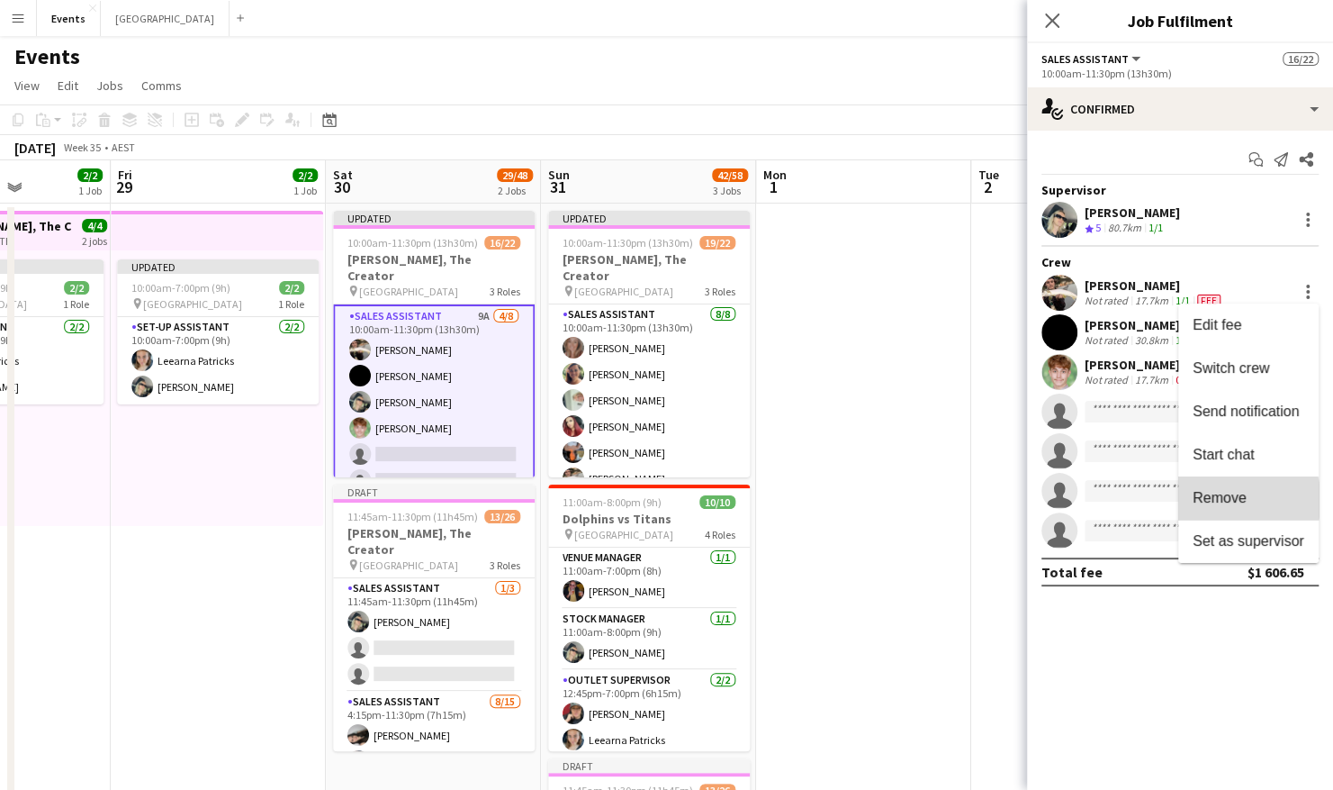
click at [1237, 500] on span "Remove" at bounding box center [1220, 497] width 54 height 15
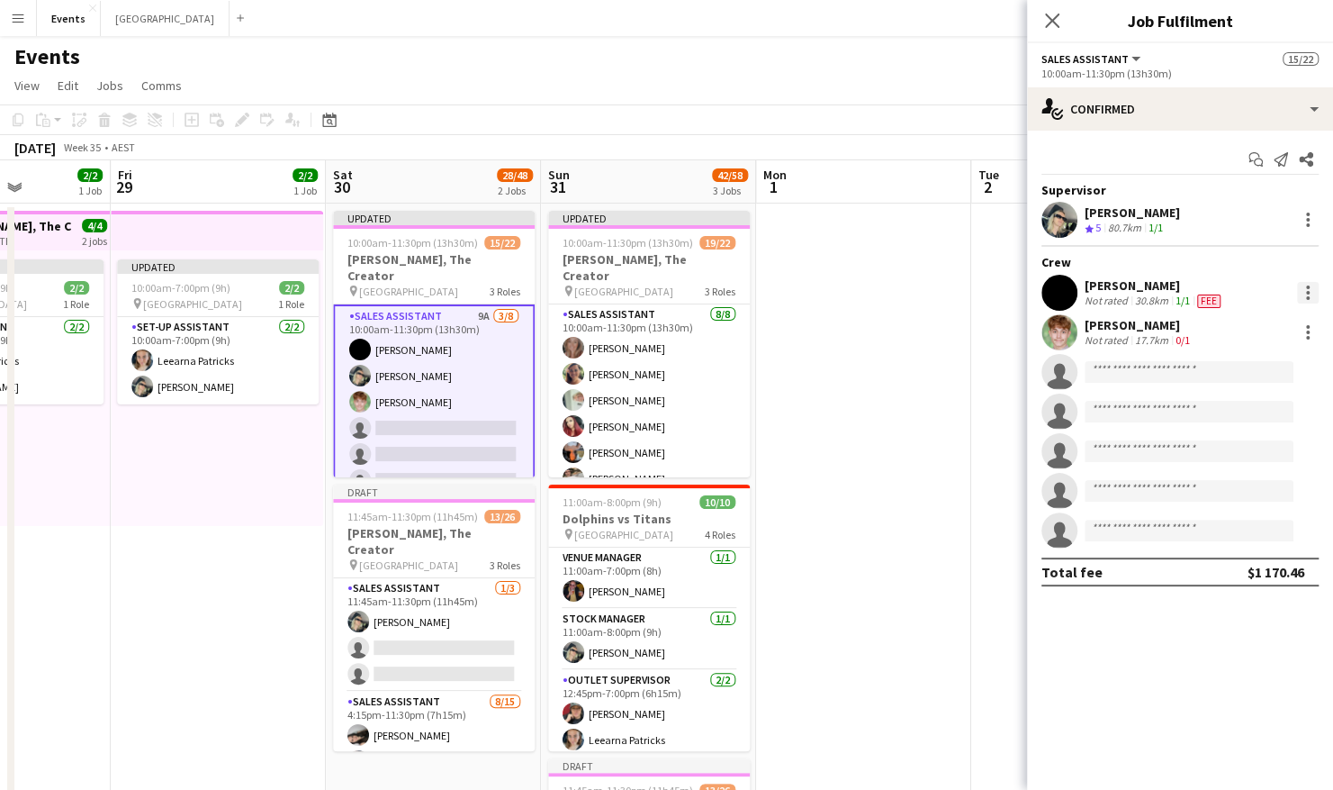
click at [1309, 294] on div at bounding box center [1308, 293] width 22 height 22
click at [1216, 502] on span "Remove" at bounding box center [1220, 497] width 54 height 15
click at [1311, 294] on div at bounding box center [1308, 293] width 22 height 22
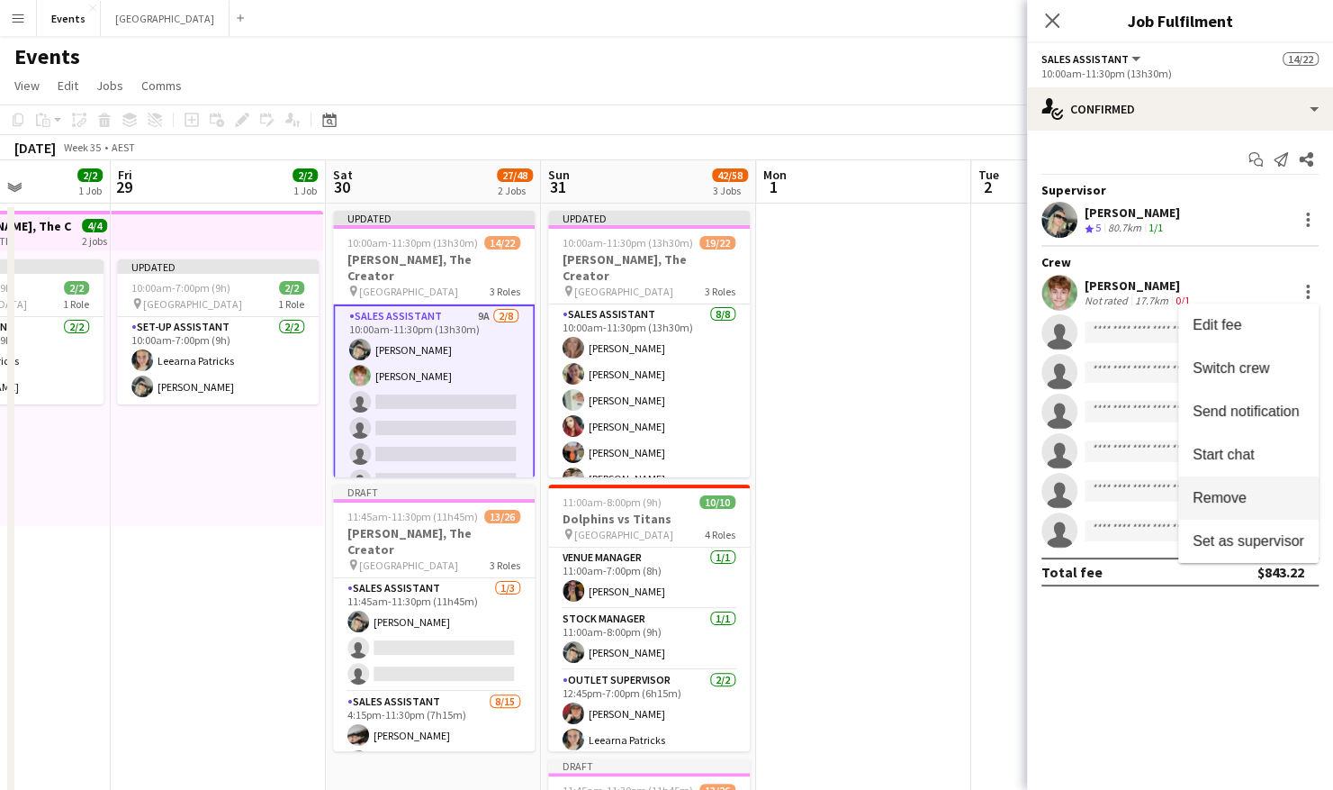
click at [1217, 499] on span "Remove" at bounding box center [1220, 497] width 54 height 15
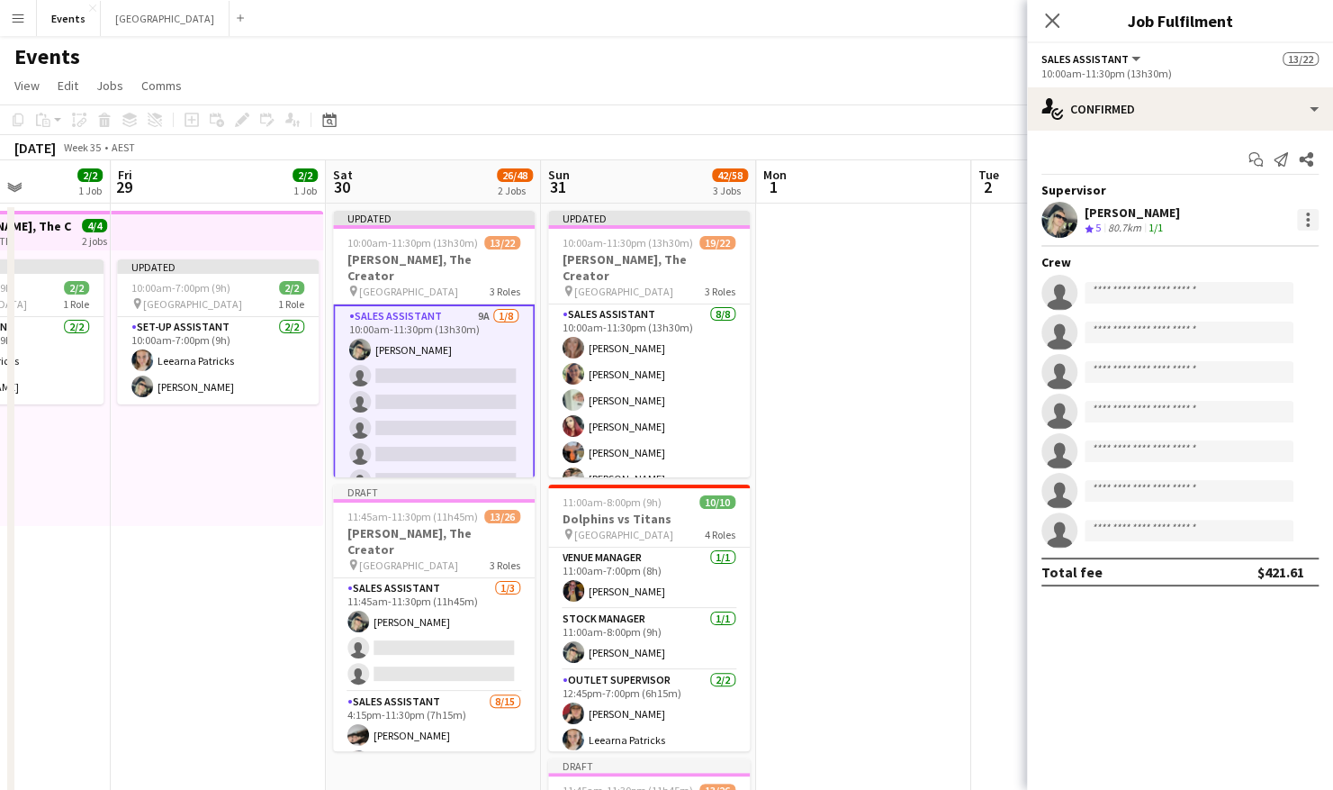
click at [1305, 224] on div at bounding box center [1308, 220] width 22 height 22
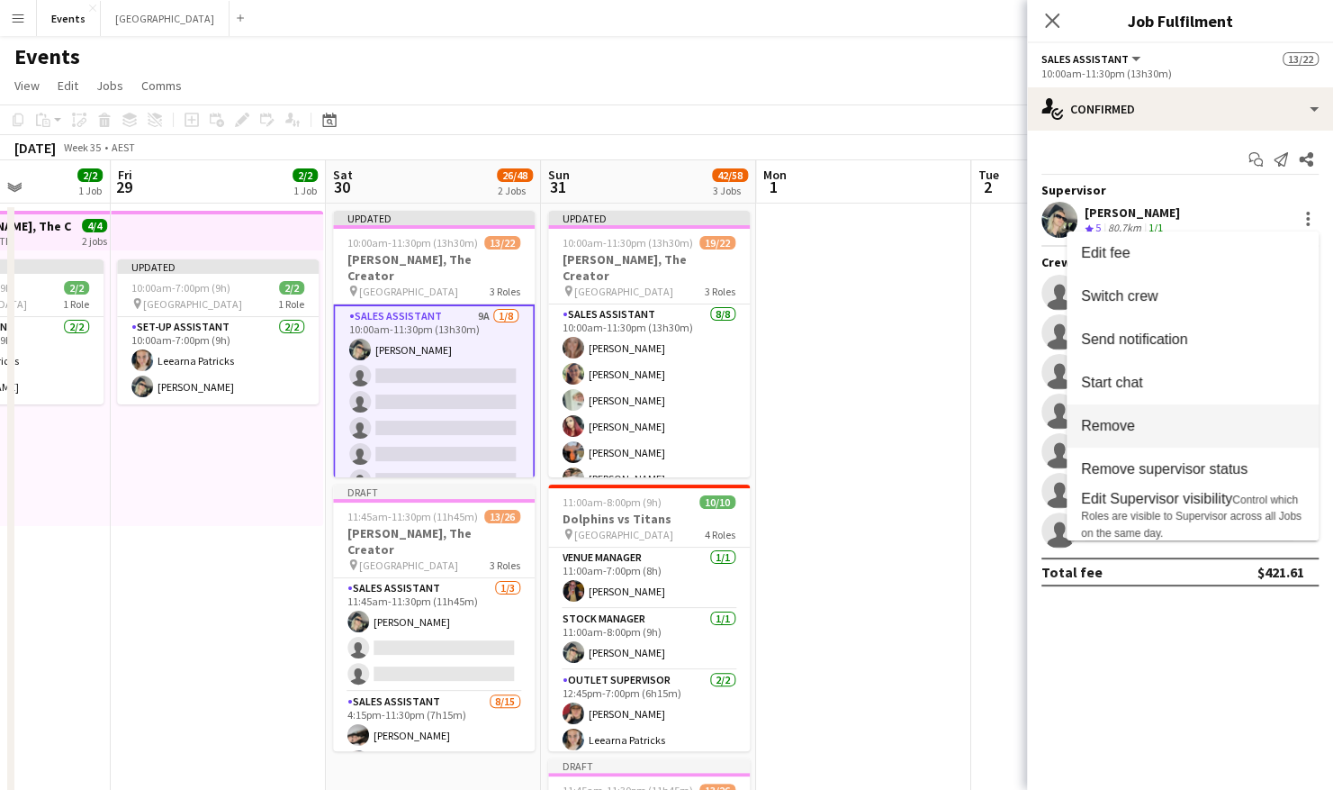
click at [1149, 435] on button "Remove" at bounding box center [1193, 425] width 252 height 43
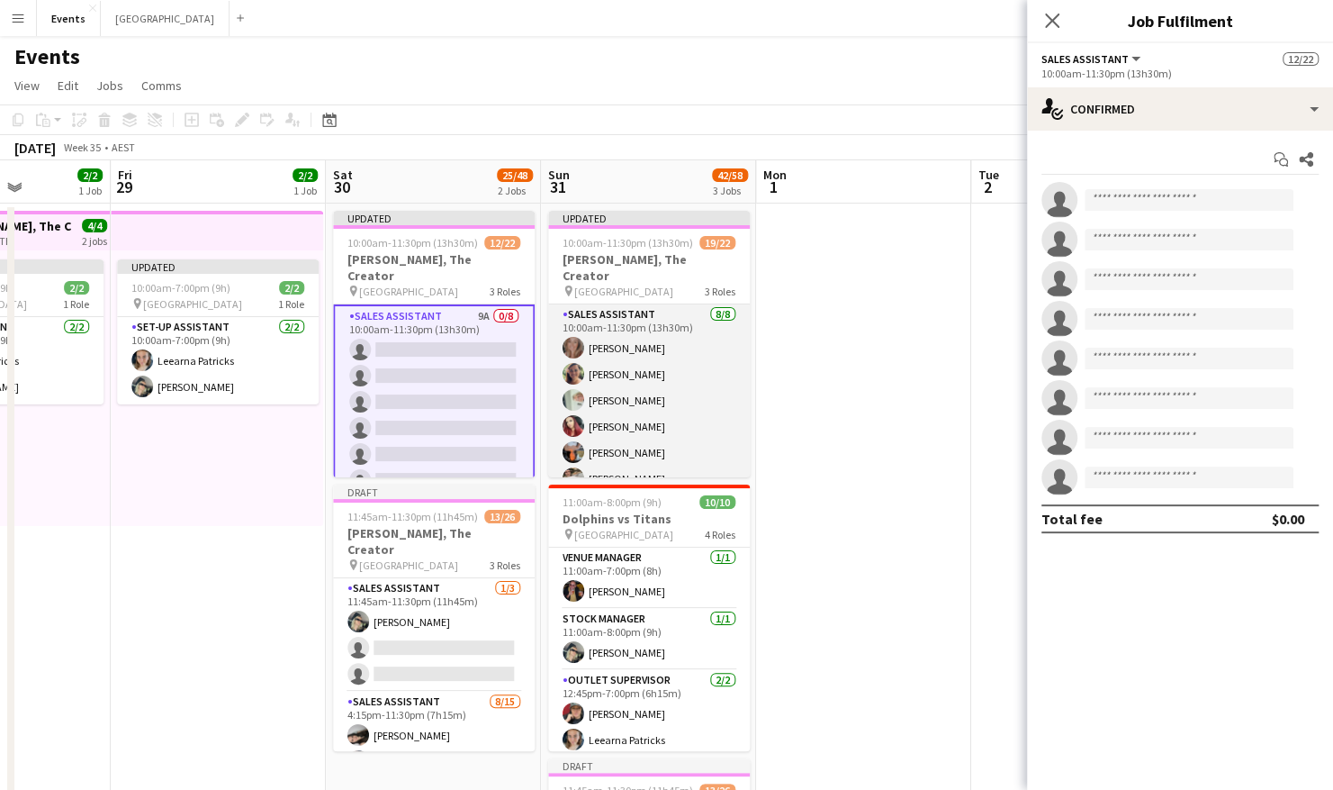
click at [673, 356] on app-card-role "Sales Assistant [DATE] 10:00am-11:30pm (13h30m) [PERSON_NAME] [PERSON_NAME] [PE…" at bounding box center [649, 426] width 202 height 244
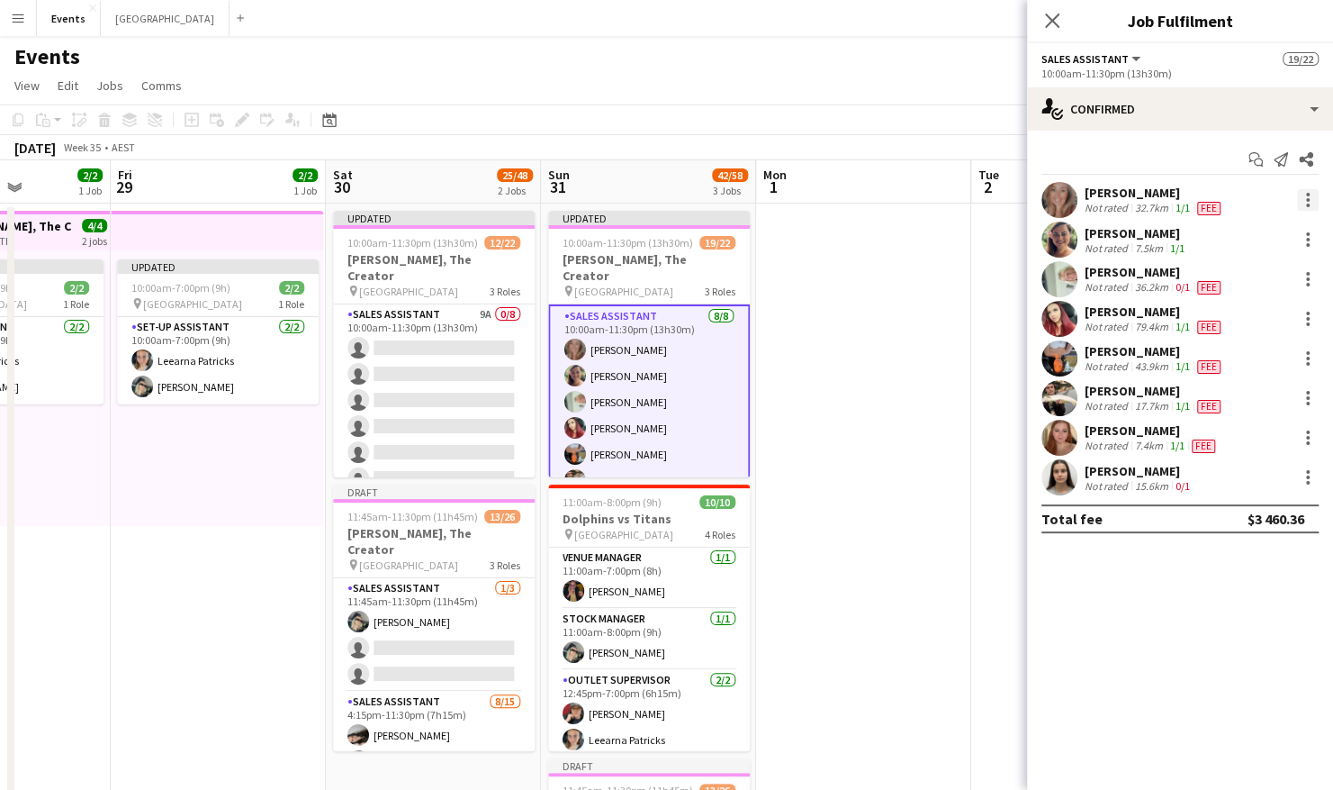
click at [1309, 204] on div at bounding box center [1308, 200] width 22 height 22
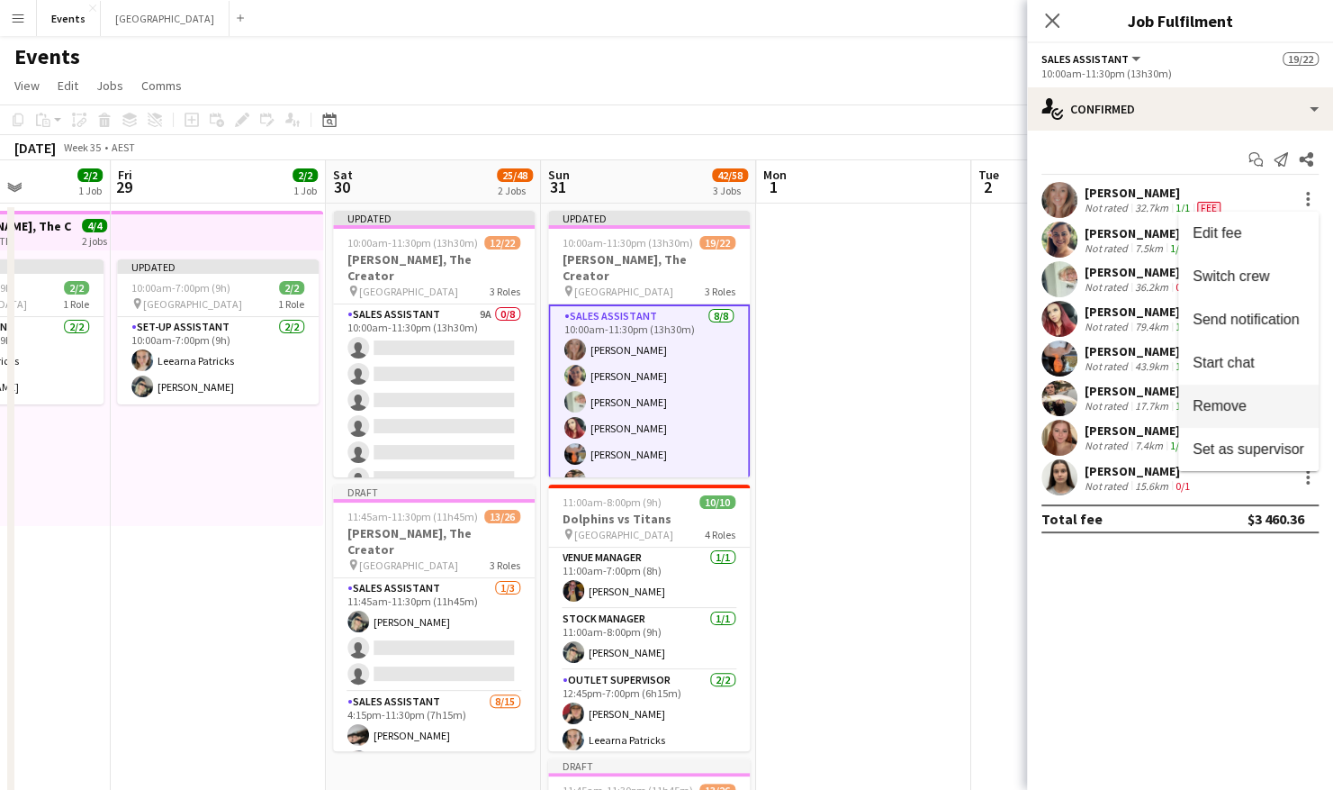
click at [1229, 401] on span "Remove" at bounding box center [1220, 405] width 54 height 15
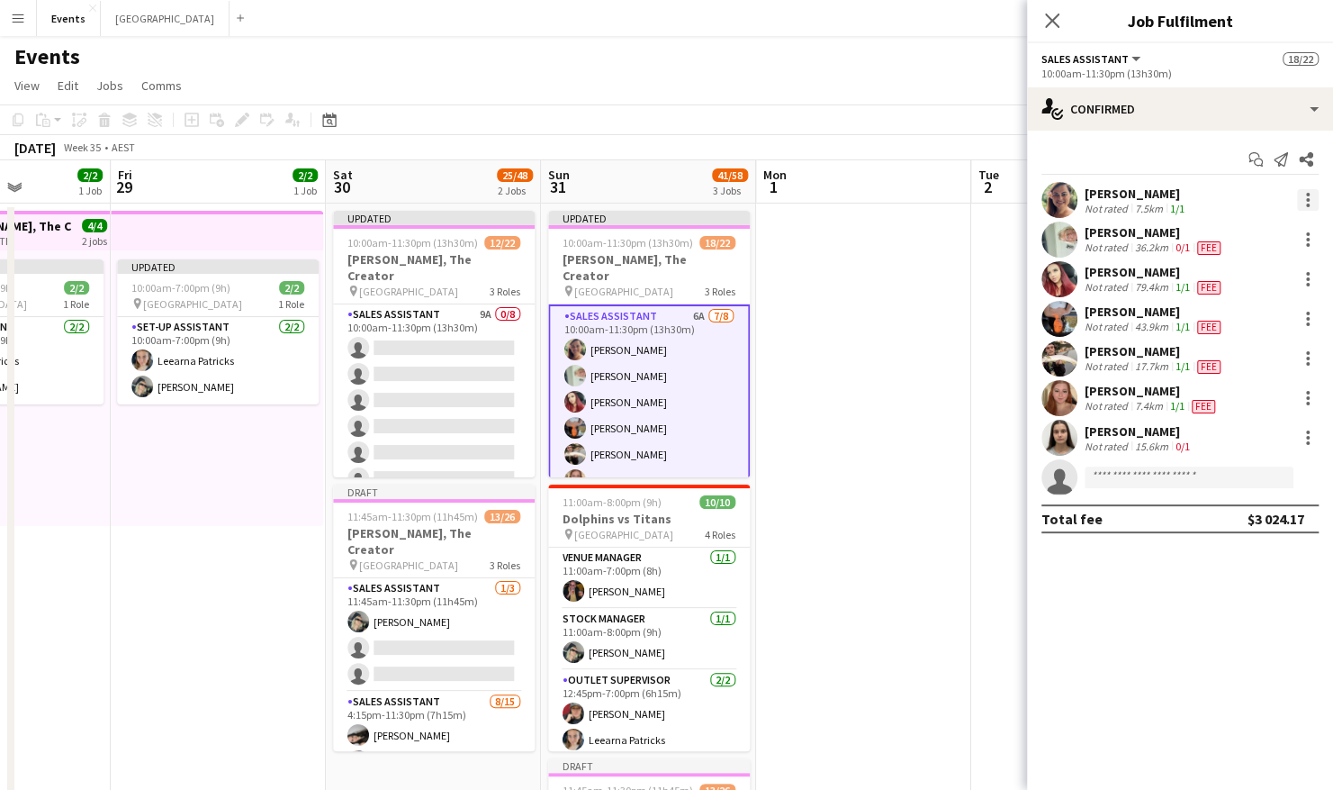
click at [1309, 202] on div at bounding box center [1308, 200] width 22 height 22
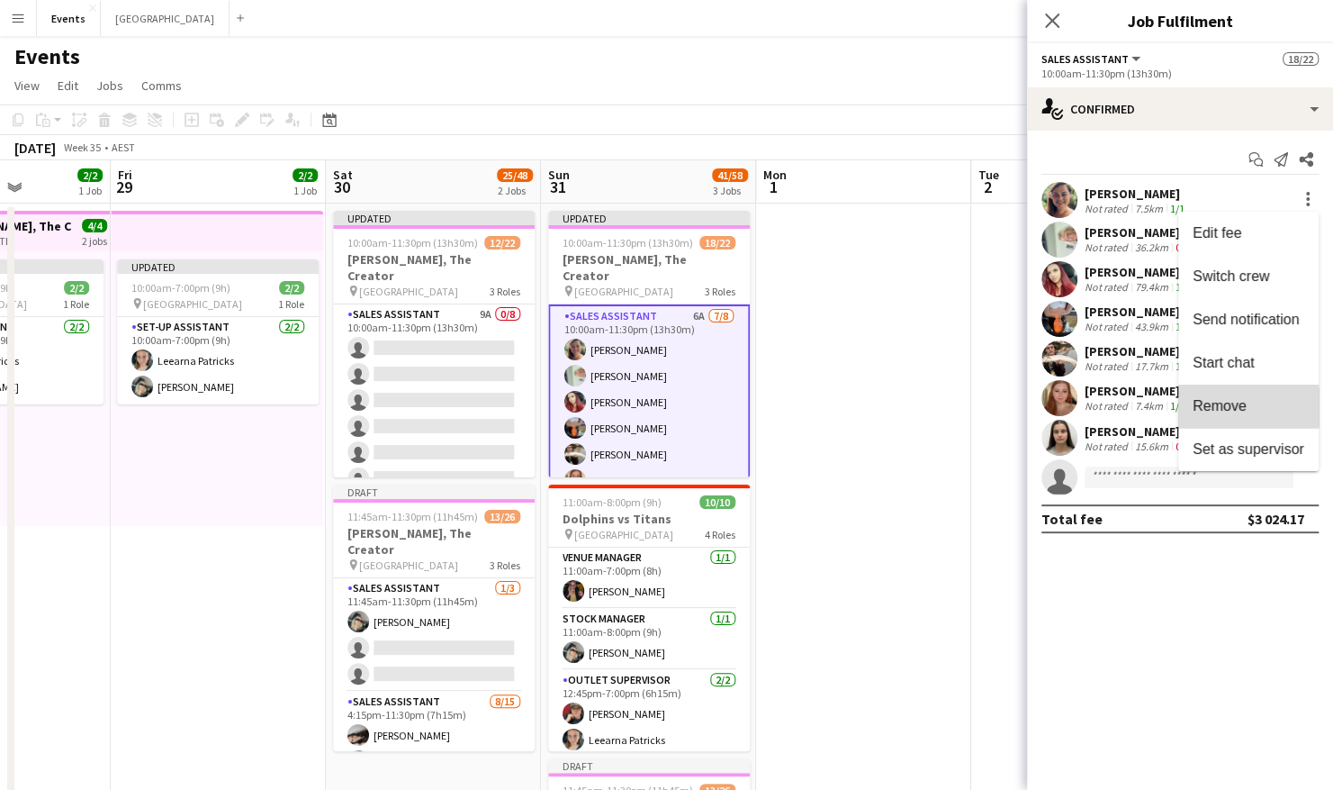
click at [1230, 407] on span "Remove" at bounding box center [1220, 405] width 54 height 15
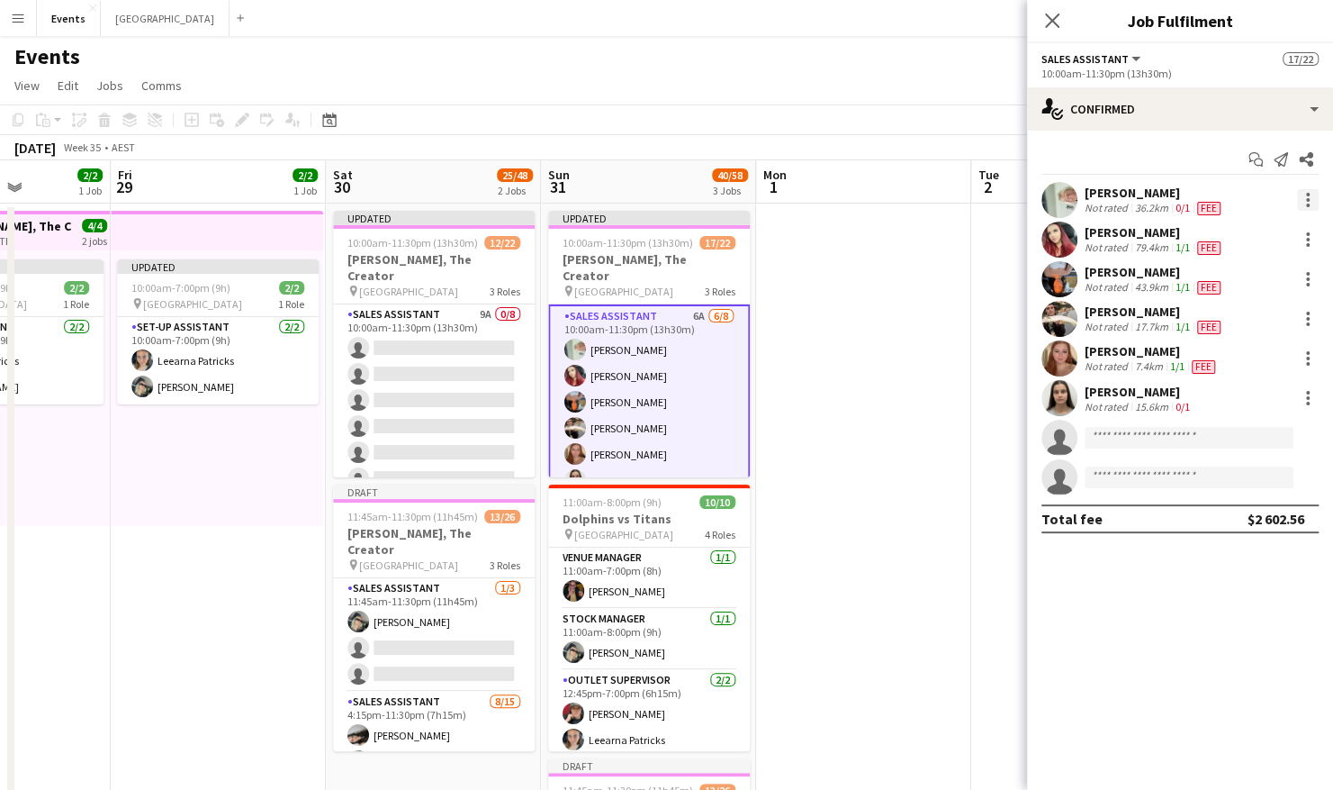
click at [1312, 200] on div at bounding box center [1308, 200] width 22 height 22
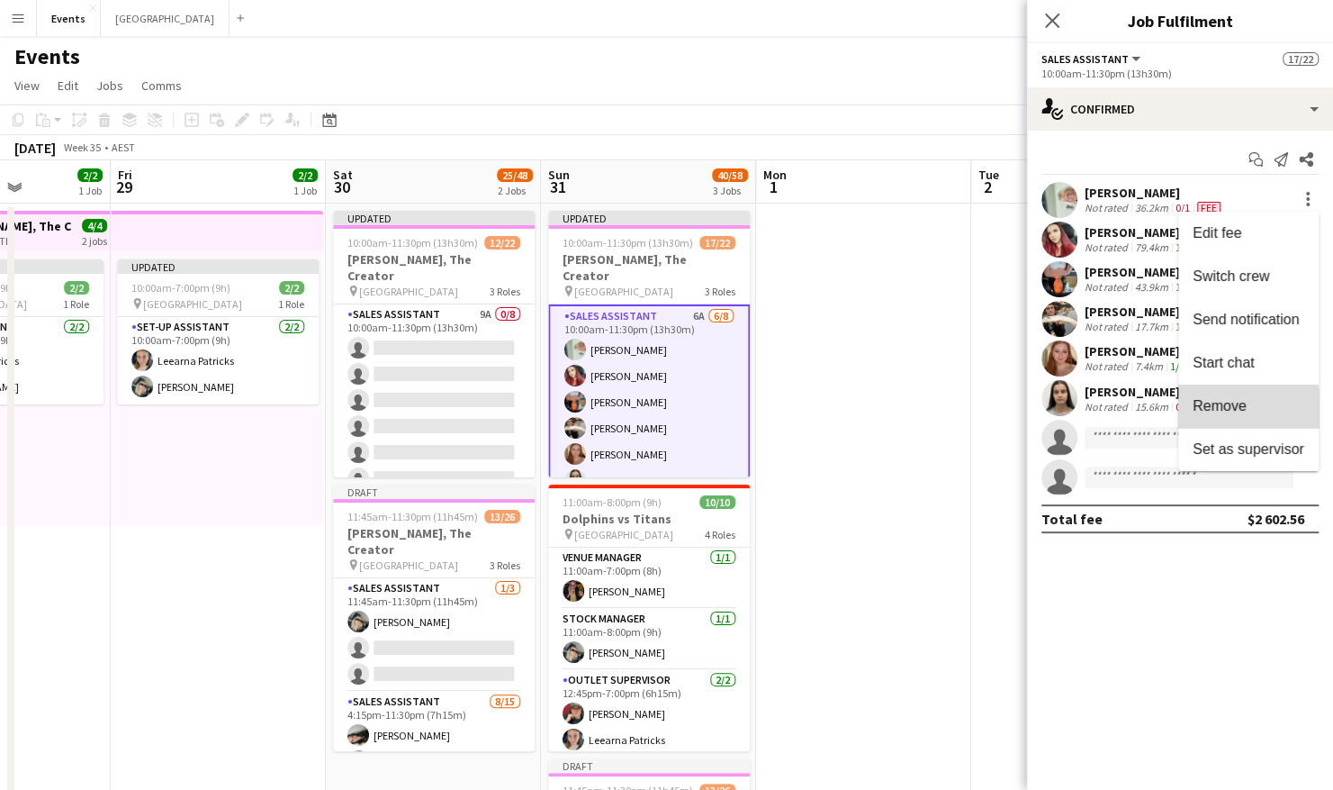
click at [1216, 411] on span "Remove" at bounding box center [1220, 405] width 54 height 15
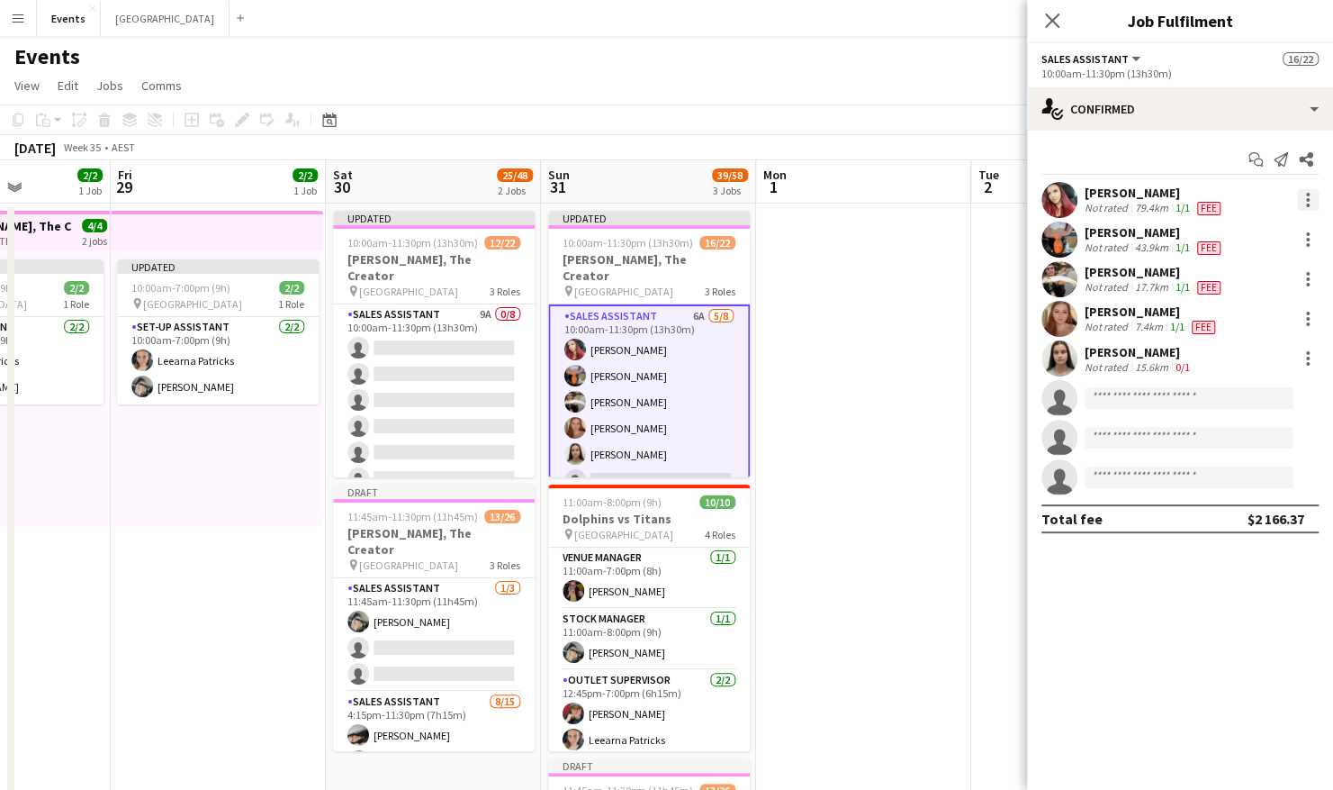
click at [1307, 203] on div at bounding box center [1308, 205] width 4 height 4
click at [1216, 398] on span "Remove" at bounding box center [1220, 405] width 54 height 15
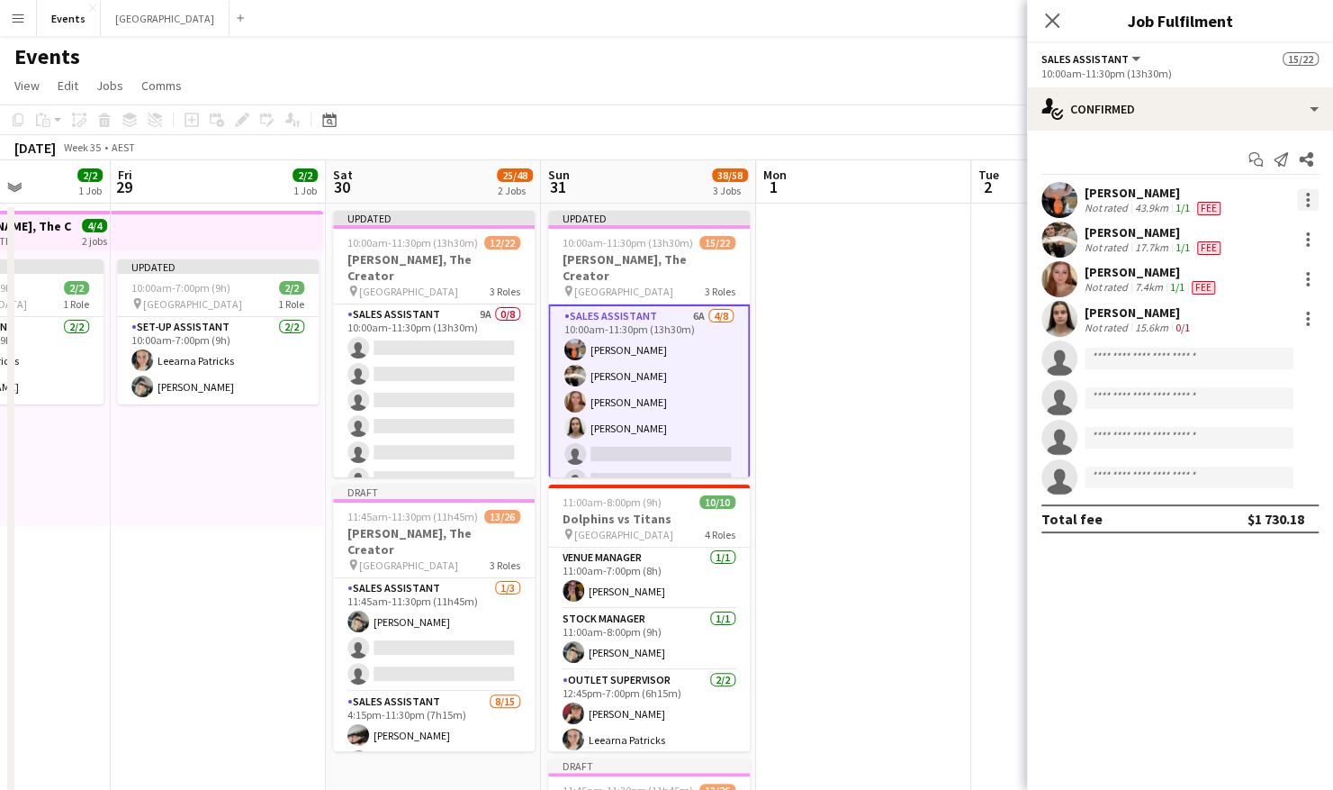
click at [1306, 202] on div at bounding box center [1308, 200] width 22 height 22
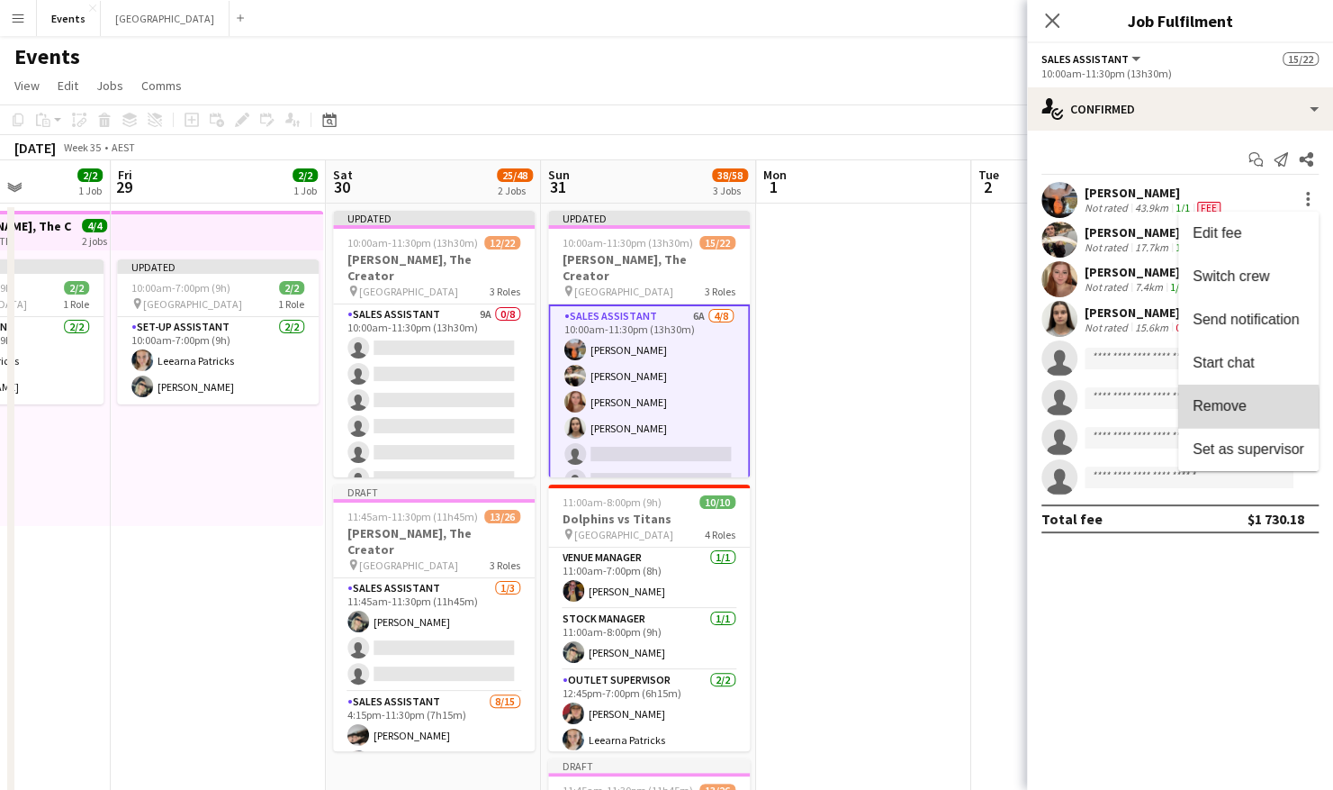
click at [1206, 410] on span "Remove" at bounding box center [1220, 405] width 54 height 15
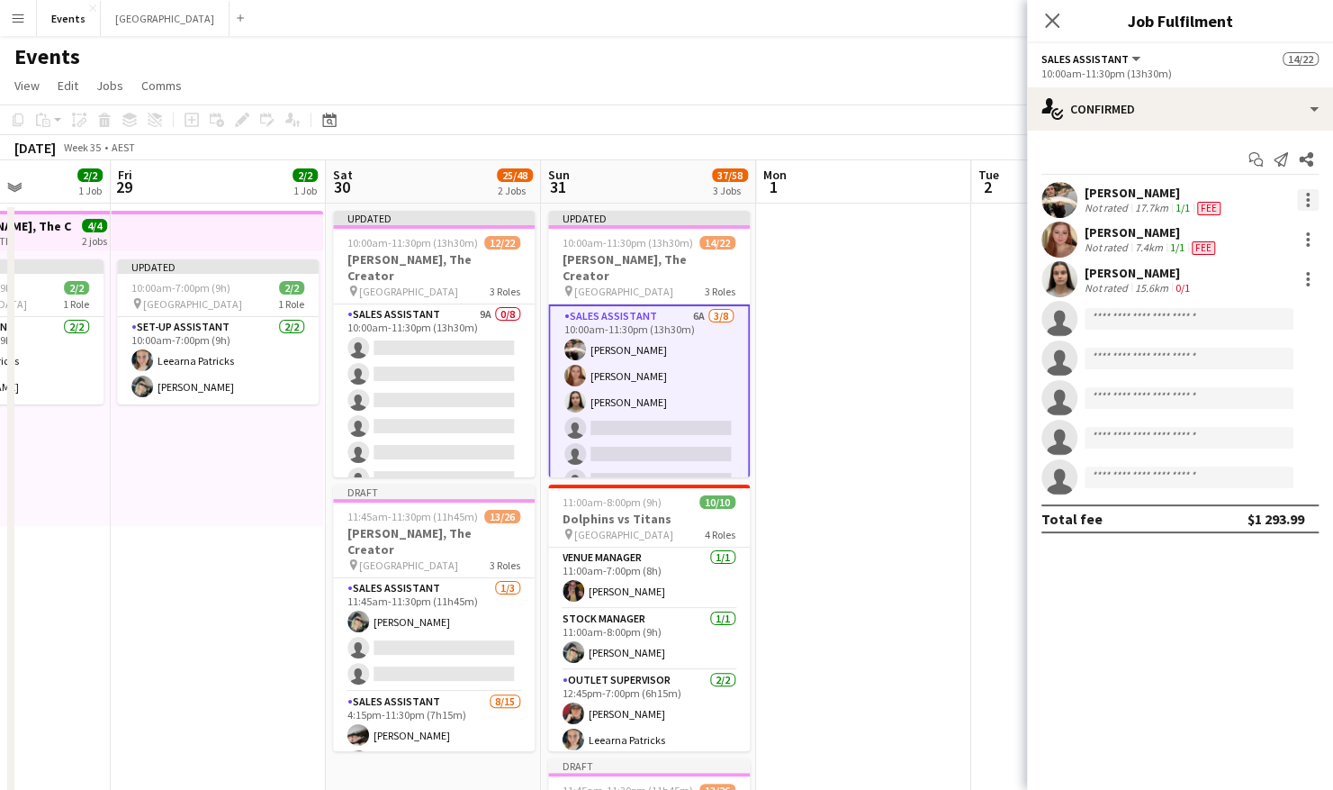
click at [1311, 209] on div at bounding box center [1308, 200] width 22 height 22
click at [1243, 395] on button "Remove" at bounding box center [1249, 405] width 140 height 43
click at [1310, 194] on div at bounding box center [1308, 200] width 22 height 22
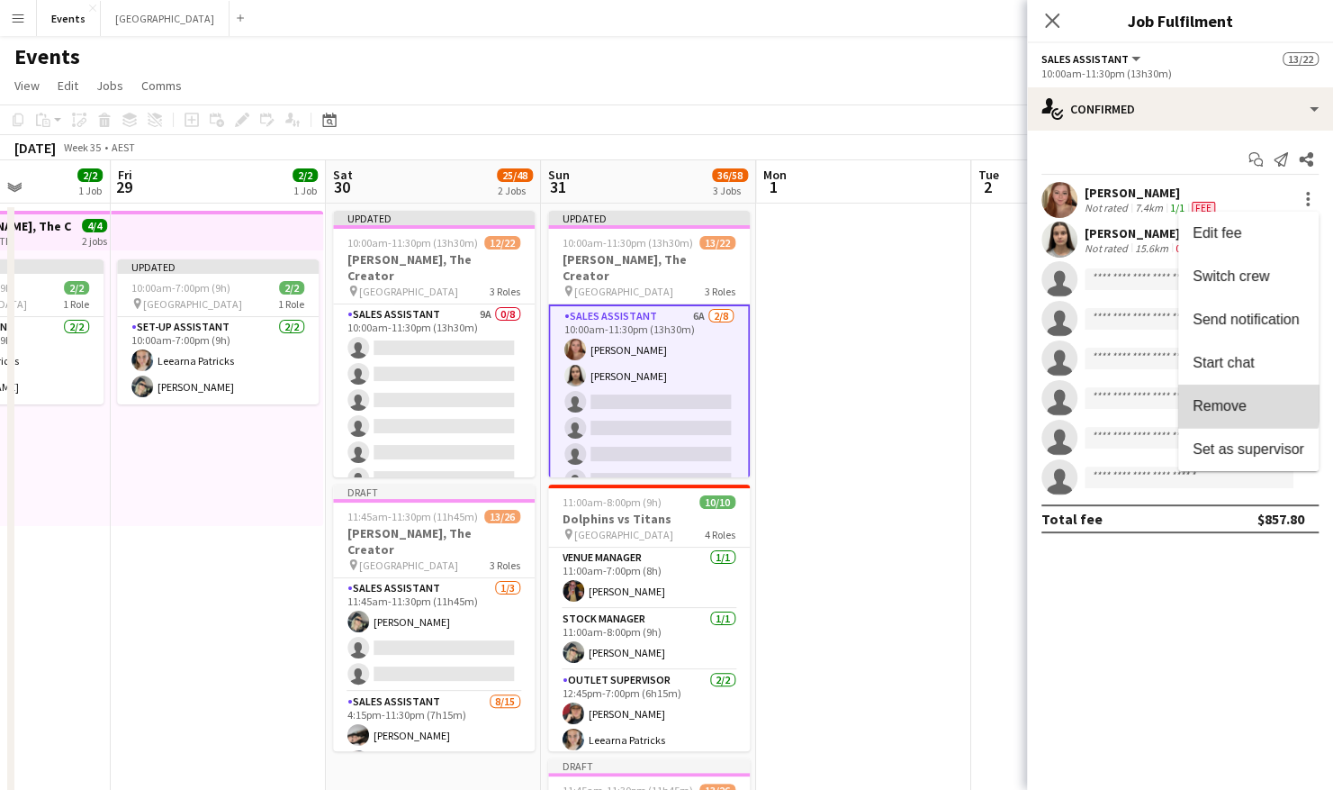
click at [1225, 399] on span "Remove" at bounding box center [1220, 405] width 54 height 15
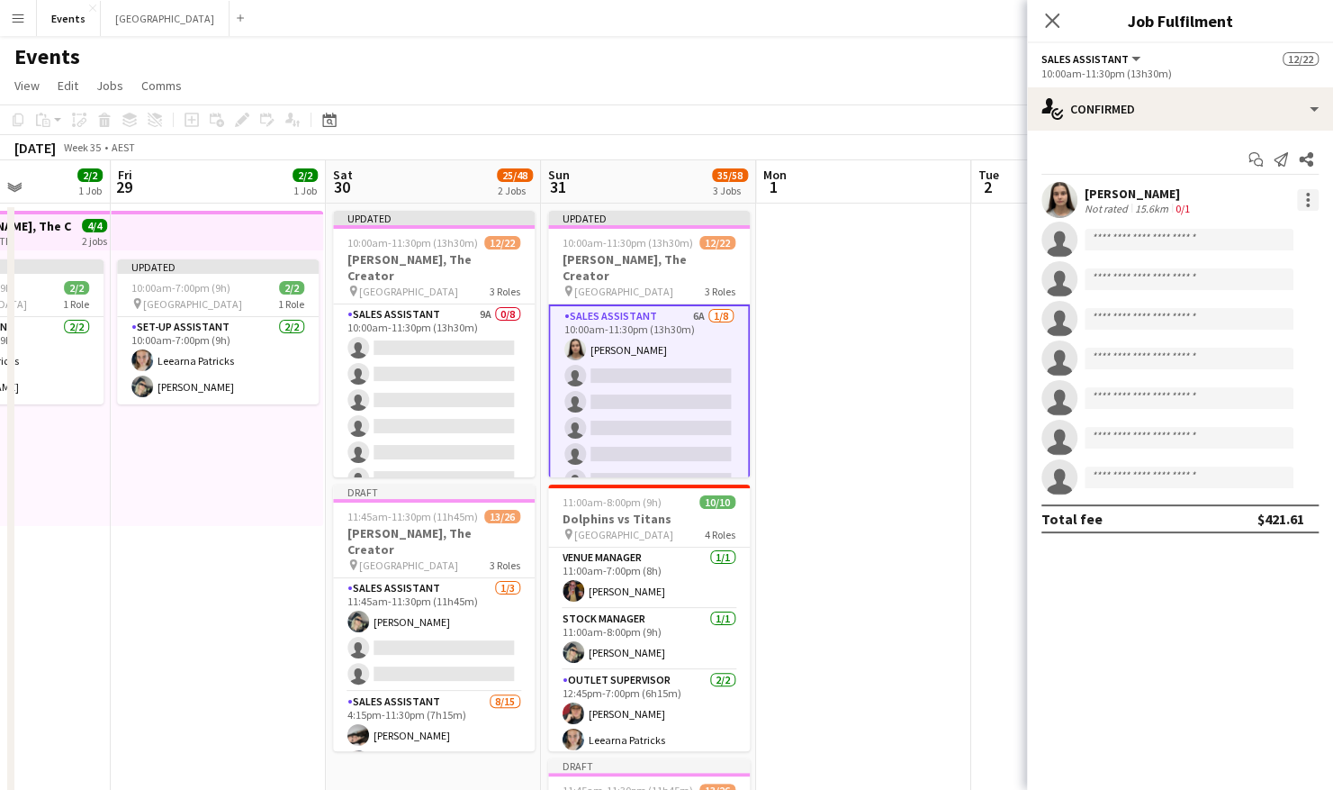
click at [1309, 202] on div at bounding box center [1308, 200] width 22 height 22
click at [1224, 402] on span "Remove" at bounding box center [1220, 405] width 54 height 15
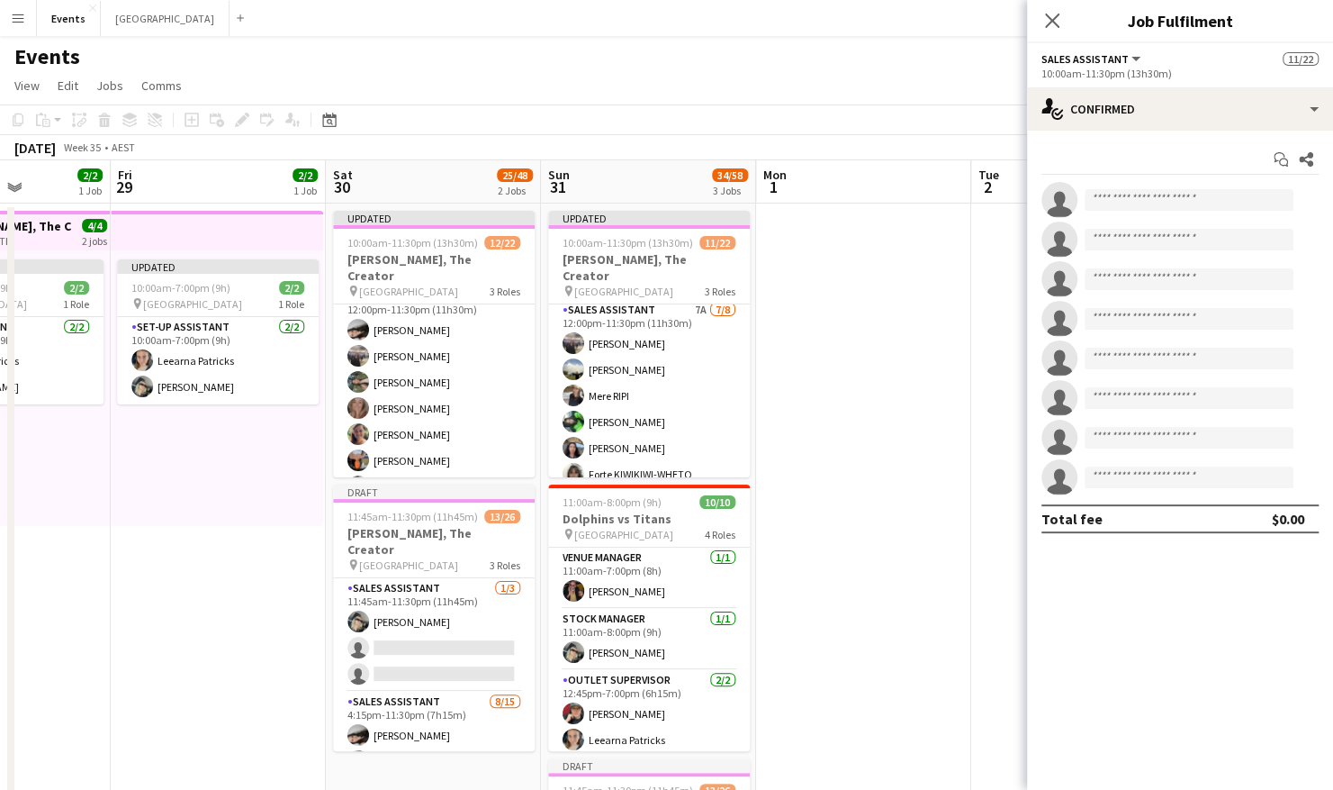
scroll to position [253, 0]
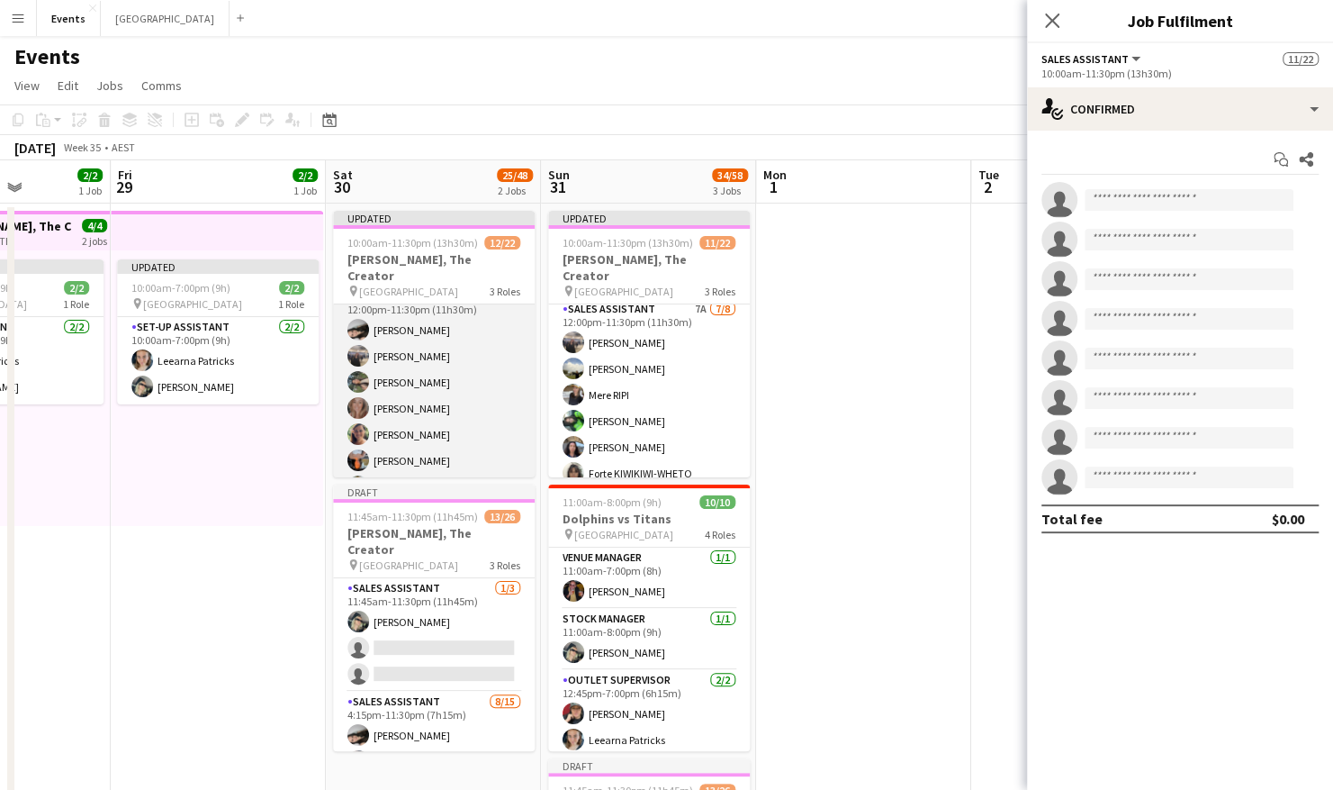
click at [432, 351] on app-card-role "Sales Assistant [DATE] 12:00pm-11:30pm (11h30m) [PERSON_NAME] [PERSON_NAME] [PE…" at bounding box center [434, 408] width 202 height 244
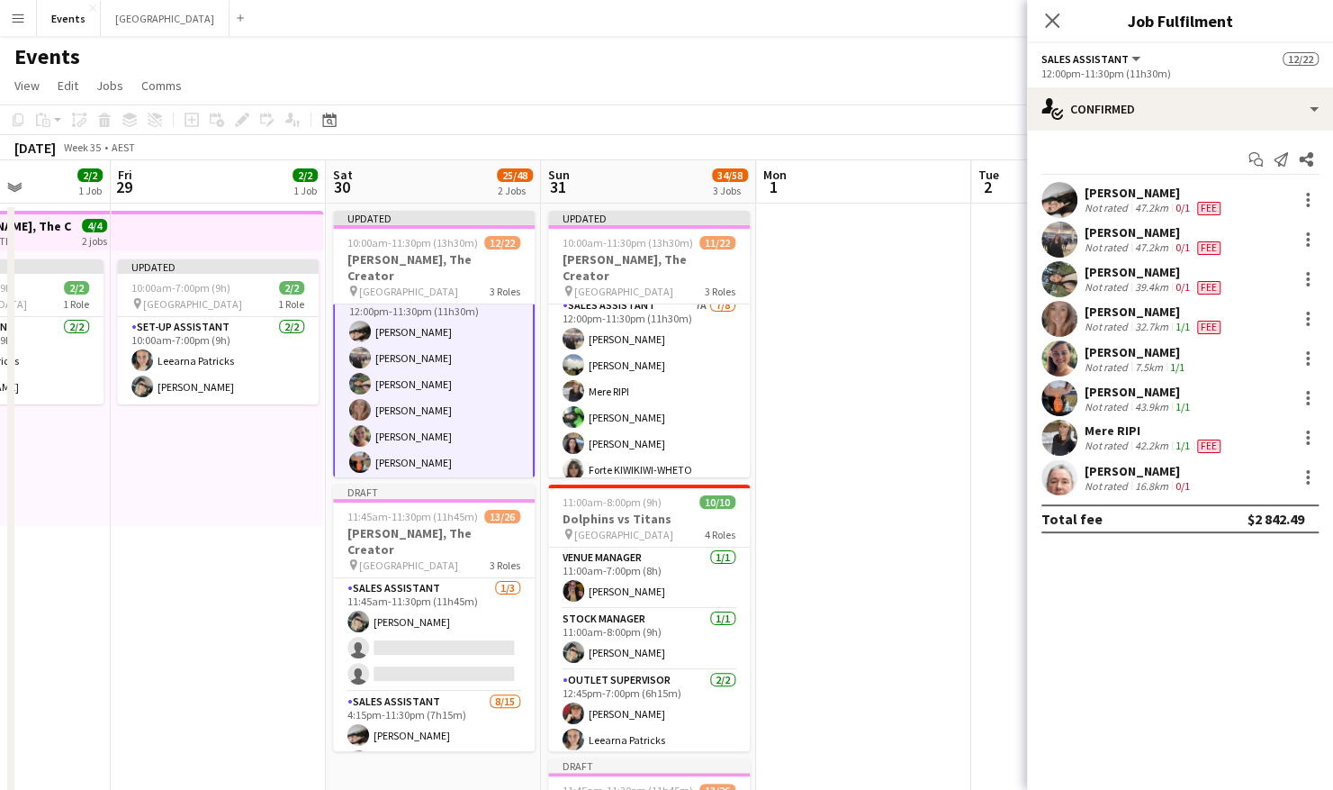
scroll to position [249, 0]
click at [1306, 207] on div at bounding box center [1308, 200] width 22 height 22
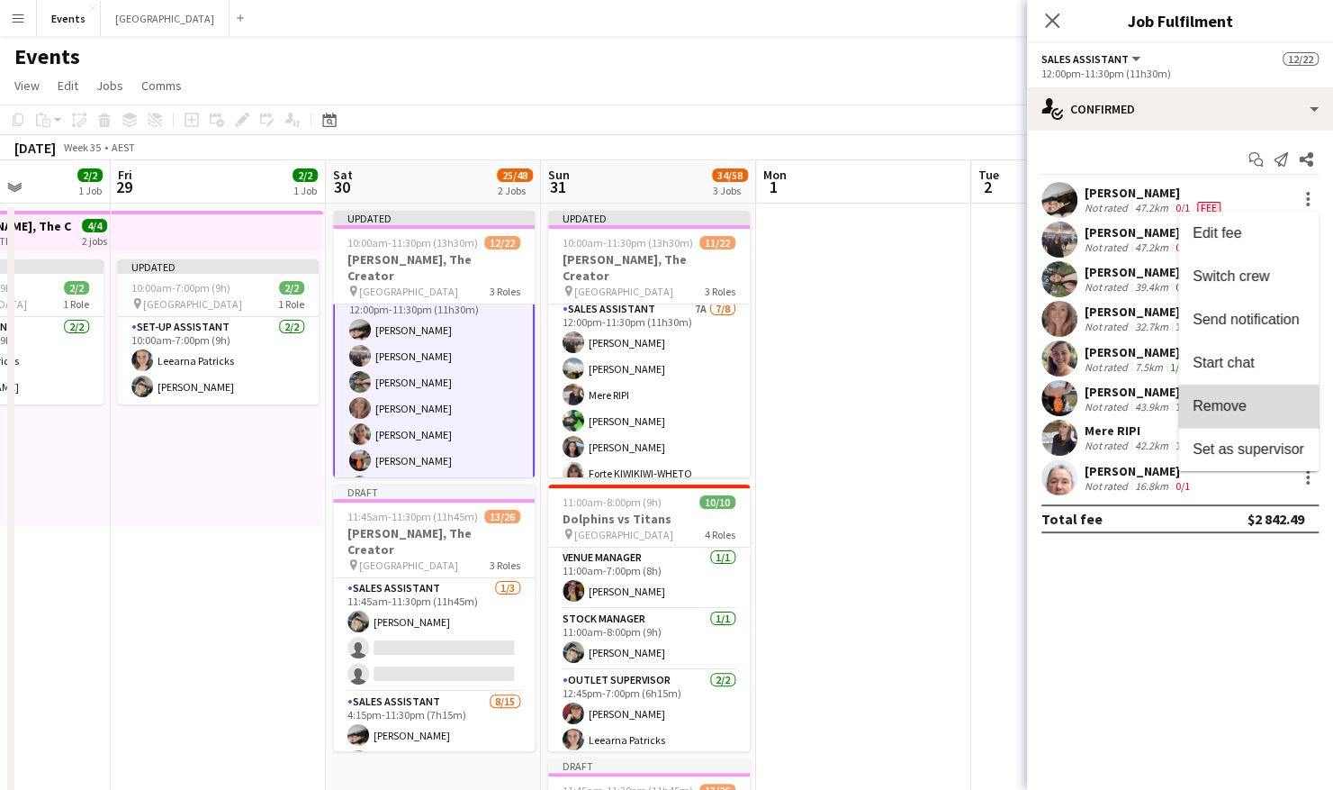
click at [1234, 410] on span "Remove" at bounding box center [1220, 405] width 54 height 15
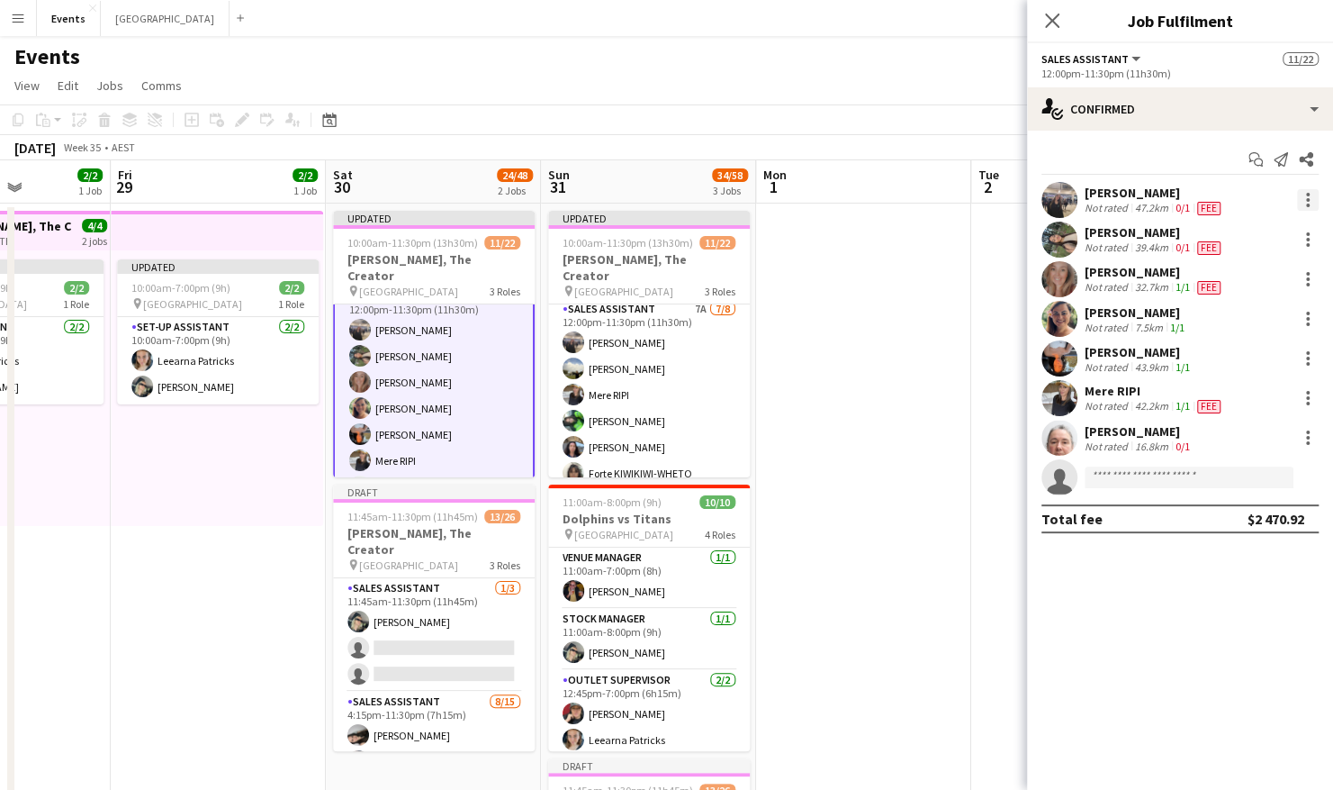
click at [1305, 209] on div at bounding box center [1308, 200] width 22 height 22
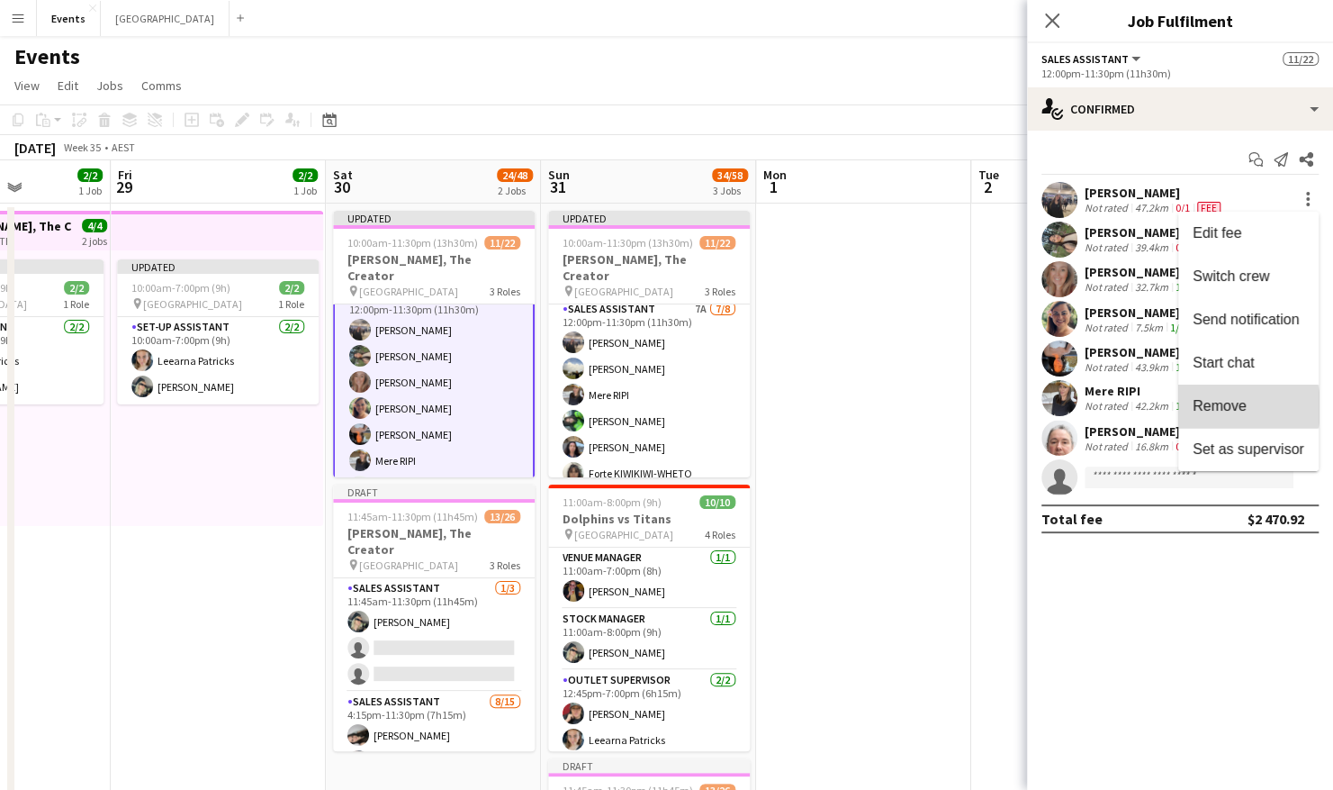
click at [1246, 407] on span "Remove" at bounding box center [1220, 405] width 54 height 15
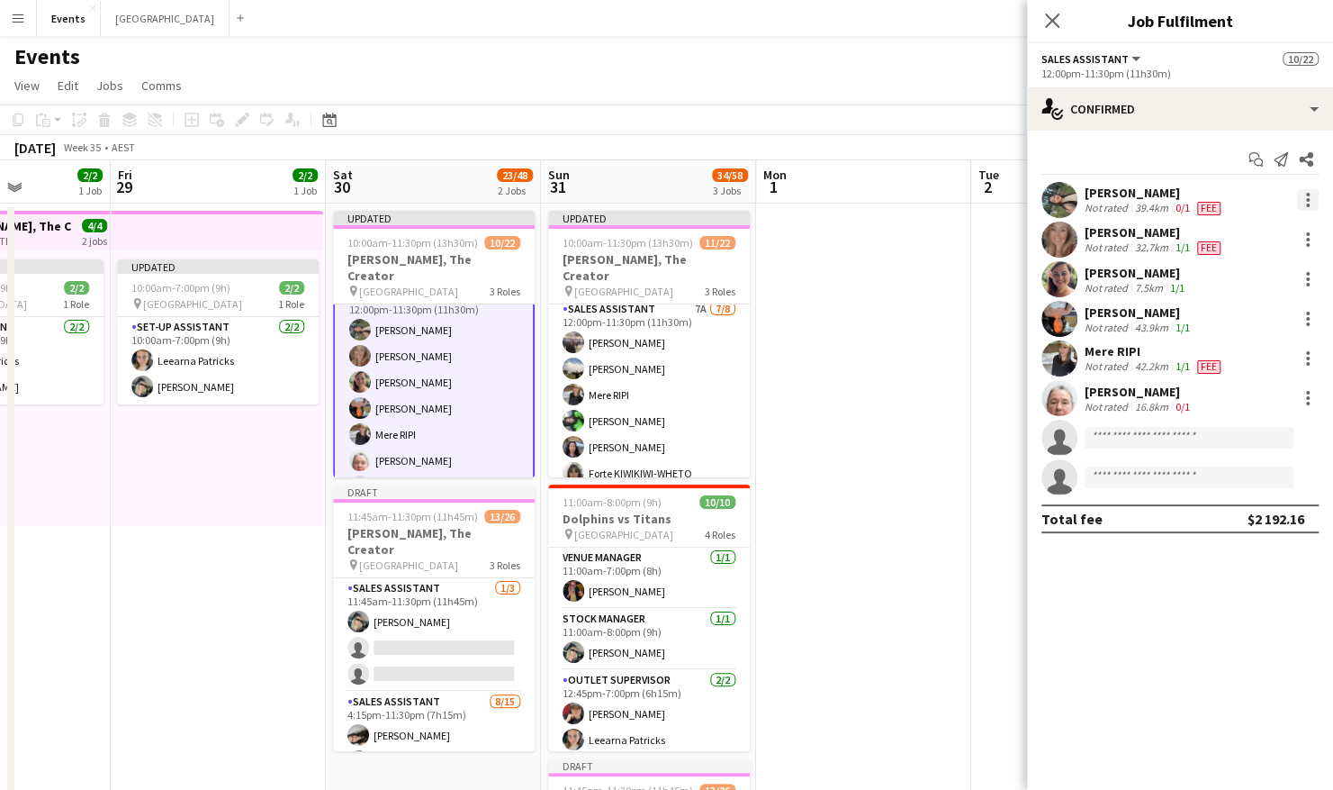
click at [1307, 201] on div at bounding box center [1308, 200] width 4 height 4
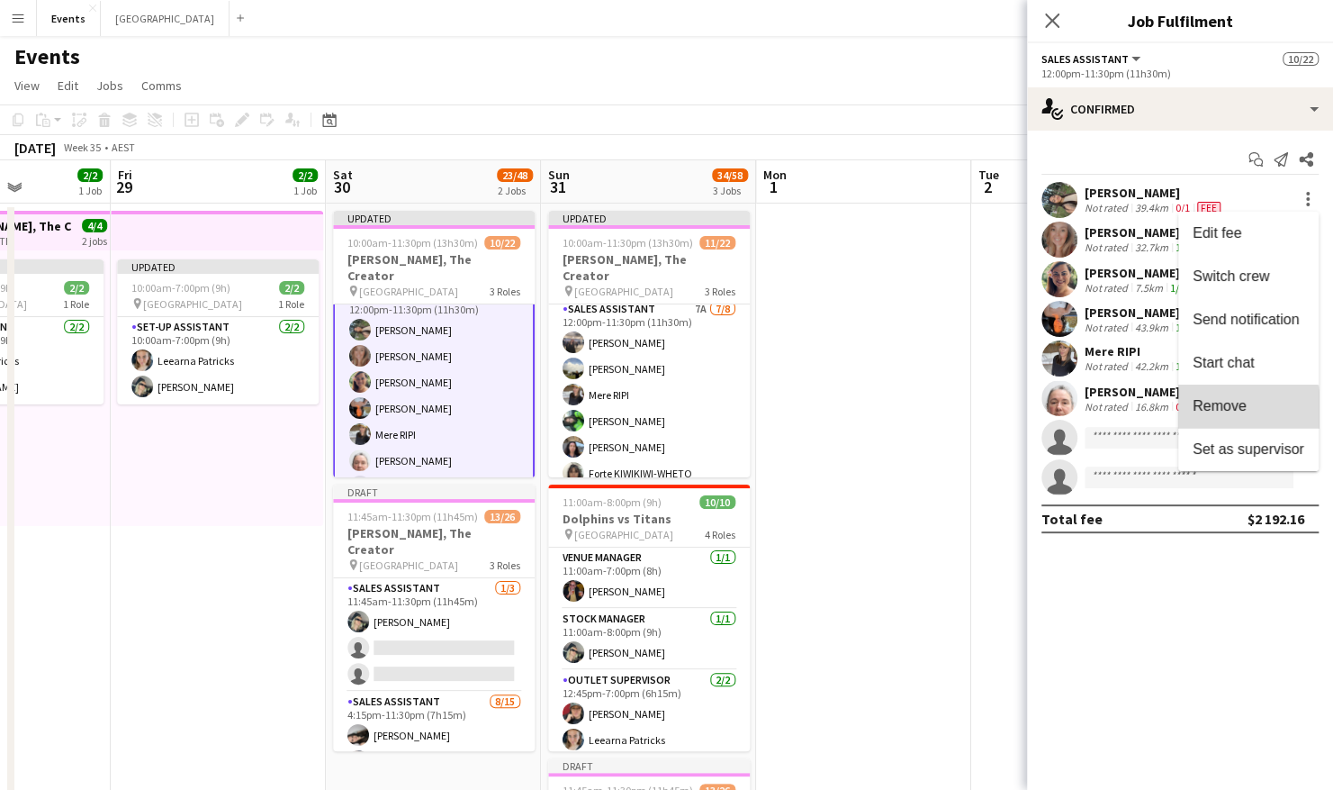
click at [1234, 411] on span "Remove" at bounding box center [1220, 405] width 54 height 15
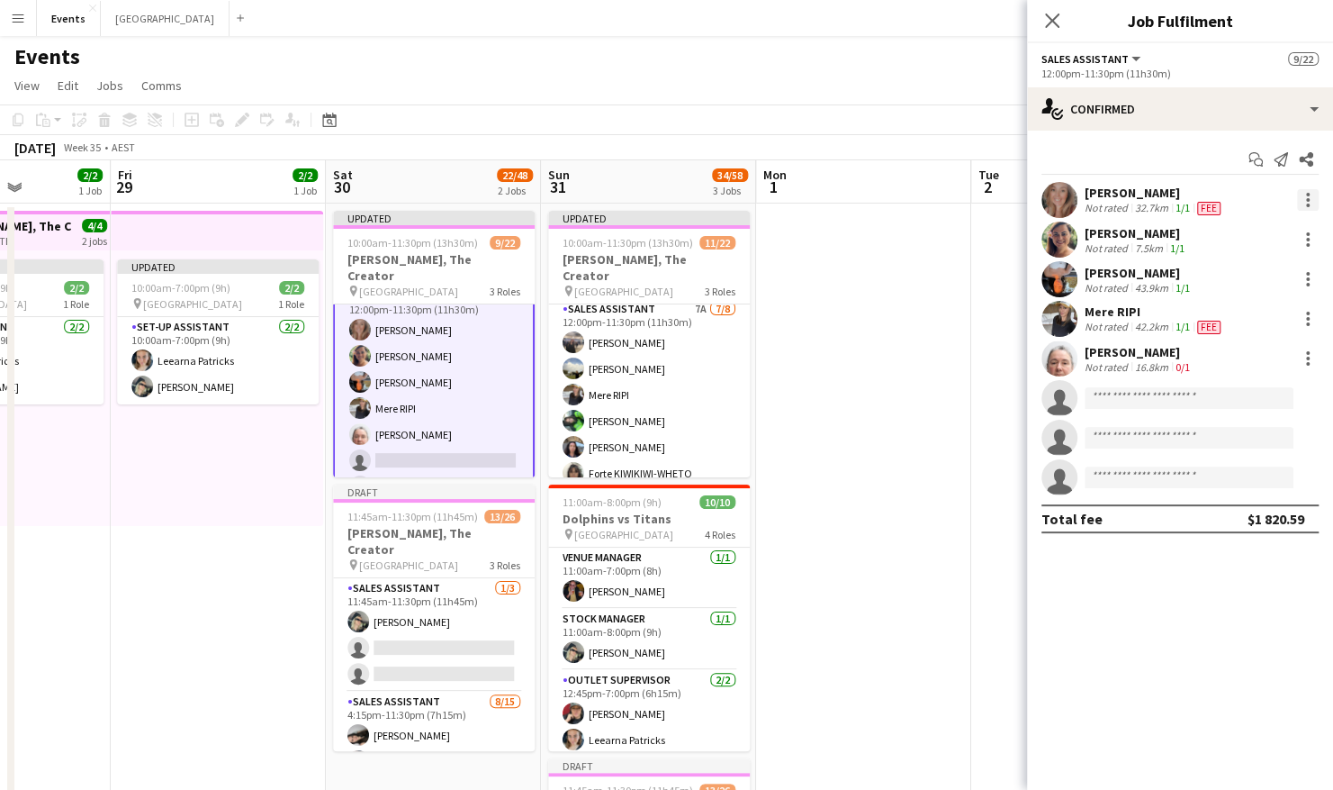
click at [1299, 210] on div at bounding box center [1308, 200] width 22 height 22
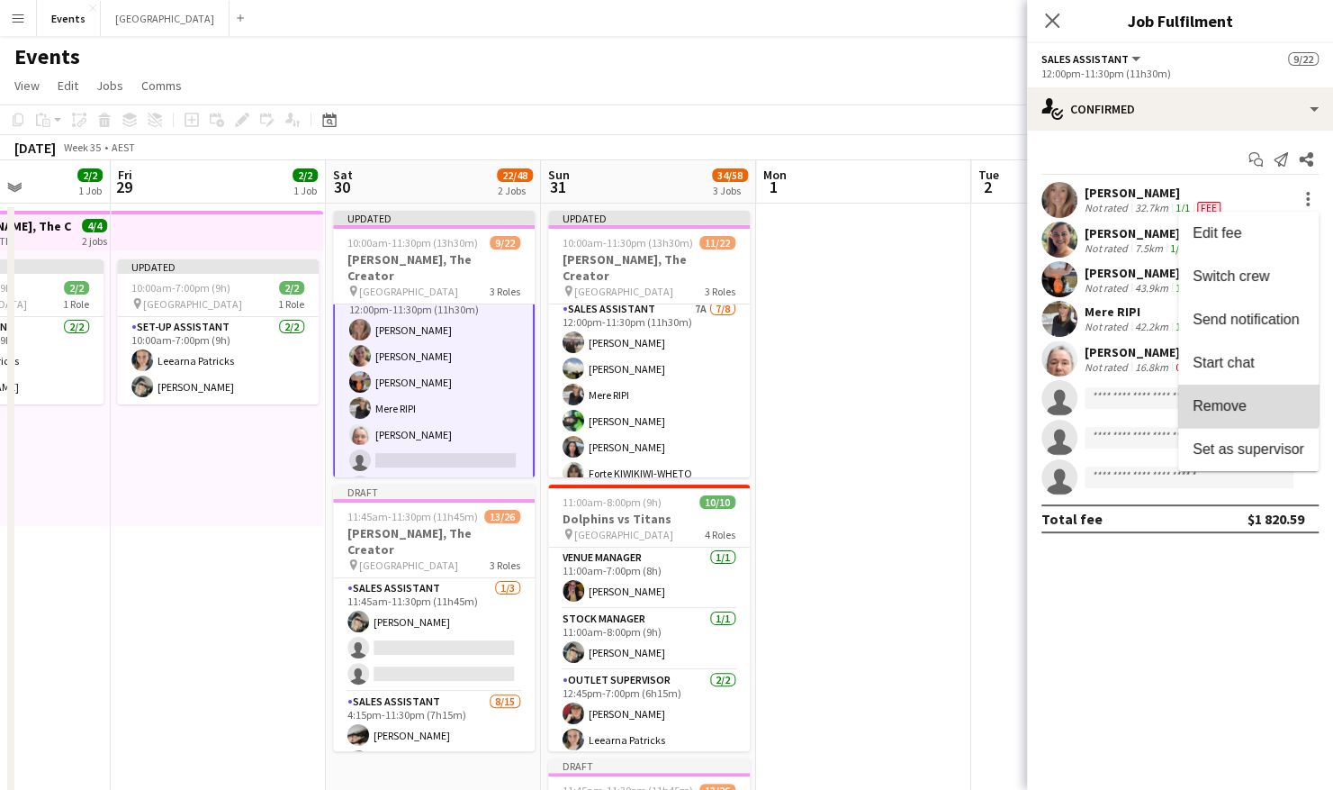
click at [1235, 398] on span "Remove" at bounding box center [1220, 405] width 54 height 15
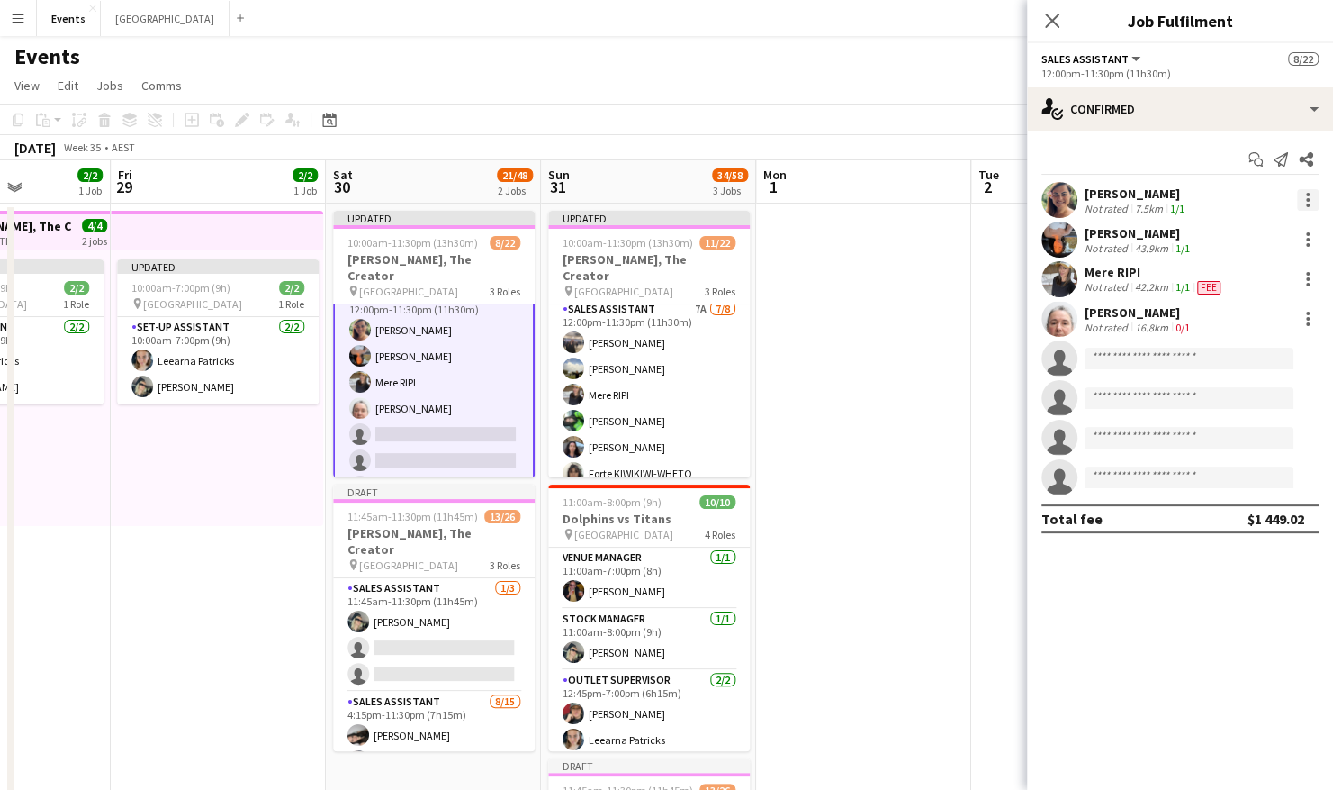
click at [1305, 203] on div at bounding box center [1308, 200] width 22 height 22
click at [1216, 402] on span "Remove" at bounding box center [1220, 405] width 54 height 15
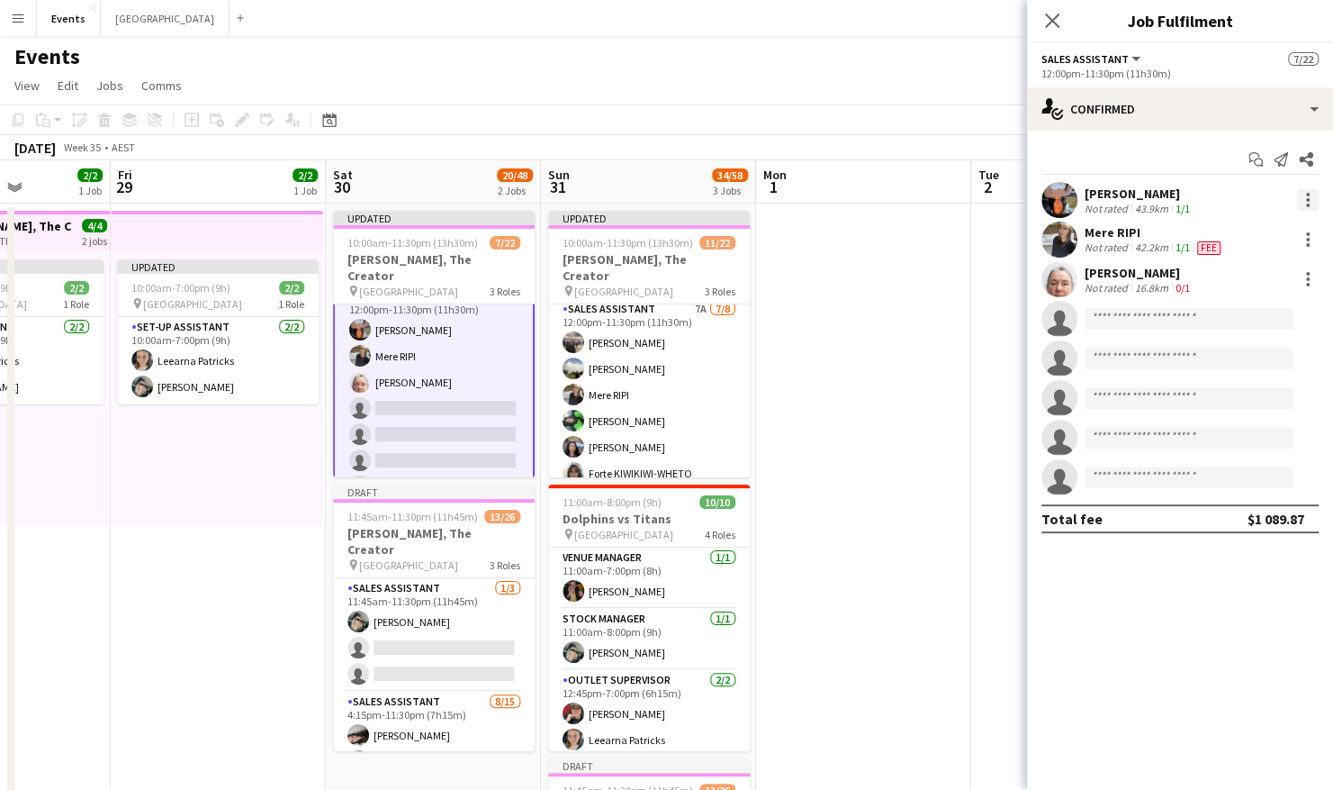
click at [1306, 200] on div at bounding box center [1308, 200] width 4 height 4
click at [1248, 407] on span "Remove" at bounding box center [1249, 406] width 112 height 16
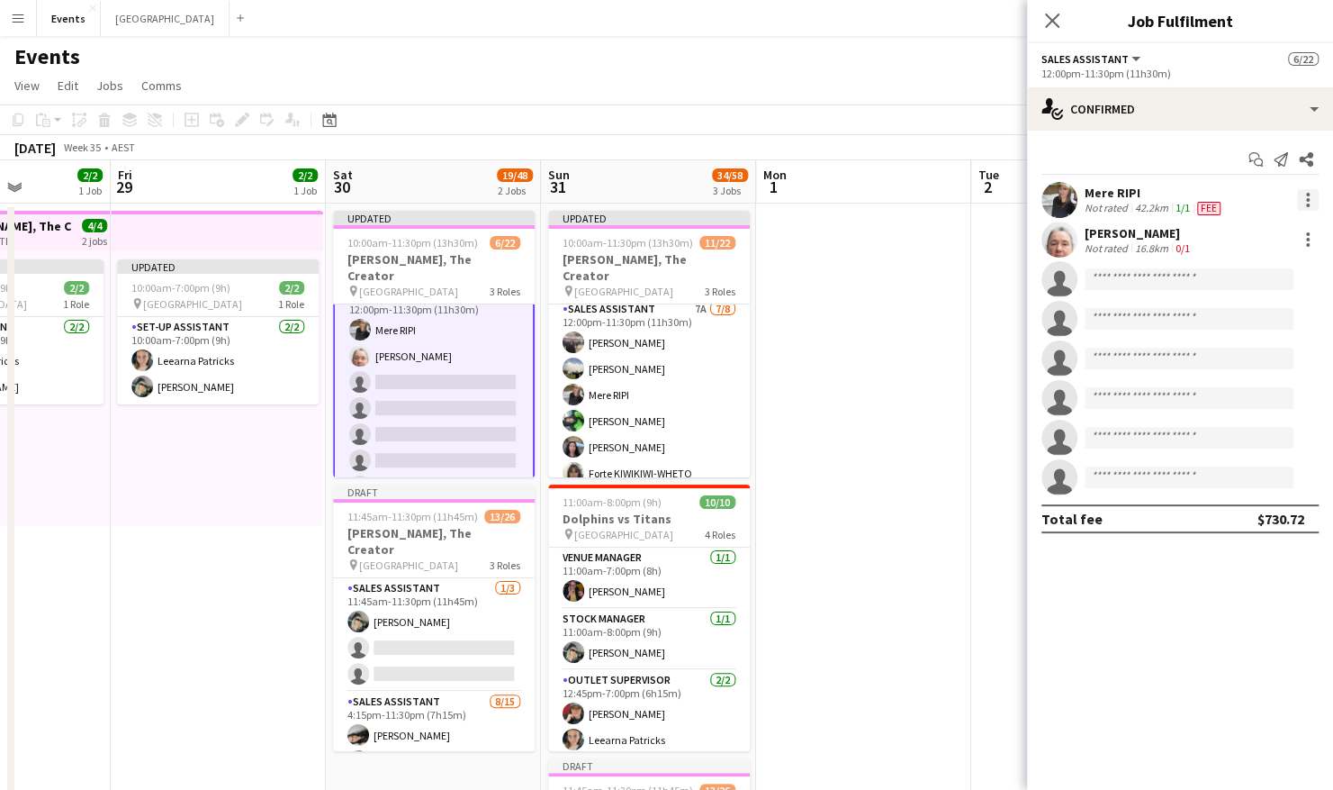
click at [1307, 203] on div at bounding box center [1308, 205] width 4 height 4
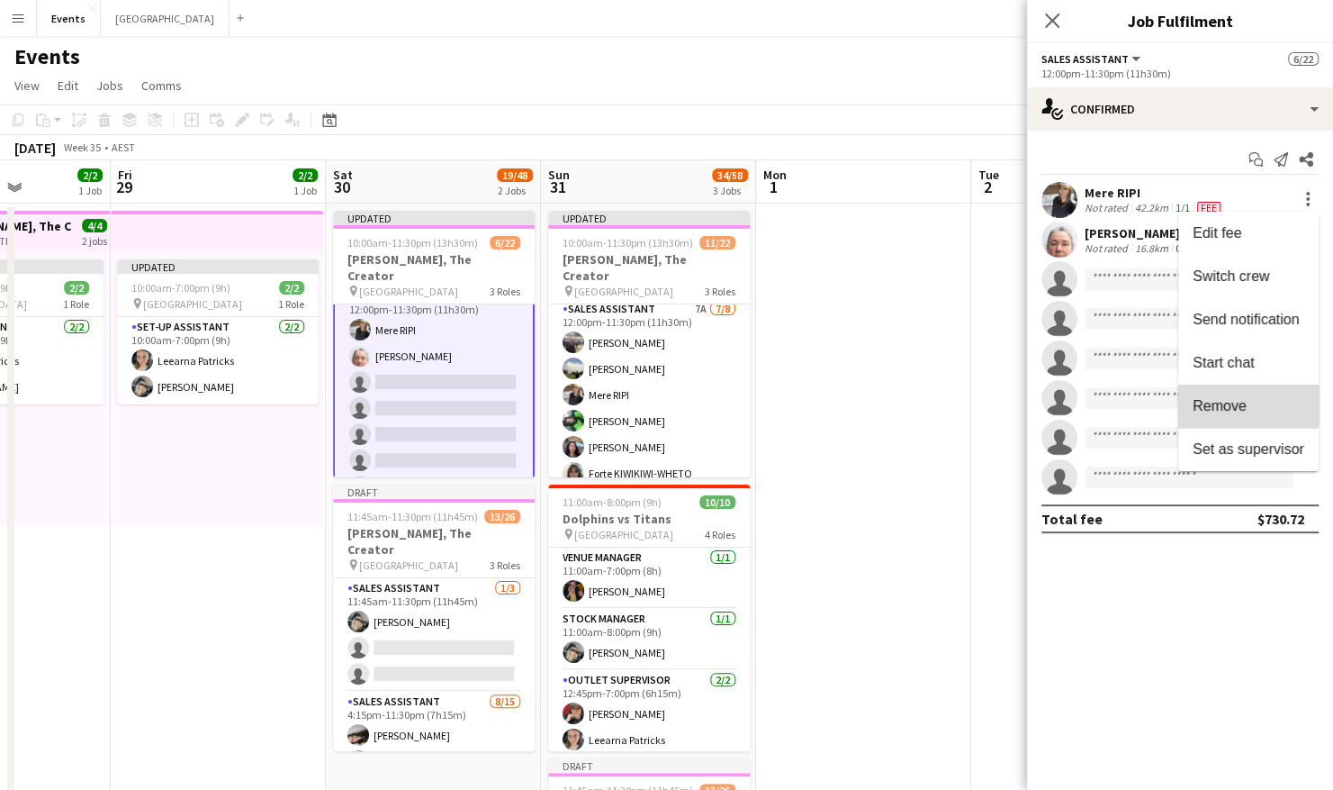
click at [1248, 398] on span "Remove" at bounding box center [1249, 406] width 112 height 16
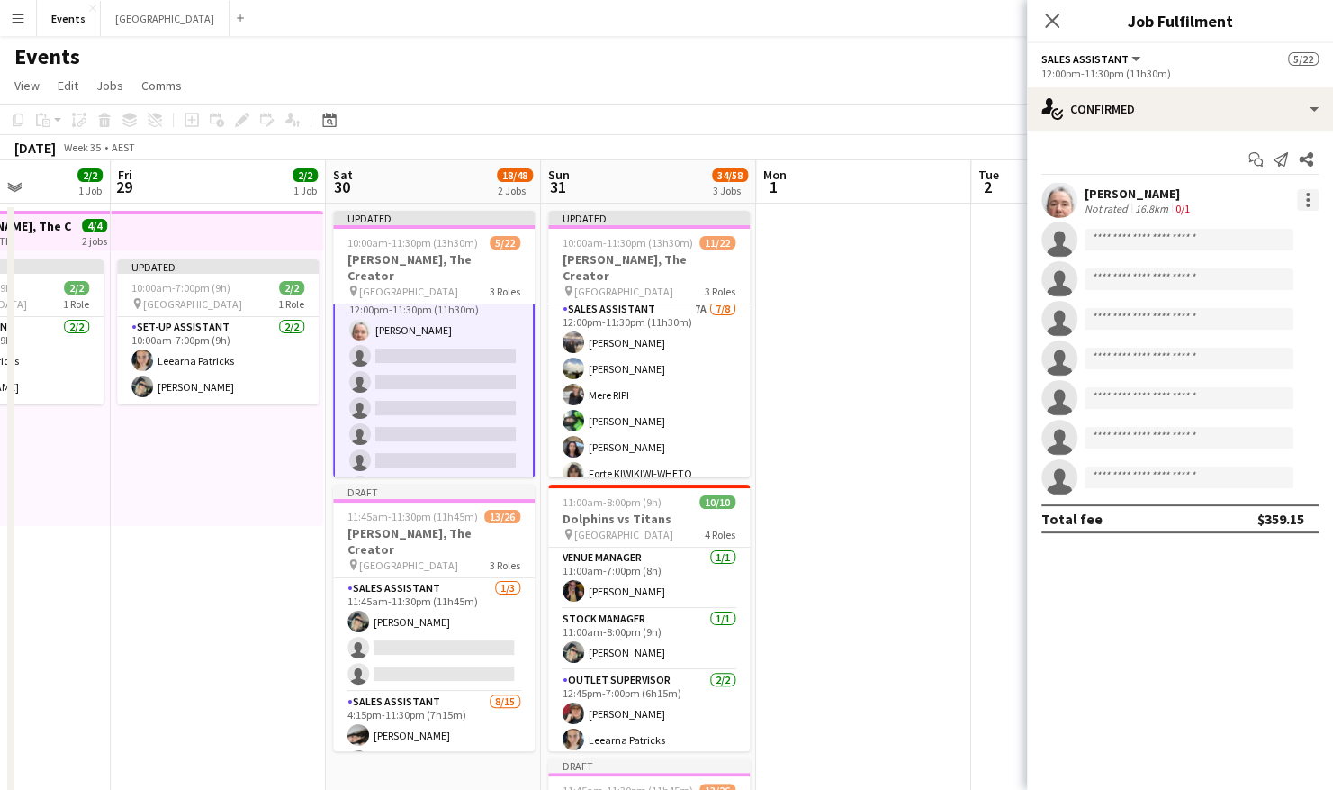
click at [1306, 202] on div at bounding box center [1308, 200] width 22 height 22
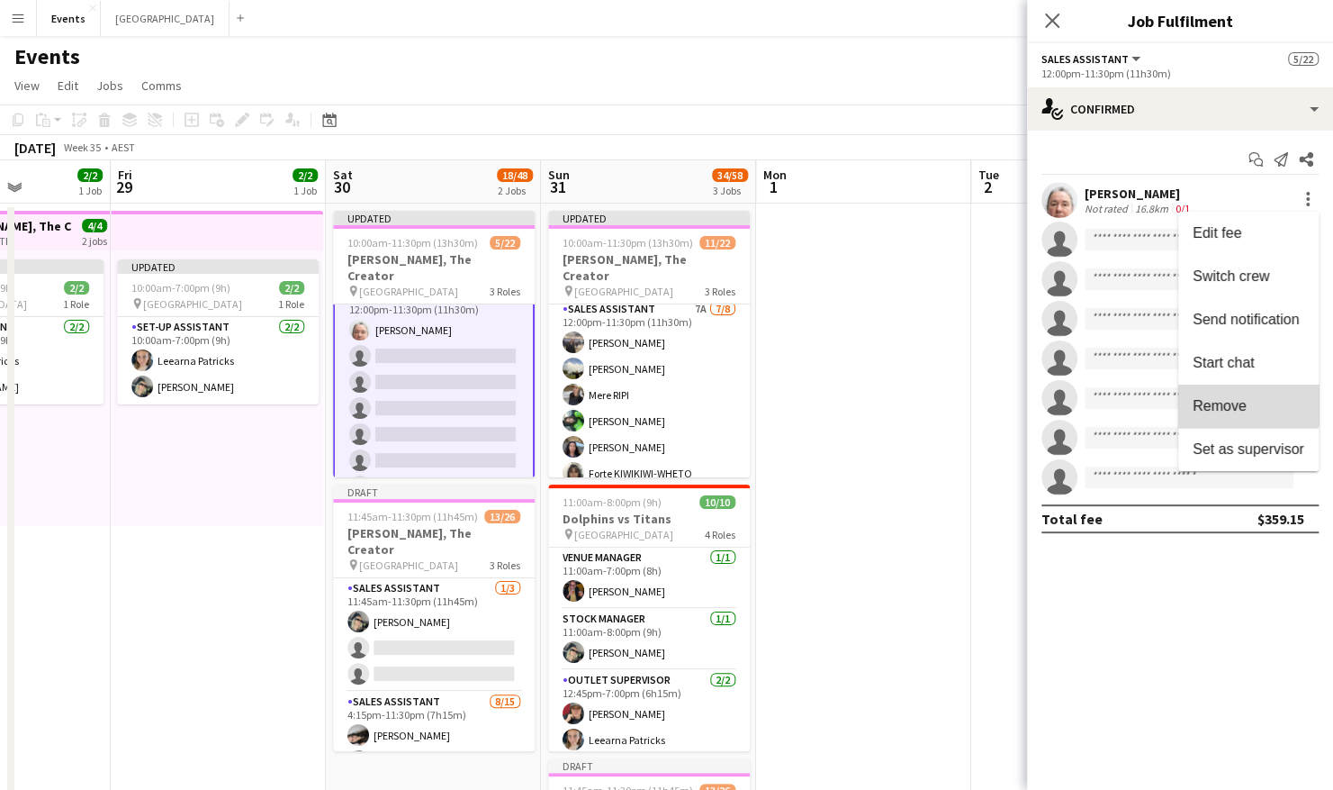
click at [1223, 400] on span "Remove" at bounding box center [1220, 405] width 54 height 15
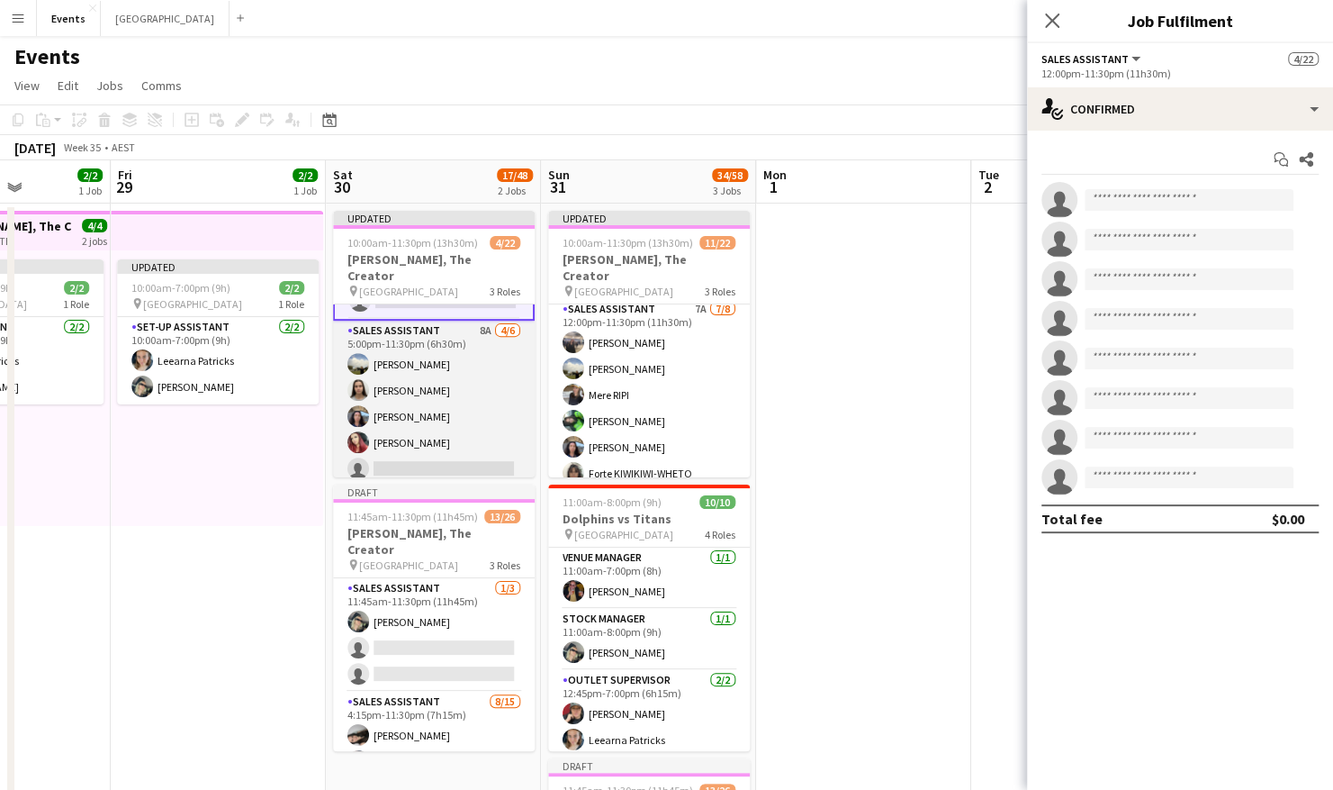
click at [447, 338] on app-card-role "Sales Assistant 8A [DATE] 5:00pm-11:30pm (6h30m) [PERSON_NAME] [PERSON_NAME] [P…" at bounding box center [434, 417] width 202 height 192
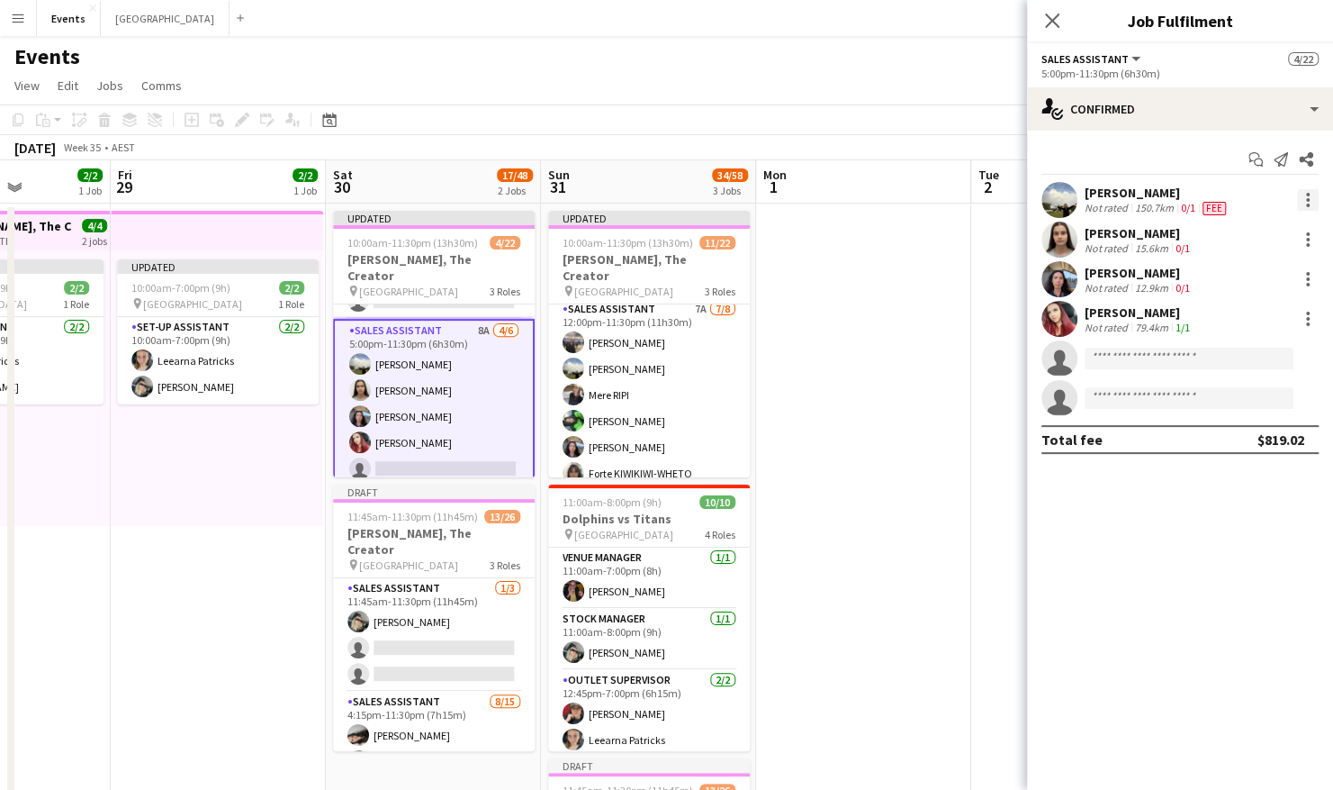
click at [1308, 194] on div at bounding box center [1308, 195] width 4 height 4
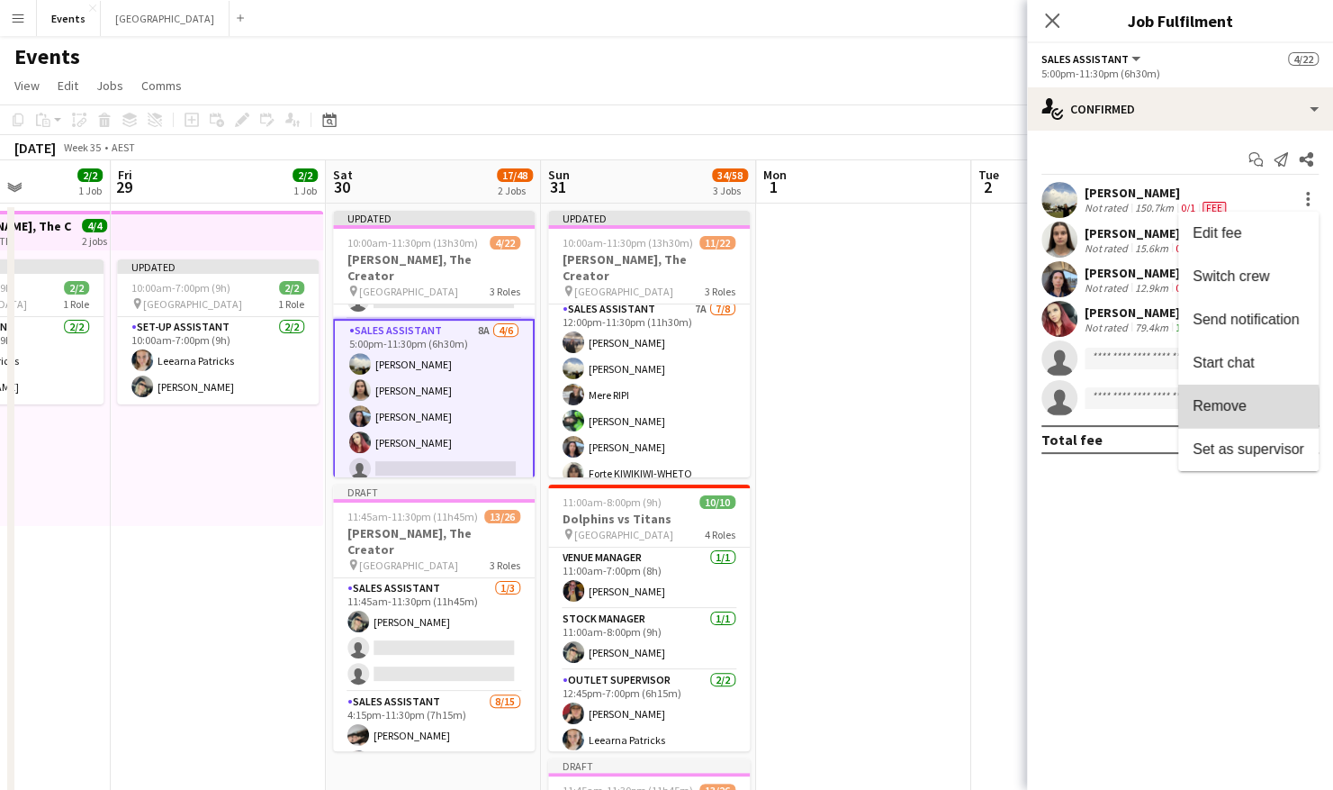
click at [1237, 407] on span "Remove" at bounding box center [1220, 405] width 54 height 15
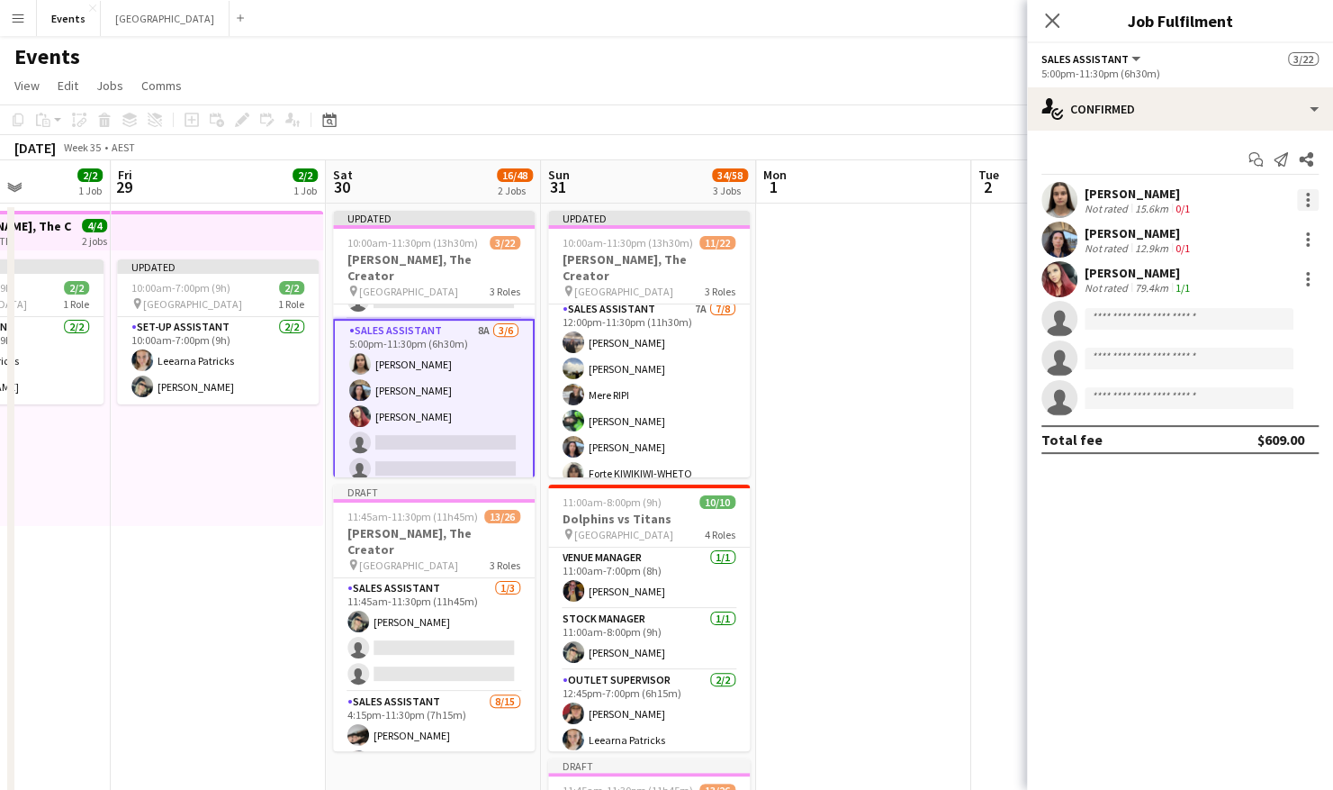
click at [1309, 194] on div at bounding box center [1308, 200] width 22 height 22
click at [1231, 396] on button "Remove" at bounding box center [1249, 405] width 140 height 43
click at [1306, 212] on div "[PERSON_NAME] Not rated 12.9km 0/1" at bounding box center [1180, 200] width 306 height 36
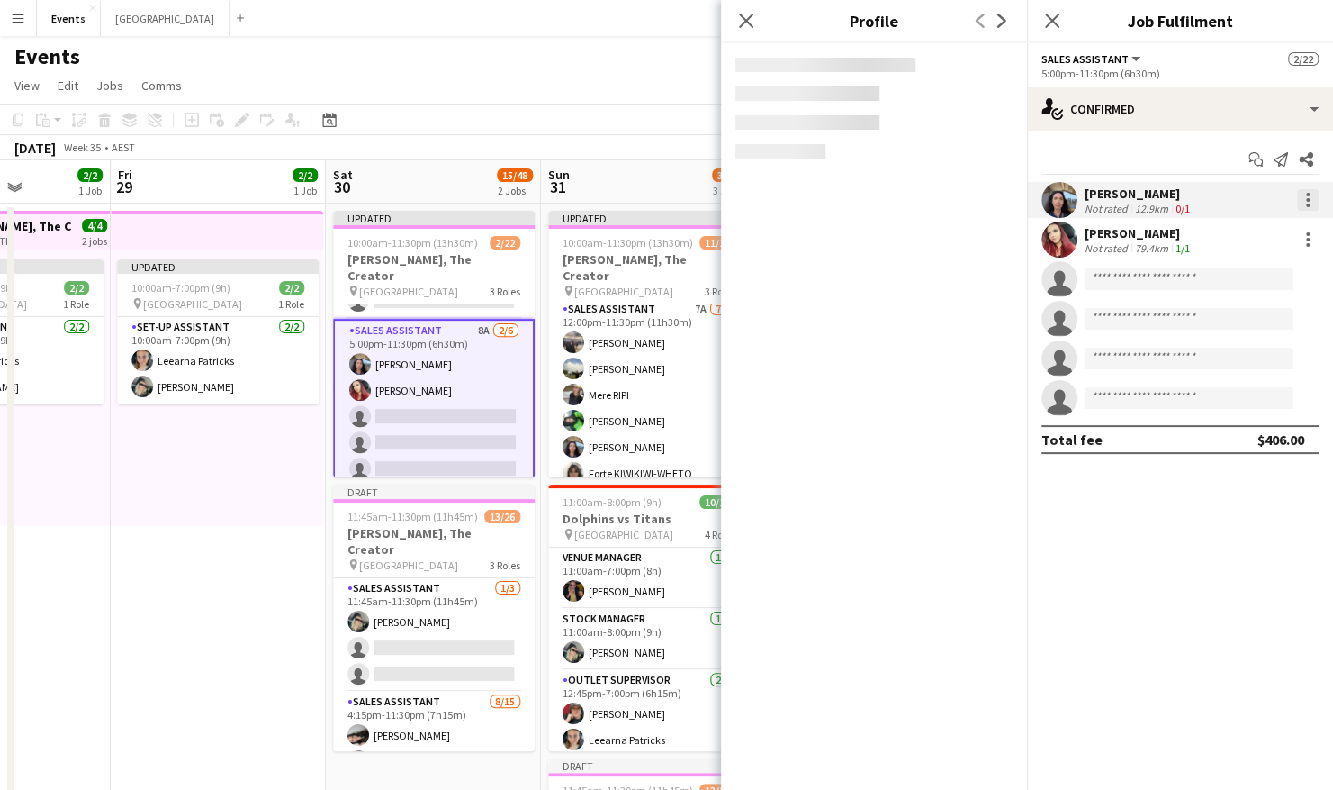
click at [1300, 202] on div at bounding box center [1308, 200] width 22 height 22
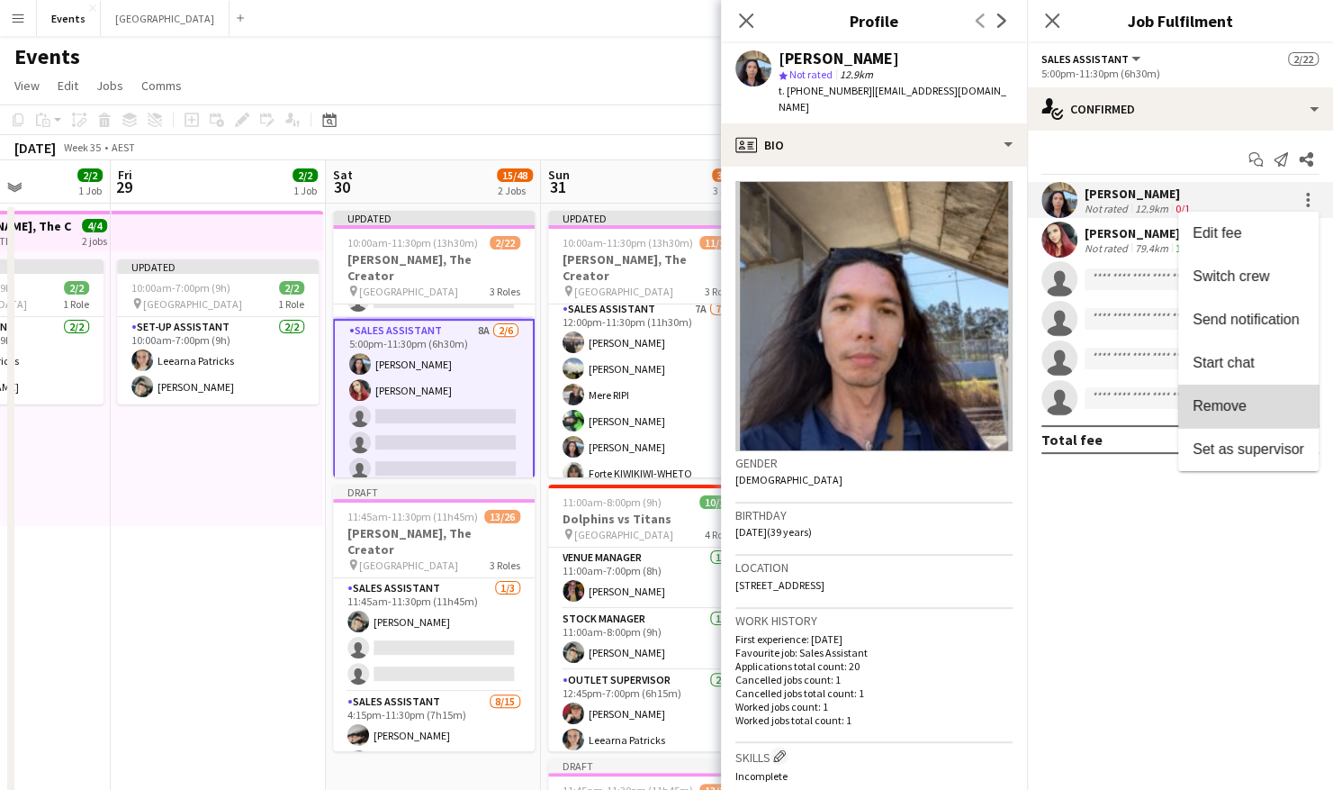
click at [1234, 402] on span "Remove" at bounding box center [1220, 405] width 54 height 15
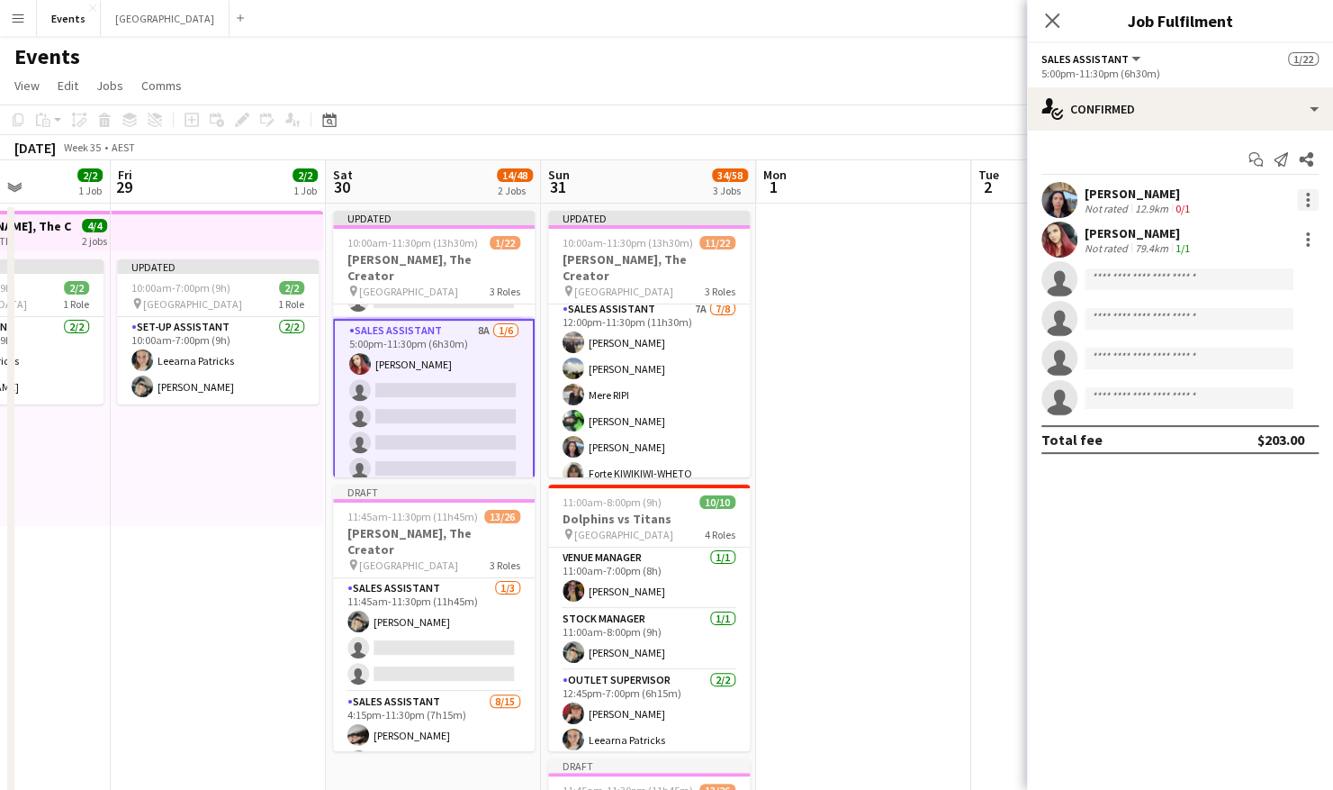
click at [1306, 201] on div at bounding box center [1308, 200] width 4 height 4
click at [1234, 414] on button "Remove" at bounding box center [1249, 405] width 140 height 43
click at [1311, 200] on div at bounding box center [1308, 200] width 22 height 22
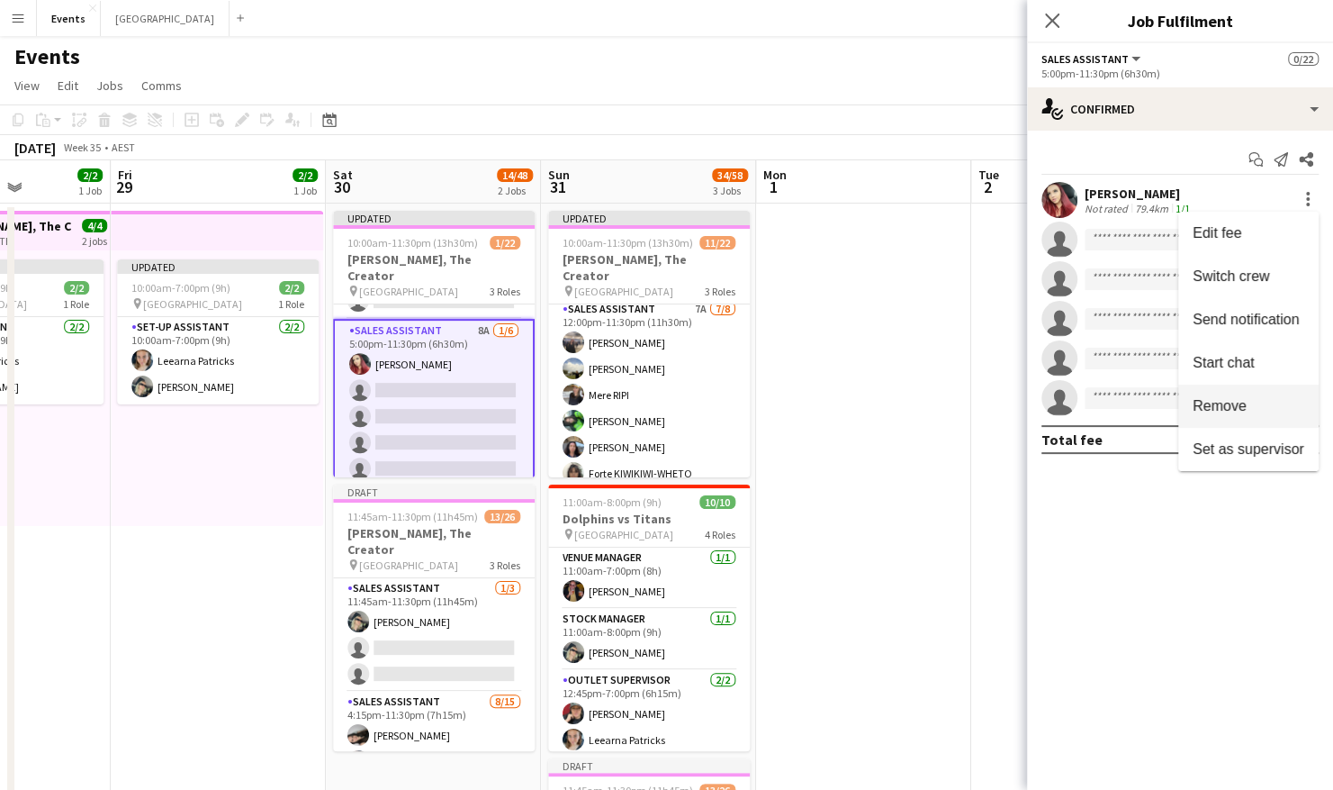
click at [1208, 402] on span "Remove" at bounding box center [1220, 405] width 54 height 15
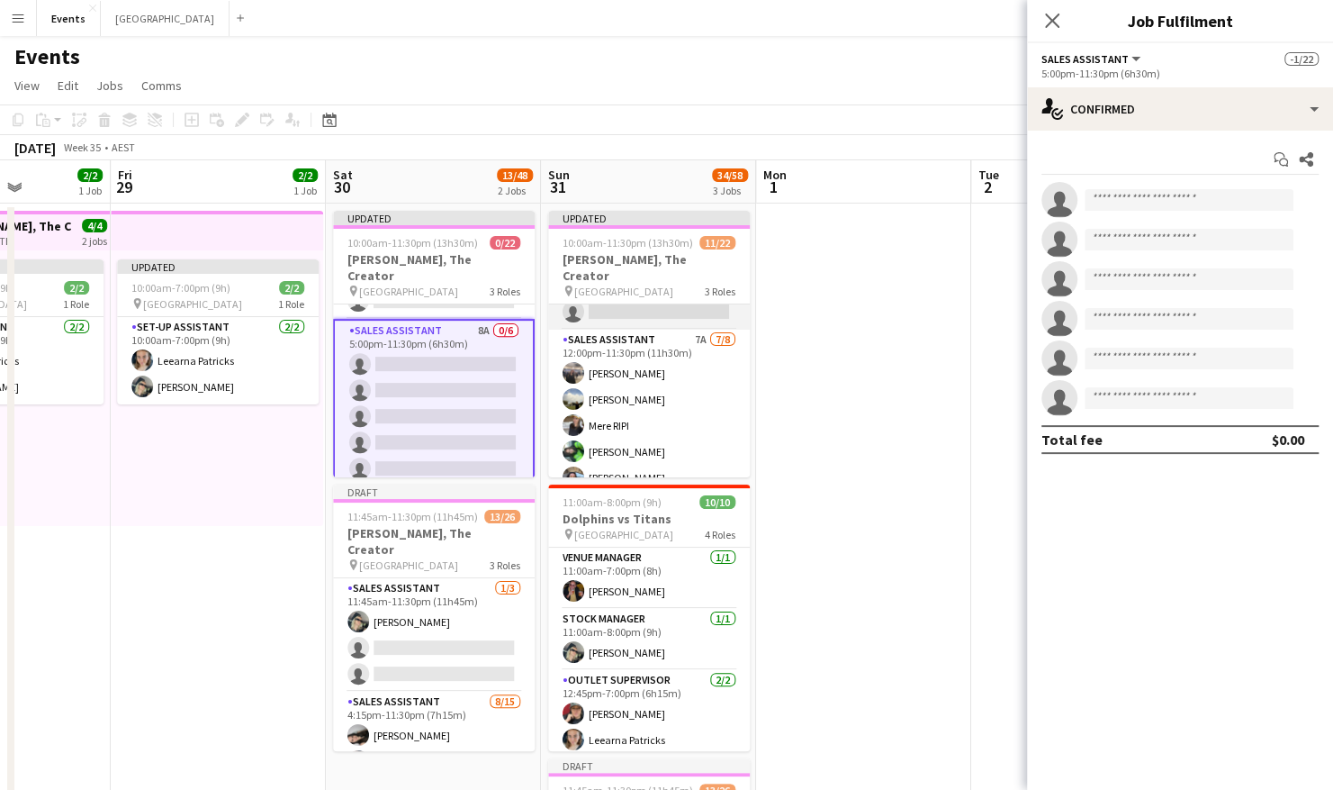
scroll to position [231, 0]
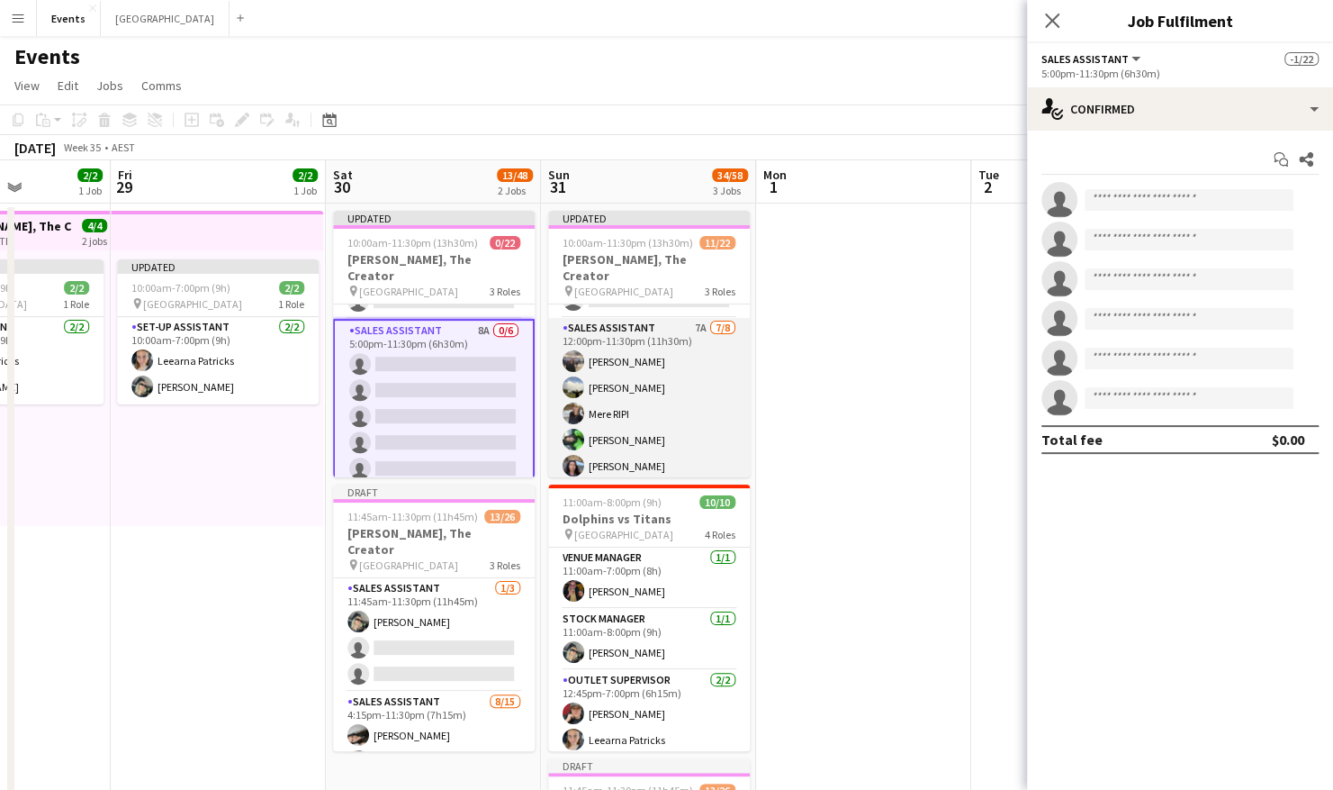
click at [612, 345] on app-card-role "Sales Assistant 7A [DATE] 12:00pm-11:30pm (11h30m) [PERSON_NAME] [PERSON_NAME] …" at bounding box center [649, 440] width 202 height 244
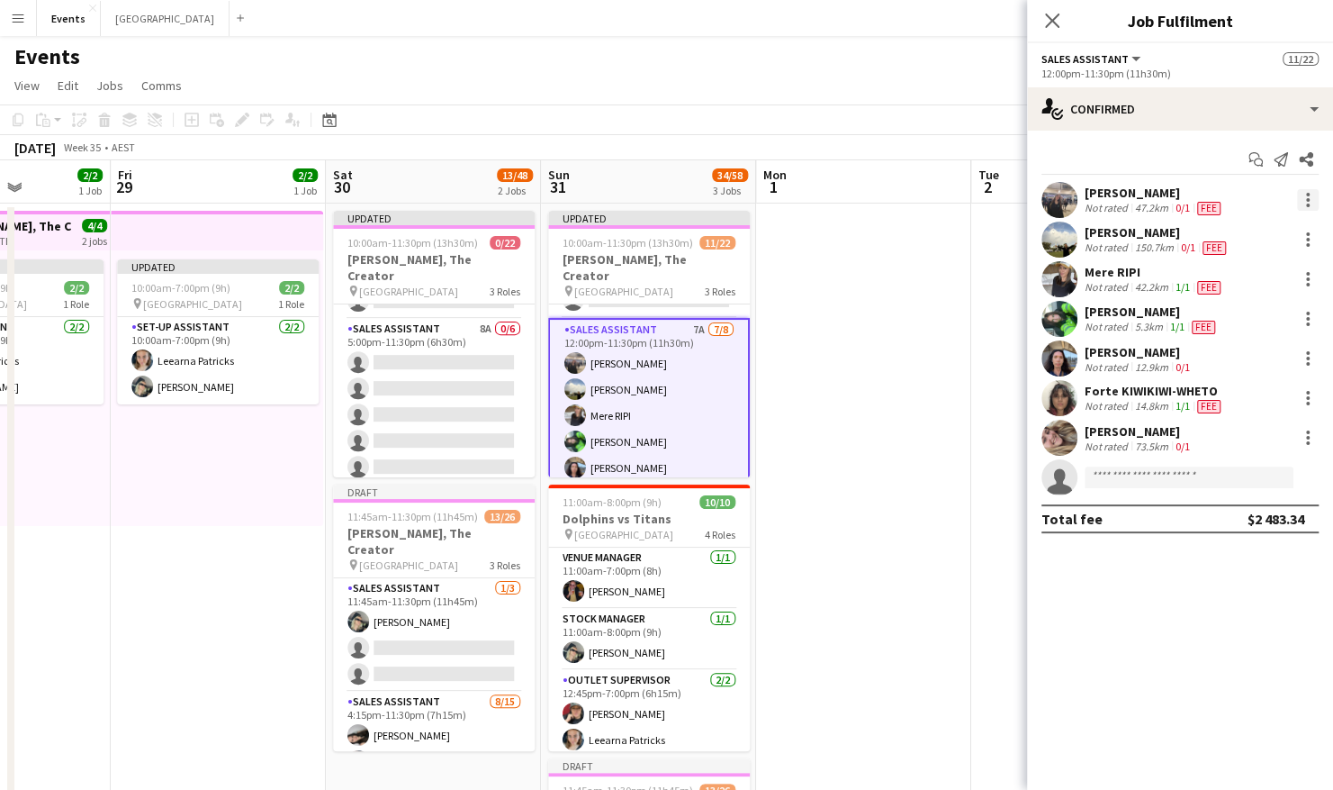
click at [1305, 196] on div at bounding box center [1308, 200] width 22 height 22
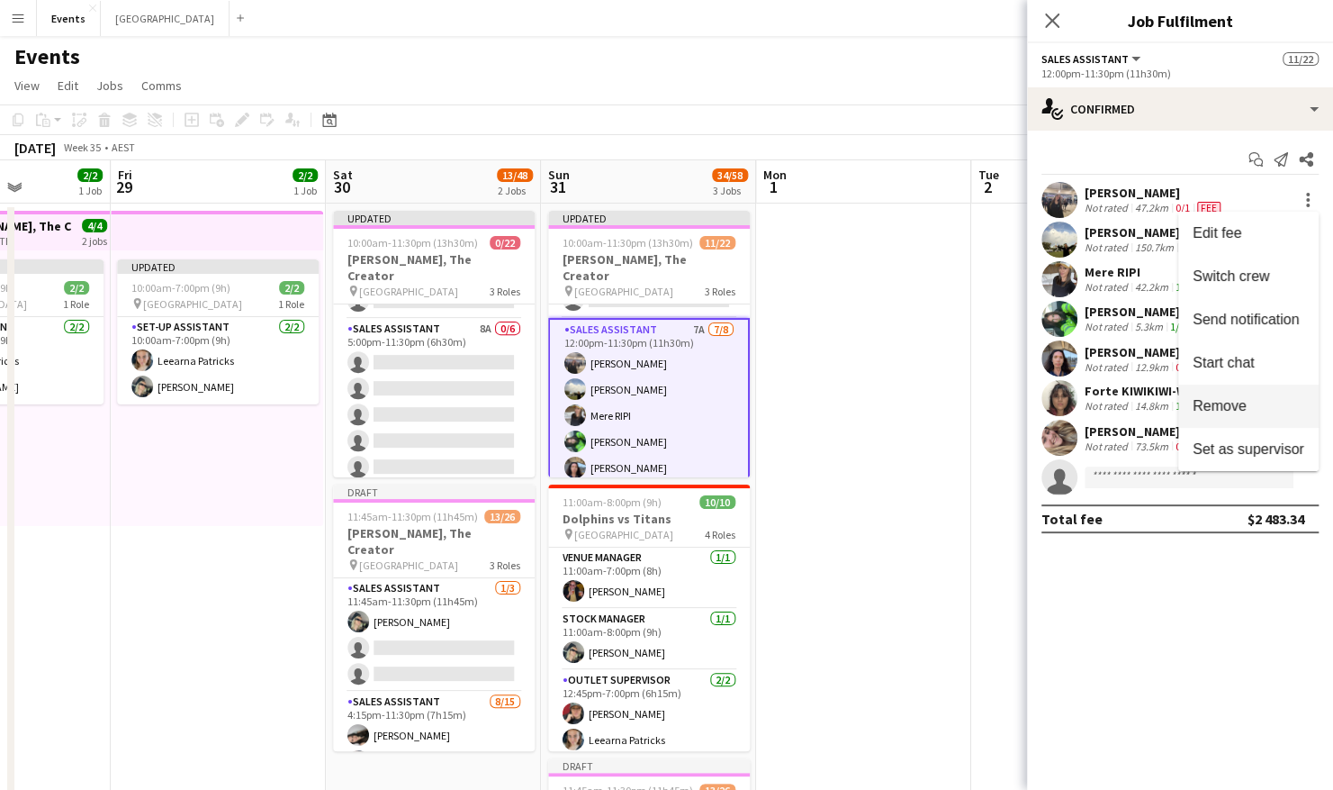
click at [1266, 413] on span "Remove" at bounding box center [1249, 406] width 112 height 16
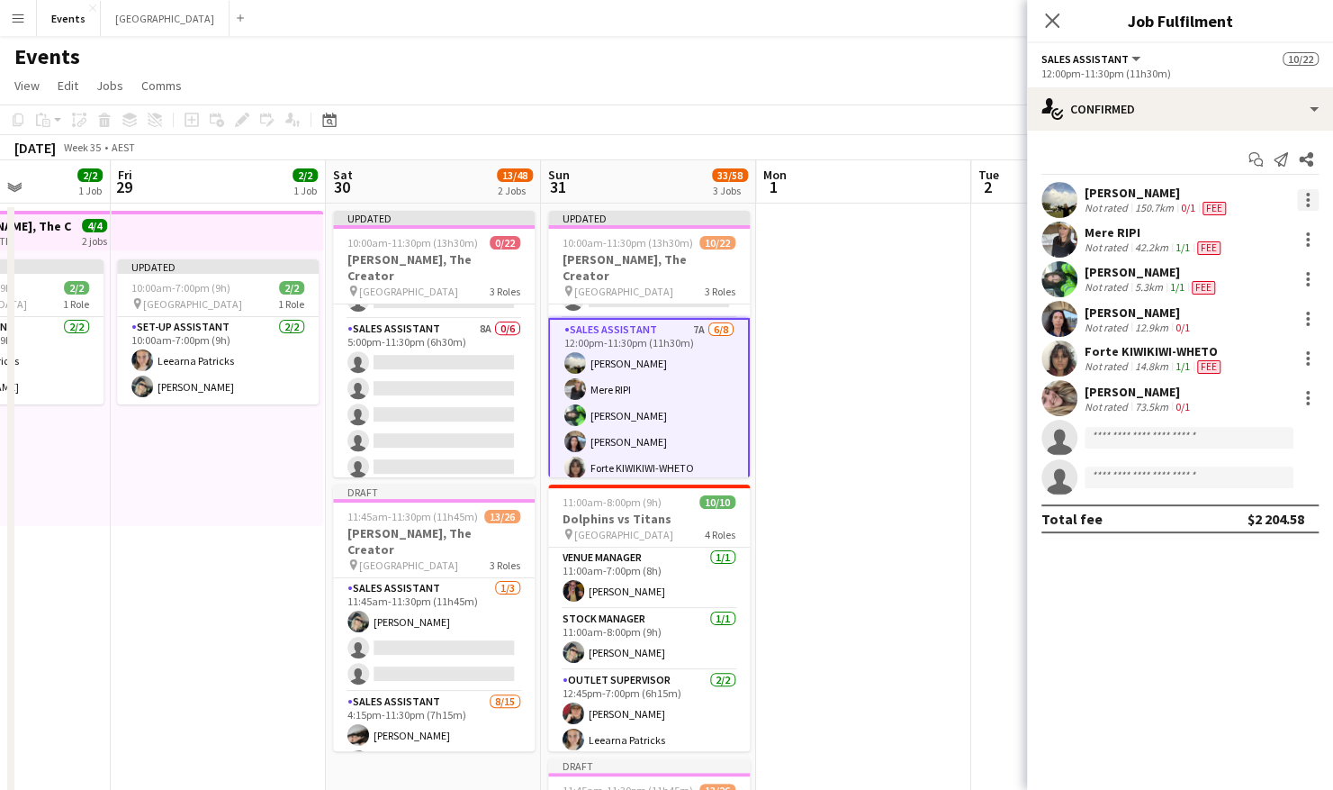
click at [1311, 209] on div at bounding box center [1308, 200] width 22 height 22
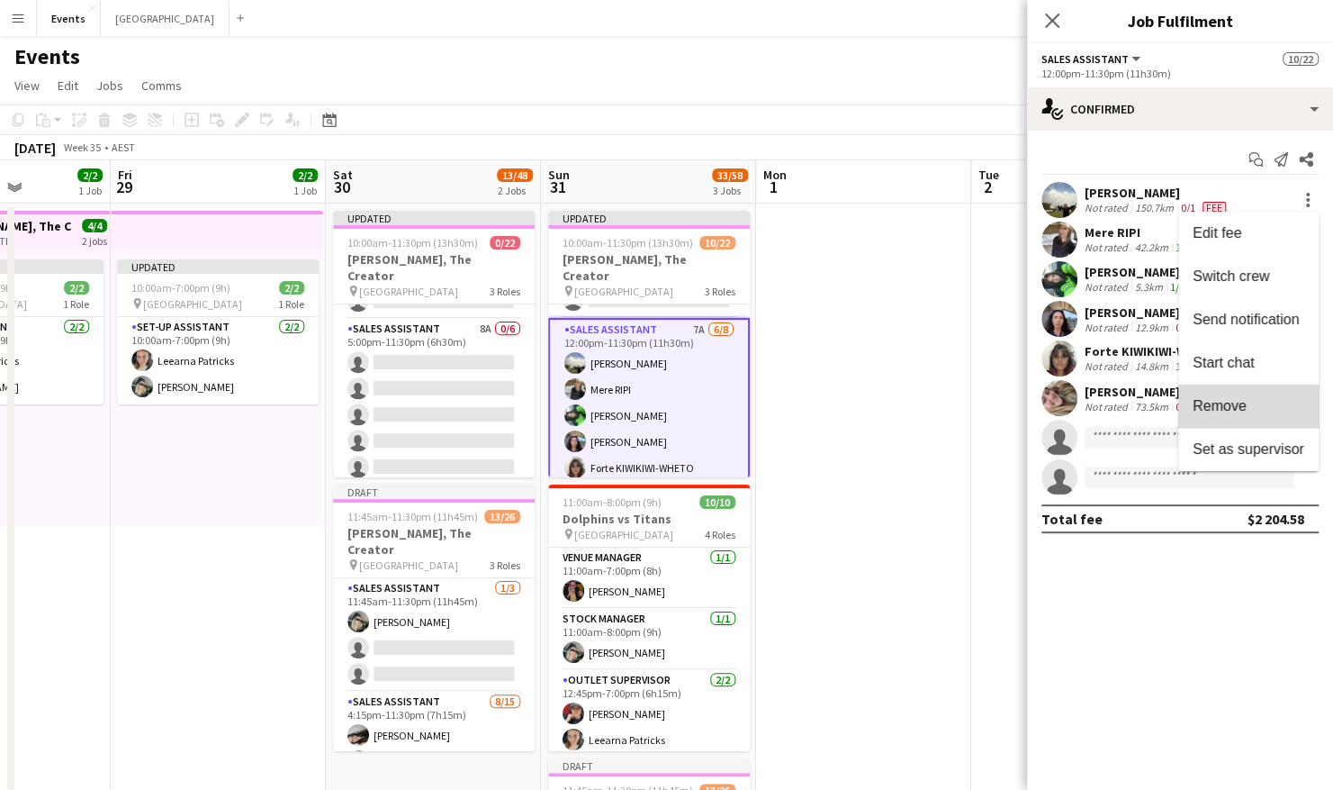
click at [1254, 396] on button "Remove" at bounding box center [1249, 405] width 140 height 43
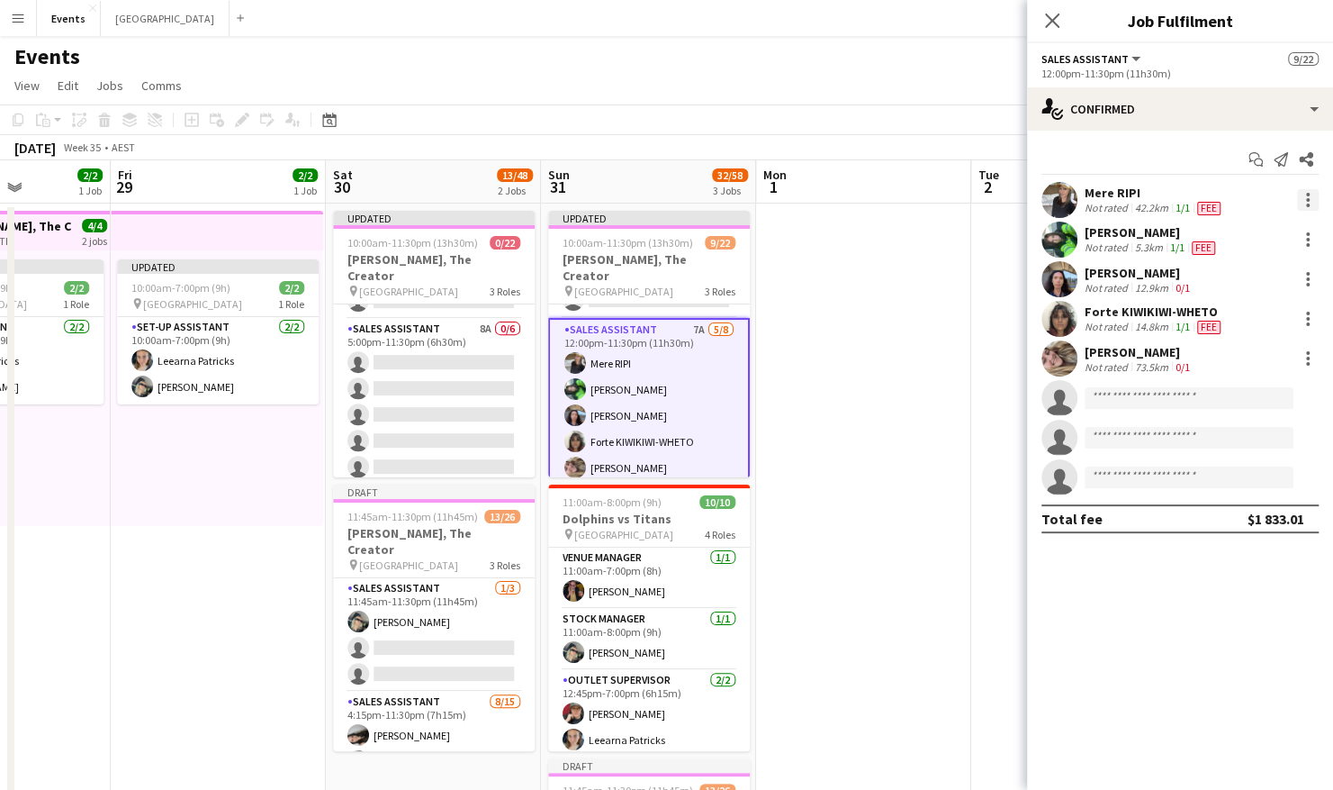
click at [1308, 205] on div at bounding box center [1308, 205] width 4 height 4
click at [1244, 409] on span "Remove" at bounding box center [1220, 405] width 54 height 15
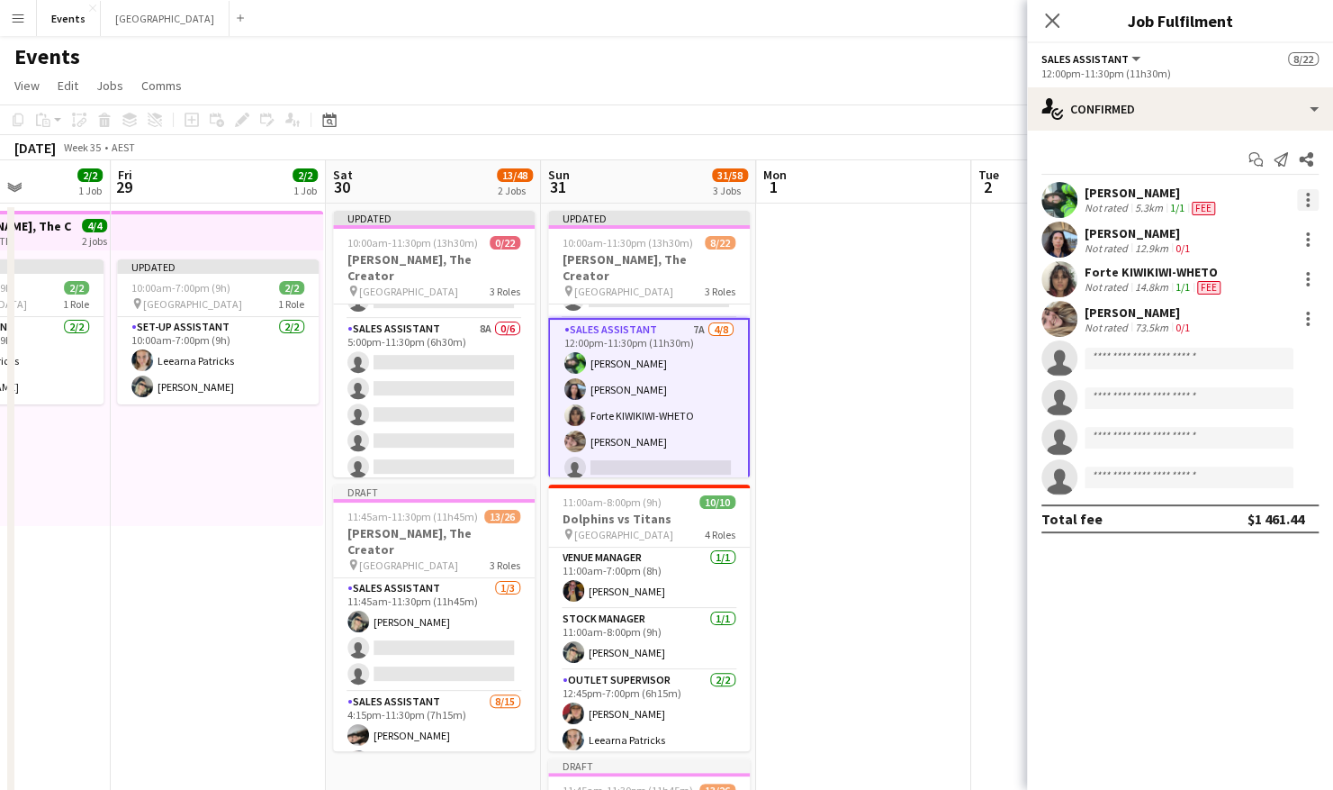
click at [1311, 193] on div at bounding box center [1308, 200] width 22 height 22
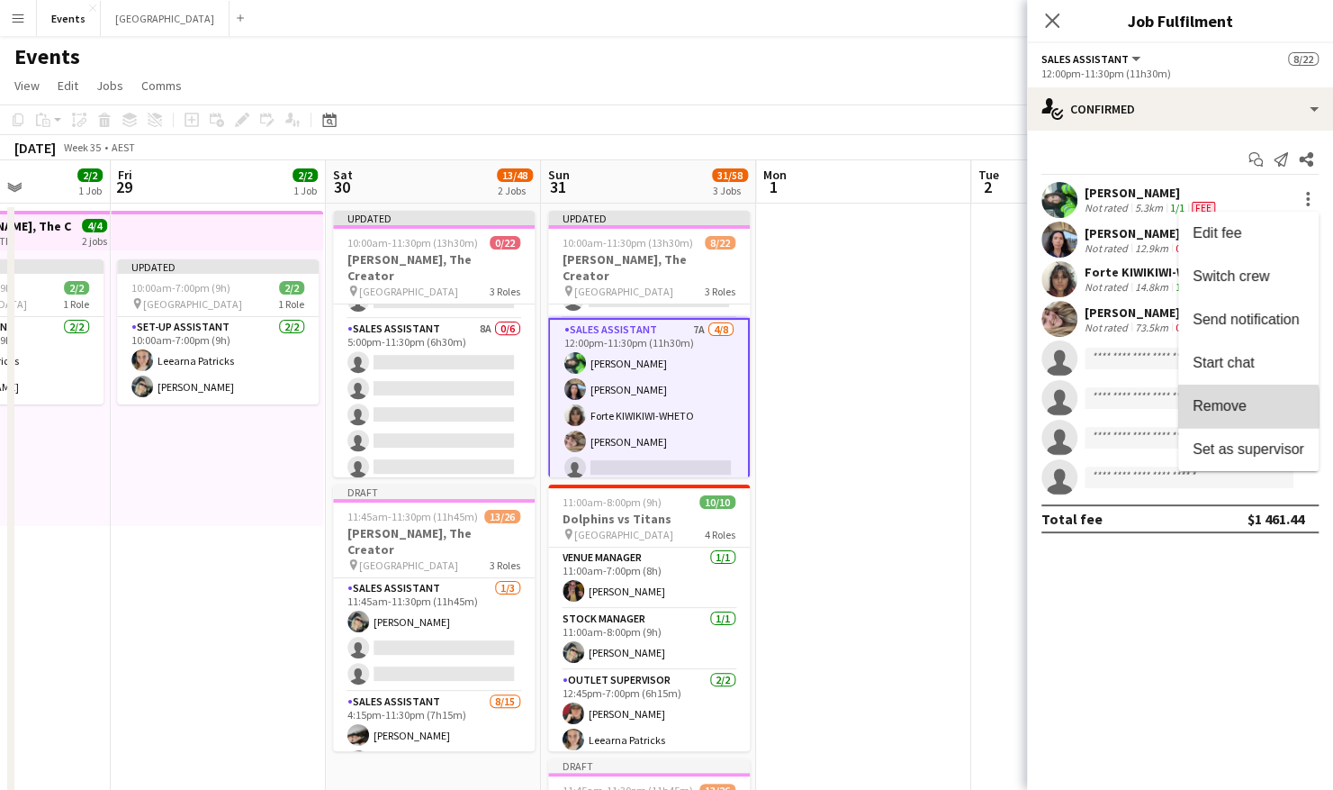
click at [1232, 409] on span "Remove" at bounding box center [1220, 405] width 54 height 15
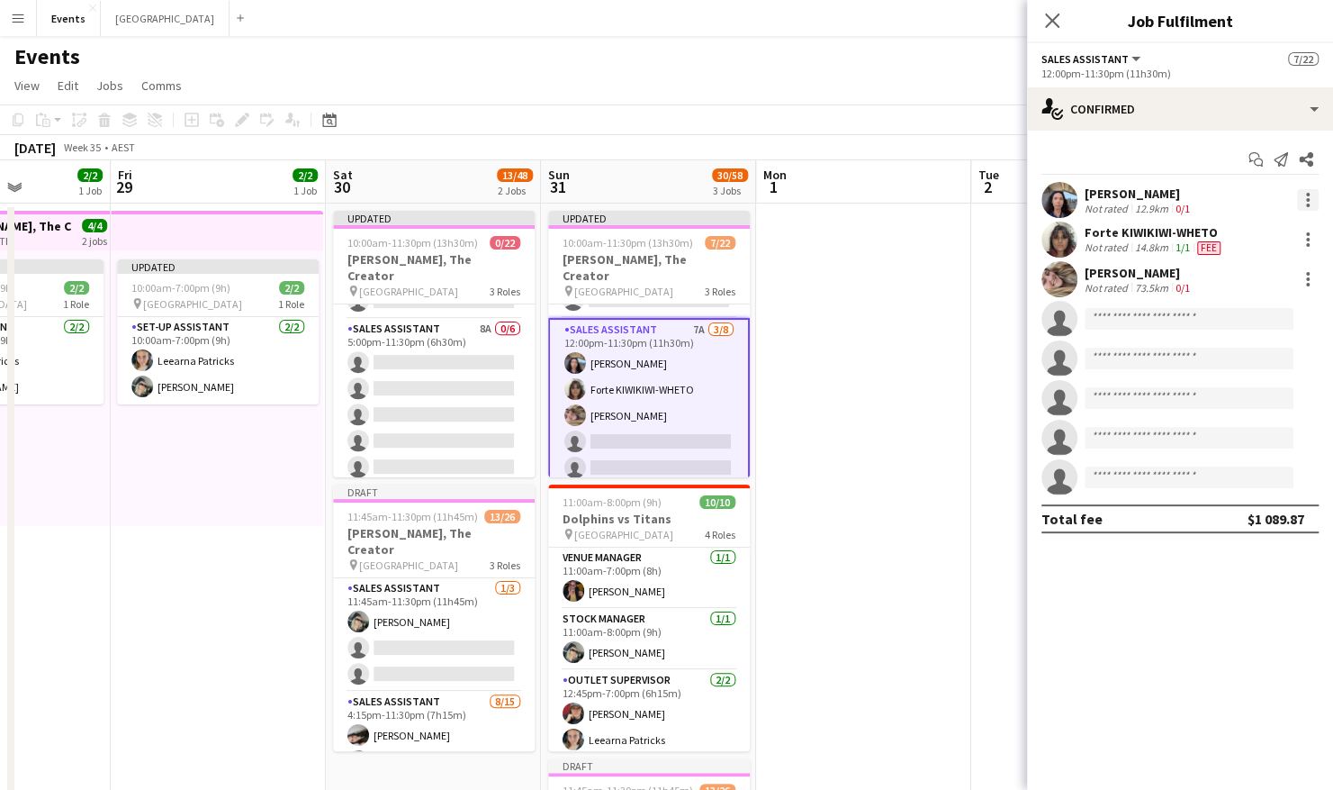
click at [1303, 209] on div at bounding box center [1308, 200] width 22 height 22
click at [1239, 398] on span "Remove" at bounding box center [1220, 405] width 54 height 15
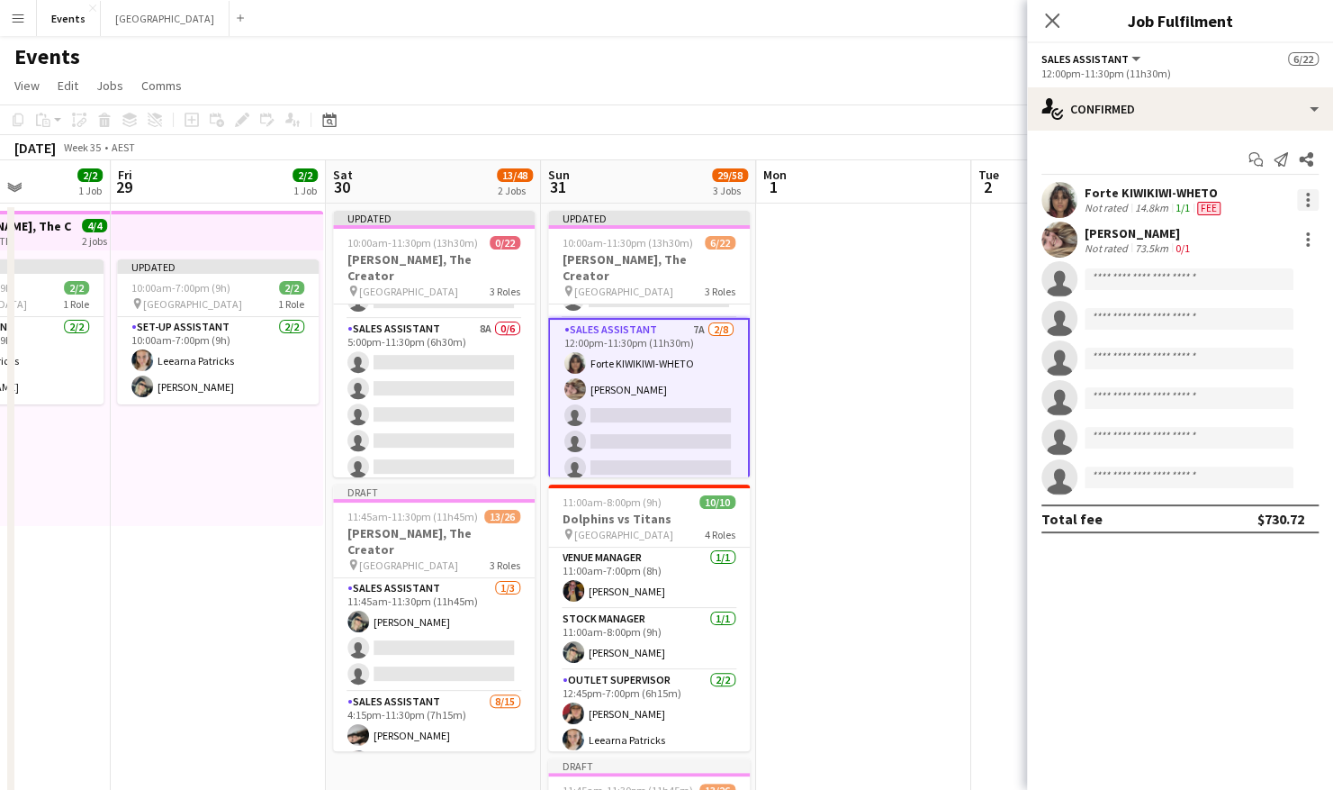
click at [1306, 197] on div at bounding box center [1308, 200] width 22 height 22
click at [1239, 396] on button "Remove" at bounding box center [1249, 405] width 140 height 43
click at [1311, 198] on div at bounding box center [1308, 200] width 22 height 22
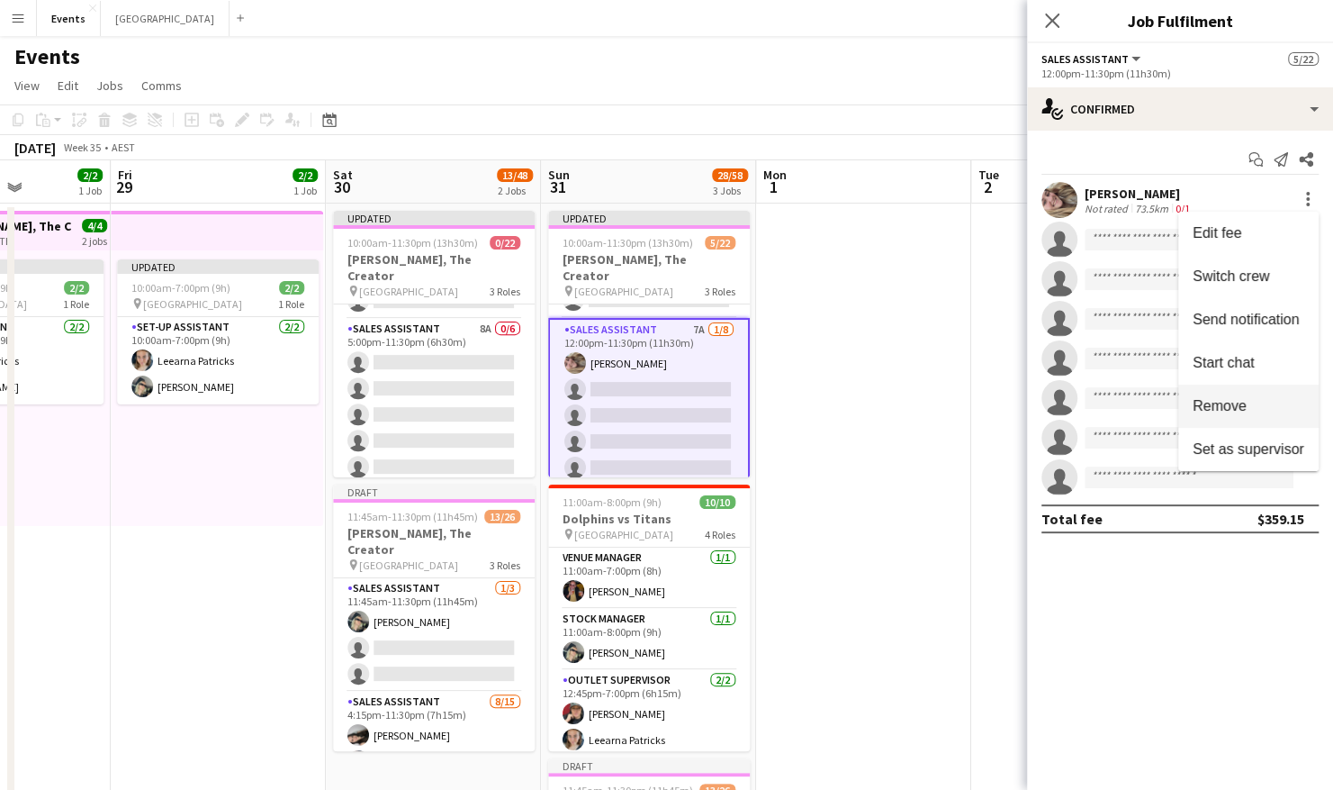
click at [1230, 406] on span "Remove" at bounding box center [1220, 405] width 54 height 15
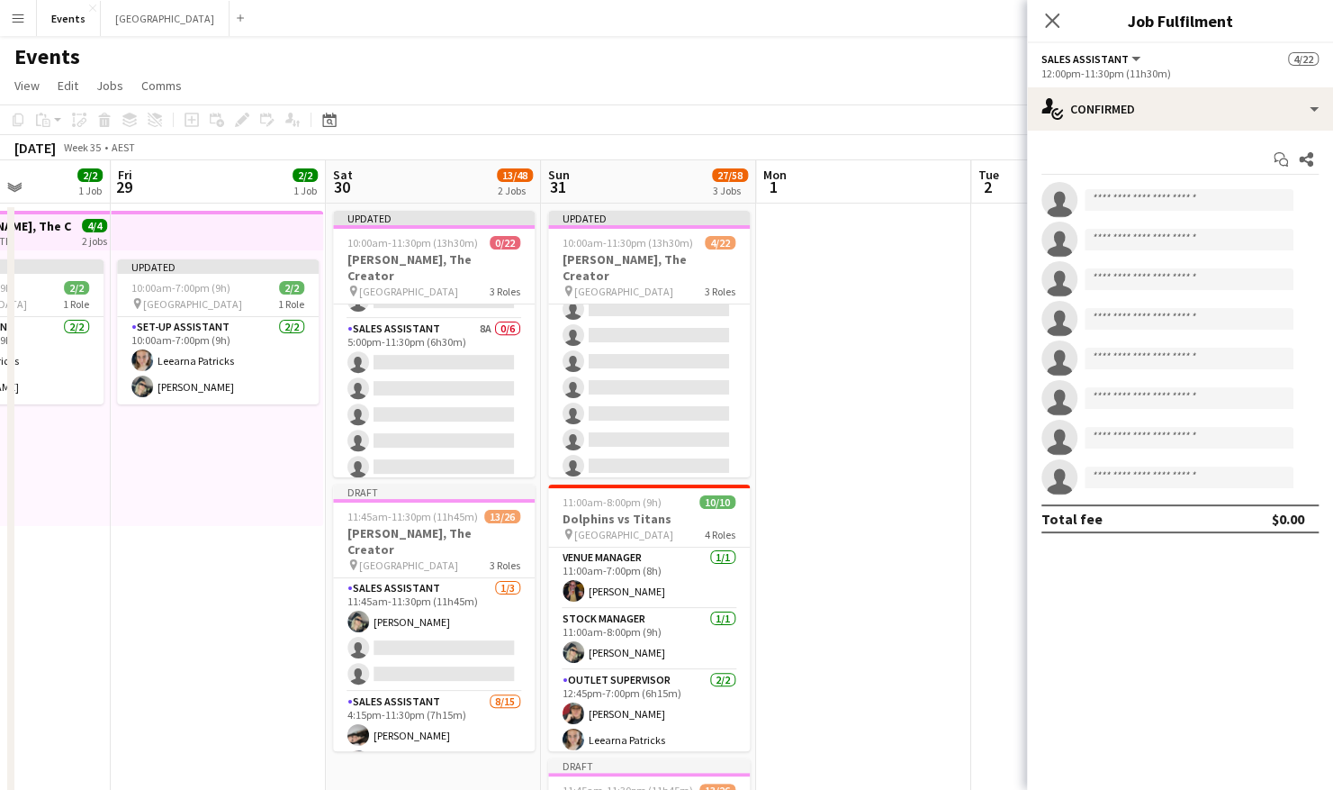
scroll to position [0, 0]
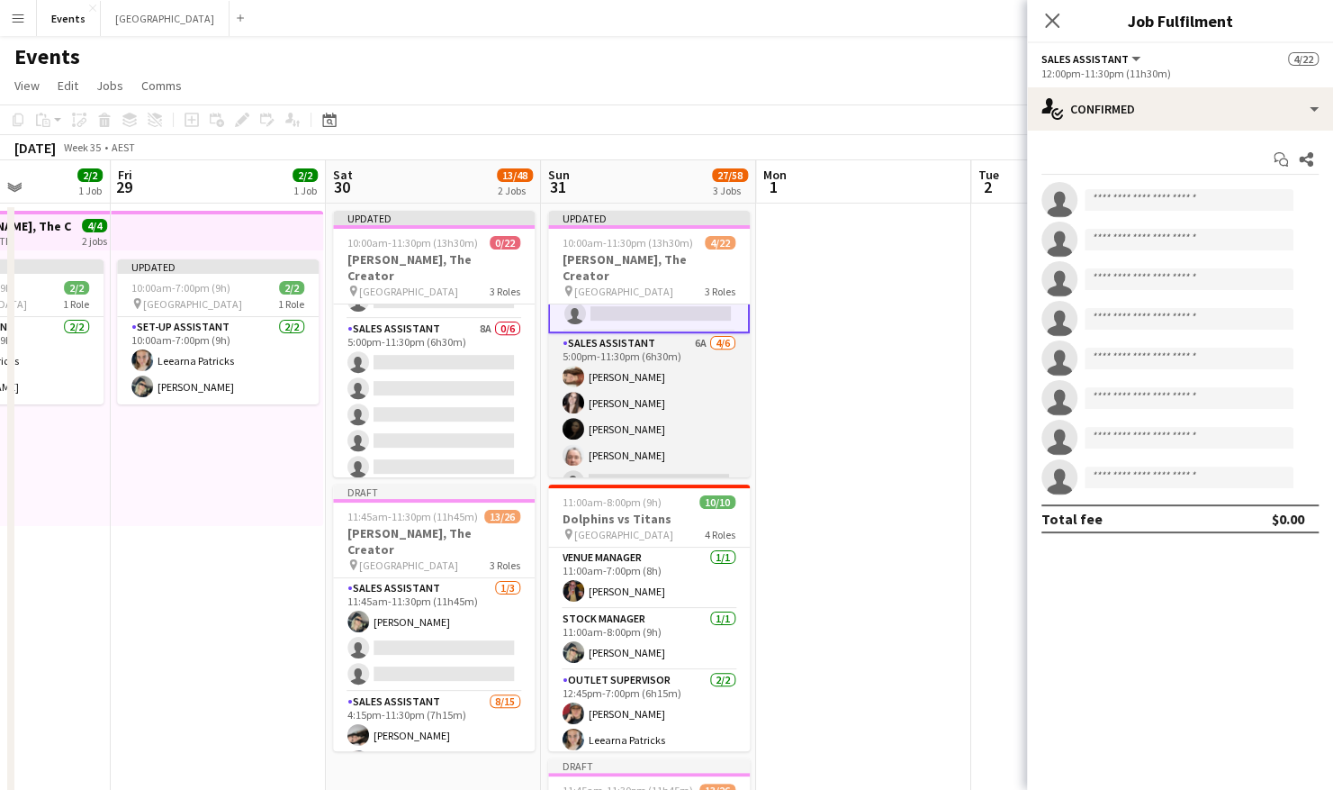
click at [673, 369] on app-card-role "Sales Assistant 6A [DATE] 5:00pm-11:30pm (6h30m) [PERSON_NAME] [PERSON_NAME] [P…" at bounding box center [649, 429] width 202 height 192
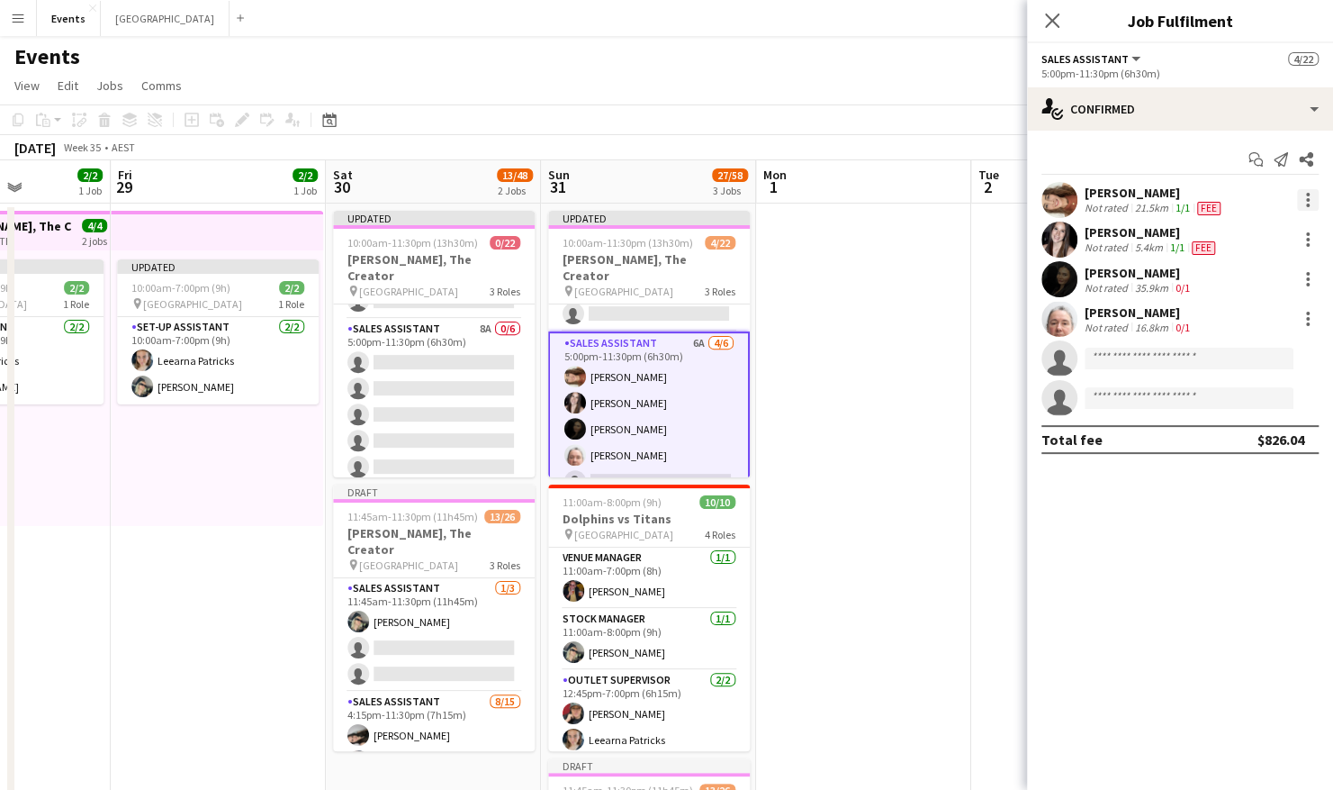
click at [1313, 199] on div at bounding box center [1308, 200] width 22 height 22
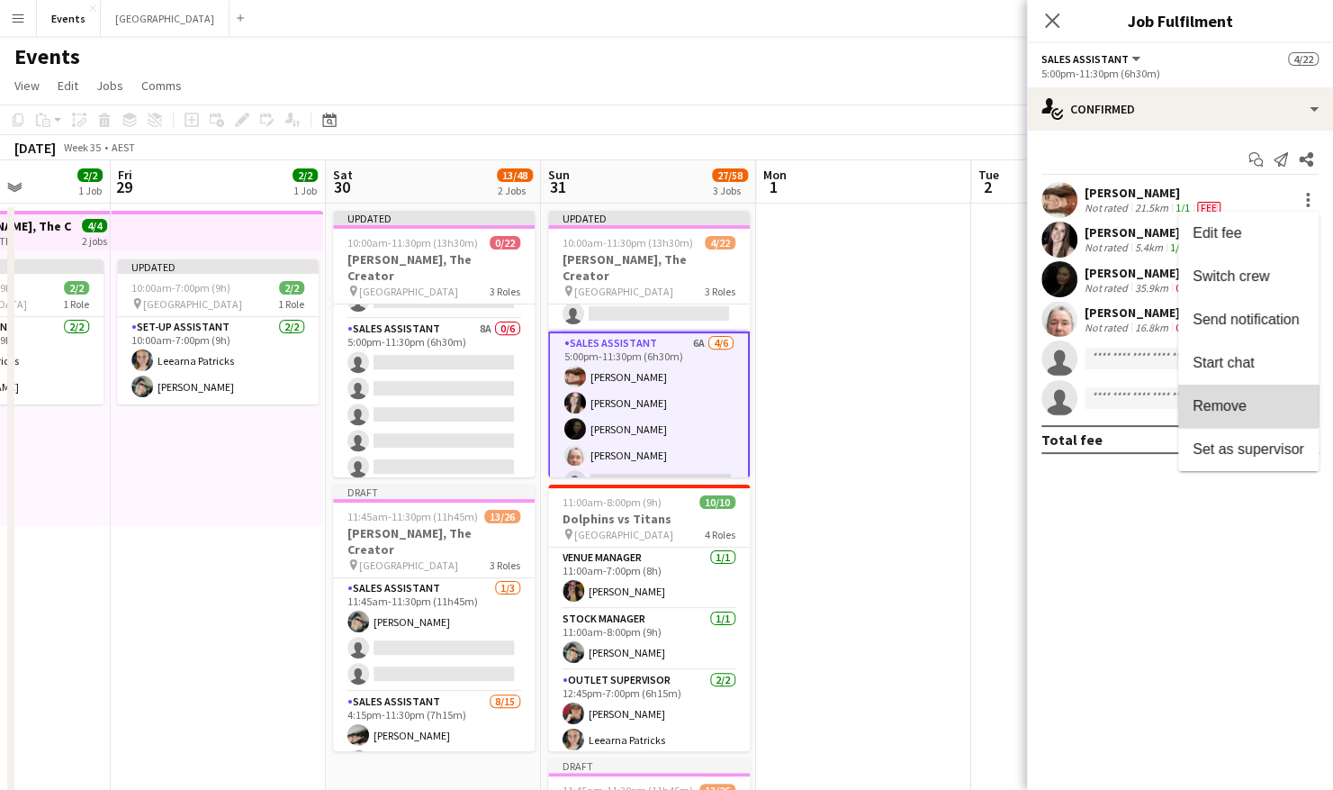
click at [1235, 403] on span "Remove" at bounding box center [1220, 405] width 54 height 15
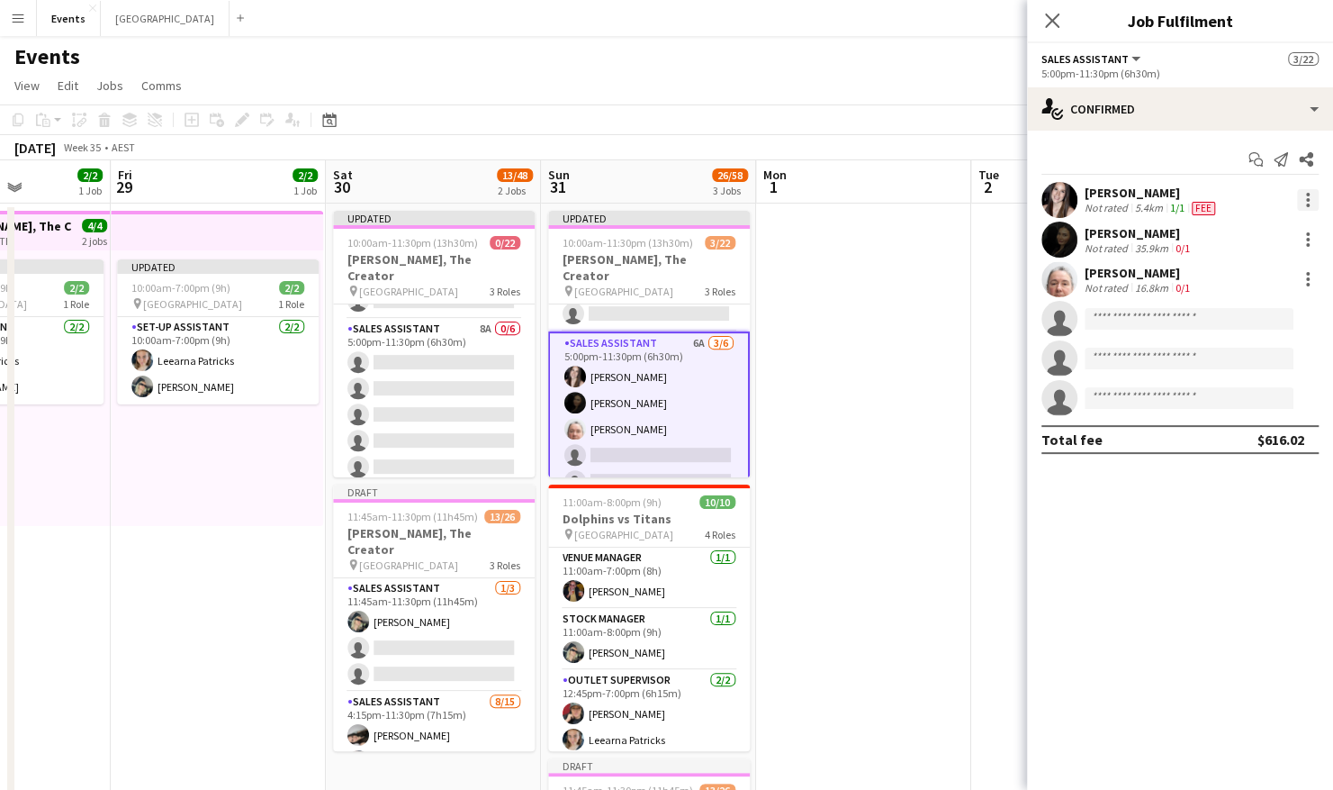
click at [1313, 199] on div at bounding box center [1308, 200] width 22 height 22
click at [1257, 398] on span "Remove" at bounding box center [1249, 406] width 112 height 16
click at [1306, 198] on div at bounding box center [1308, 200] width 22 height 22
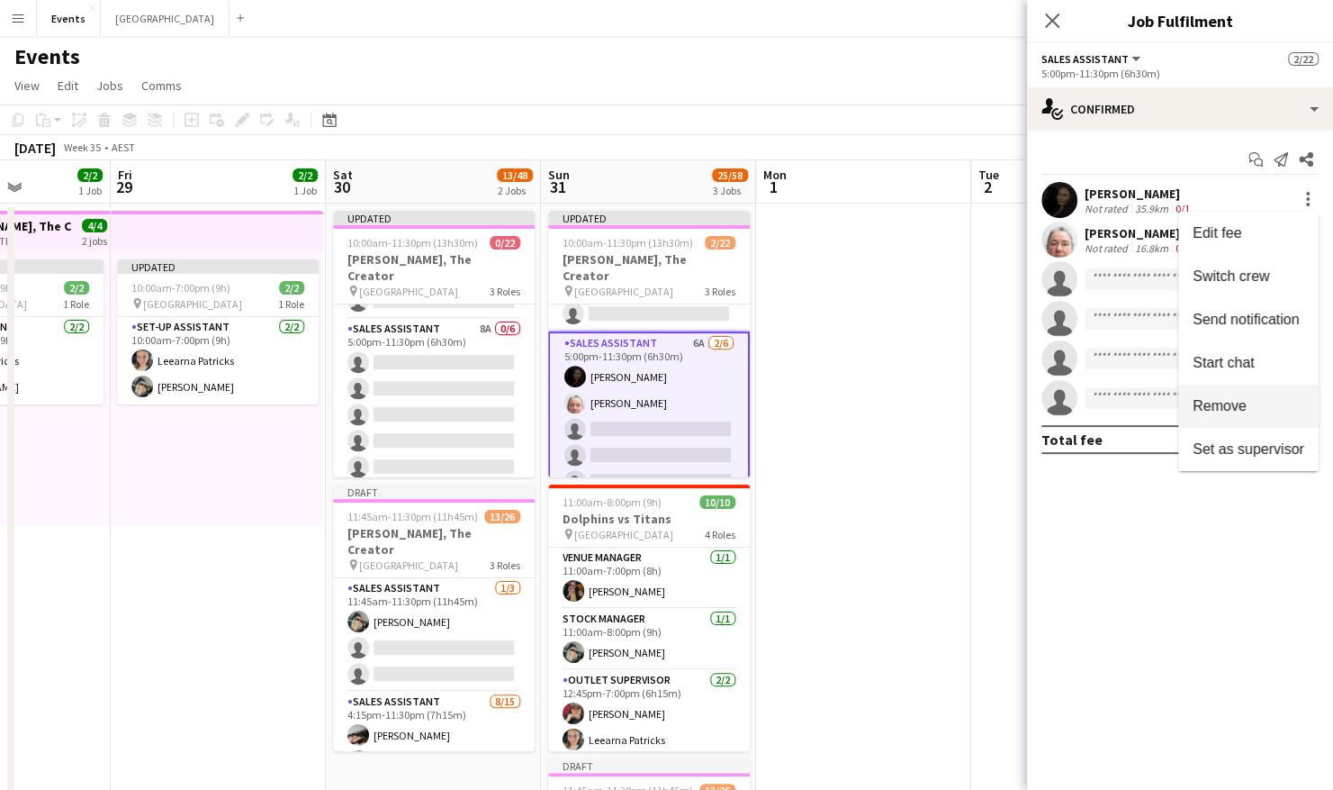
click at [1235, 403] on span "Remove" at bounding box center [1220, 405] width 54 height 15
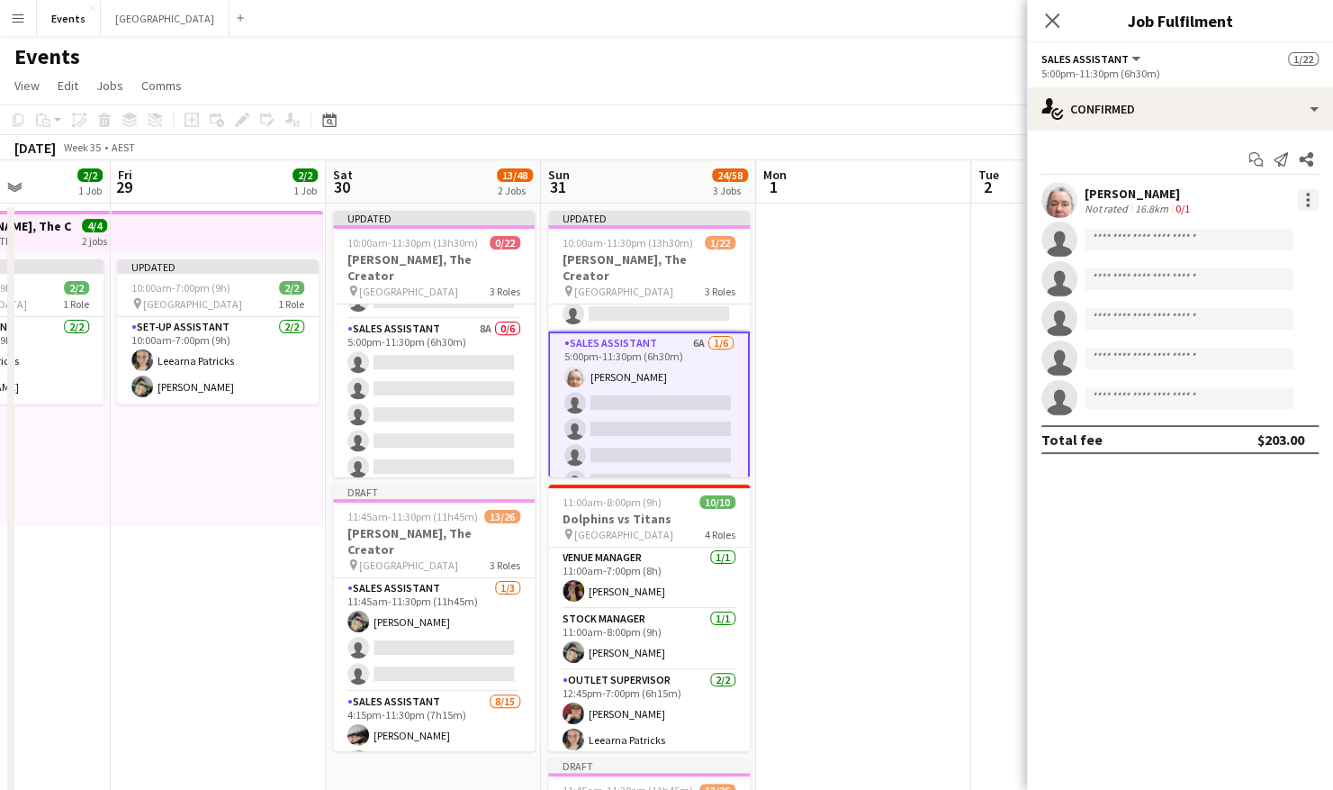
click at [1307, 200] on div at bounding box center [1308, 200] width 4 height 4
click at [1227, 406] on span "Remove" at bounding box center [1220, 405] width 54 height 15
click at [845, 411] on app-date-cell at bounding box center [863, 631] width 215 height 857
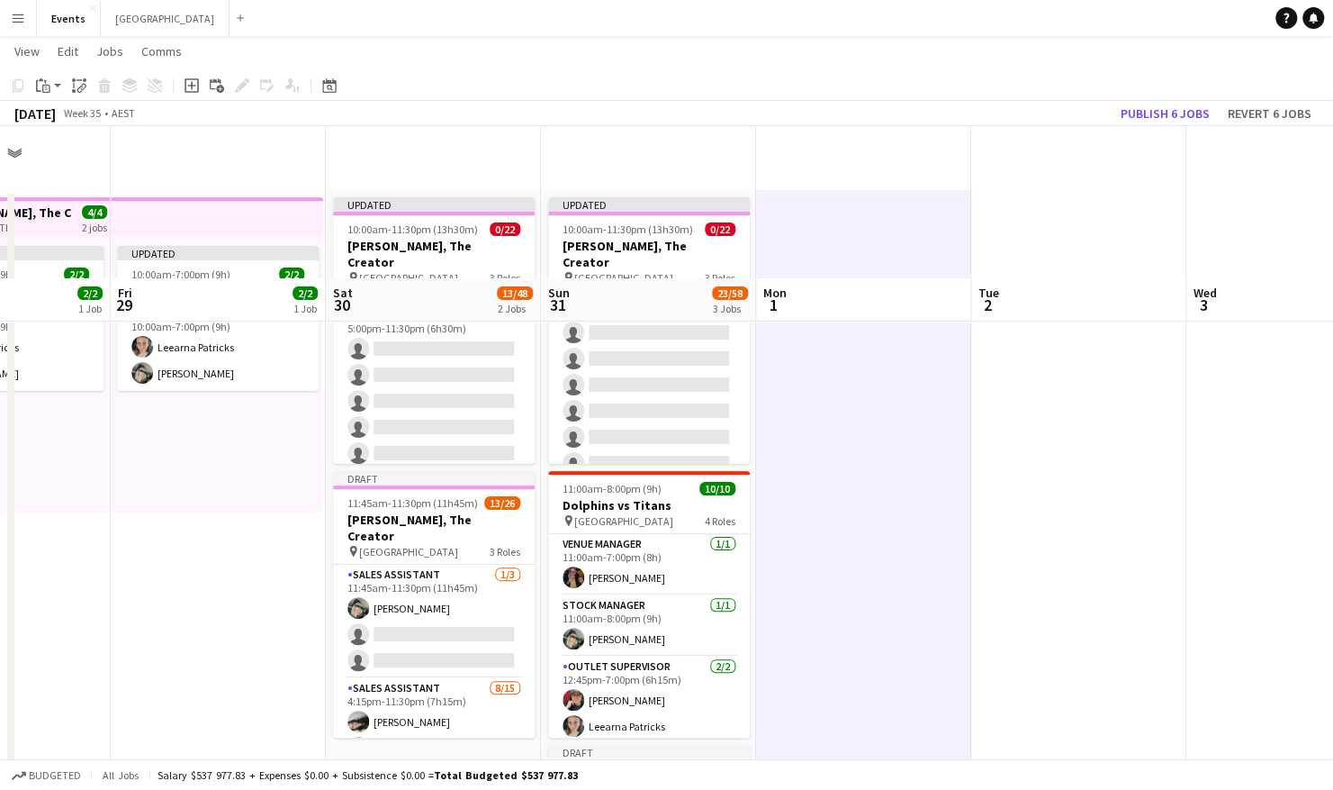
scroll to position [0, 0]
